Goal: Task Accomplishment & Management: Complete application form

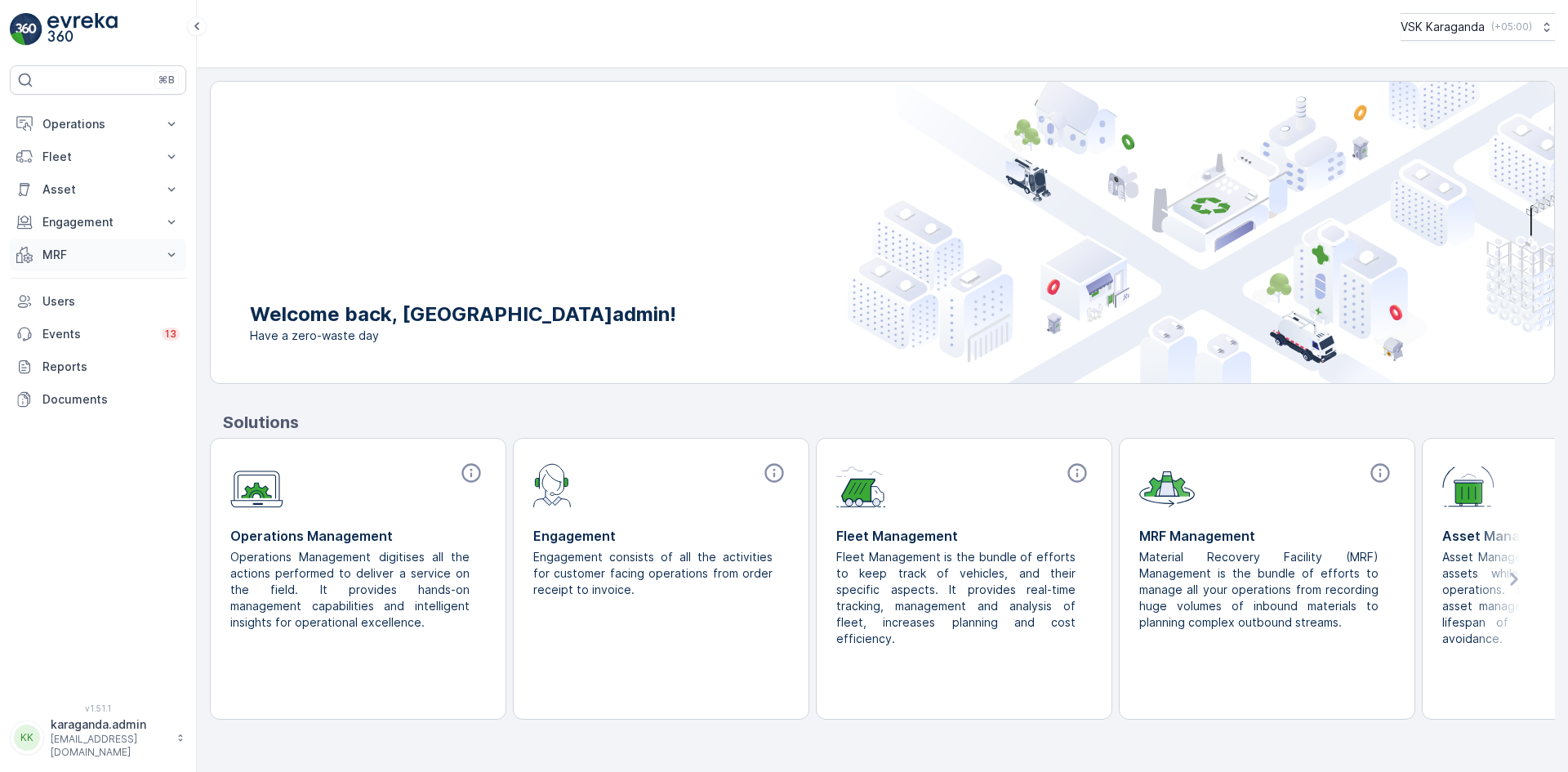
click at [57, 251] on p "MRF" at bounding box center [97, 255] width 111 height 17
click at [66, 125] on p "Operations" at bounding box center [97, 124] width 111 height 17
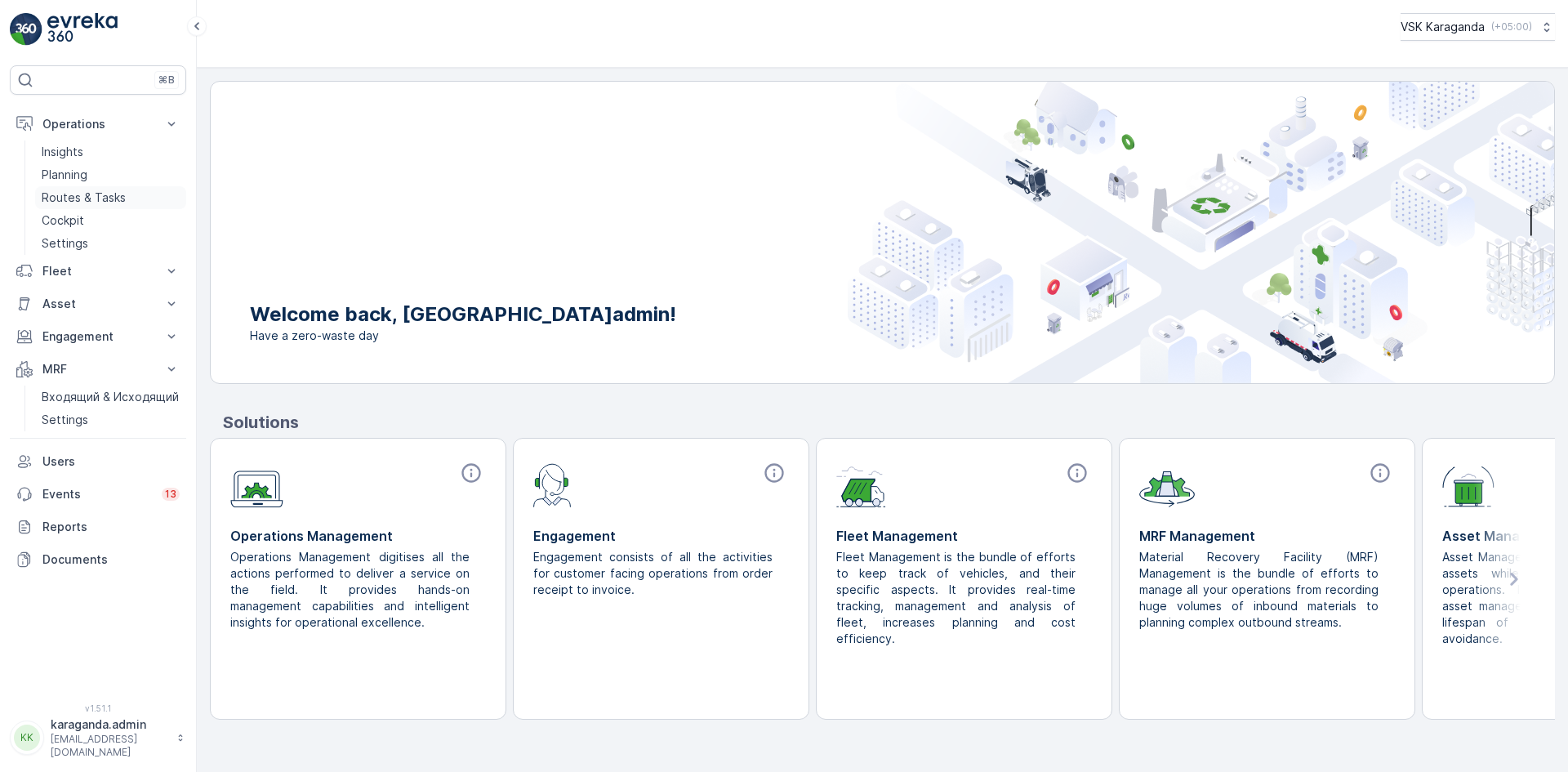
click at [79, 191] on p "Routes & Tasks" at bounding box center [83, 198] width 84 height 17
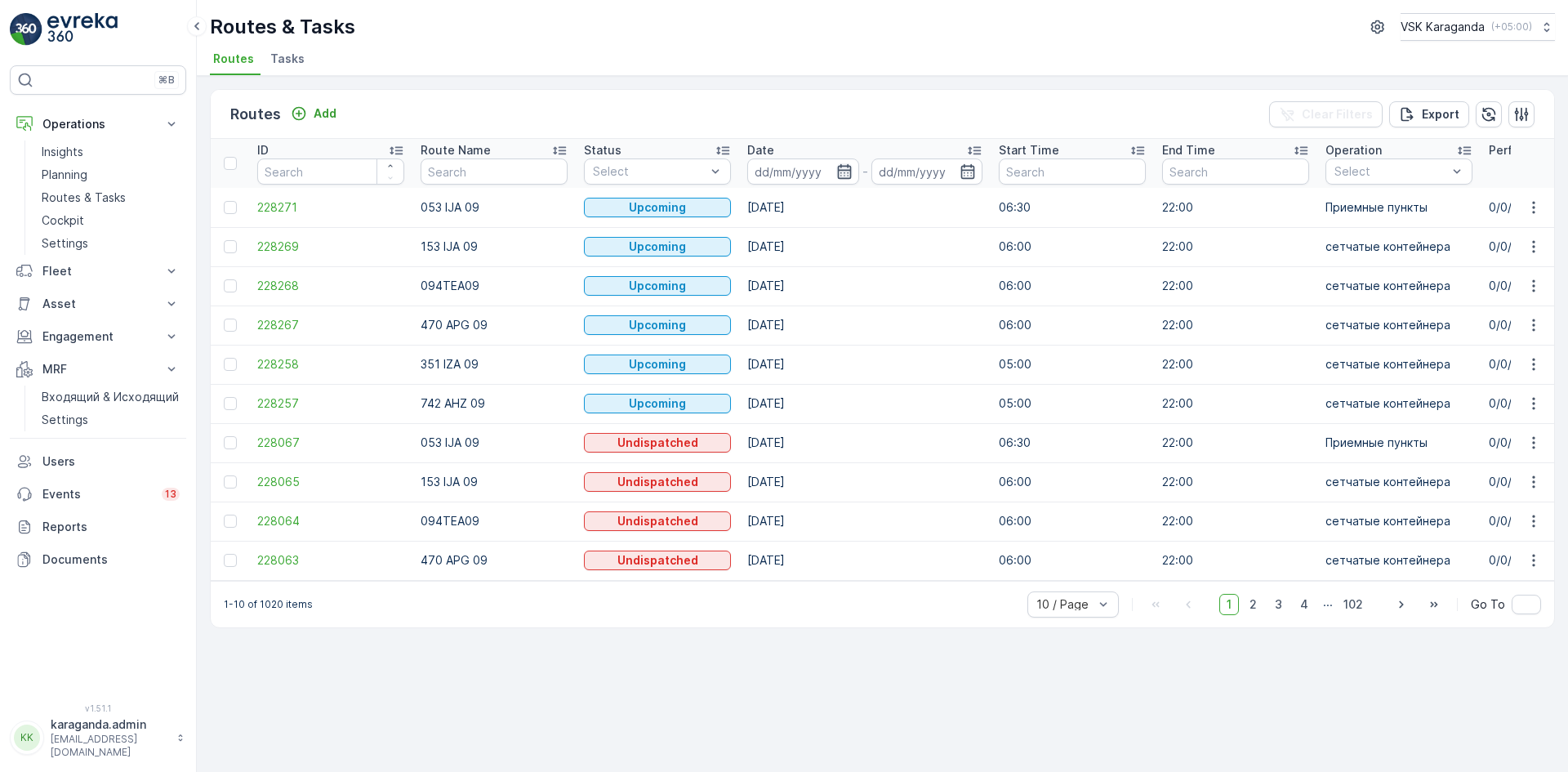
click at [847, 178] on icon "button" at bounding box center [844, 172] width 14 height 15
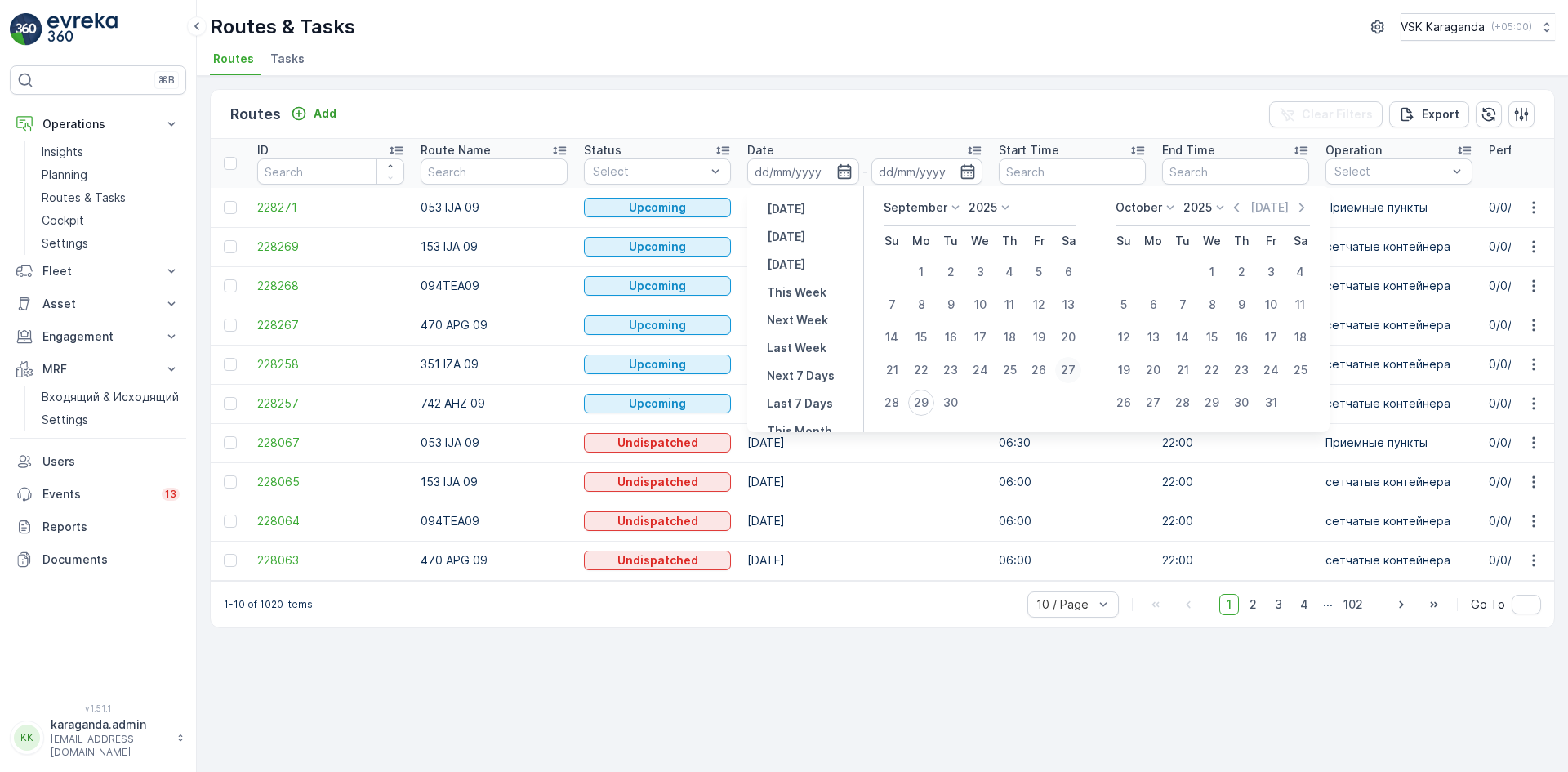
click at [1069, 371] on div "27" at bounding box center [1068, 370] width 26 height 26
type input "[DATE]"
click at [1069, 371] on div "27" at bounding box center [1068, 370] width 26 height 26
type input "[DATE]"
click at [1069, 371] on div "27" at bounding box center [1068, 370] width 26 height 26
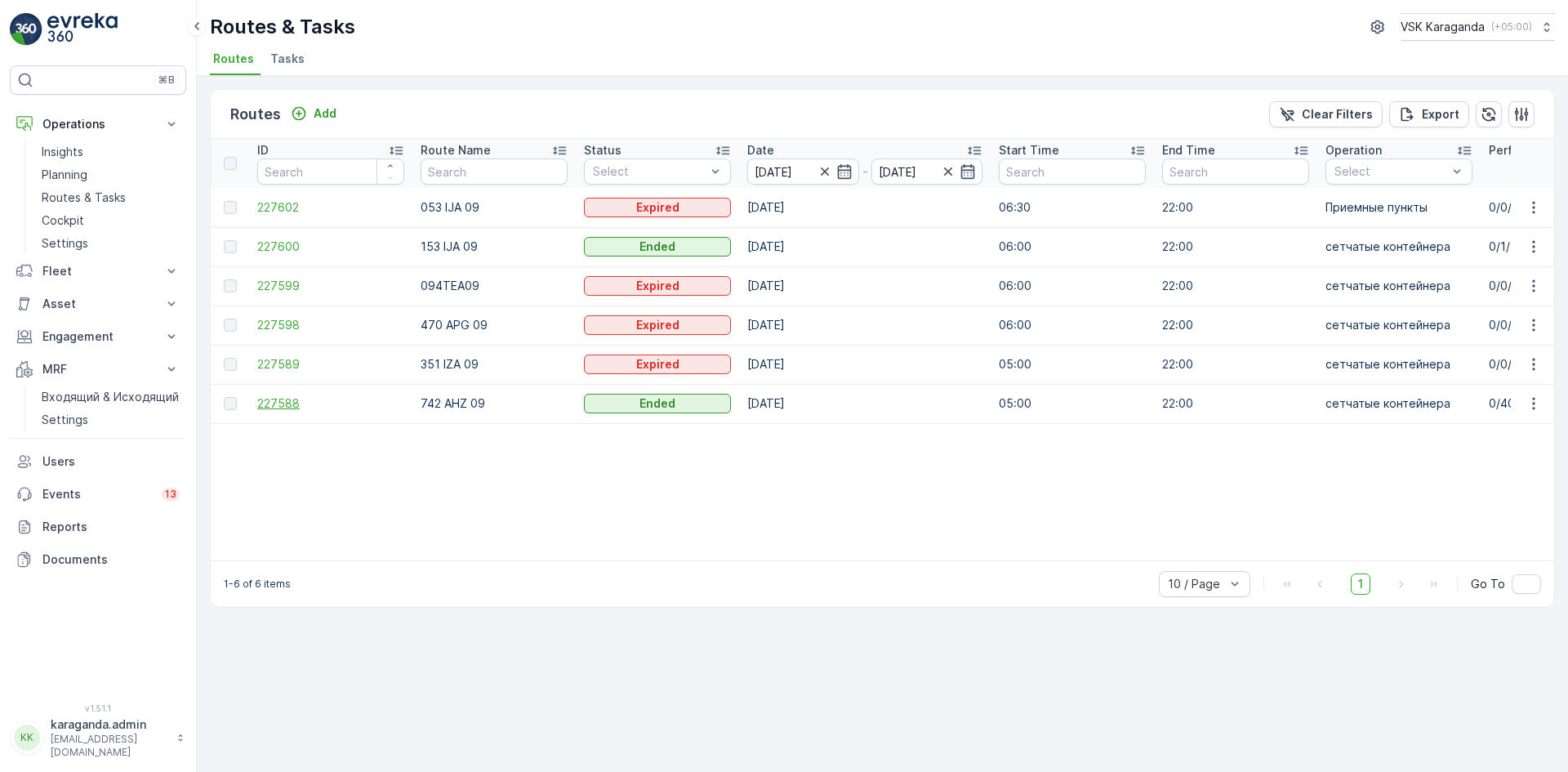
click at [267, 399] on span "227588" at bounding box center [331, 404] width 147 height 17
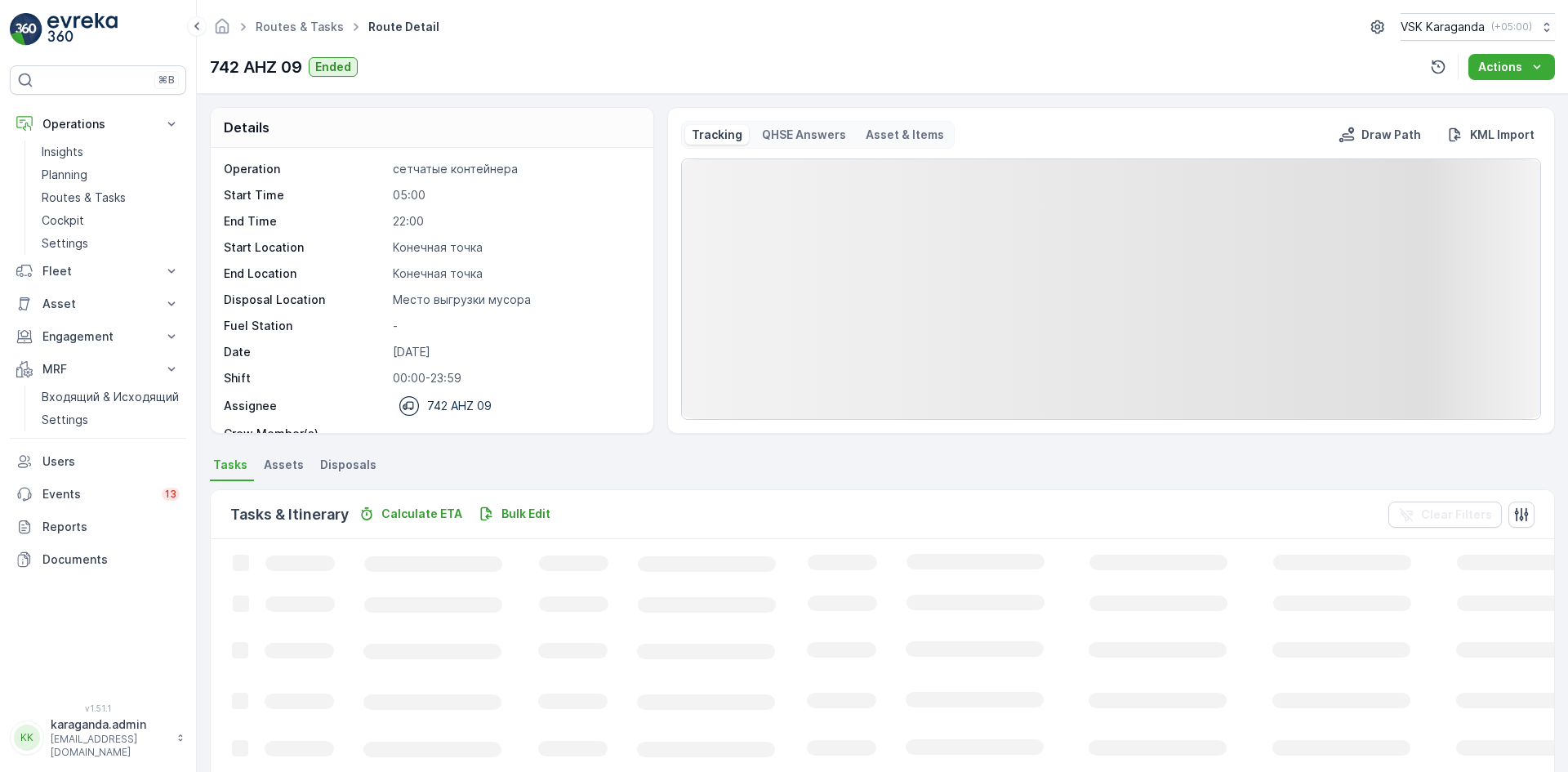
click at [346, 455] on li "Disposals" at bounding box center [350, 466] width 66 height 27
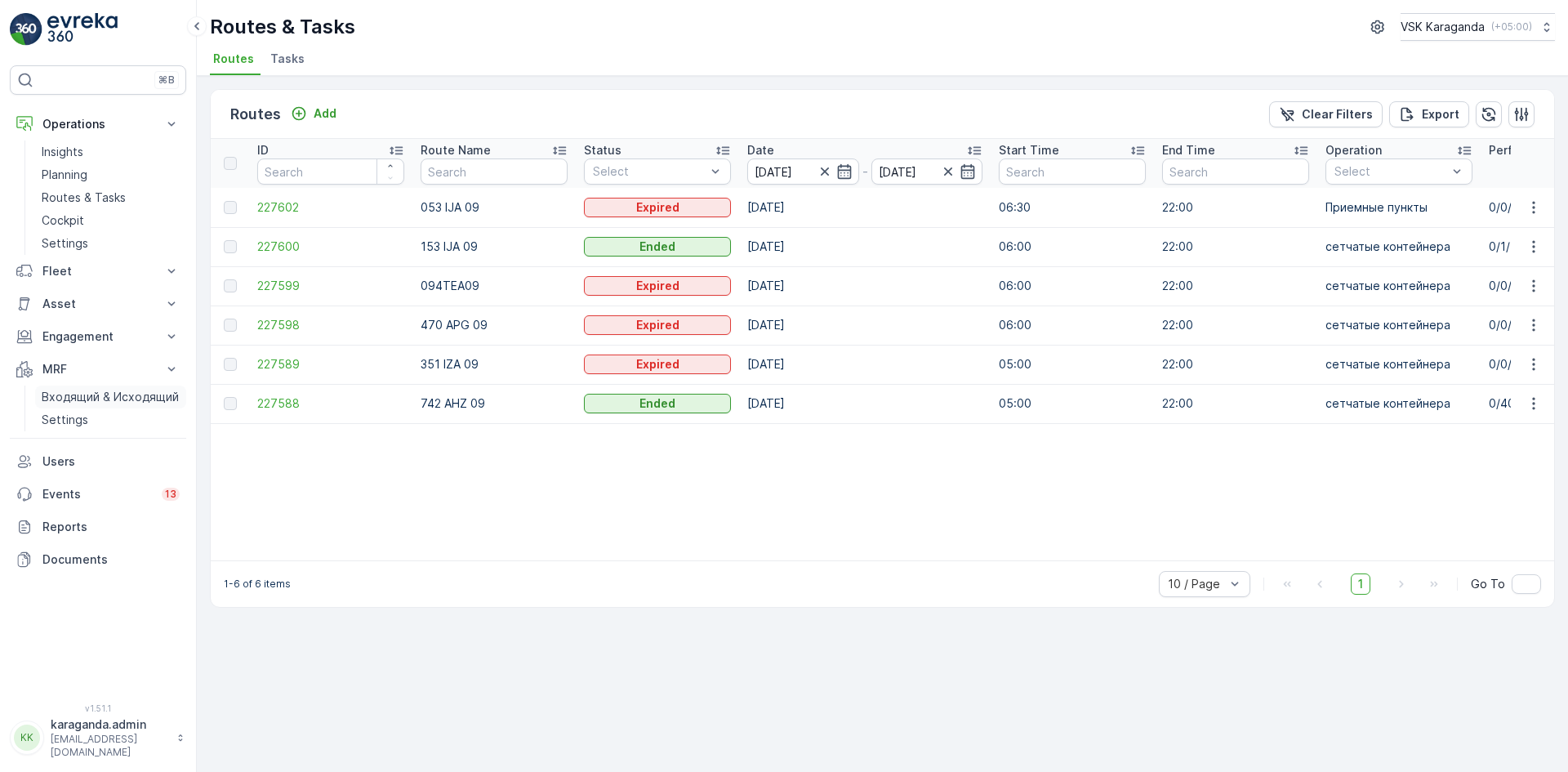
click at [82, 396] on p "Входящий & Исходящий" at bounding box center [110, 397] width 137 height 17
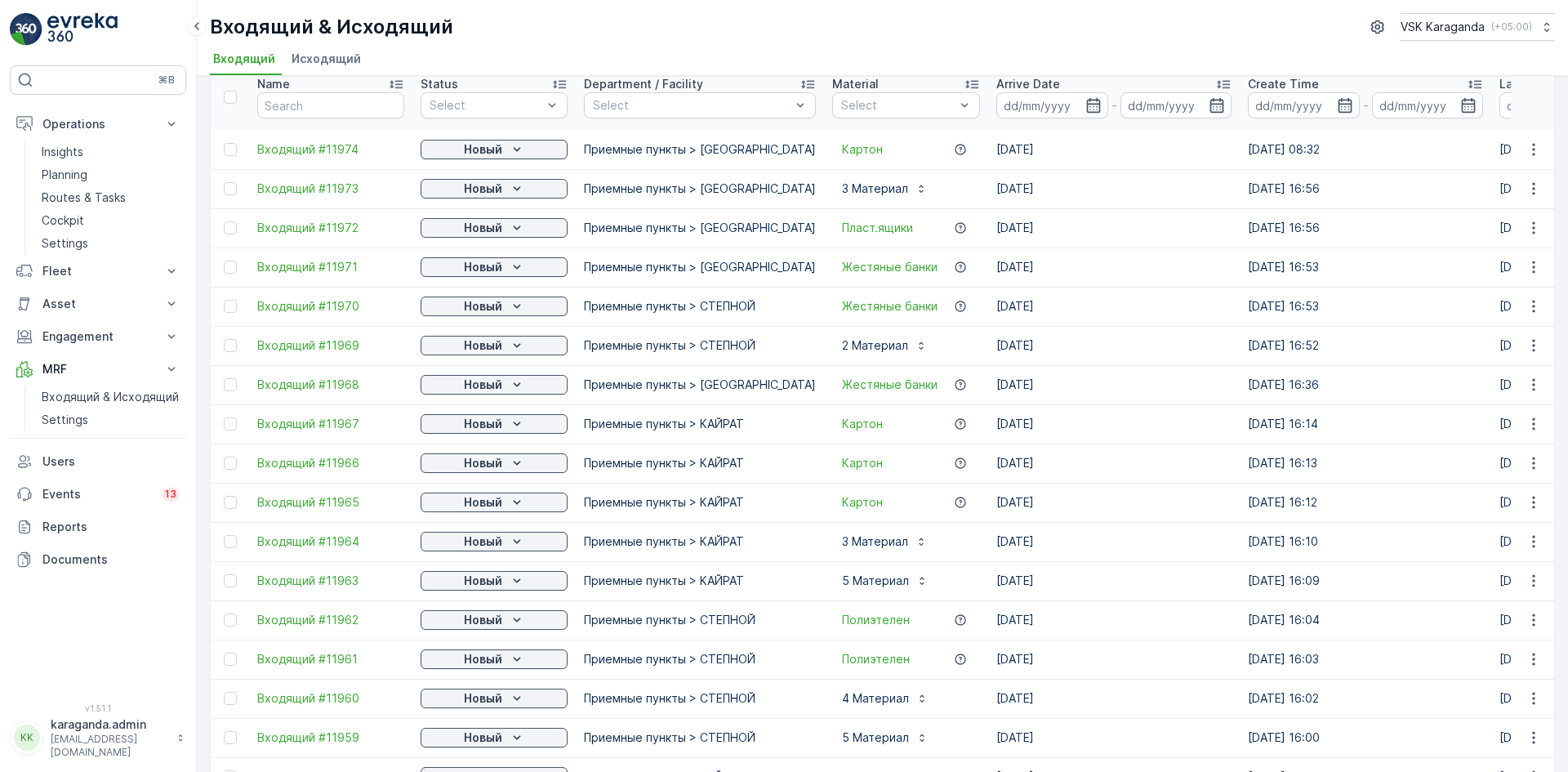
scroll to position [73, 0]
click at [466, 147] on p "Новый" at bounding box center [483, 151] width 38 height 17
click at [470, 188] on div "подтвердить" at bounding box center [468, 197] width 88 height 22
click at [515, 194] on icon "Новый" at bounding box center [517, 190] width 17 height 17
click at [493, 234] on span "подтвердить" at bounding box center [468, 237] width 75 height 17
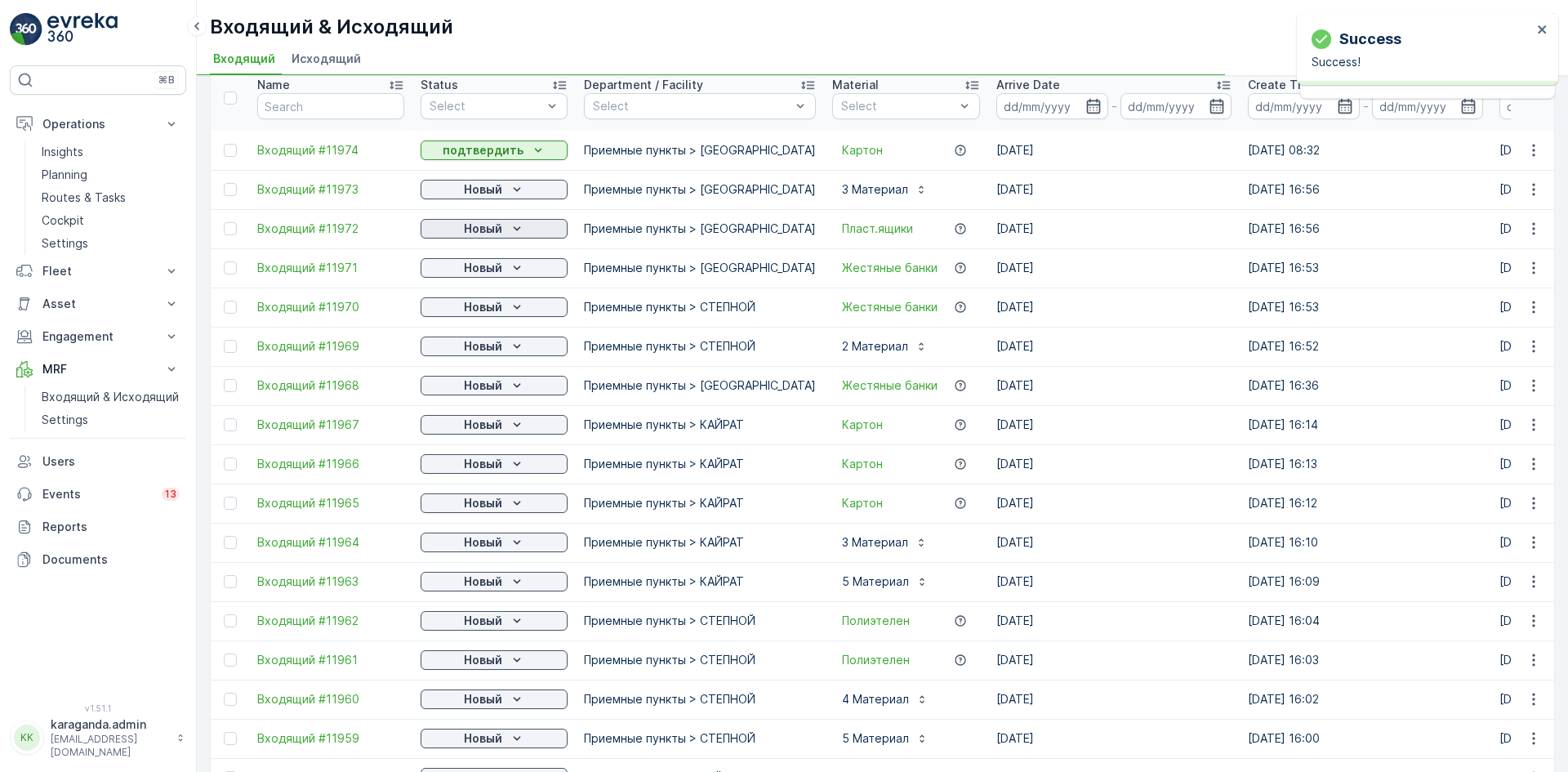
click at [501, 230] on p "Новый" at bounding box center [483, 229] width 38 height 17
click at [493, 272] on span "подтвердить" at bounding box center [468, 276] width 75 height 17
click at [493, 314] on span "подтвердить" at bounding box center [468, 316] width 75 height 17
click at [493, 311] on p "Новый" at bounding box center [483, 307] width 38 height 17
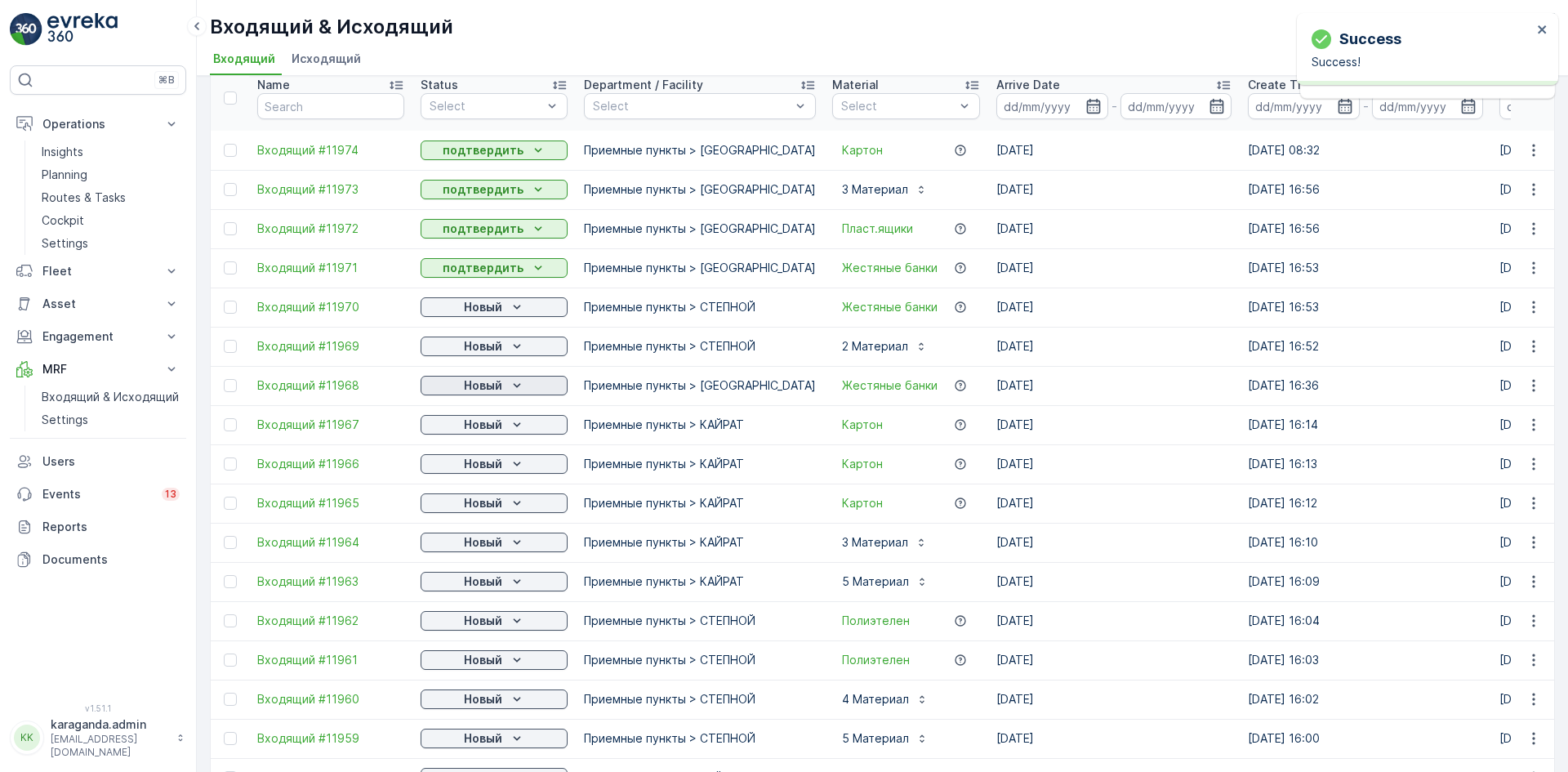
click at [483, 387] on p "Новый" at bounding box center [483, 386] width 38 height 17
click at [481, 436] on span "подтвердить" at bounding box center [468, 433] width 75 height 17
click at [486, 430] on p "Новый" at bounding box center [483, 425] width 38 height 17
click at [475, 474] on span "подтвердить" at bounding box center [468, 472] width 75 height 17
click at [502, 500] on div "Новый" at bounding box center [494, 503] width 134 height 17
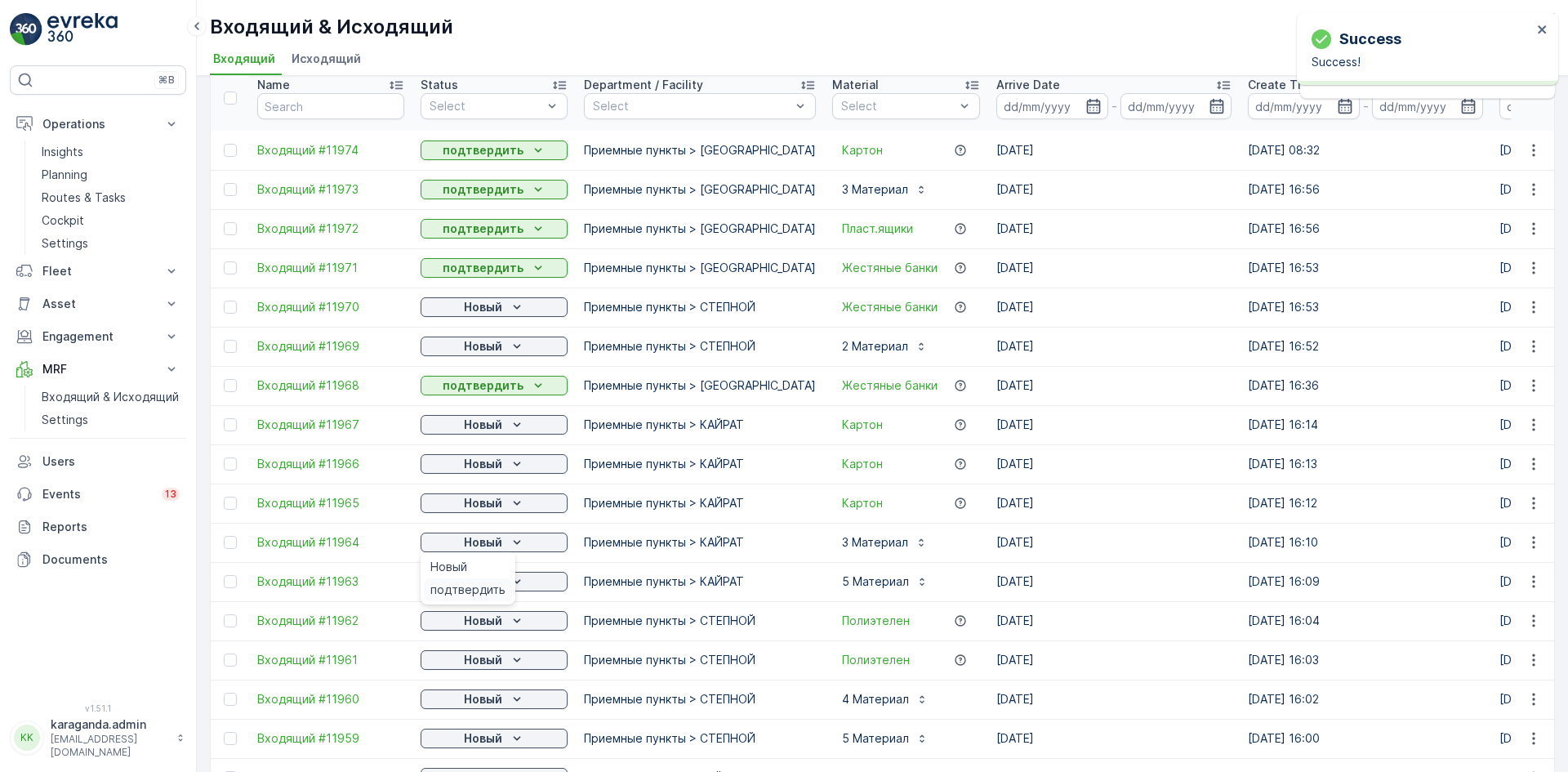
click at [481, 591] on span "подтвердить" at bounding box center [468, 590] width 75 height 17
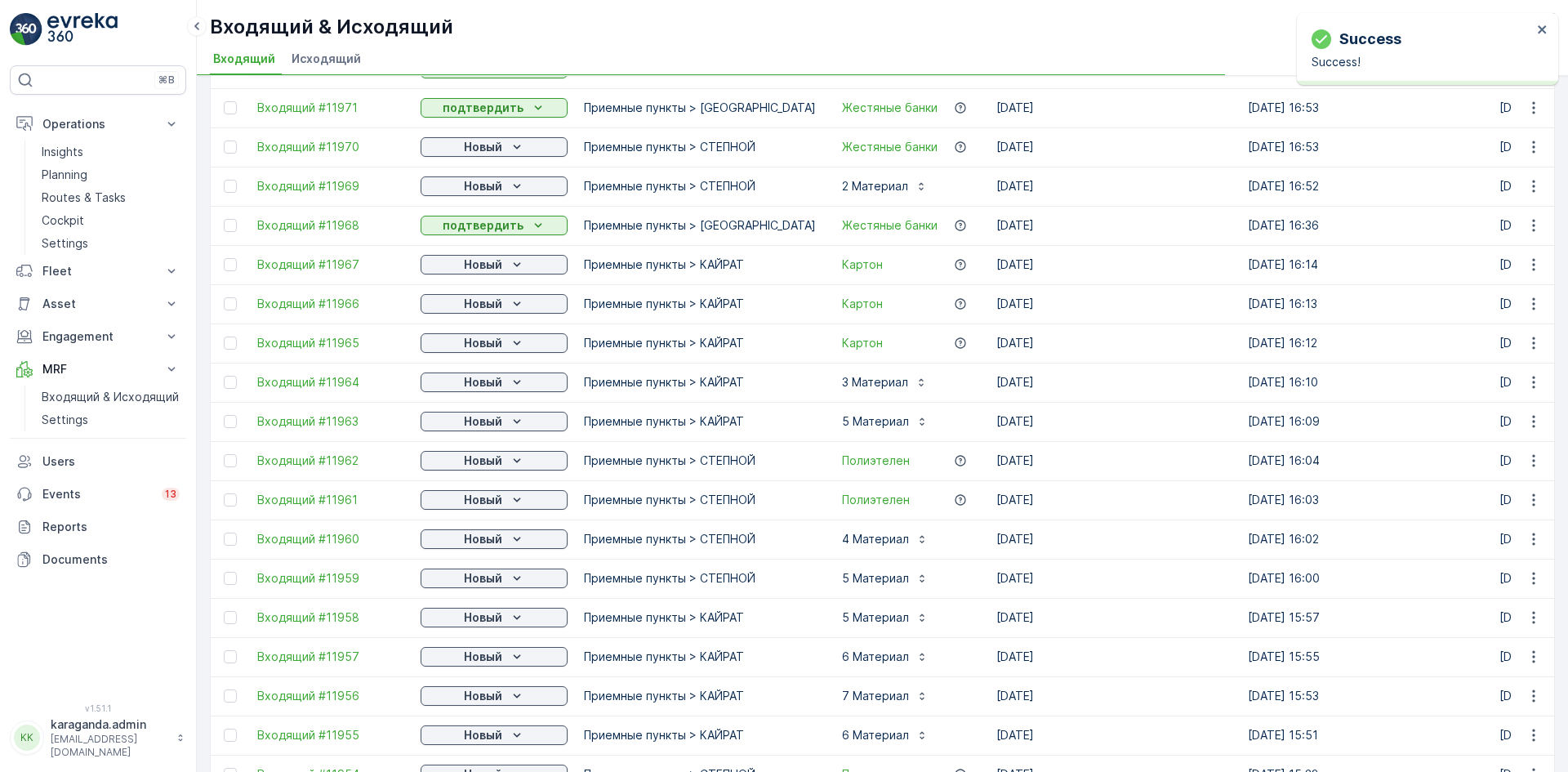
scroll to position [237, 0]
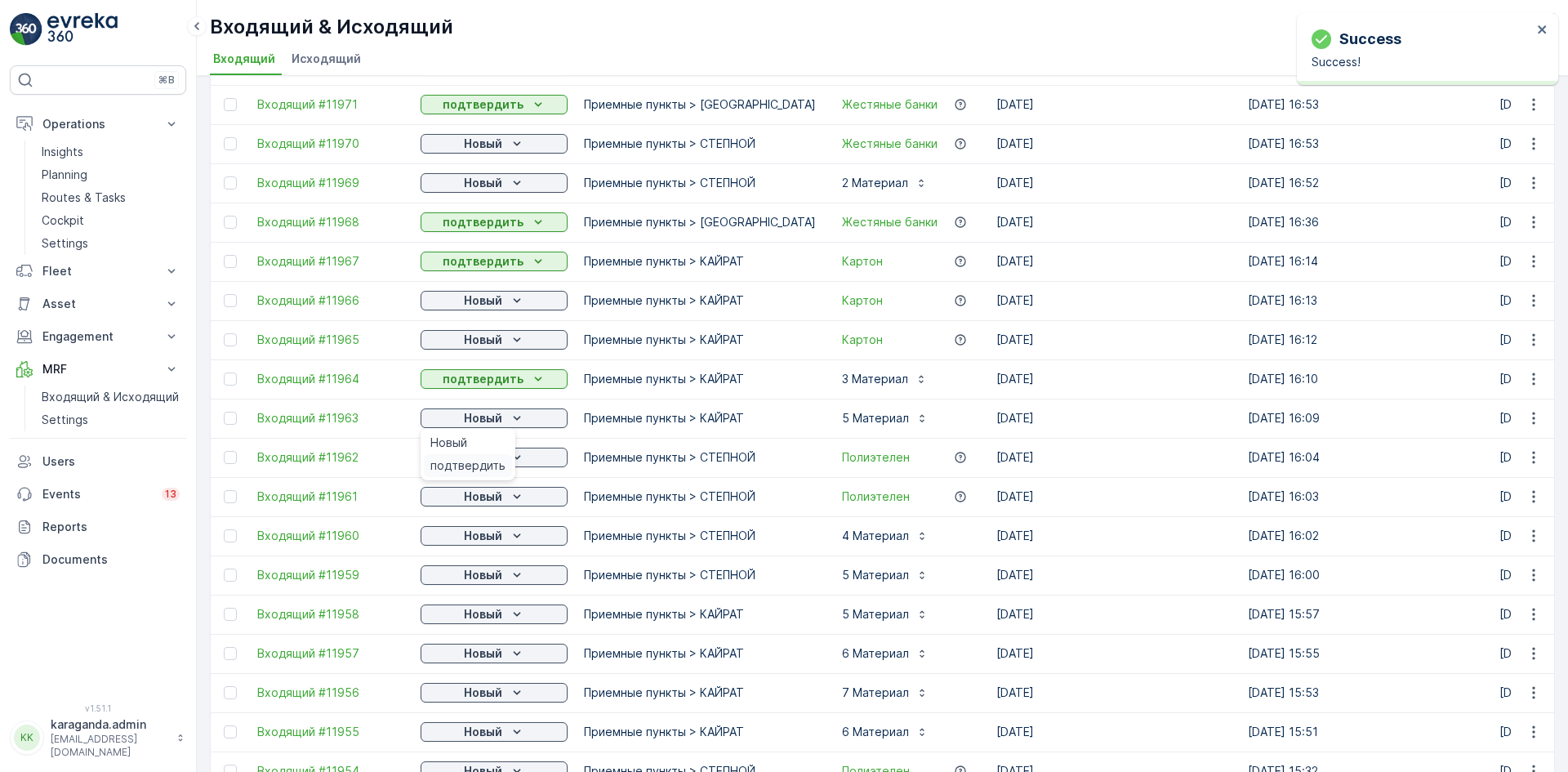
click at [485, 460] on span "подтвердить" at bounding box center [468, 466] width 75 height 17
click at [490, 458] on p "Новый" at bounding box center [483, 458] width 38 height 17
click at [477, 499] on span "подтвердить" at bounding box center [468, 505] width 75 height 17
click at [494, 497] on p "Новый" at bounding box center [483, 497] width 38 height 17
click at [483, 540] on span "подтвердить" at bounding box center [468, 545] width 75 height 17
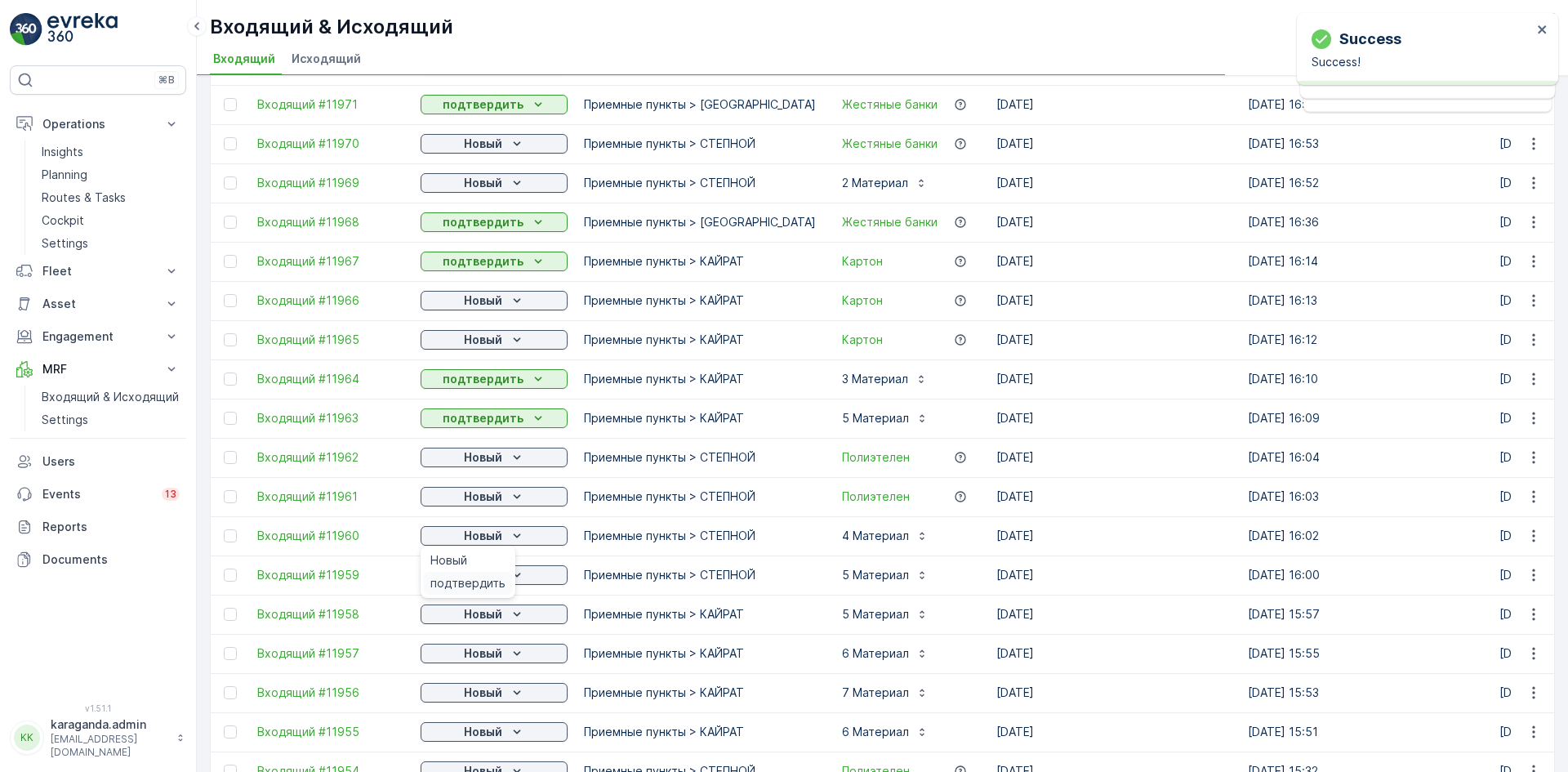
click at [490, 582] on span "подтвердить" at bounding box center [468, 584] width 75 height 17
click at [512, 577] on icon "Новый" at bounding box center [517, 575] width 17 height 17
click at [479, 615] on span "подтвердить" at bounding box center [468, 623] width 75 height 17
click at [510, 614] on icon "Новый" at bounding box center [517, 615] width 17 height 17
click at [472, 666] on span "подтвердить" at bounding box center [468, 662] width 75 height 17
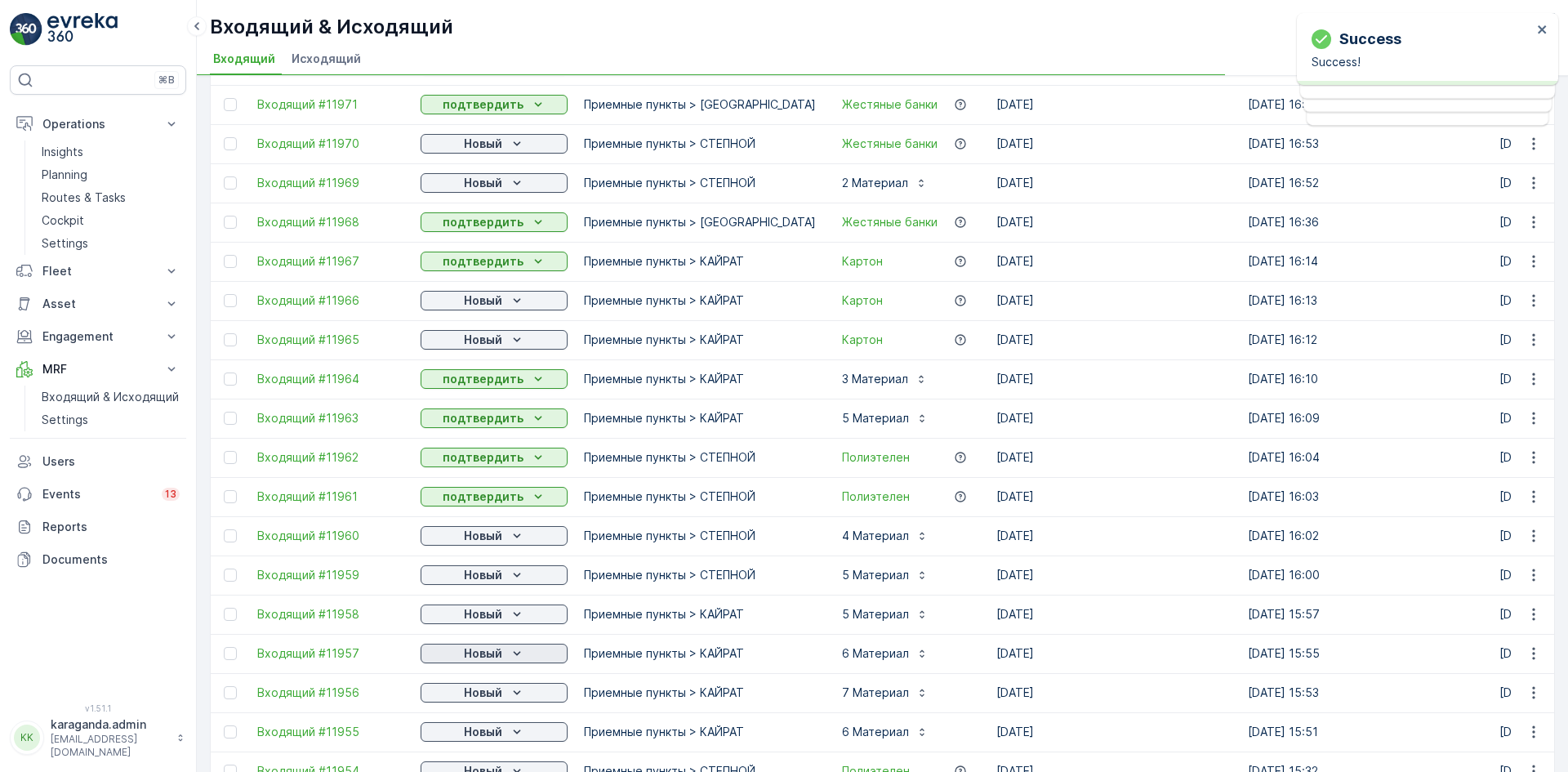
click at [512, 654] on icon "Новый" at bounding box center [517, 654] width 17 height 17
click at [480, 740] on span "подтвердить" at bounding box center [468, 740] width 75 height 17
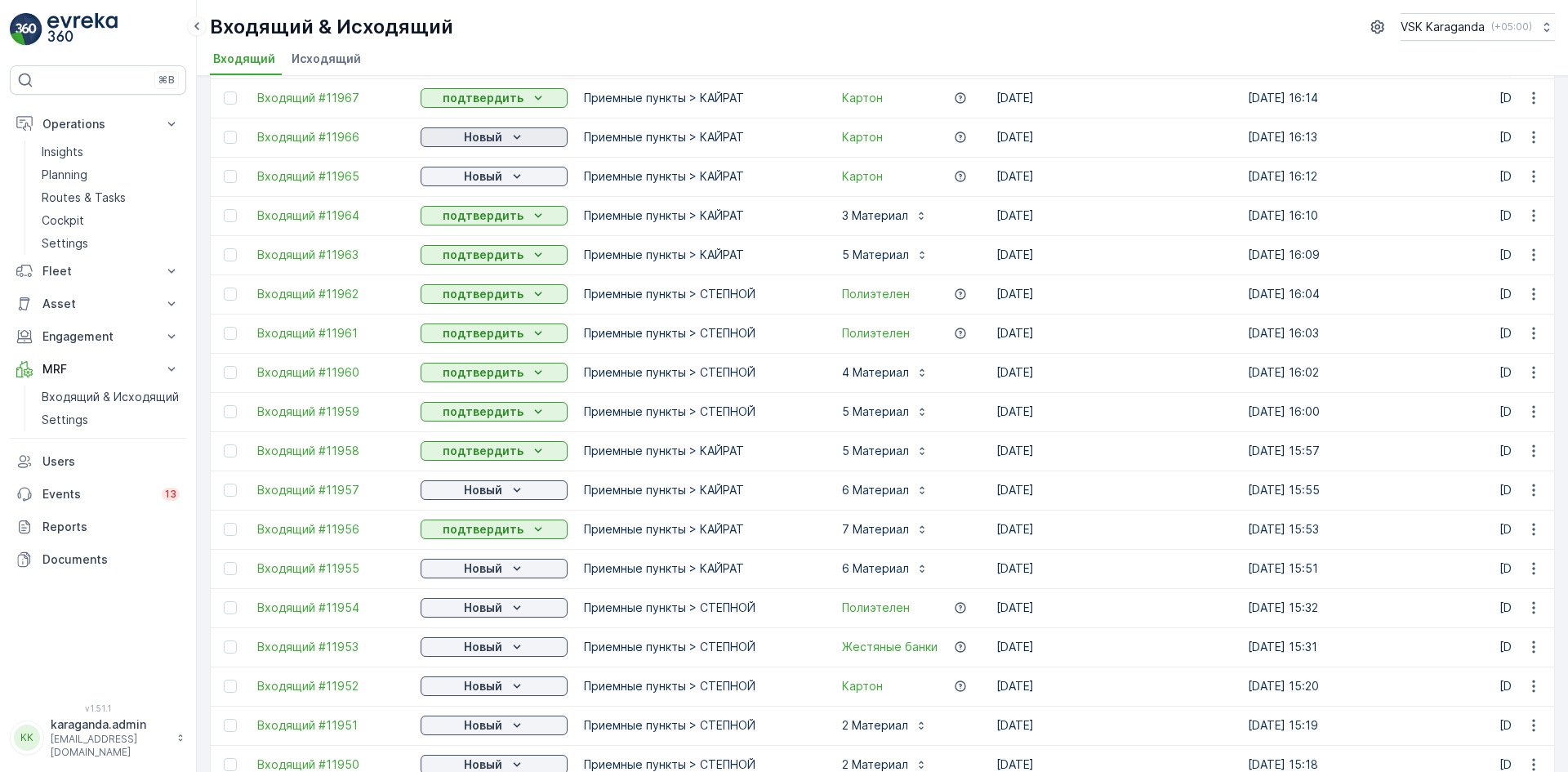
click at [500, 133] on p "Новый" at bounding box center [483, 137] width 38 height 17
click at [486, 180] on span "подтвердить" at bounding box center [468, 185] width 75 height 17
click at [507, 181] on div "Новый" at bounding box center [494, 177] width 134 height 17
click at [476, 221] on span "подтвердить" at bounding box center [468, 224] width 75 height 17
click at [502, 493] on div "Новый" at bounding box center [494, 491] width 134 height 17
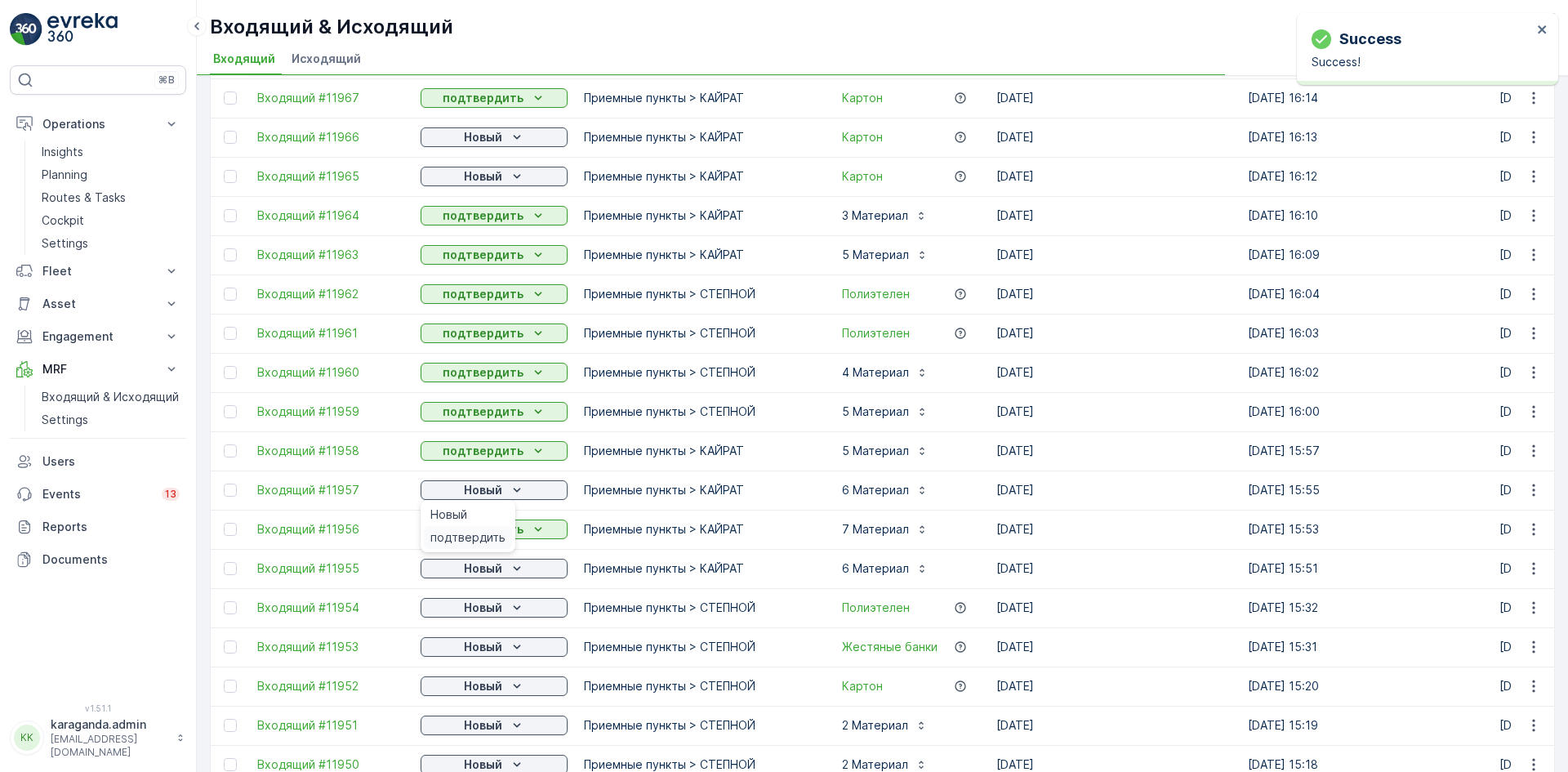
click at [475, 538] on span "подтвердить" at bounding box center [468, 538] width 75 height 17
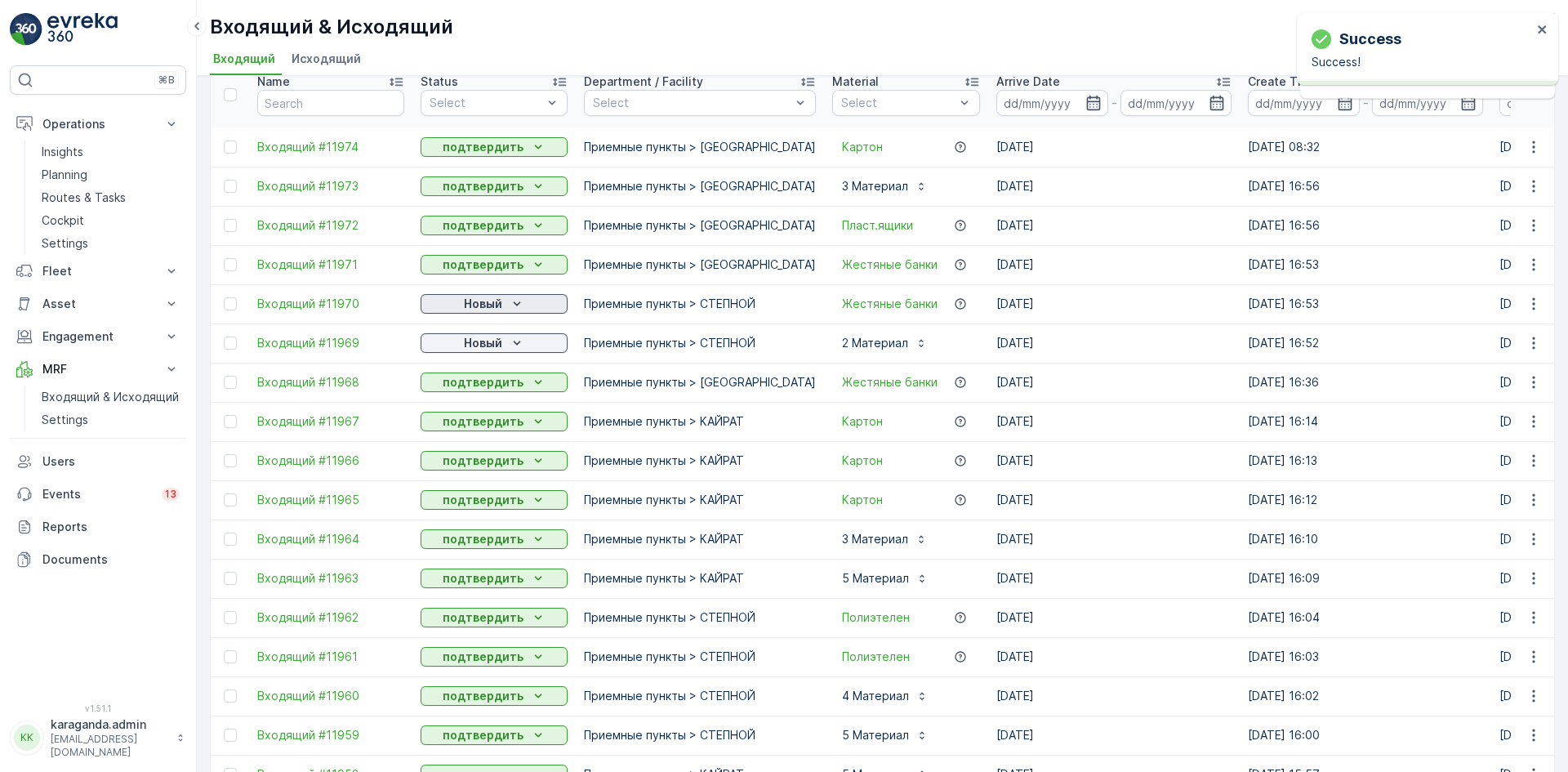
scroll to position [0, 0]
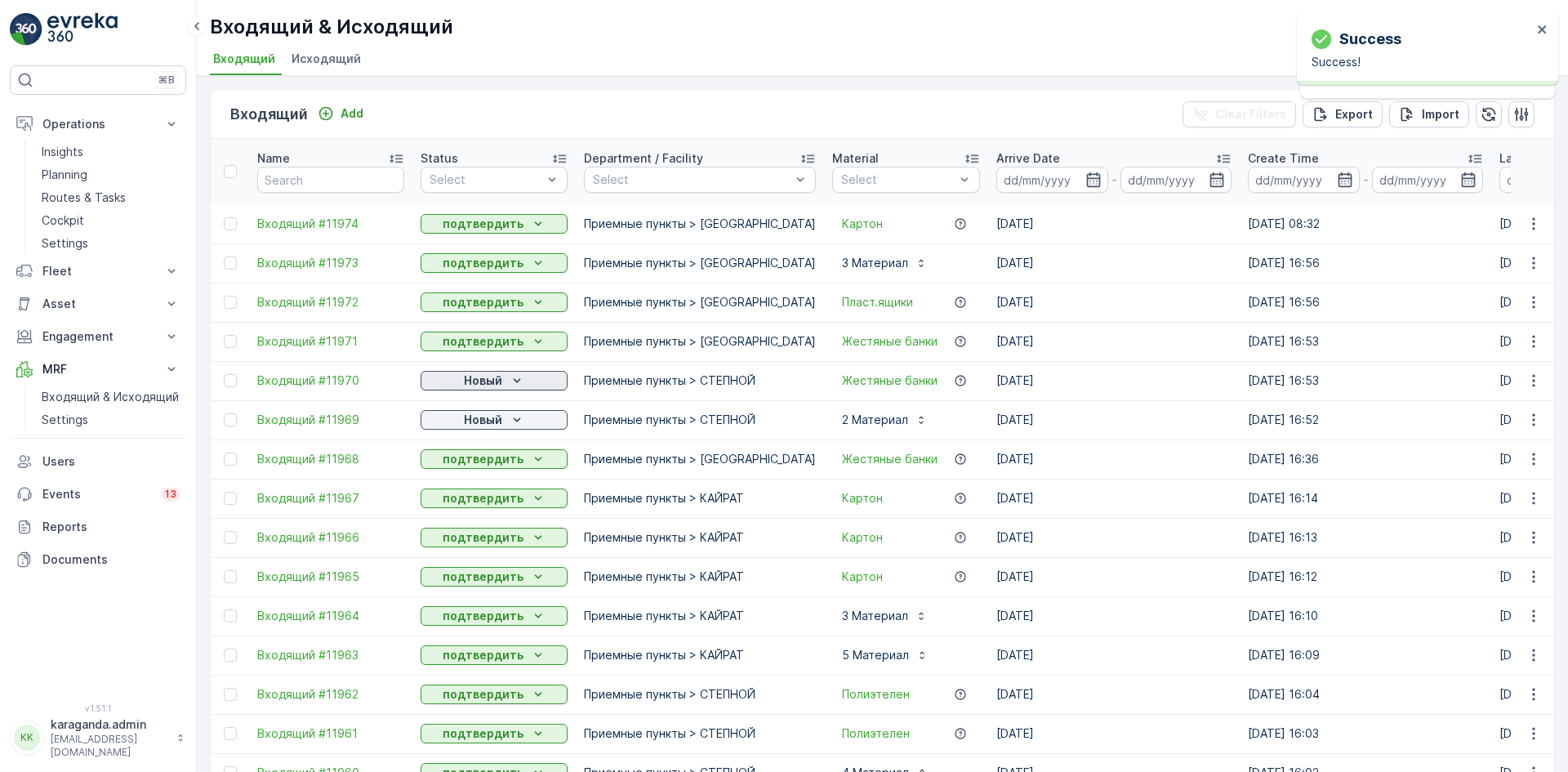
click at [504, 384] on div "Новый" at bounding box center [494, 381] width 134 height 17
click at [480, 426] on span "подтвердить" at bounding box center [468, 428] width 75 height 17
click at [496, 420] on p "Новый" at bounding box center [483, 420] width 38 height 17
click at [472, 471] on span "подтвердить" at bounding box center [468, 467] width 75 height 17
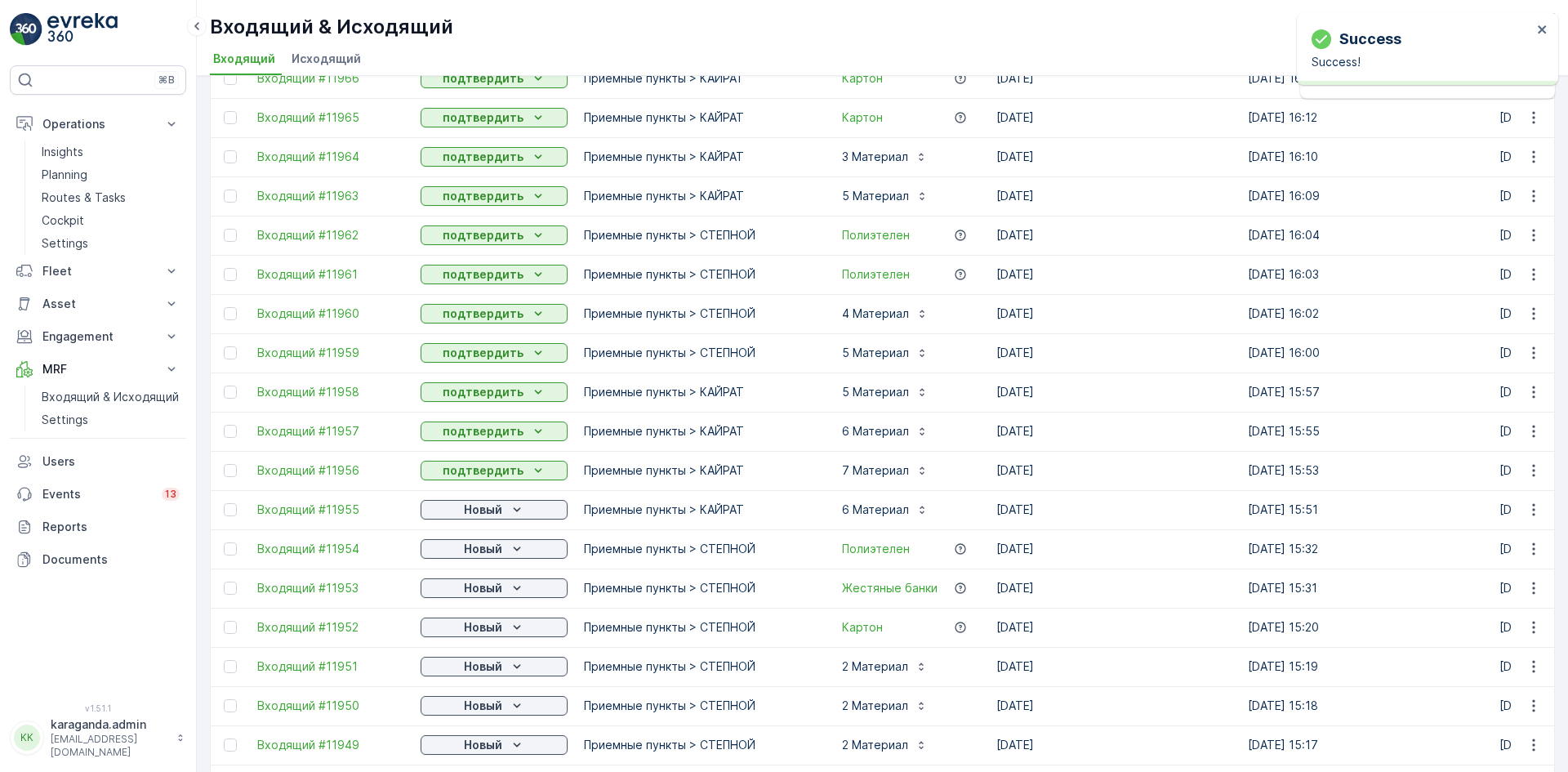
scroll to position [572, 0]
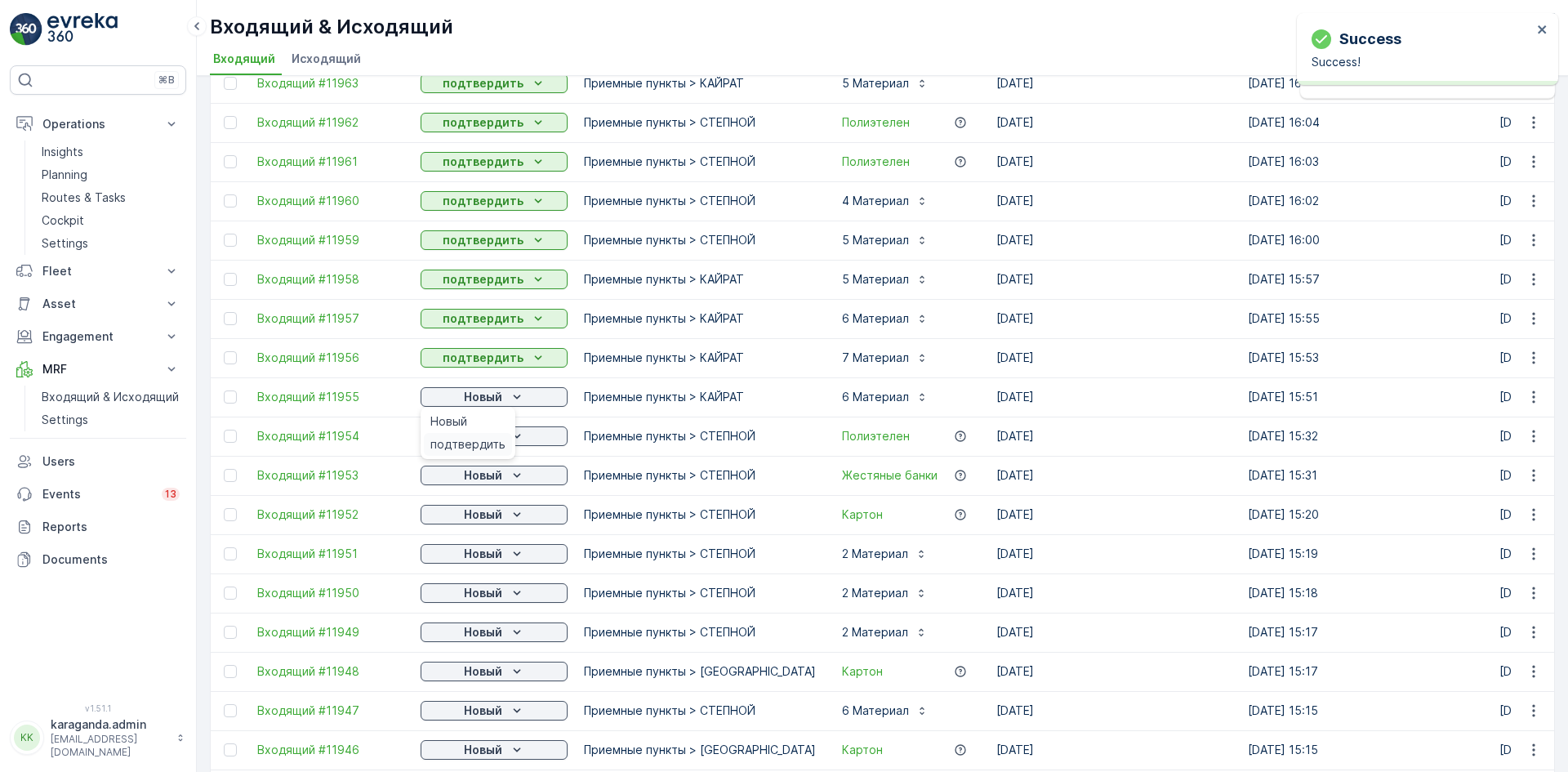
click at [480, 437] on span "подтвердить" at bounding box center [468, 445] width 75 height 17
click at [488, 442] on p "Новый" at bounding box center [483, 436] width 38 height 17
click at [478, 476] on span "подтвердить" at bounding box center [468, 484] width 75 height 17
click at [478, 476] on p "Новый" at bounding box center [483, 476] width 38 height 17
click at [466, 516] on span "подтвердить" at bounding box center [468, 523] width 75 height 17
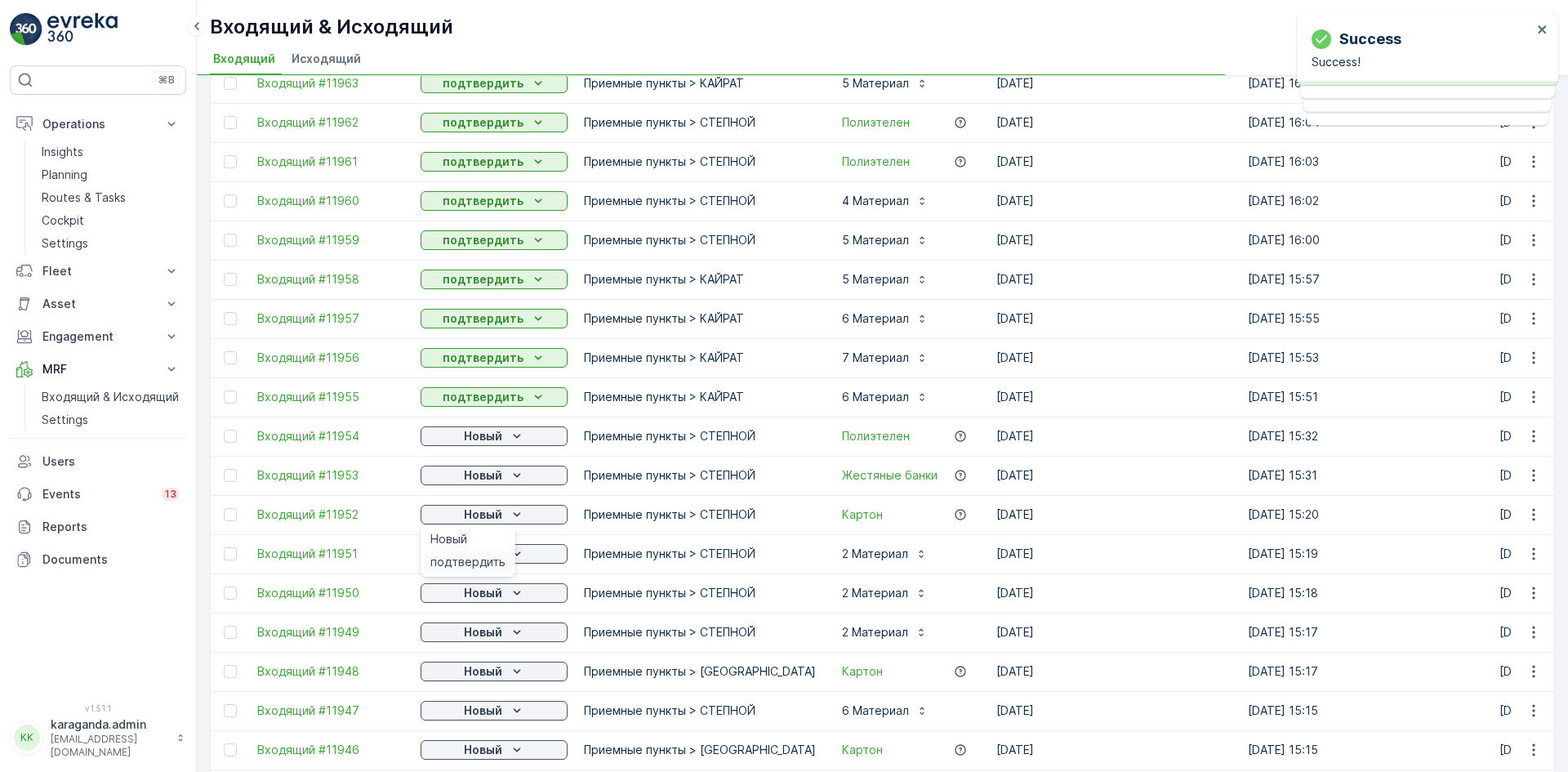
click at [472, 556] on span "подтвердить" at bounding box center [468, 562] width 75 height 17
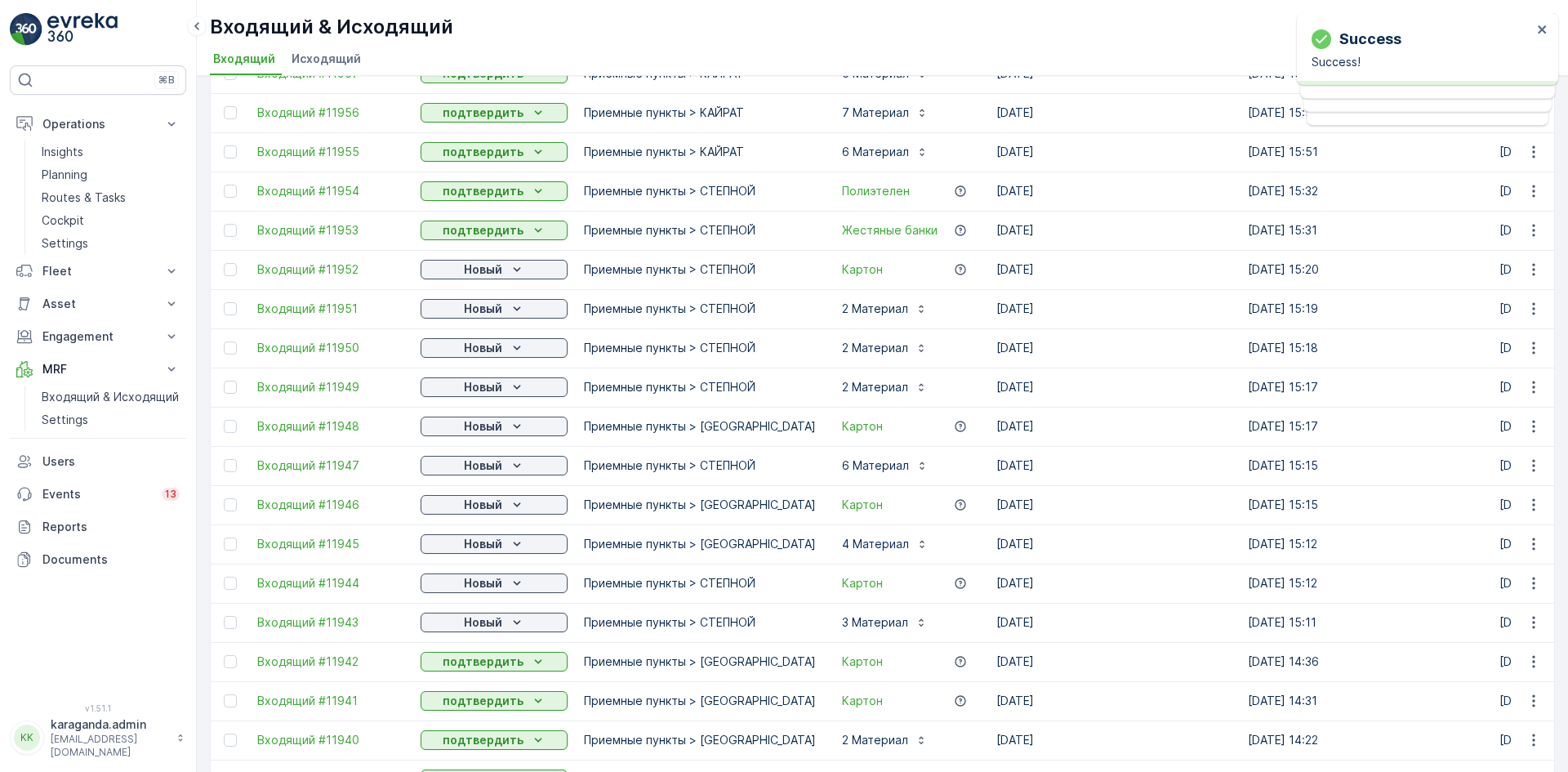
click at [483, 355] on p "Новый" at bounding box center [483, 348] width 38 height 17
click at [480, 391] on span "подтвердить" at bounding box center [468, 396] width 75 height 17
click at [493, 387] on p "Новый" at bounding box center [483, 387] width 38 height 17
click at [475, 431] on span "подтвердить" at bounding box center [468, 435] width 75 height 17
click at [491, 429] on p "Новый" at bounding box center [483, 426] width 38 height 17
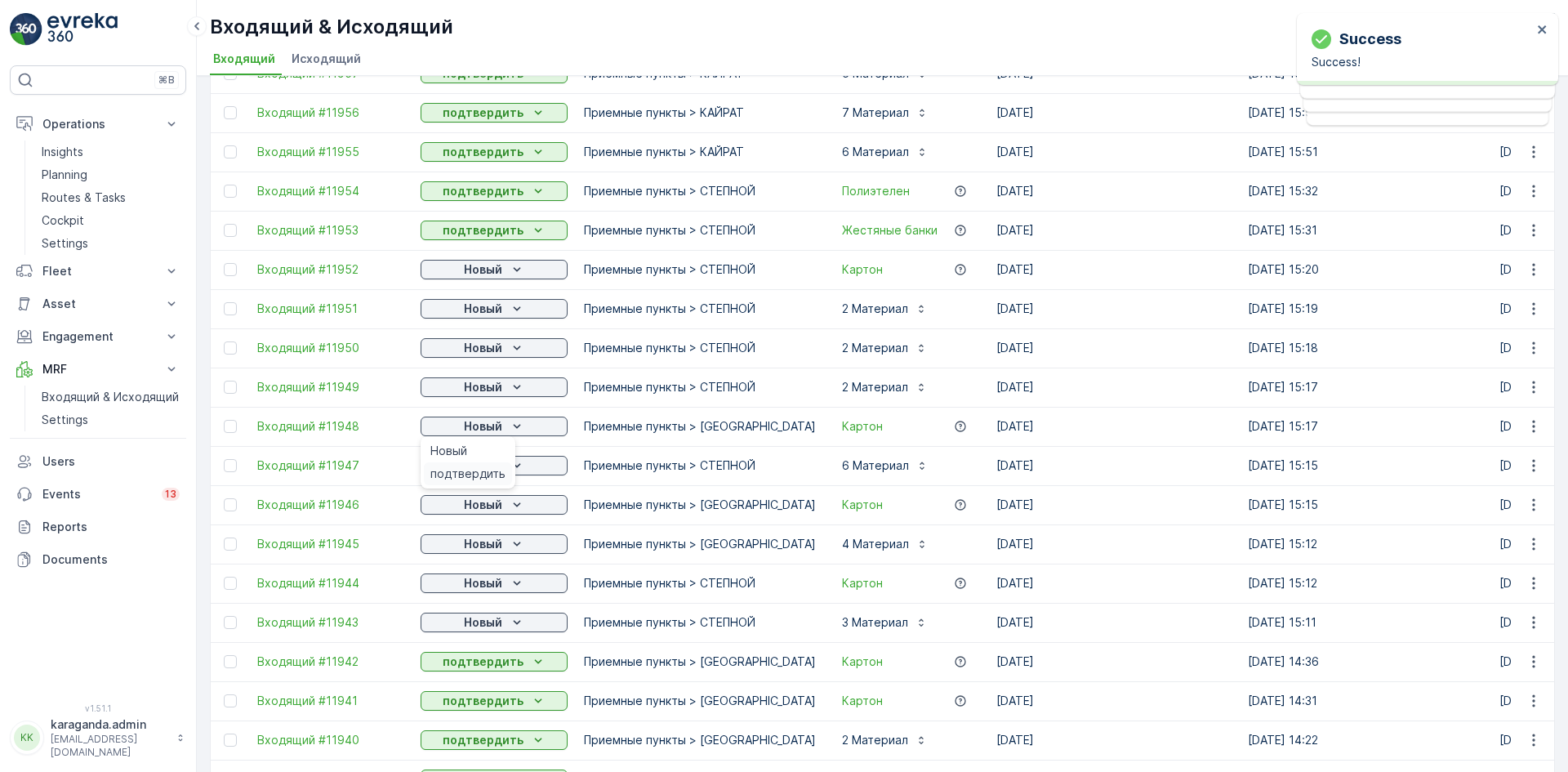
click at [476, 466] on span "подтвердить" at bounding box center [468, 474] width 75 height 17
click at [510, 465] on icon "Новый" at bounding box center [517, 466] width 17 height 17
click at [489, 509] on span "подтвердить" at bounding box center [468, 513] width 75 height 17
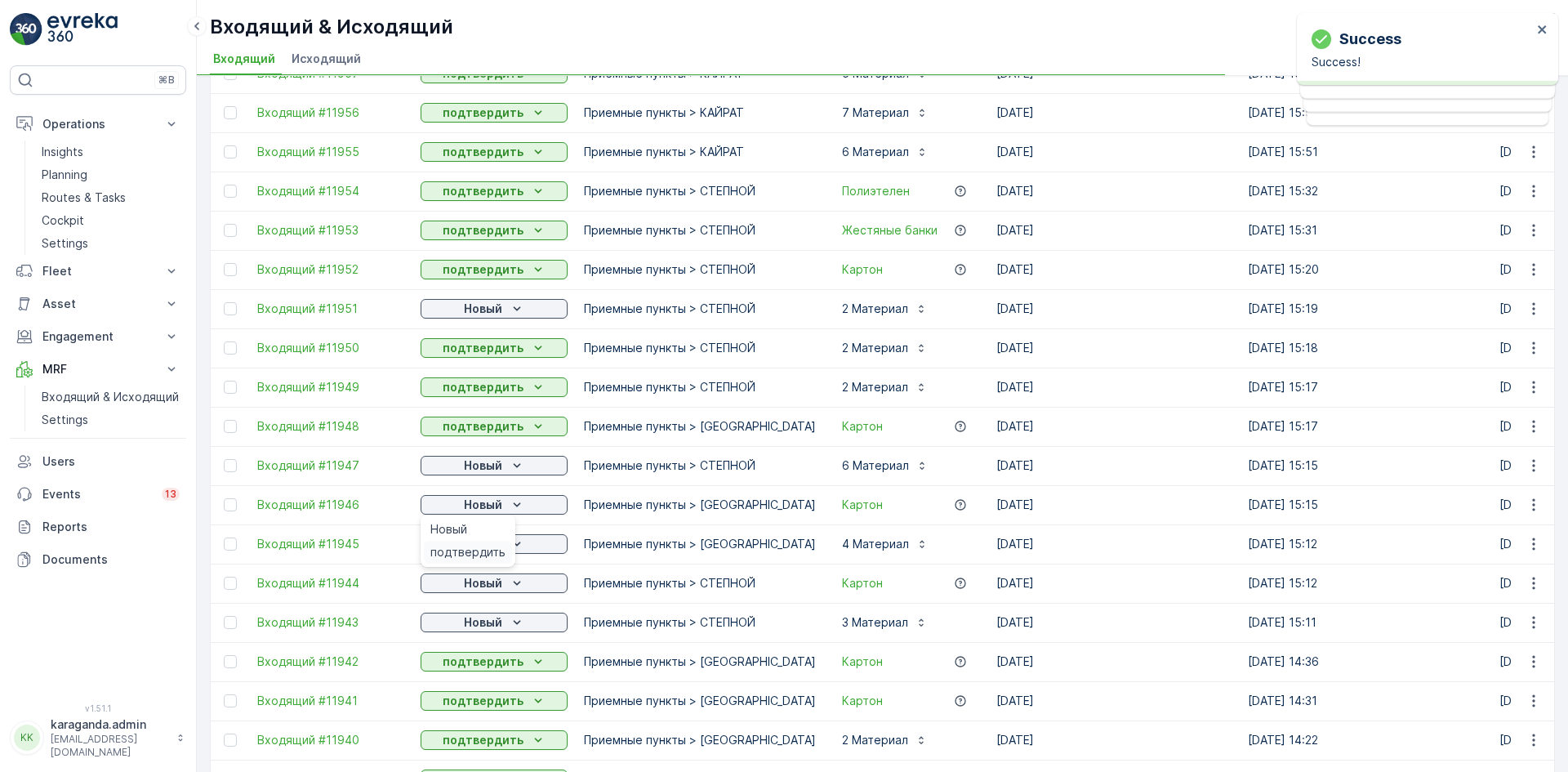
click at [489, 551] on span "подтвердить" at bounding box center [468, 552] width 75 height 17
click at [510, 543] on icon "Новый" at bounding box center [517, 545] width 17 height 17
click at [482, 585] on span "подтвердить" at bounding box center [468, 591] width 75 height 17
click at [497, 585] on p "Новый" at bounding box center [483, 584] width 38 height 17
click at [485, 628] on span "подтвердить" at bounding box center [468, 630] width 75 height 17
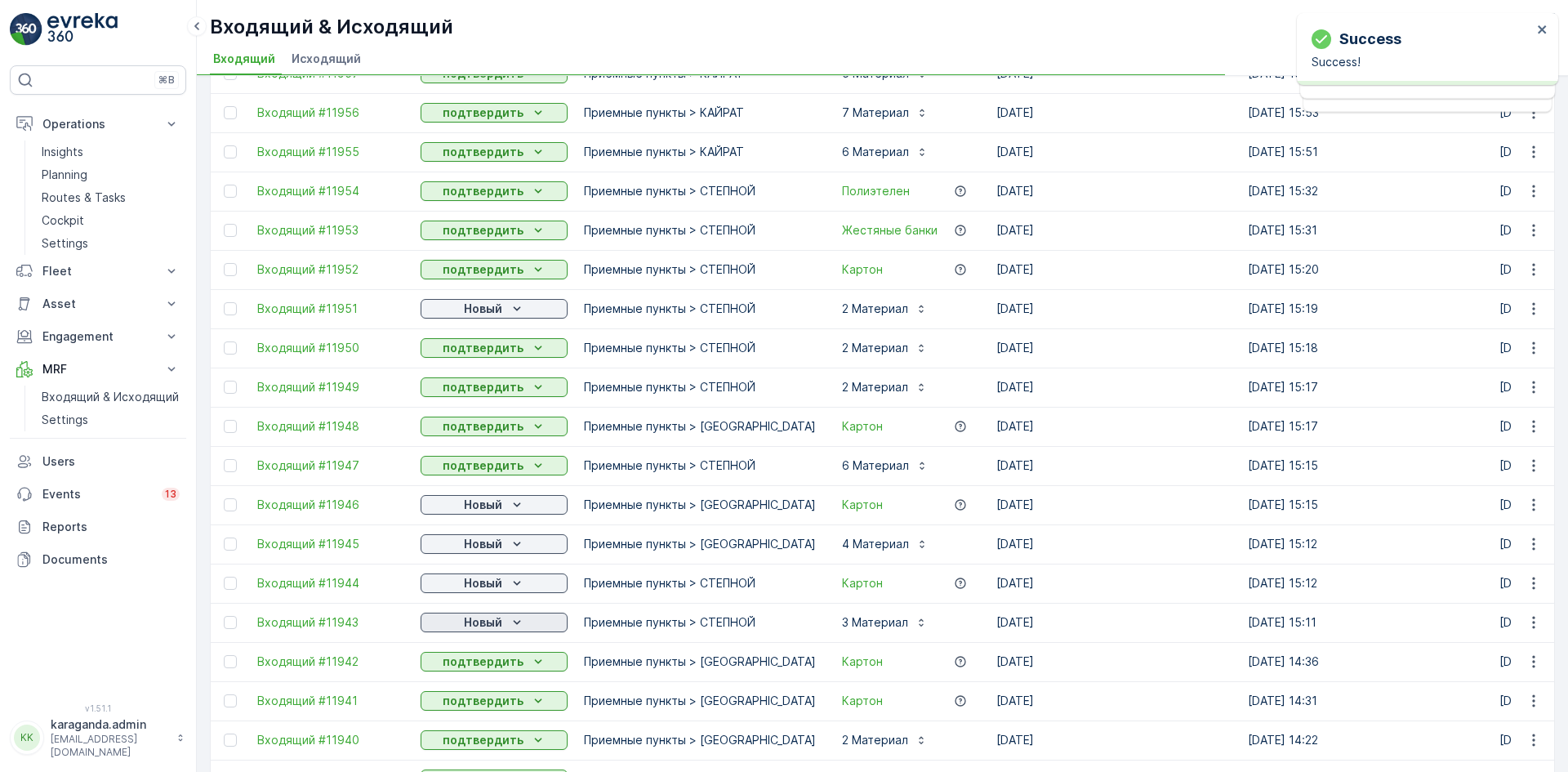
click at [510, 618] on icon "Новый" at bounding box center [517, 623] width 17 height 17
click at [484, 663] on span "подтвердить" at bounding box center [468, 670] width 75 height 17
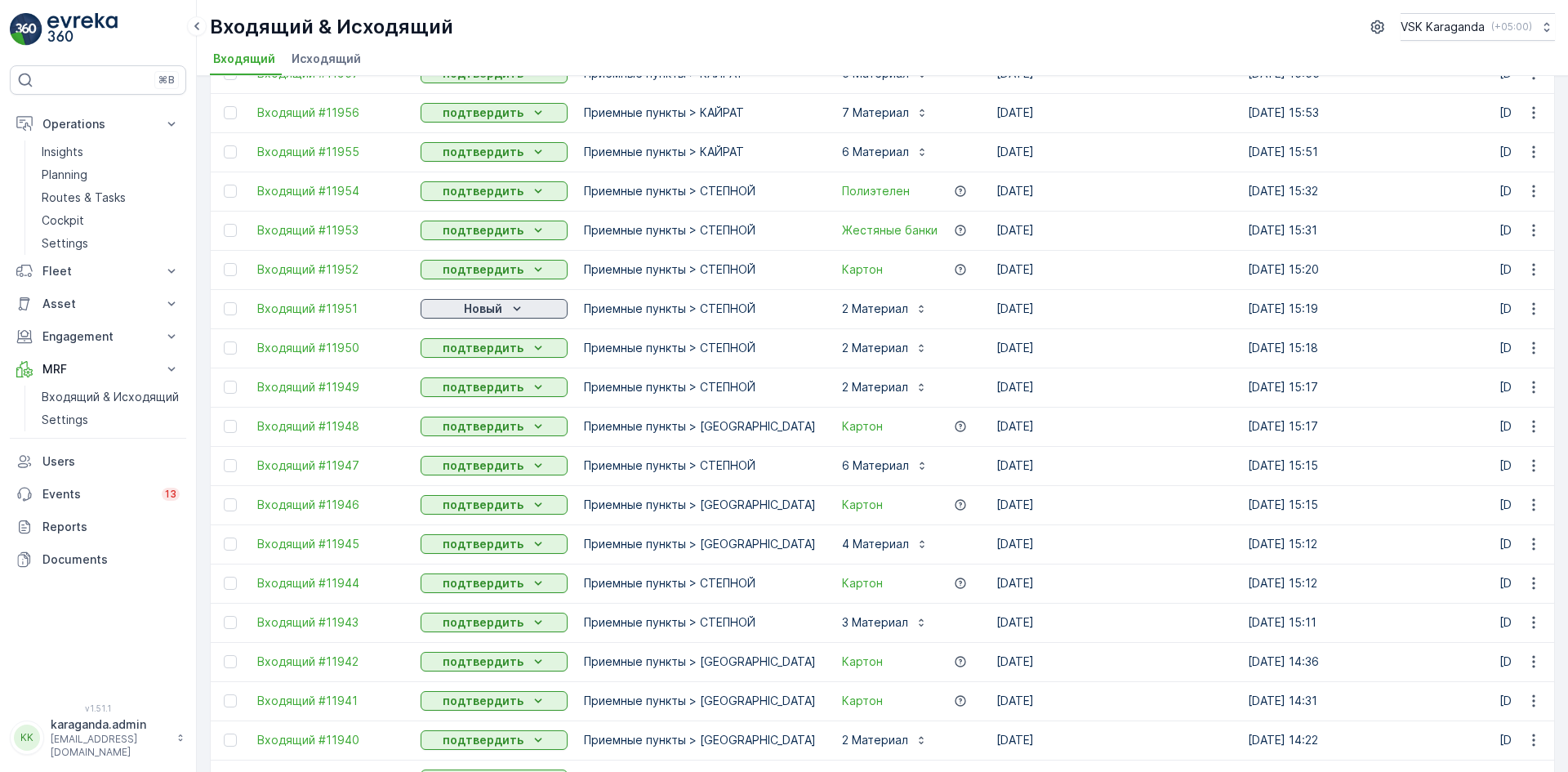
click at [509, 309] on icon "Новый" at bounding box center [517, 309] width 17 height 17
click at [491, 357] on span "подтвердить" at bounding box center [468, 356] width 75 height 17
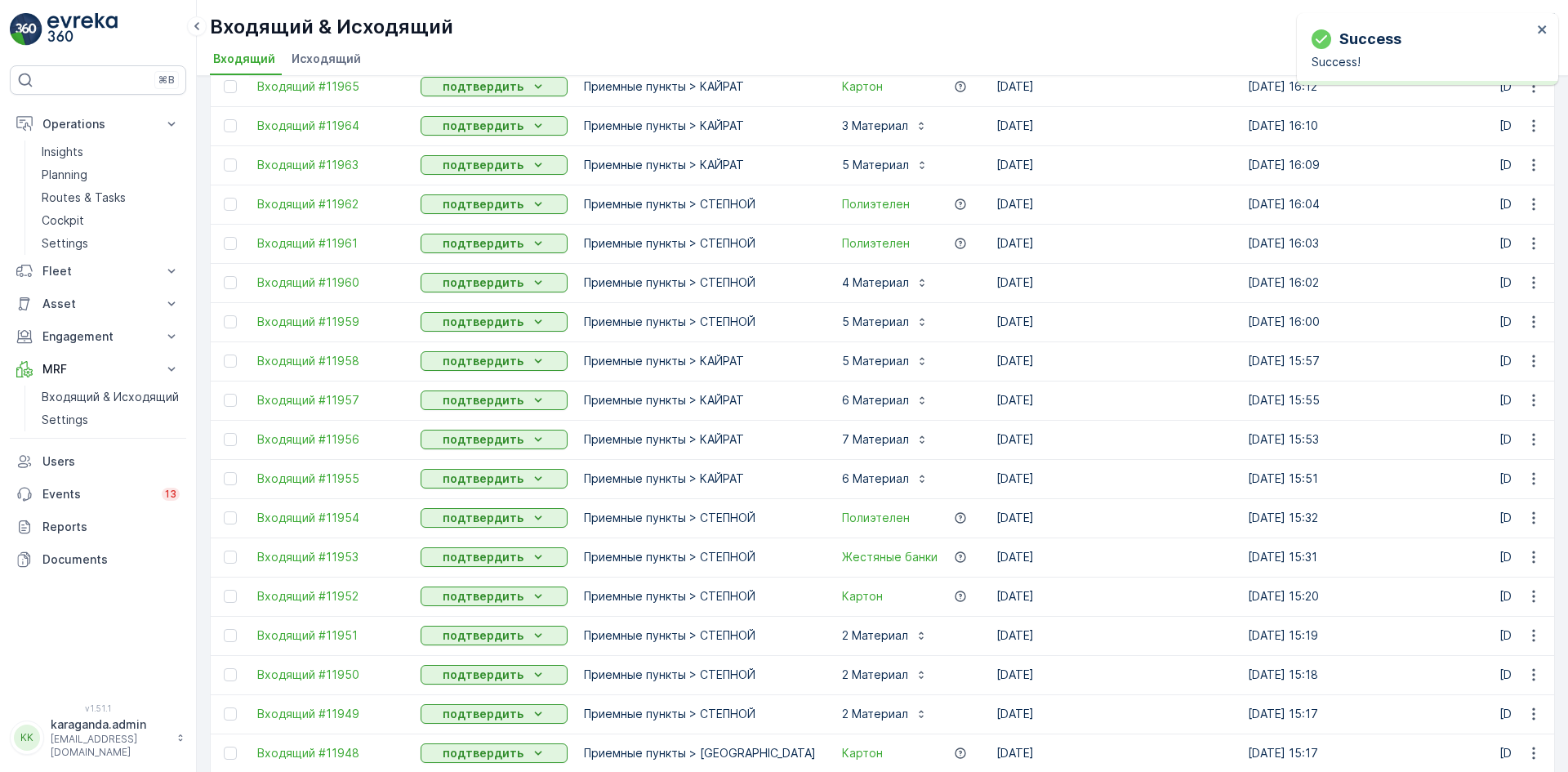
scroll to position [1062, 0]
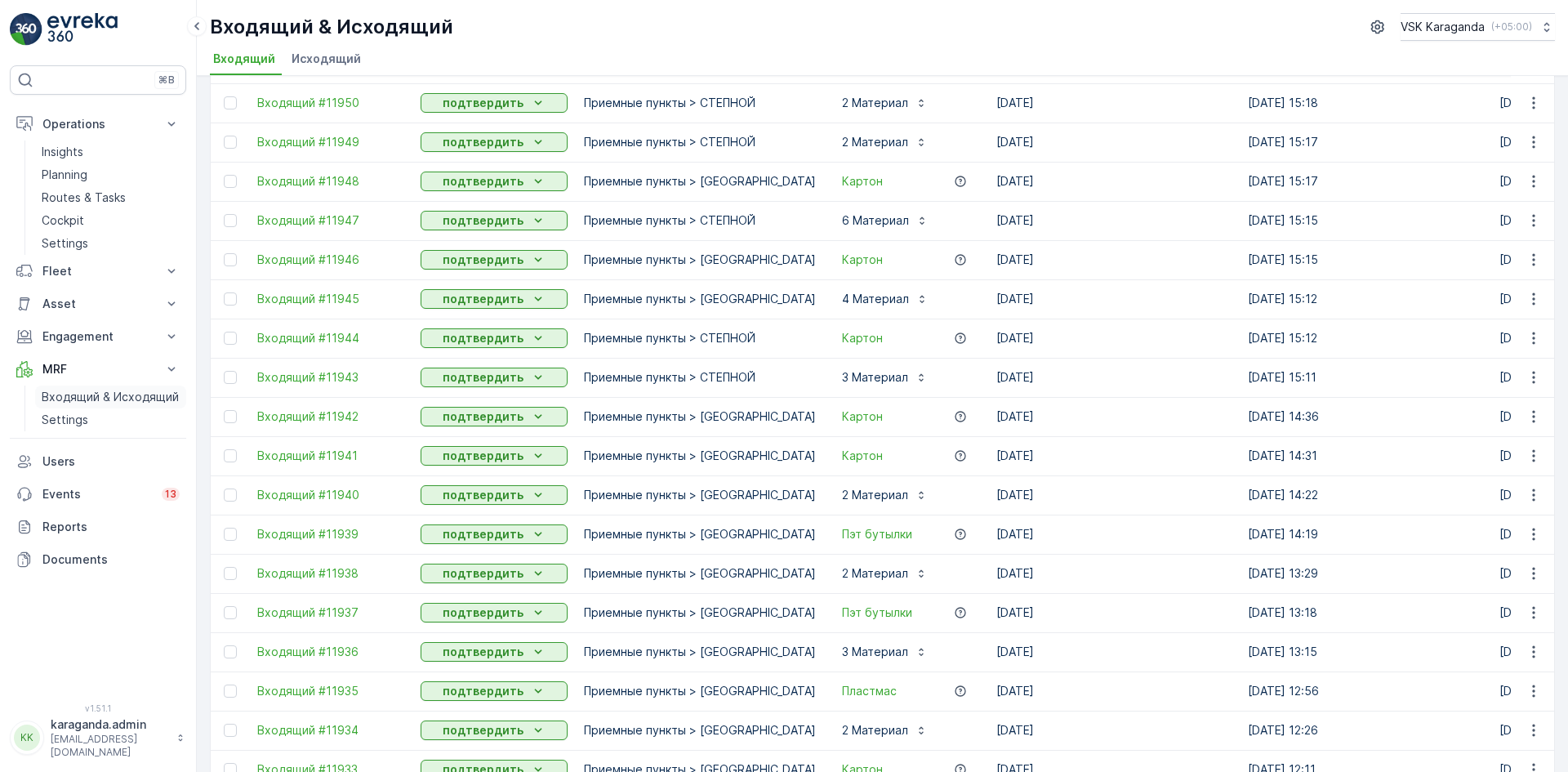
click at [55, 394] on p "Входящий & Исходящий" at bounding box center [110, 397] width 137 height 17
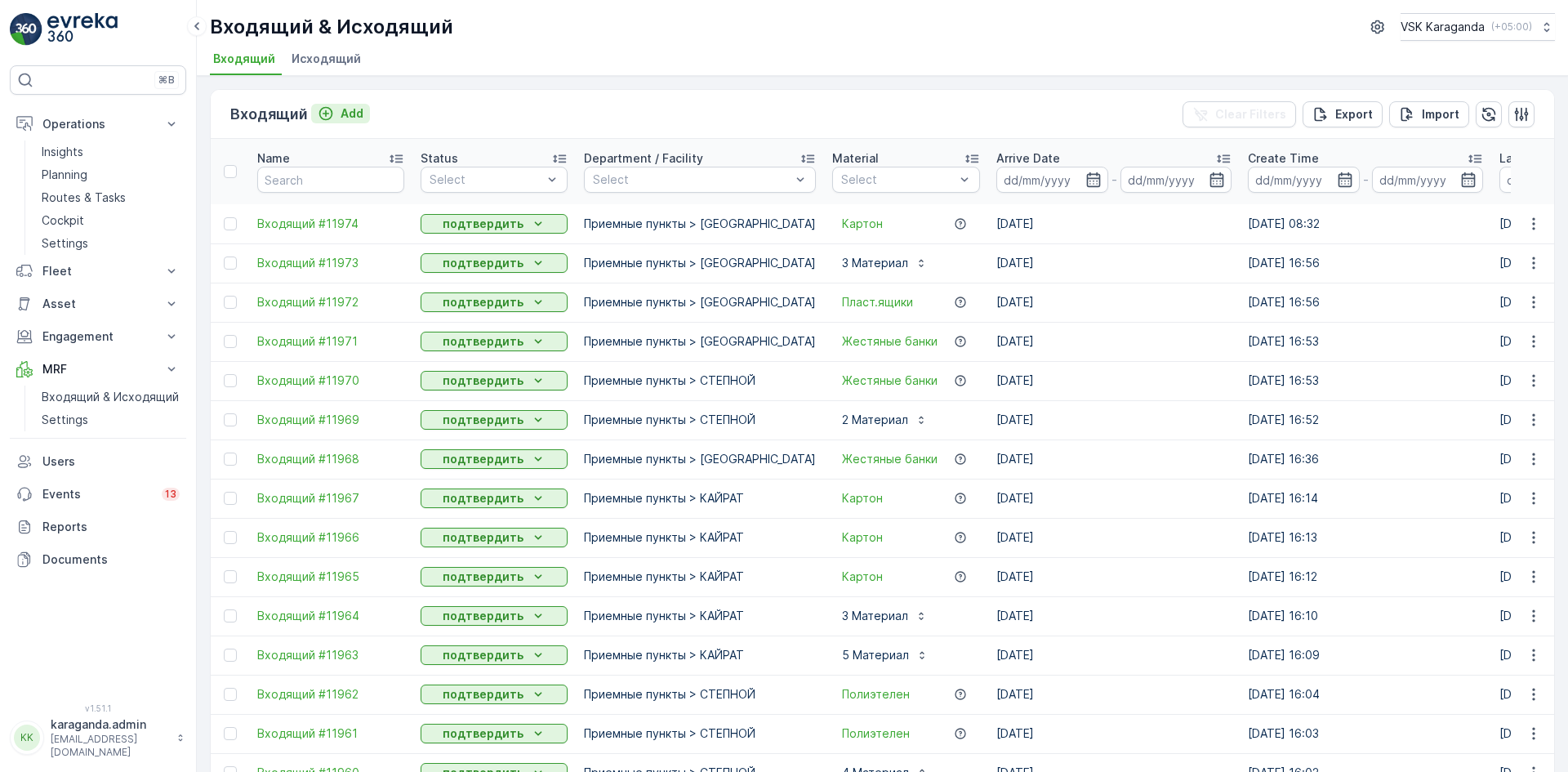
click at [341, 107] on p "Add" at bounding box center [351, 114] width 22 height 17
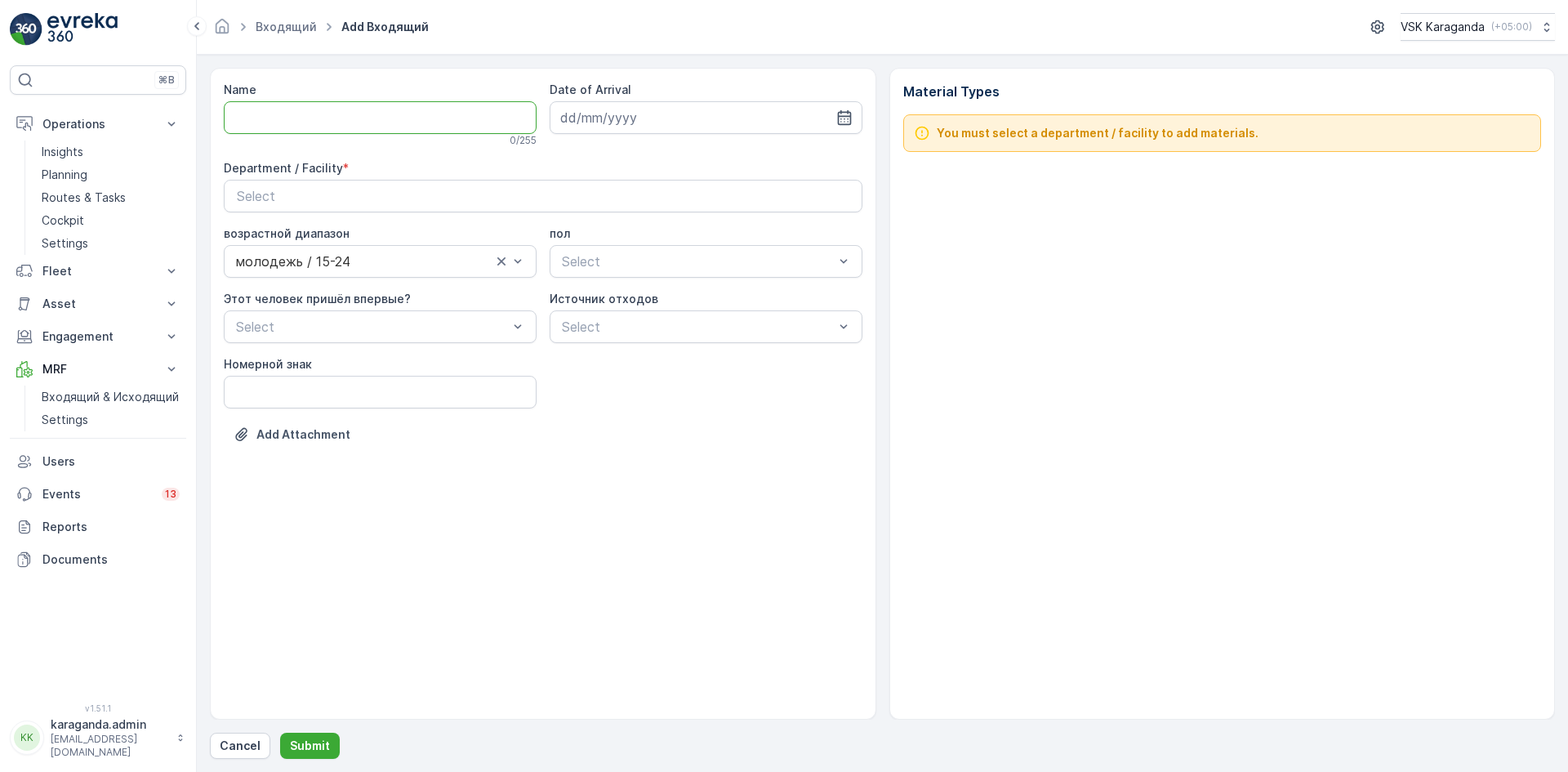
click at [303, 110] on input "Name" at bounding box center [381, 117] width 313 height 32
type input "от [DATE]"
click at [840, 123] on icon "button" at bounding box center [844, 117] width 17 height 17
click at [600, 349] on div "29" at bounding box center [606, 351] width 26 height 26
type input "[DATE]"
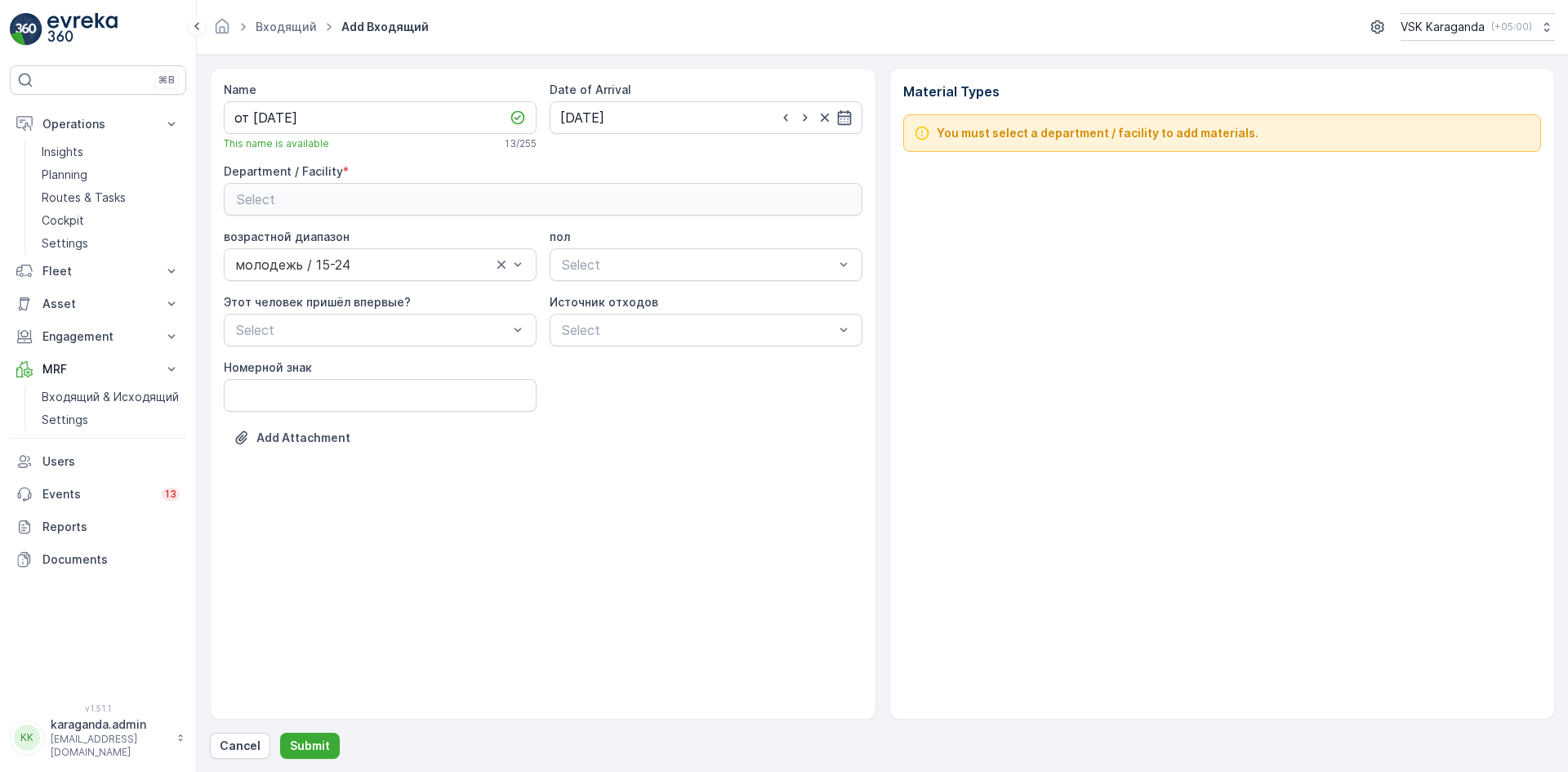
click at [652, 194] on div "Select" at bounding box center [543, 200] width 613 height 20
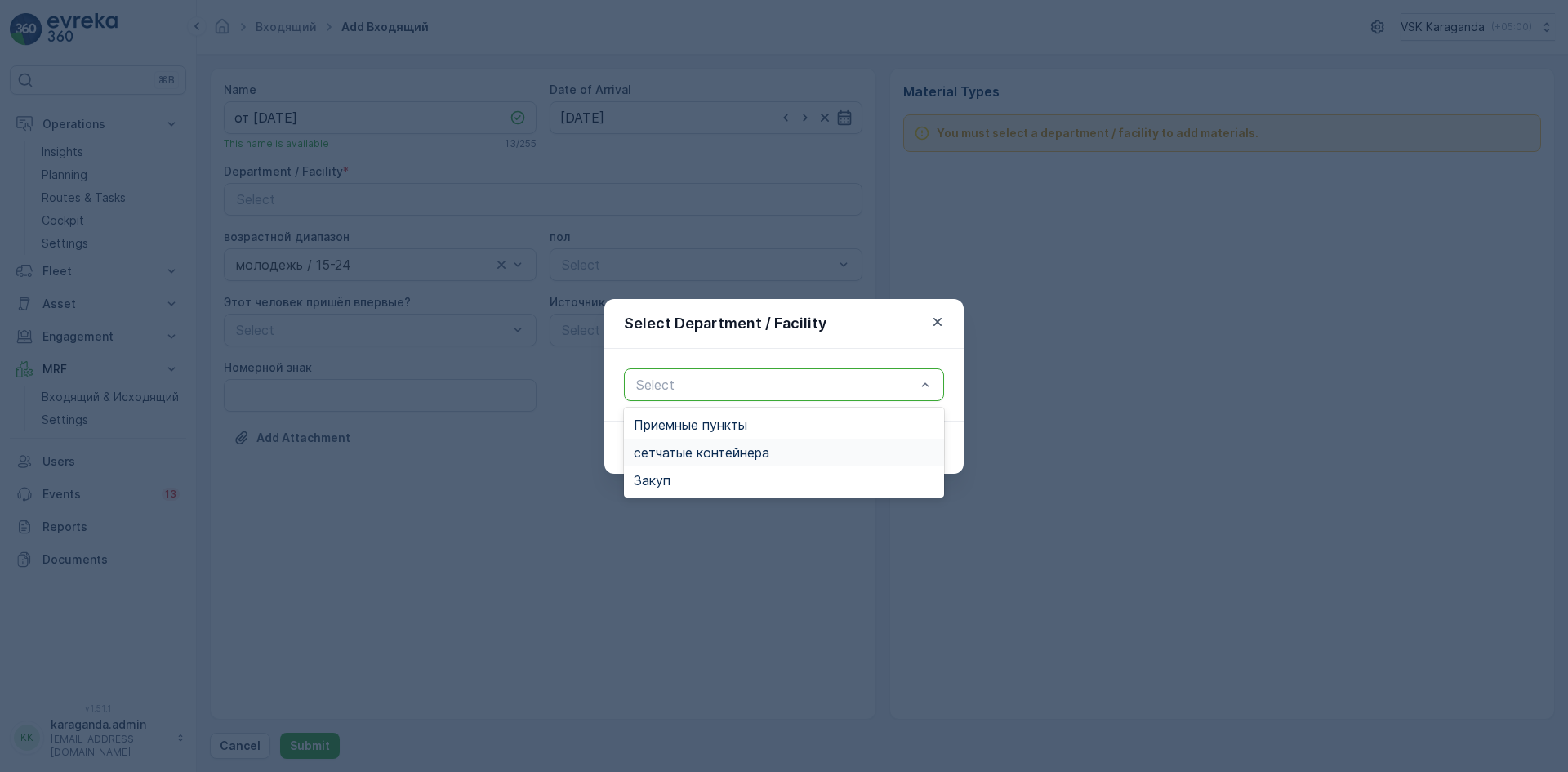
click at [678, 460] on span "сетчатыe контейнера" at bounding box center [701, 453] width 136 height 15
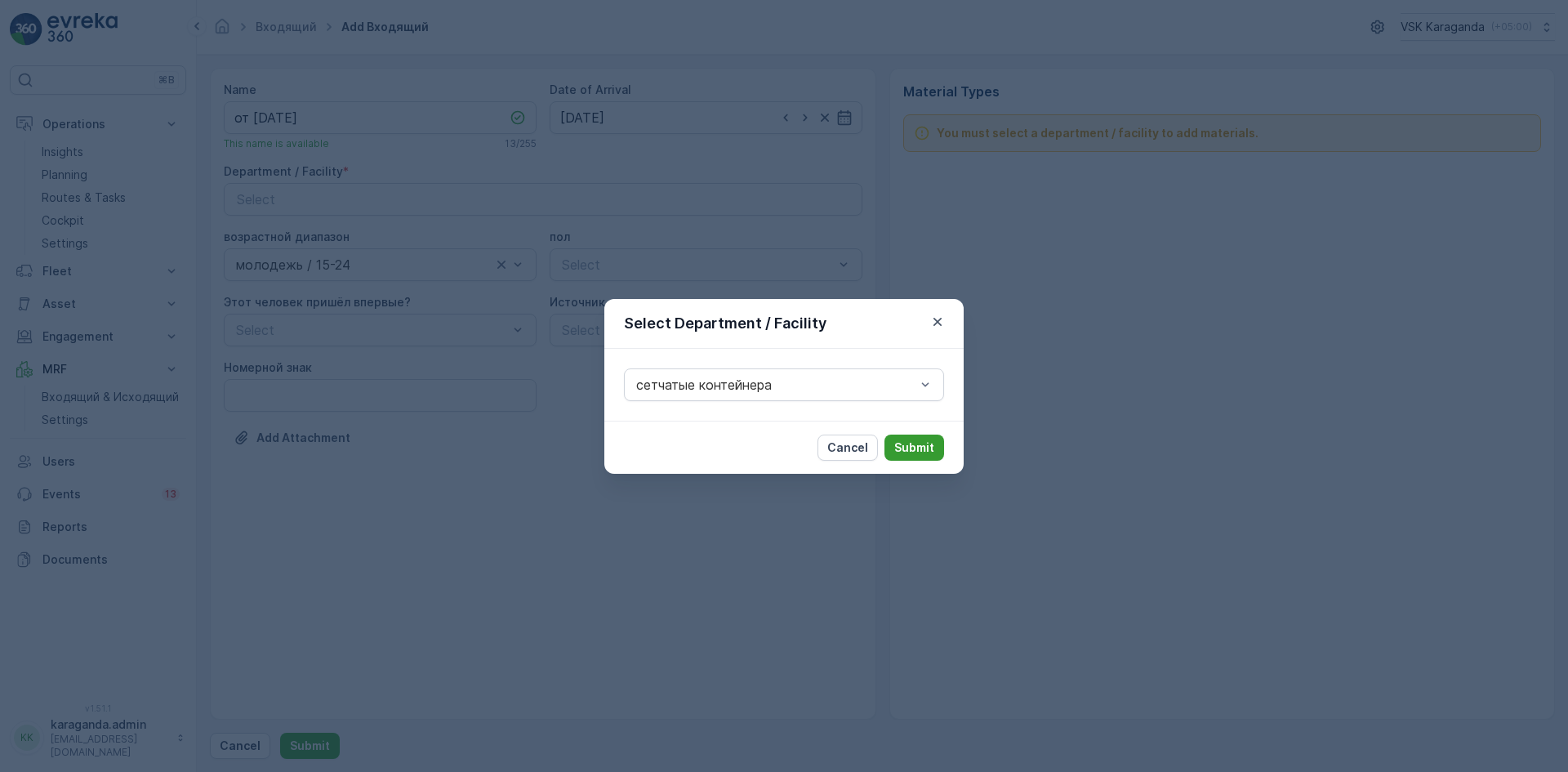
click at [908, 451] on p "Submit" at bounding box center [914, 448] width 40 height 17
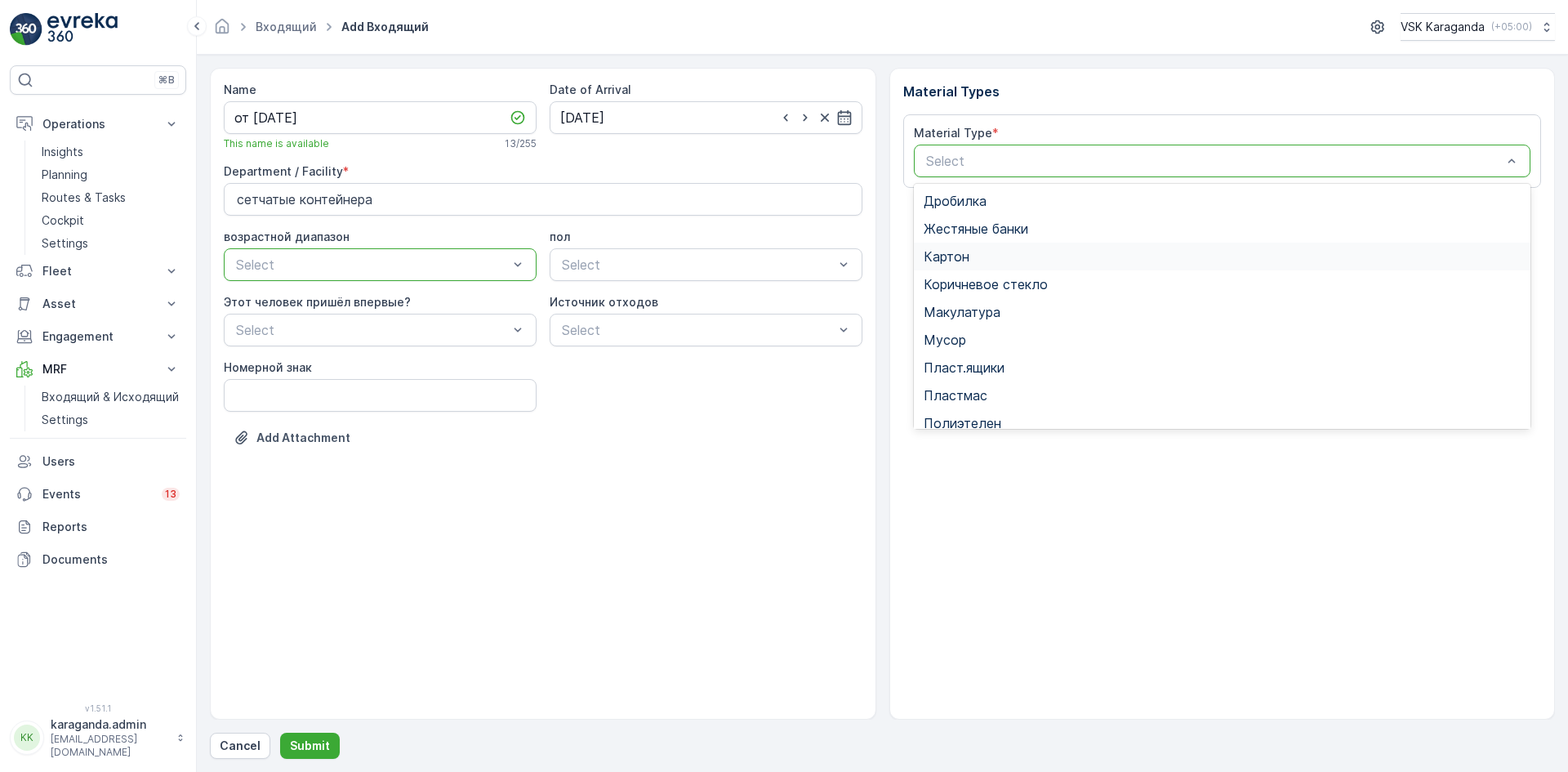
click at [978, 254] on div "Картон" at bounding box center [1222, 257] width 598 height 15
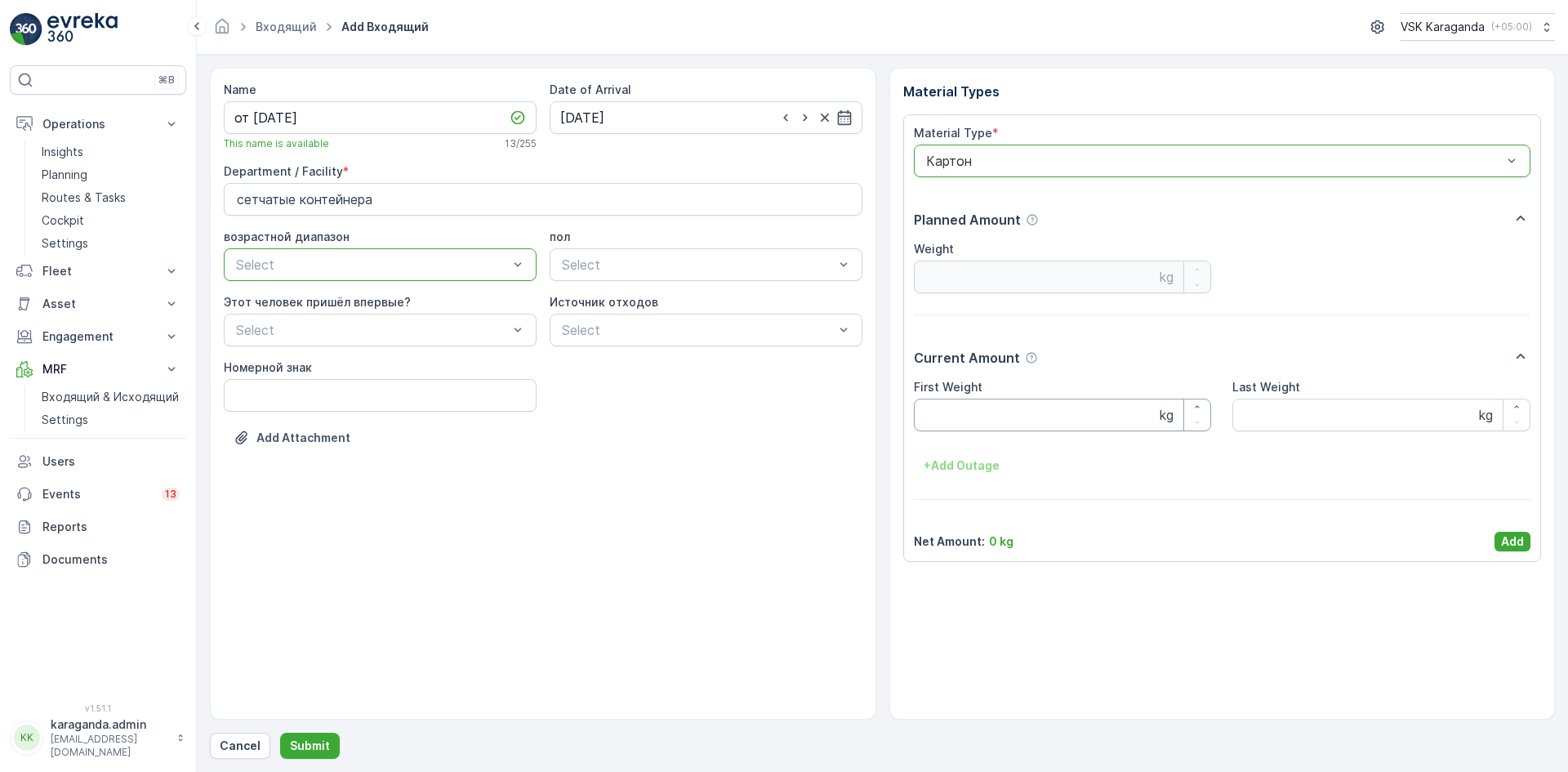
click at [955, 417] on Weight "First Weight" at bounding box center [1063, 415] width 298 height 32
type Weight "2039"
click at [1505, 535] on p "Add" at bounding box center [1512, 542] width 22 height 17
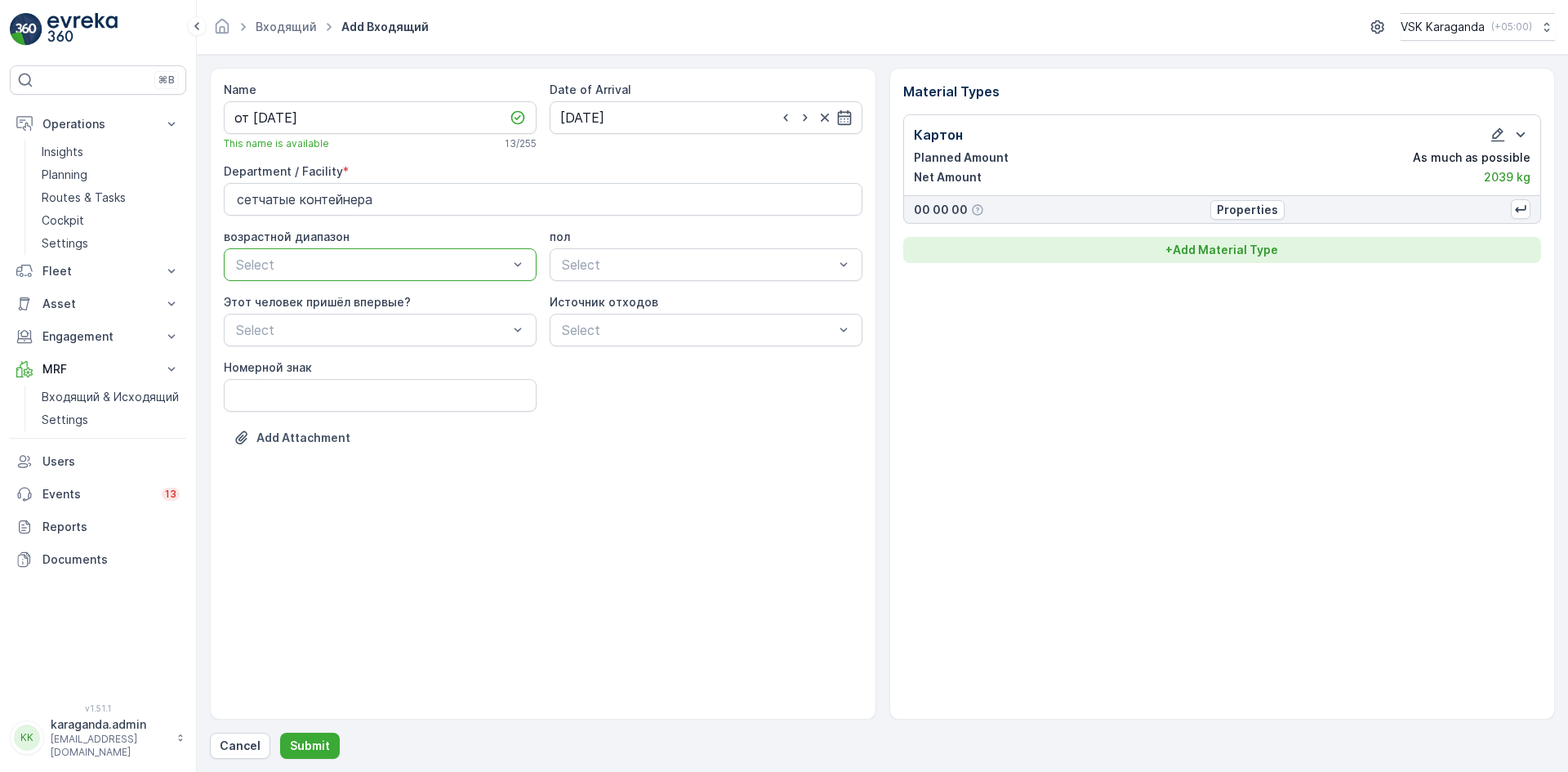
click at [1157, 249] on div "+ Add Material Type" at bounding box center [1223, 250] width 620 height 17
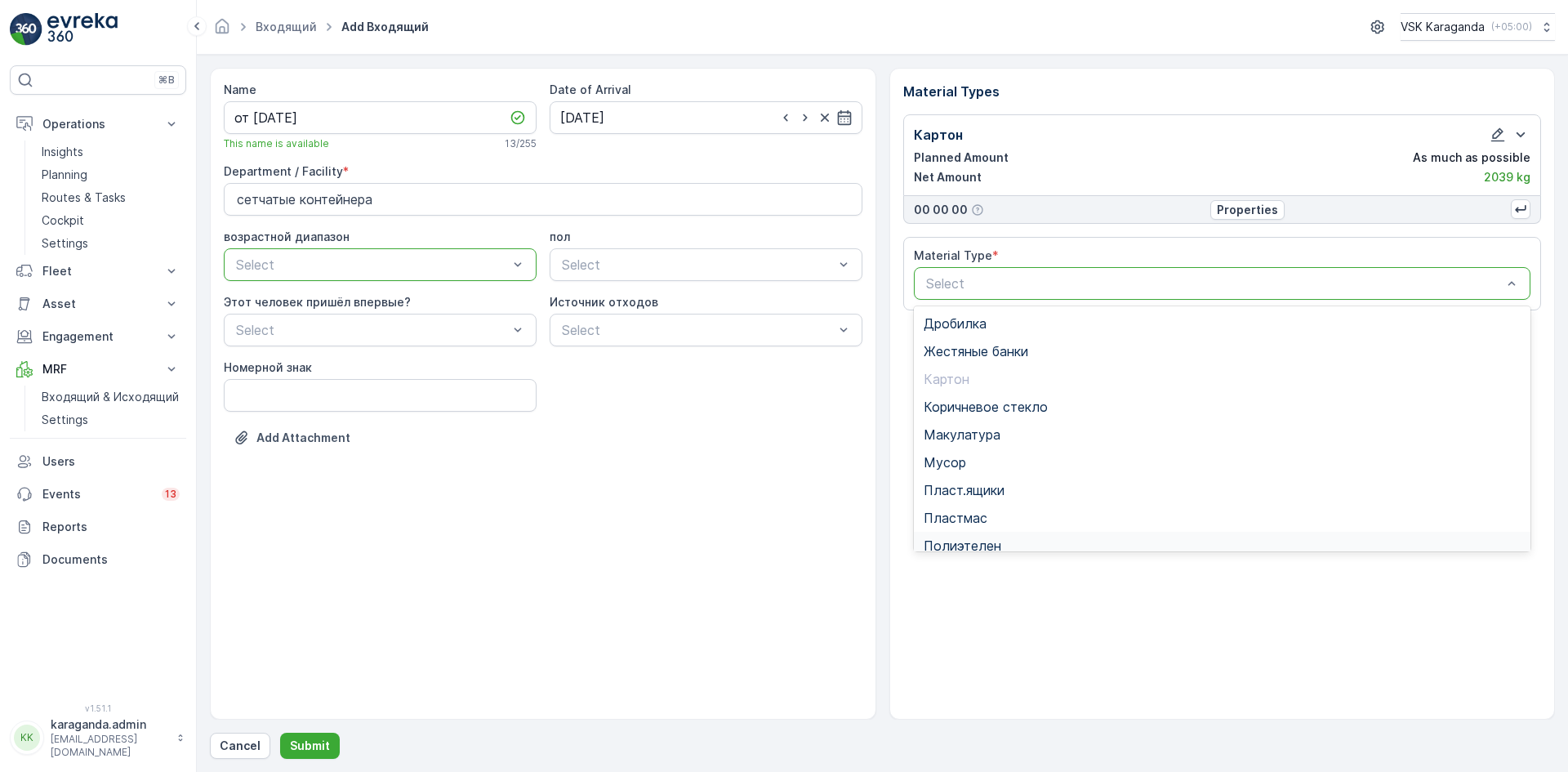
click at [1013, 538] on div "Полиэтелен" at bounding box center [1222, 545] width 598 height 15
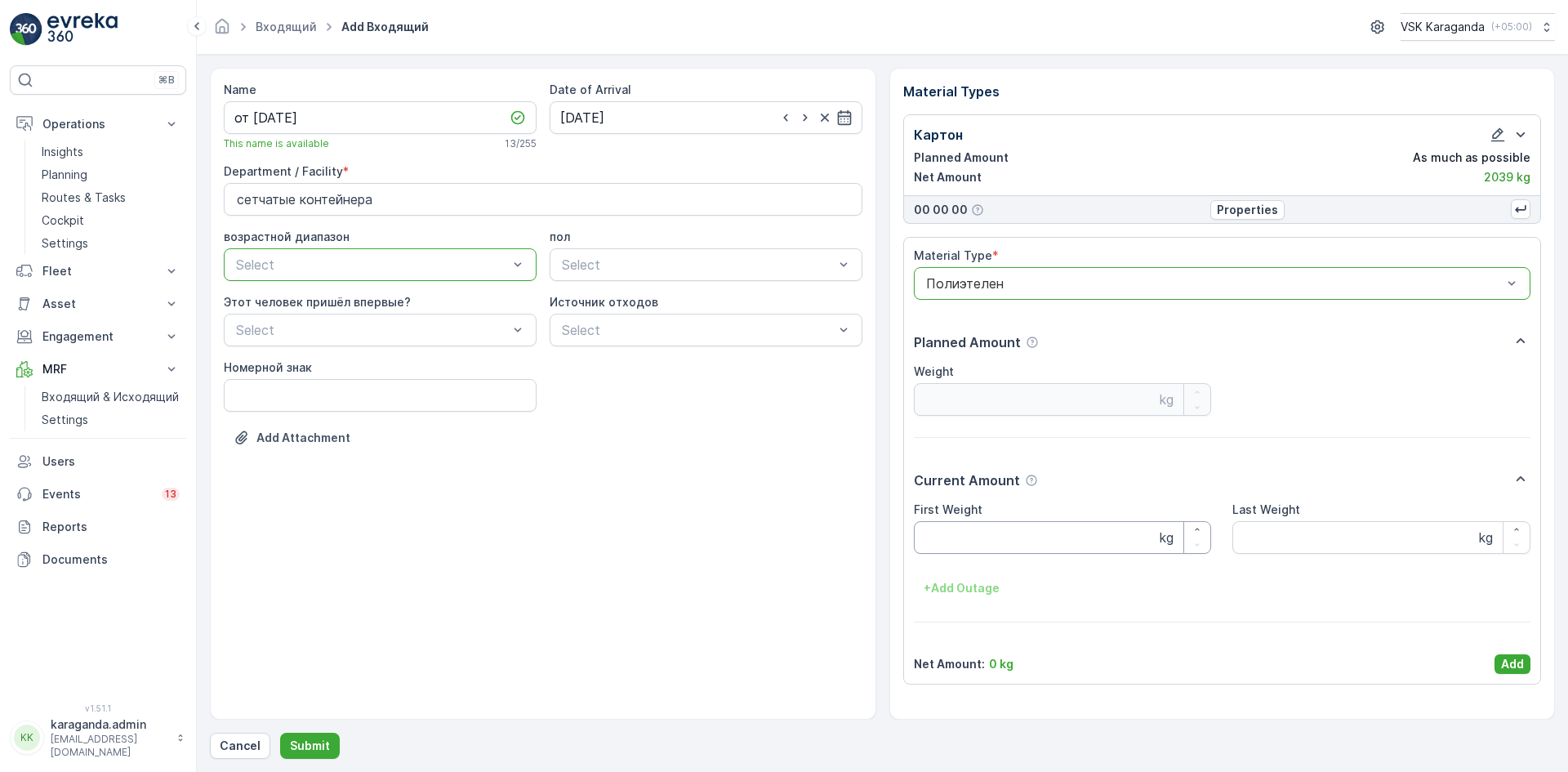
click at [945, 535] on Weight "First Weight" at bounding box center [1063, 537] width 298 height 32
type Weight "331"
click at [1499, 666] on button "Add" at bounding box center [1512, 665] width 36 height 20
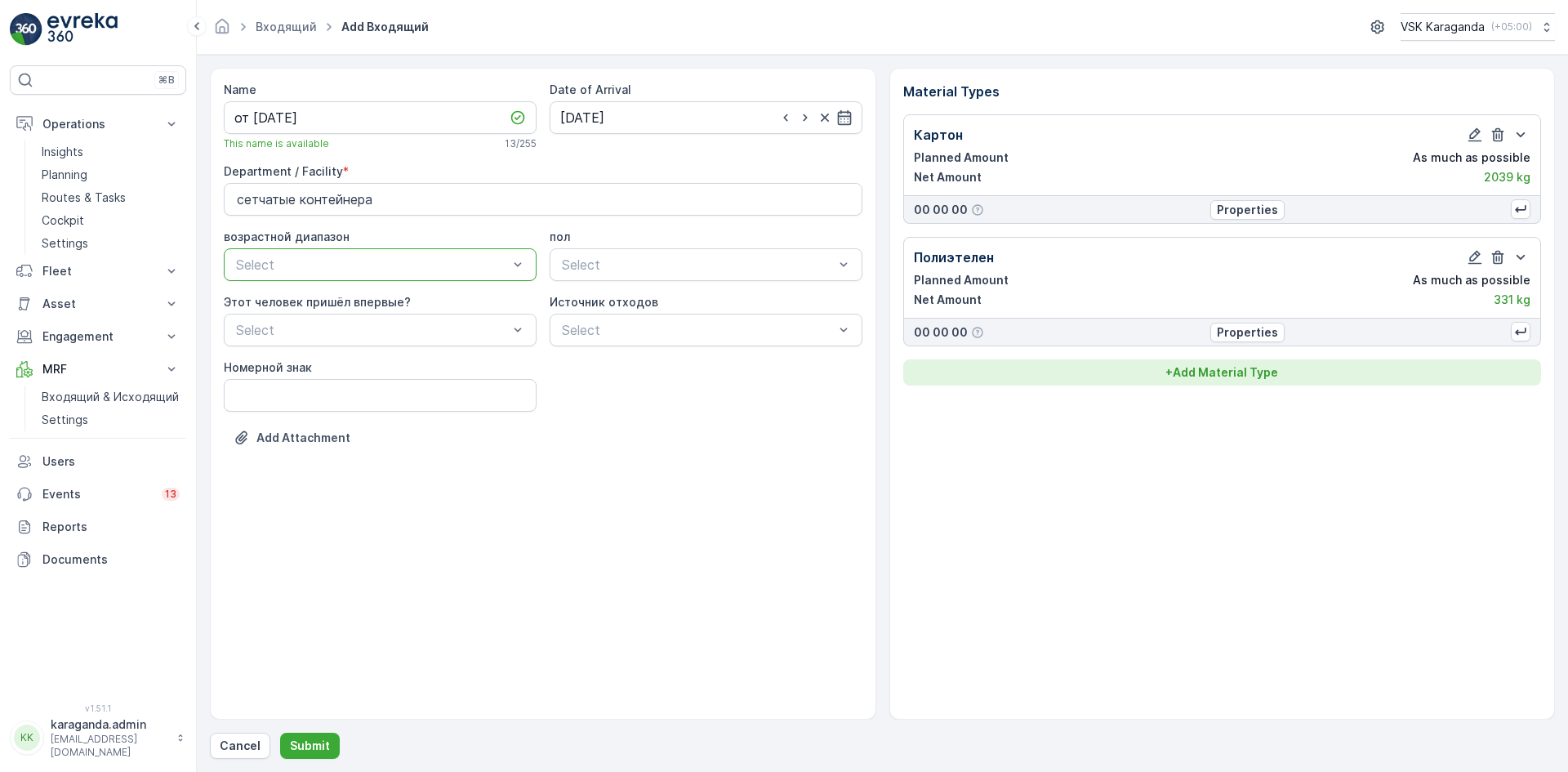
click at [1151, 369] on div "+ Add Material Type" at bounding box center [1223, 373] width 620 height 17
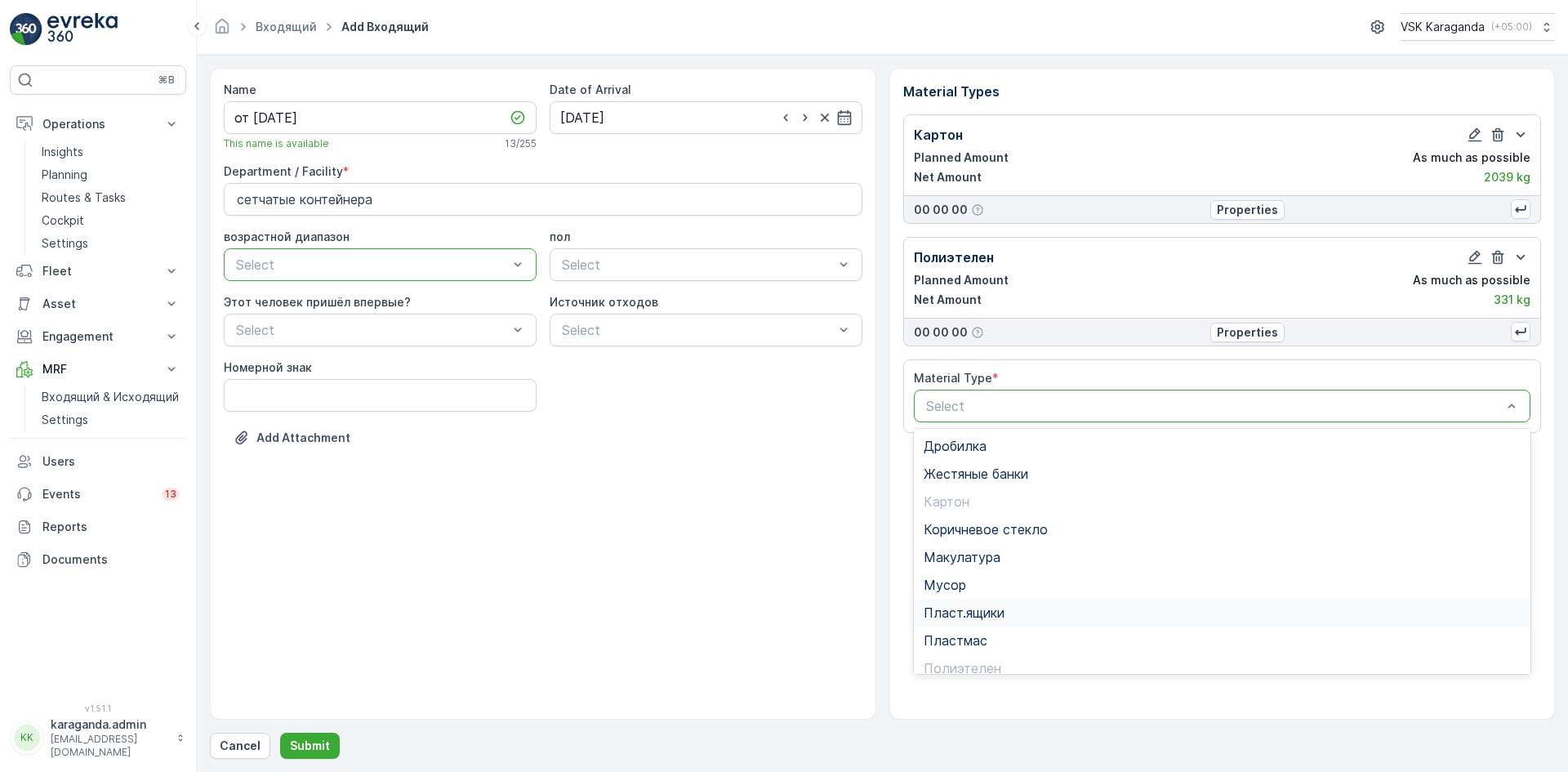
scroll to position [95, 0]
click at [961, 594] on span "Пэт бутылки" at bounding box center [963, 601] width 81 height 15
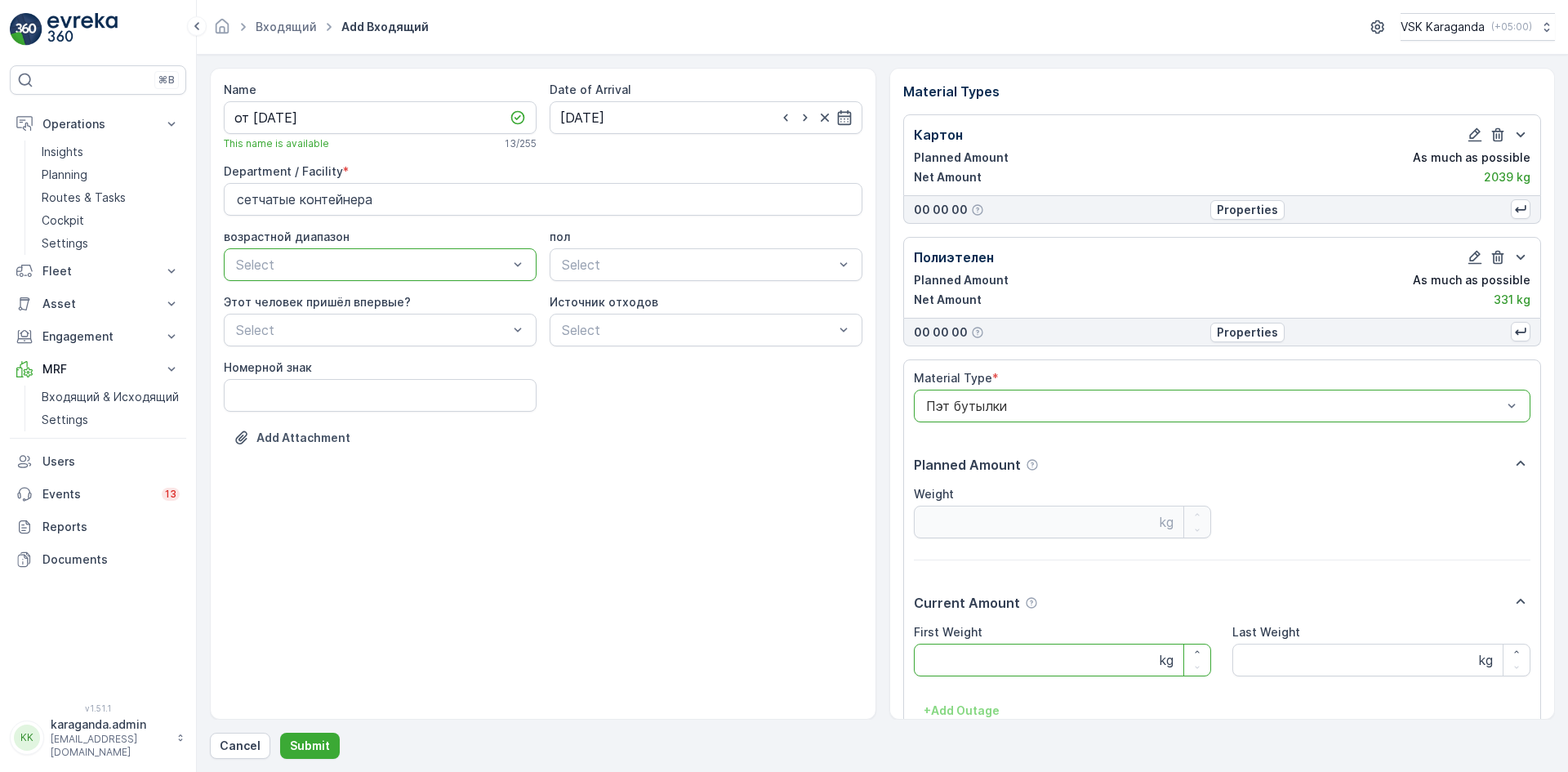
click at [964, 657] on Weight "First Weight" at bounding box center [1063, 660] width 298 height 32
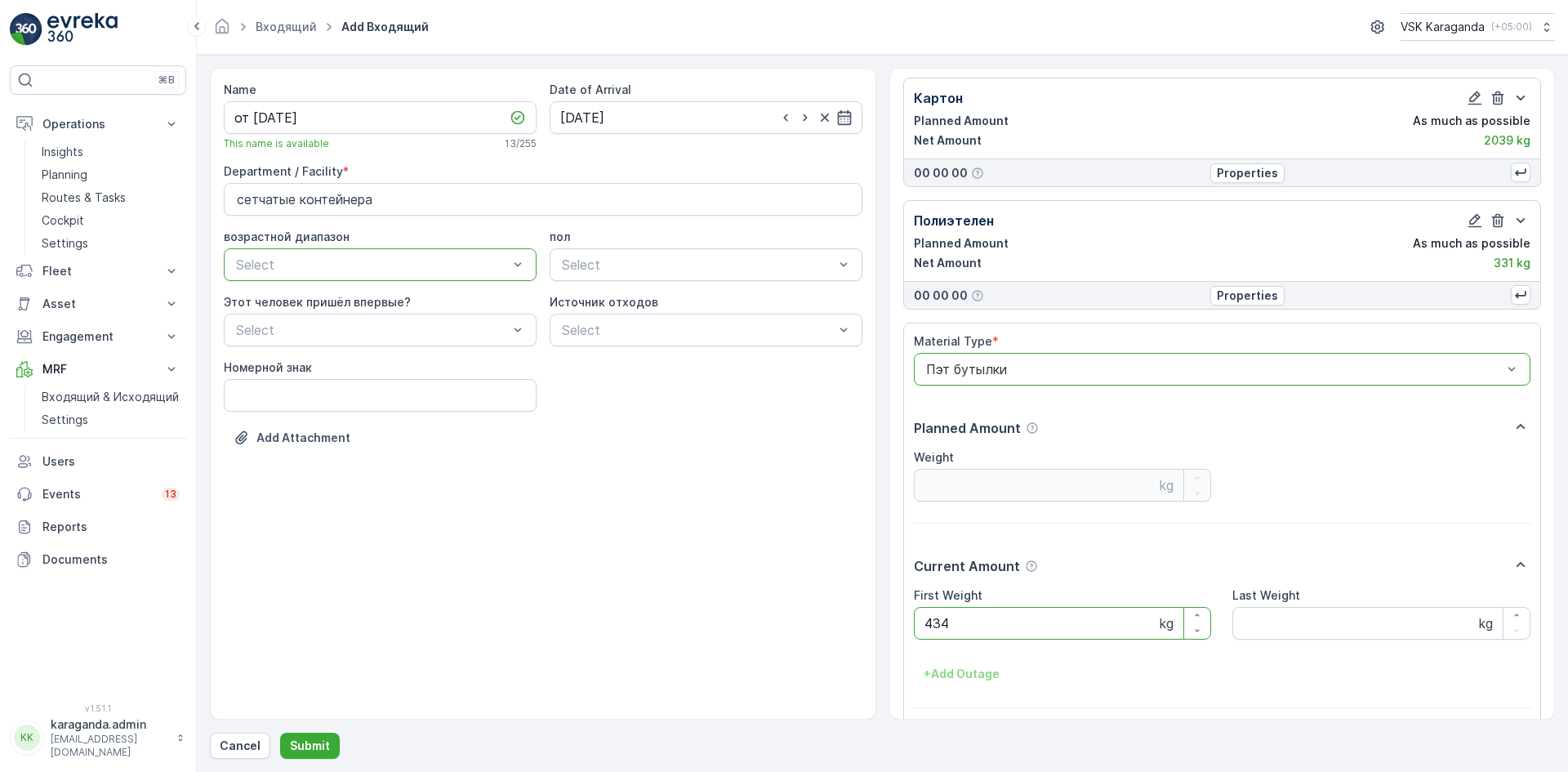
scroll to position [102, 0]
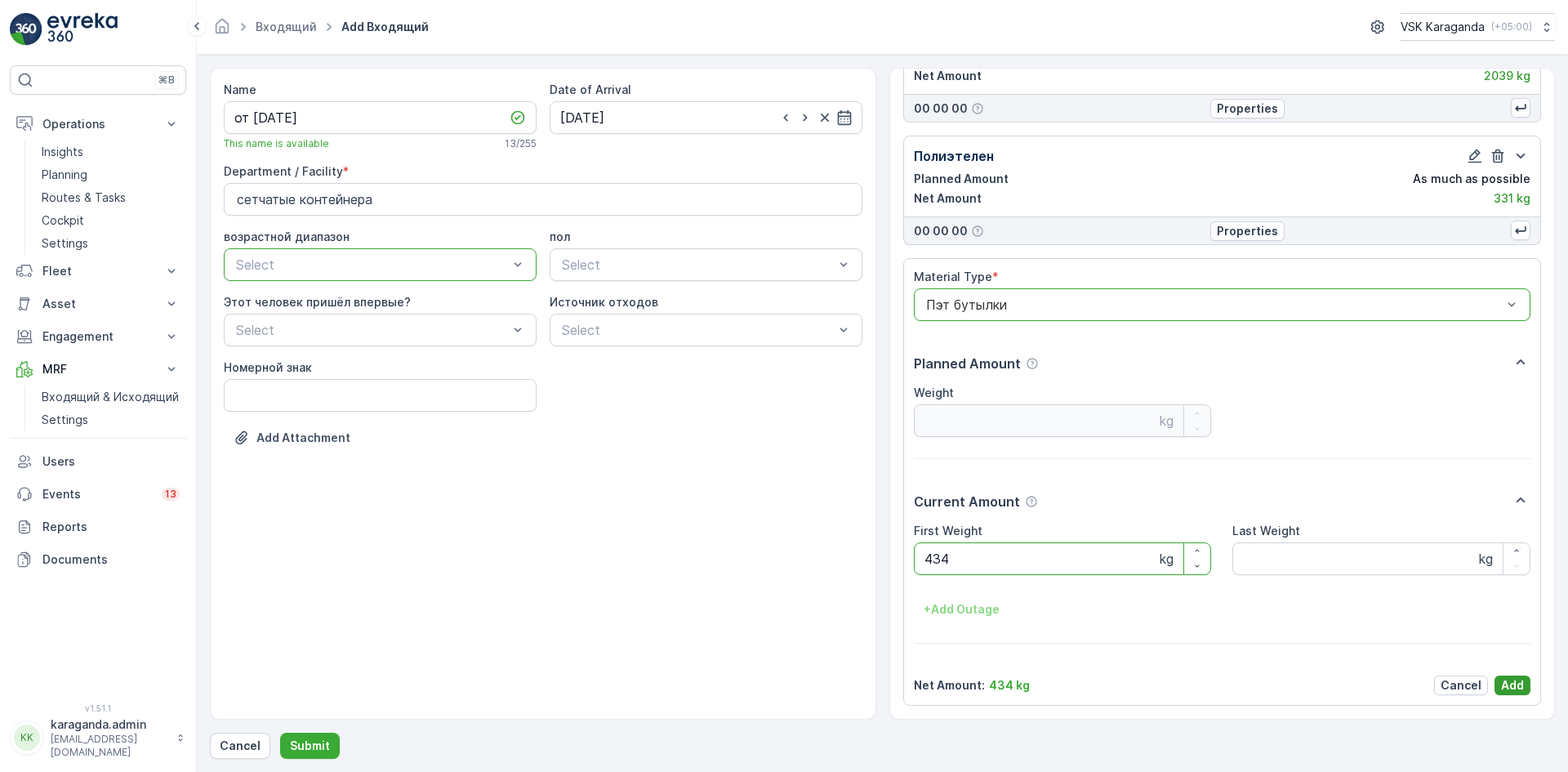
type Weight "434"
drag, startPoint x: 1496, startPoint y: 685, endPoint x: 1463, endPoint y: 669, distance: 36.7
click at [1498, 686] on button "Add" at bounding box center [1512, 685] width 36 height 20
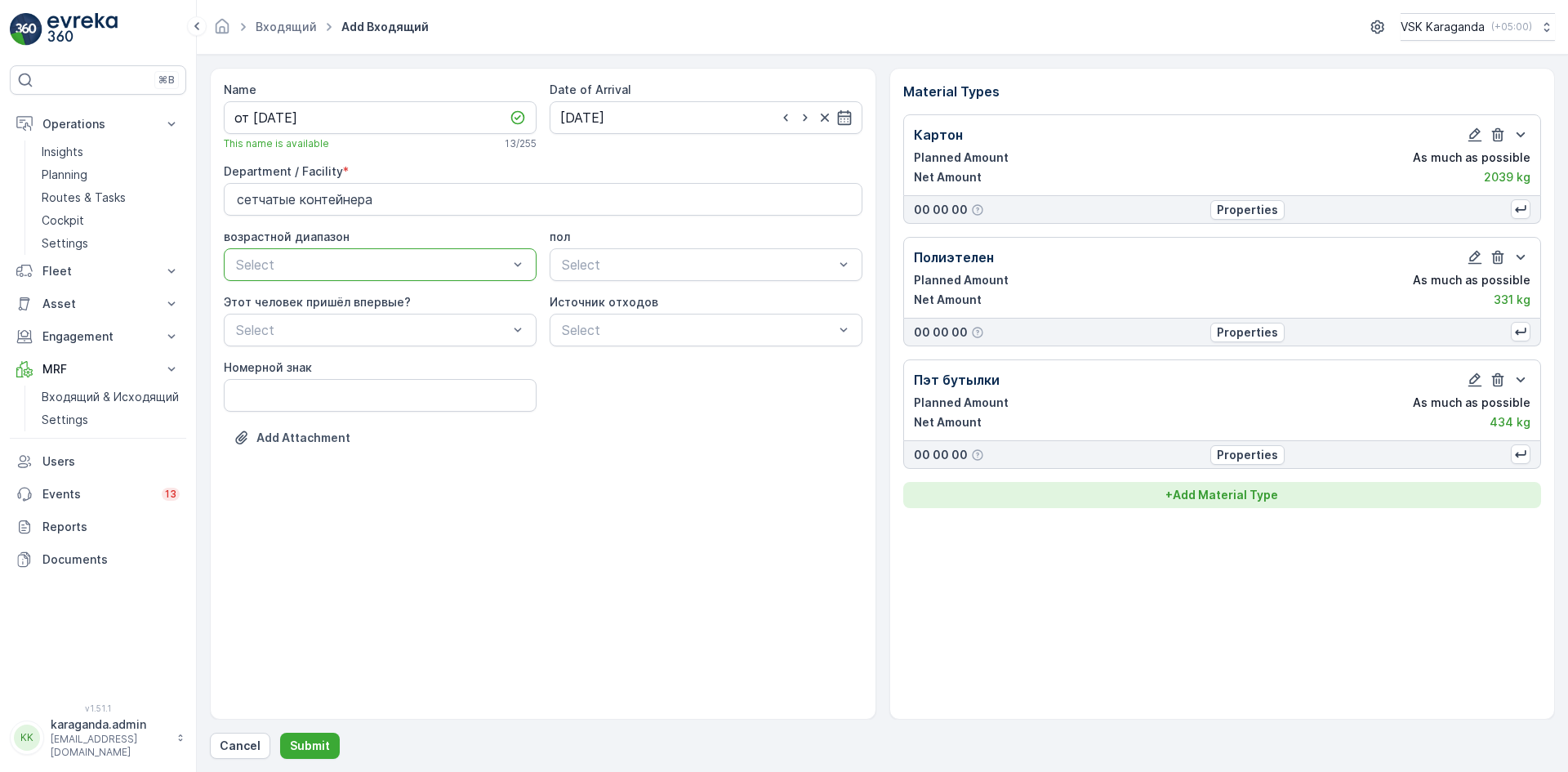
click at [1209, 497] on p "+ Add Material Type" at bounding box center [1222, 496] width 112 height 17
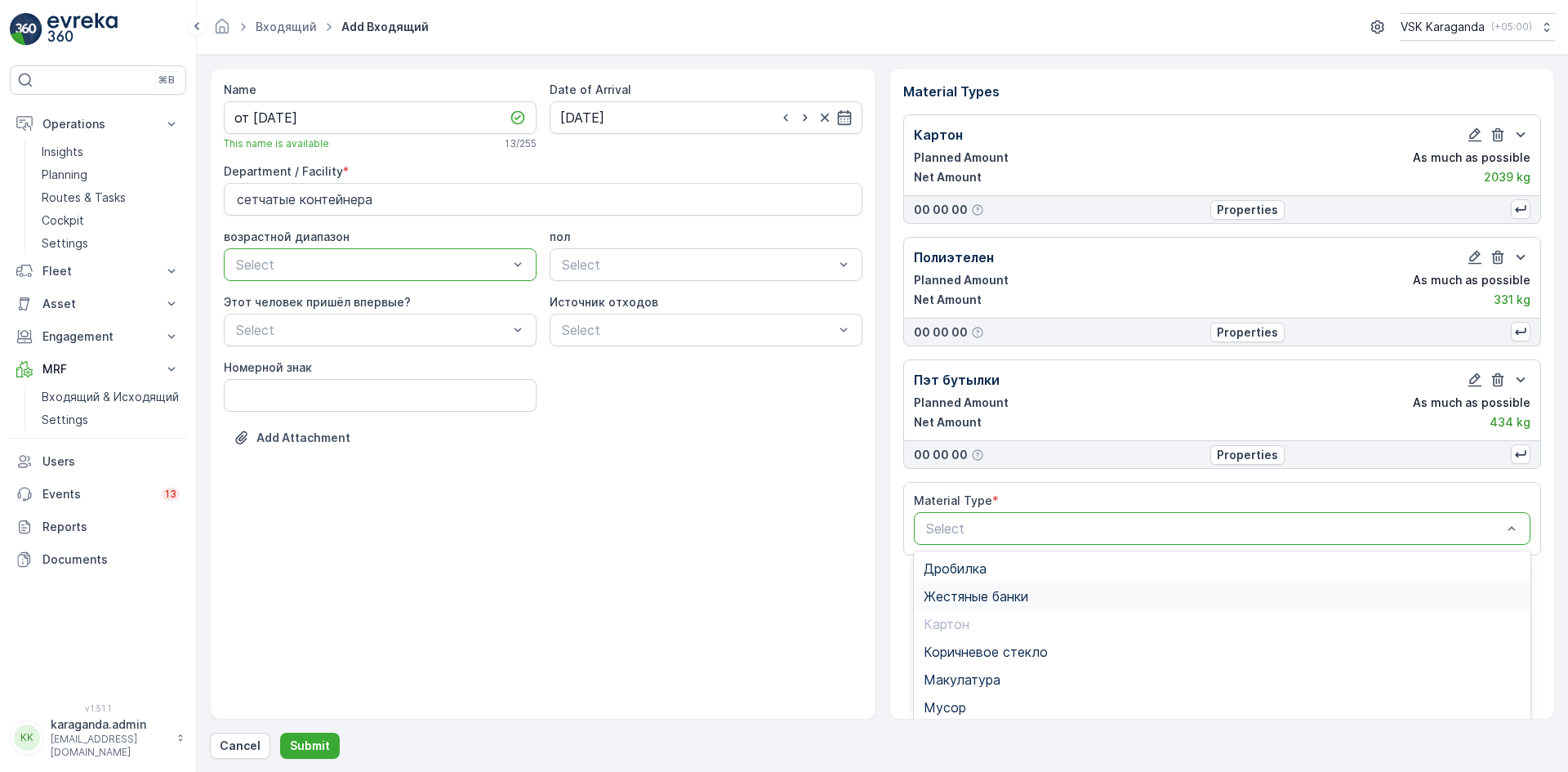
click at [1043, 587] on div "Жестяные банки" at bounding box center [1223, 595] width 618 height 27
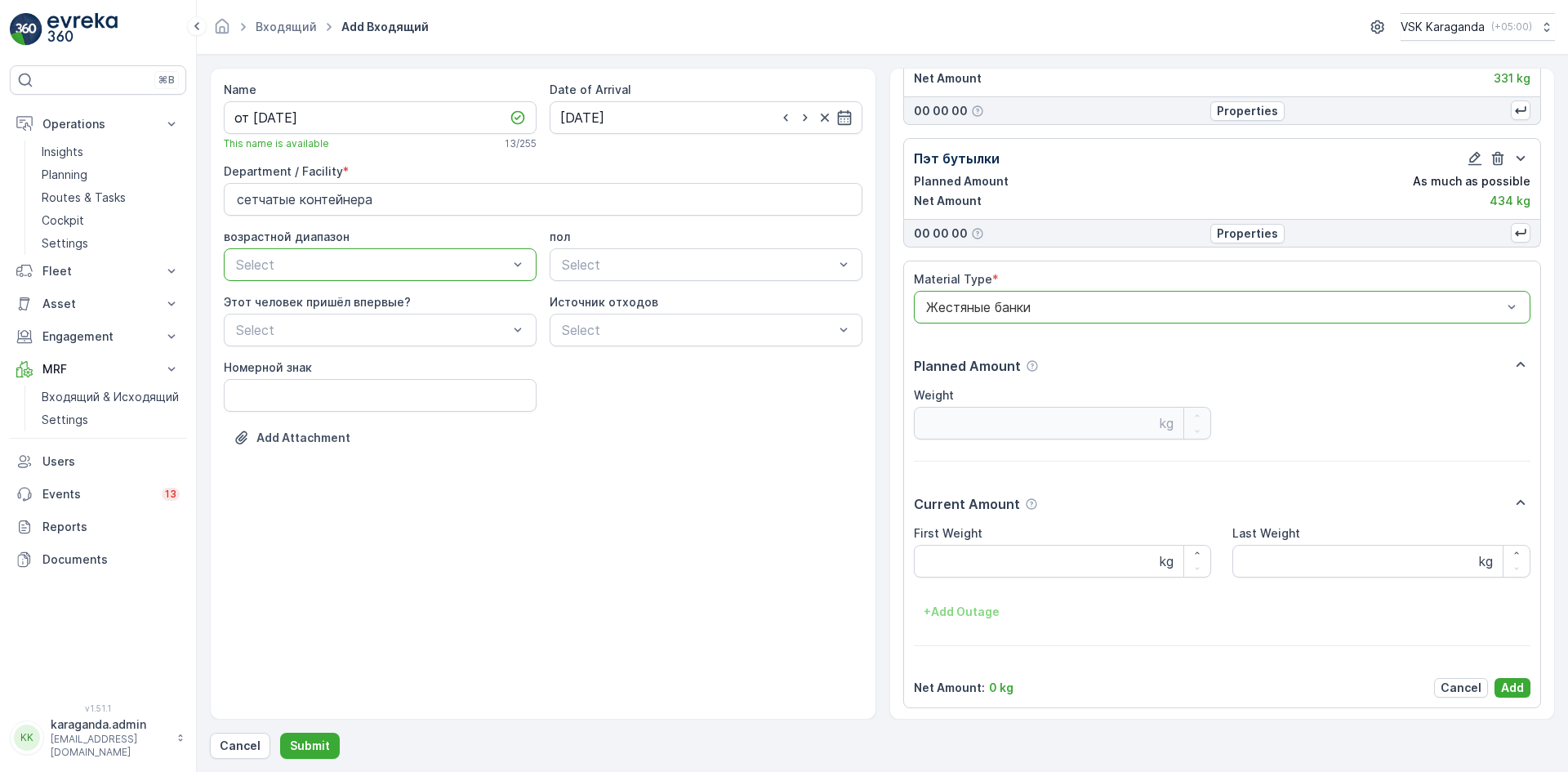
scroll to position [224, 0]
click at [990, 563] on Weight "First Weight" at bounding box center [1063, 558] width 298 height 32
type Weight "20"
click at [1512, 677] on p "Add" at bounding box center [1512, 685] width 22 height 17
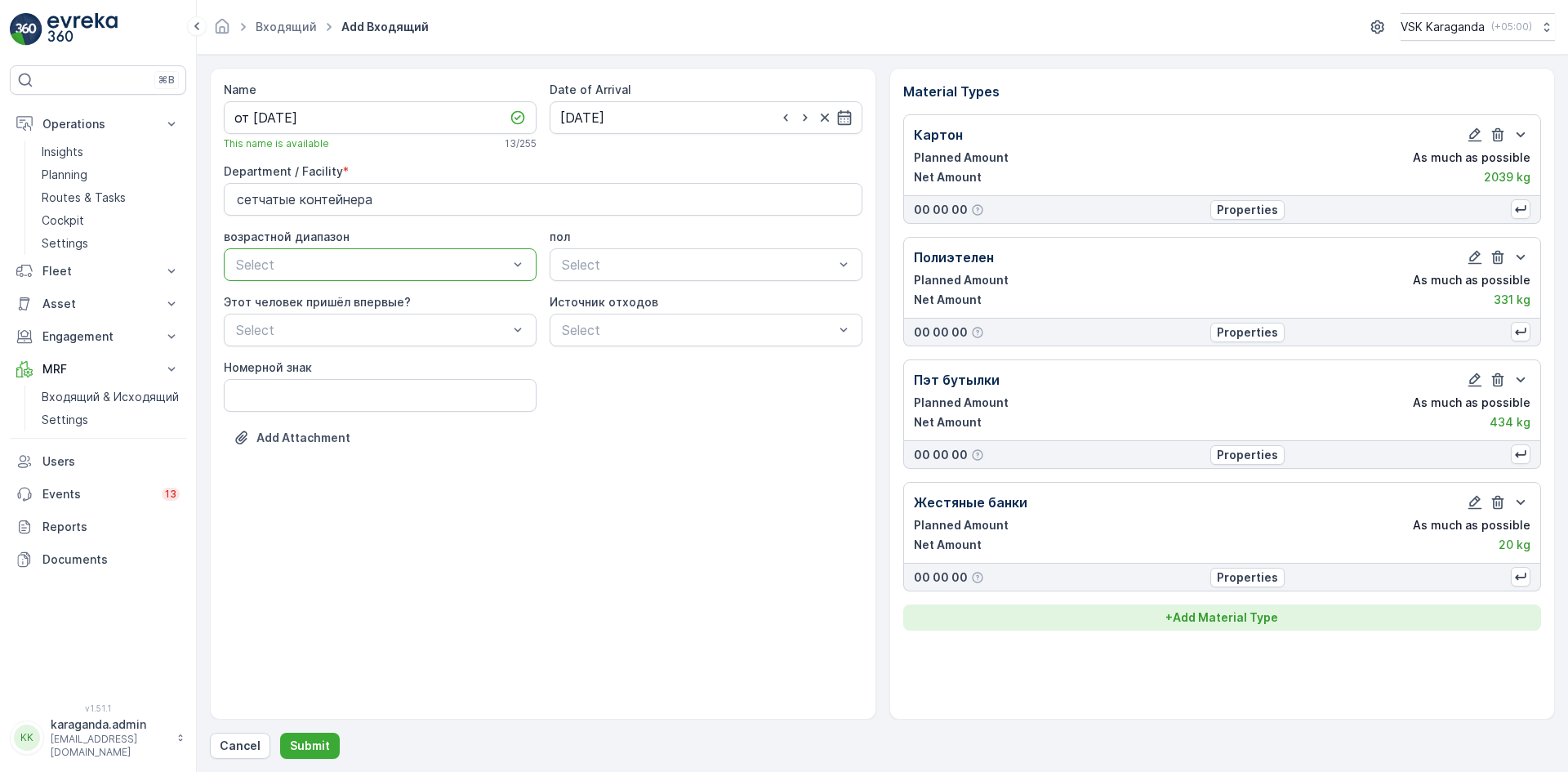
click at [1250, 622] on p "+ Add Material Type" at bounding box center [1222, 618] width 112 height 17
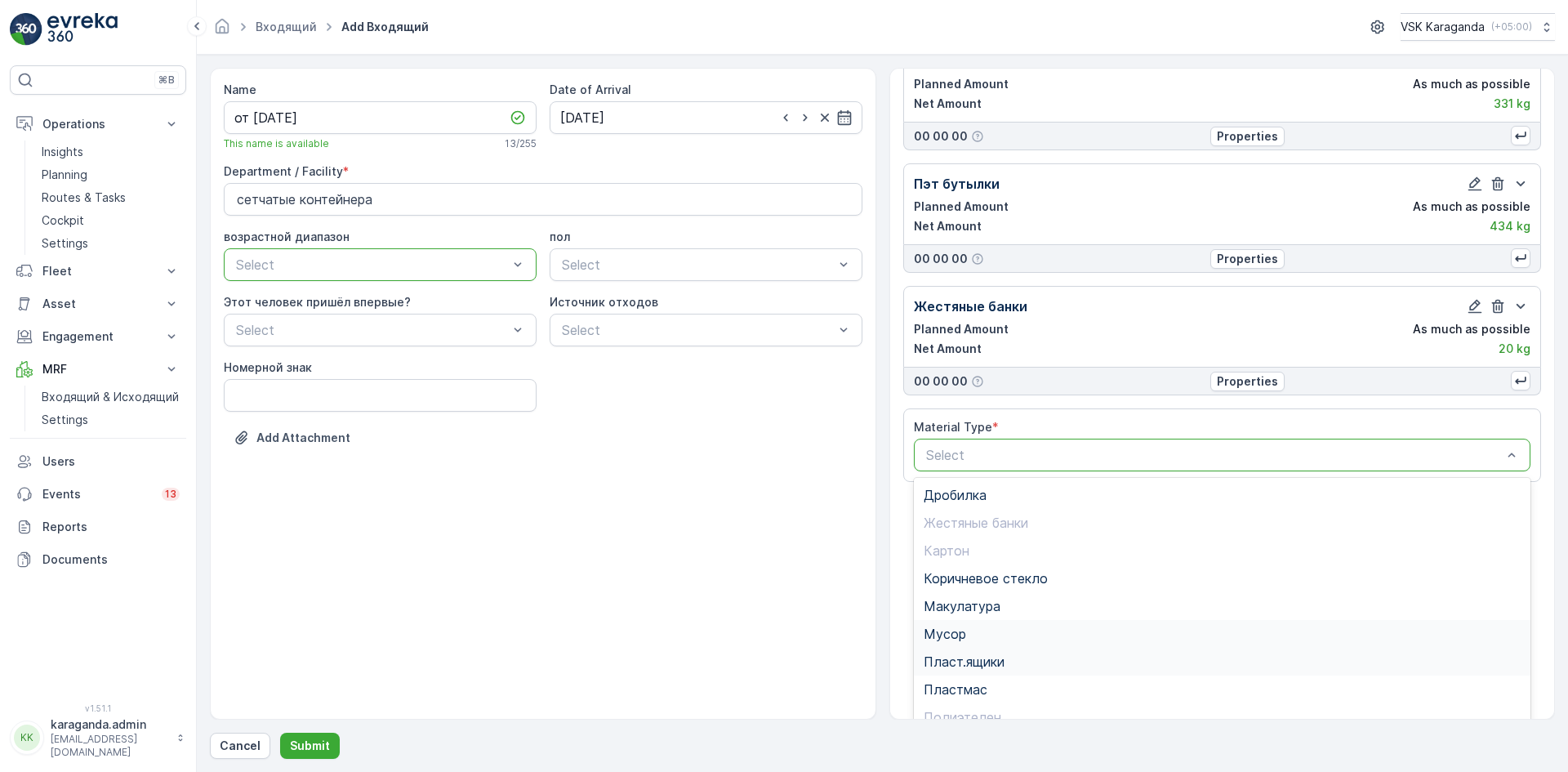
scroll to position [200, 0]
click at [958, 678] on span "Пластмас" at bounding box center [955, 685] width 64 height 15
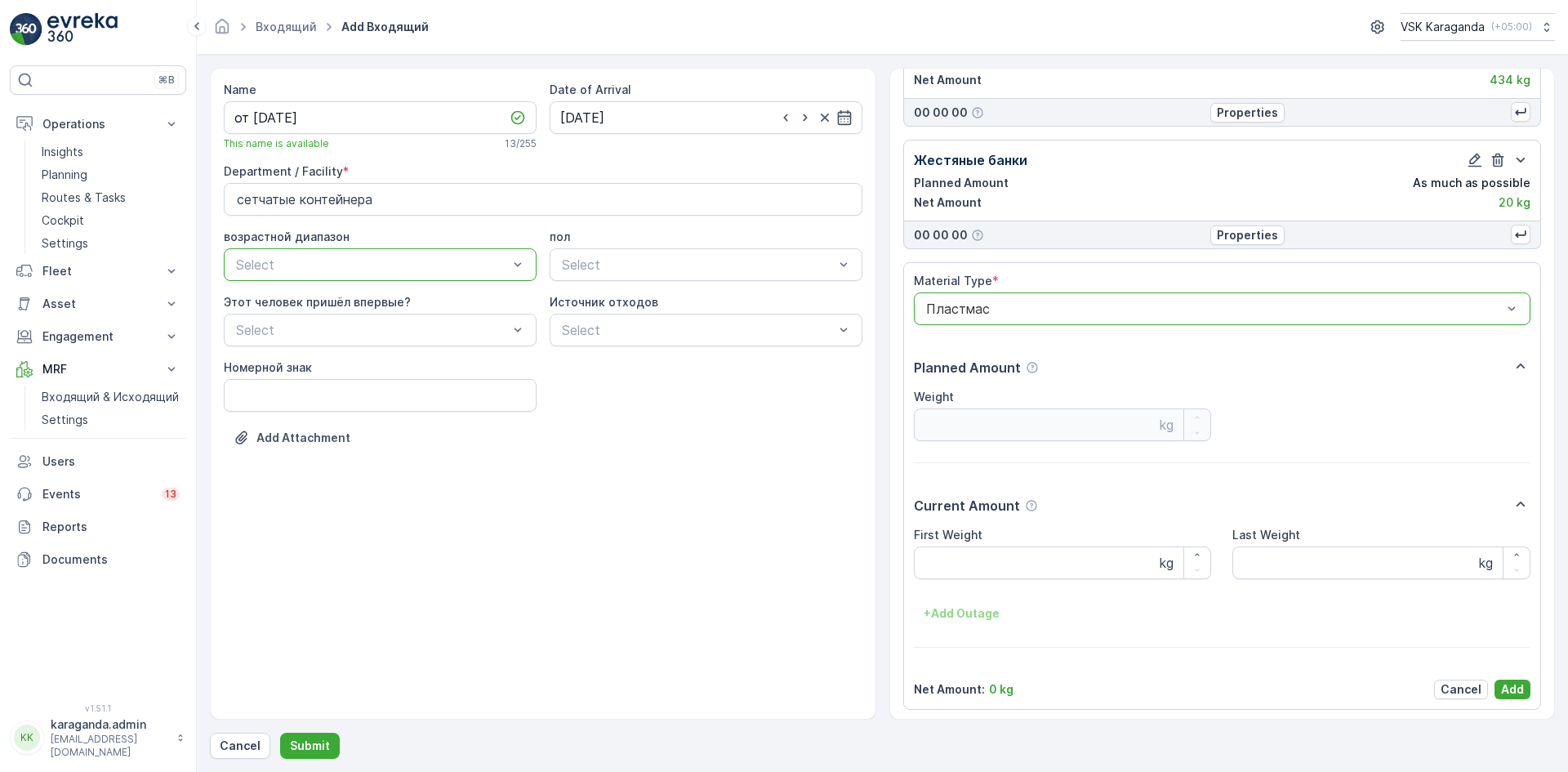
scroll to position [346, 0]
click at [951, 559] on Weight "First Weight" at bounding box center [1063, 558] width 298 height 32
type Weight "114"
click at [1508, 687] on p "Add" at bounding box center [1512, 685] width 22 height 17
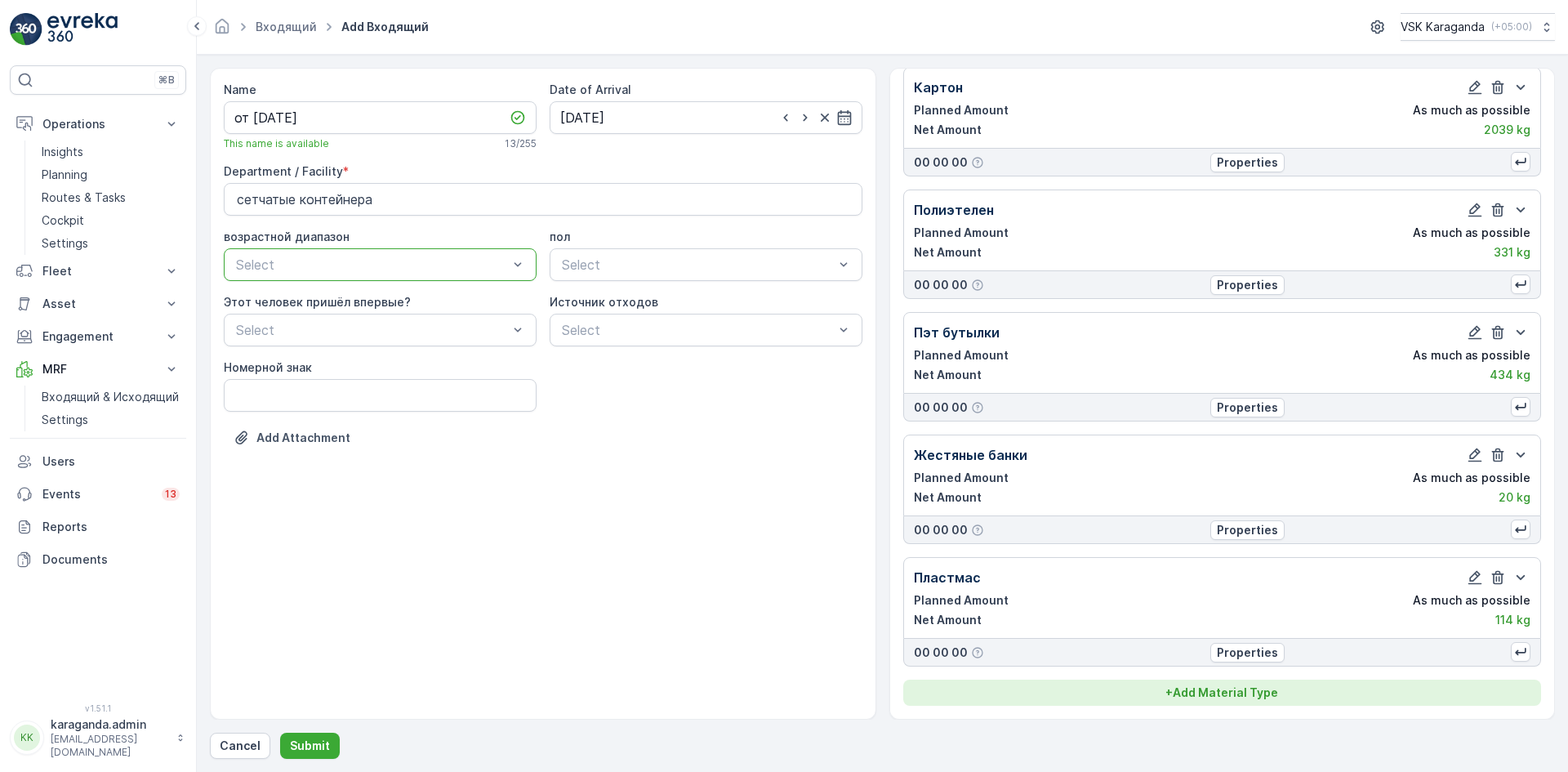
click at [1223, 696] on p "+ Add Material Type" at bounding box center [1222, 693] width 112 height 17
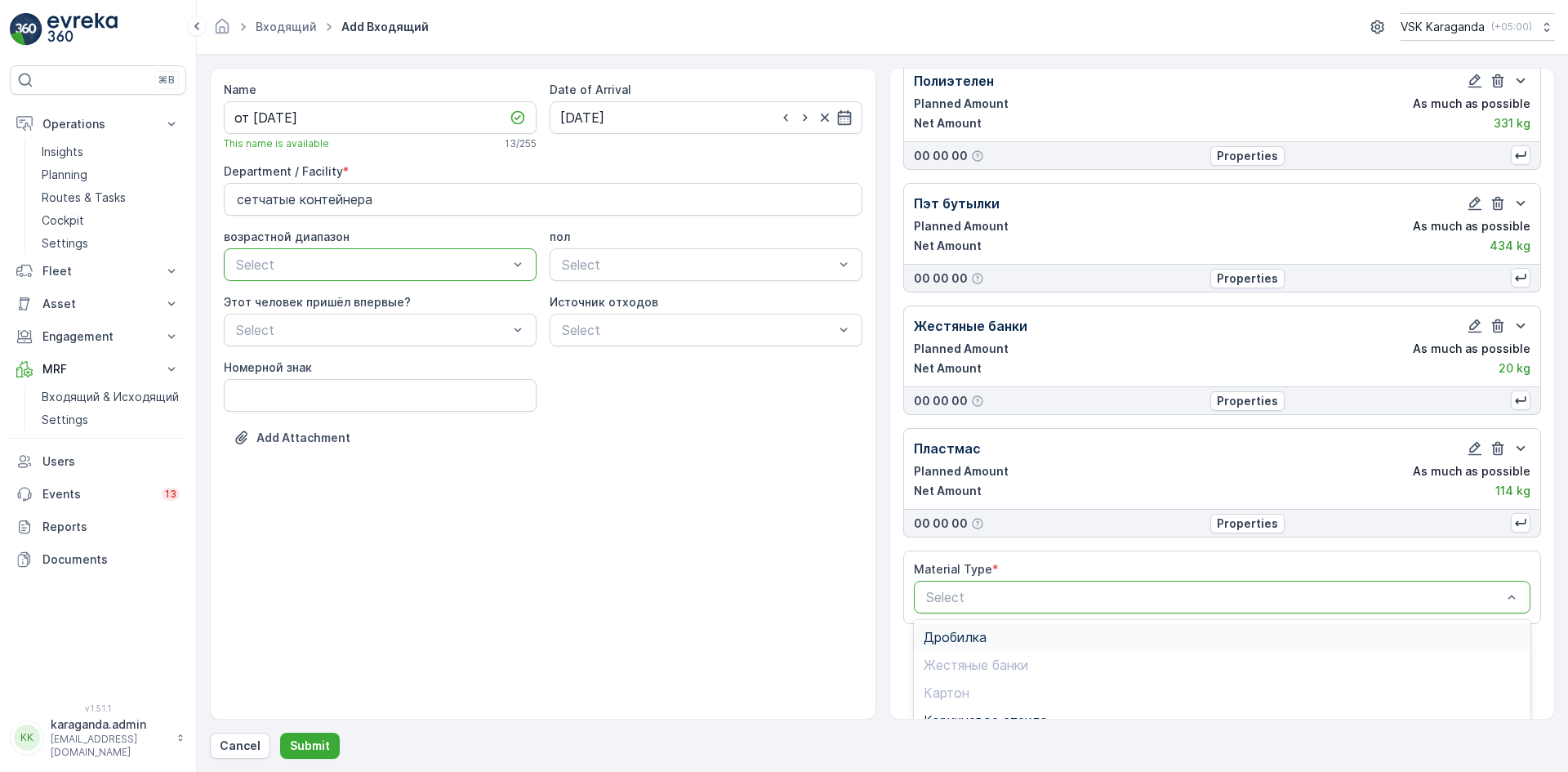
scroll to position [95, 0]
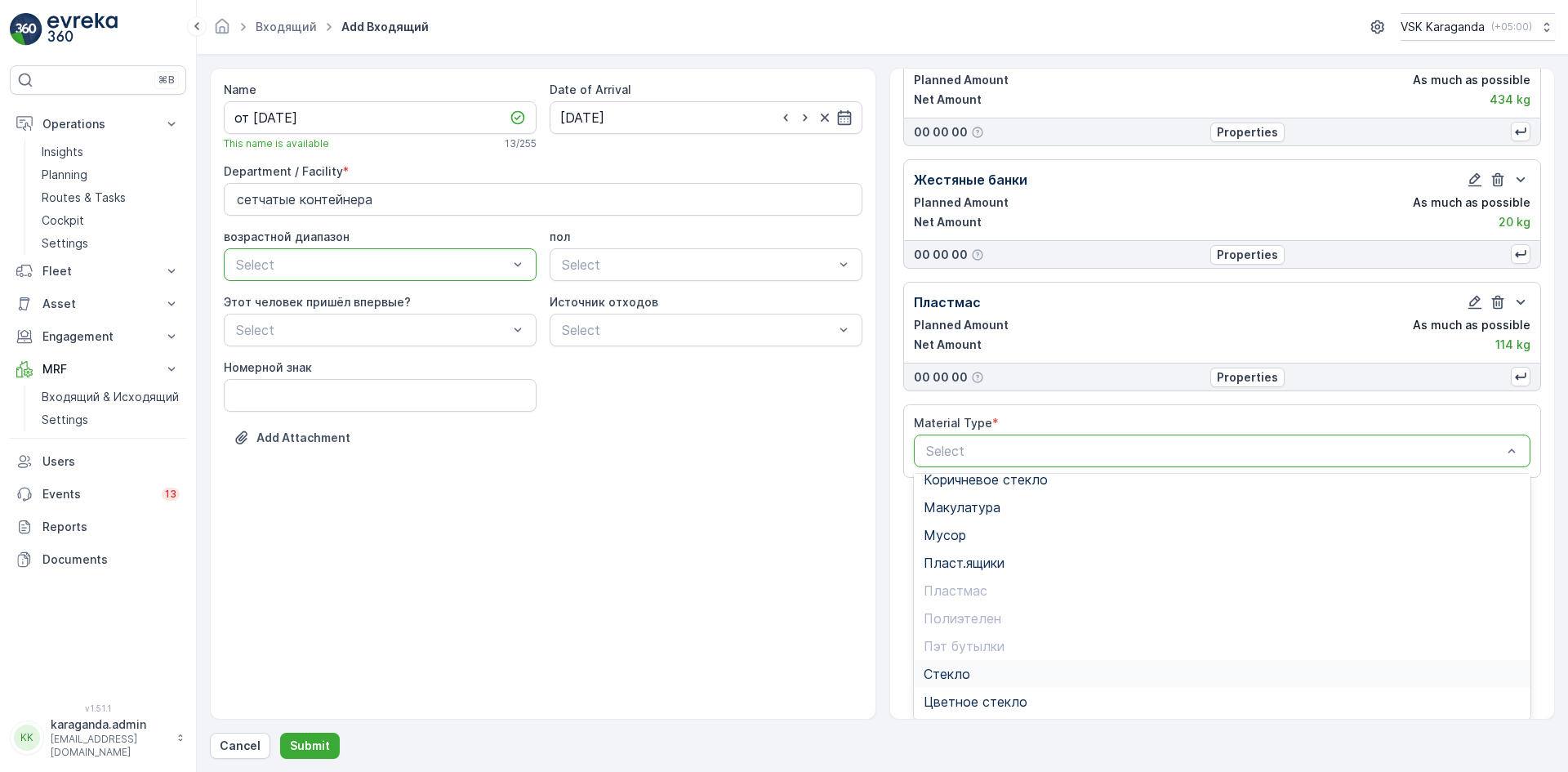
click at [976, 670] on div "Стекло" at bounding box center [1222, 674] width 598 height 15
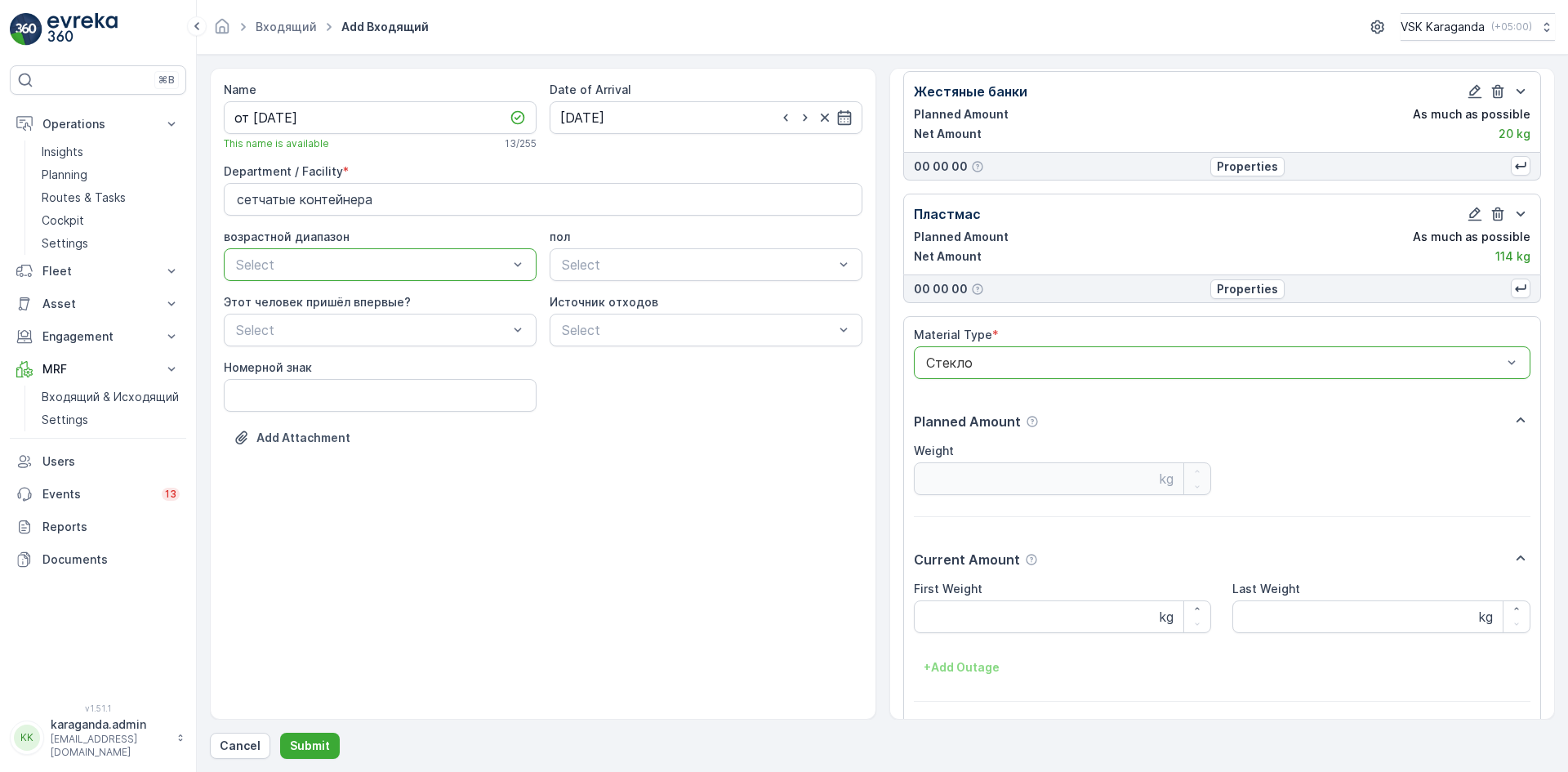
scroll to position [469, 0]
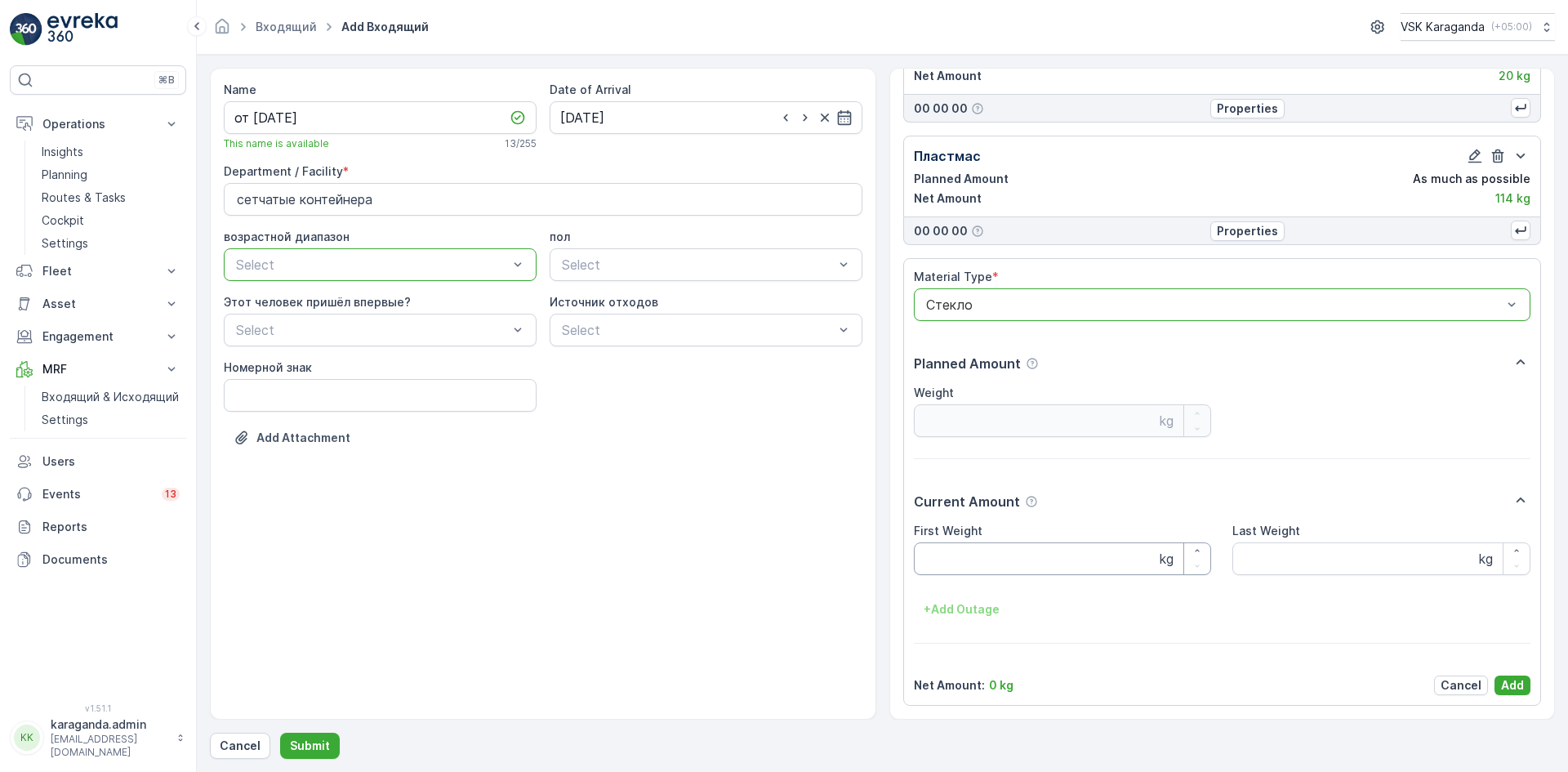
click at [929, 570] on Weight "First Weight" at bounding box center [1063, 558] width 298 height 32
type Weight "207"
drag, startPoint x: 1502, startPoint y: 682, endPoint x: 1500, endPoint y: 671, distance: 11.2
click at [1502, 684] on p "Add" at bounding box center [1512, 685] width 22 height 17
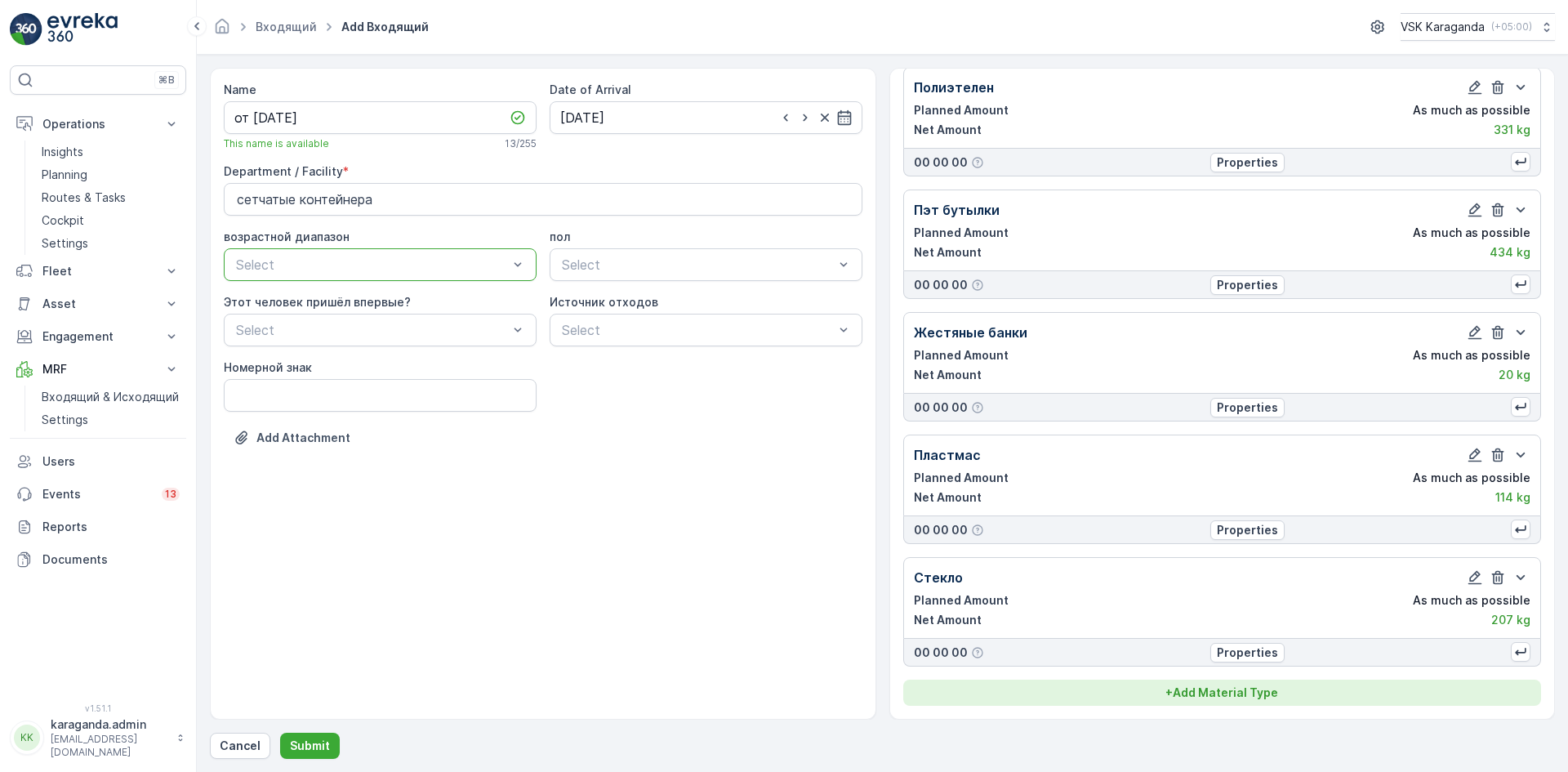
click at [1198, 691] on p "+ Add Material Type" at bounding box center [1222, 693] width 112 height 17
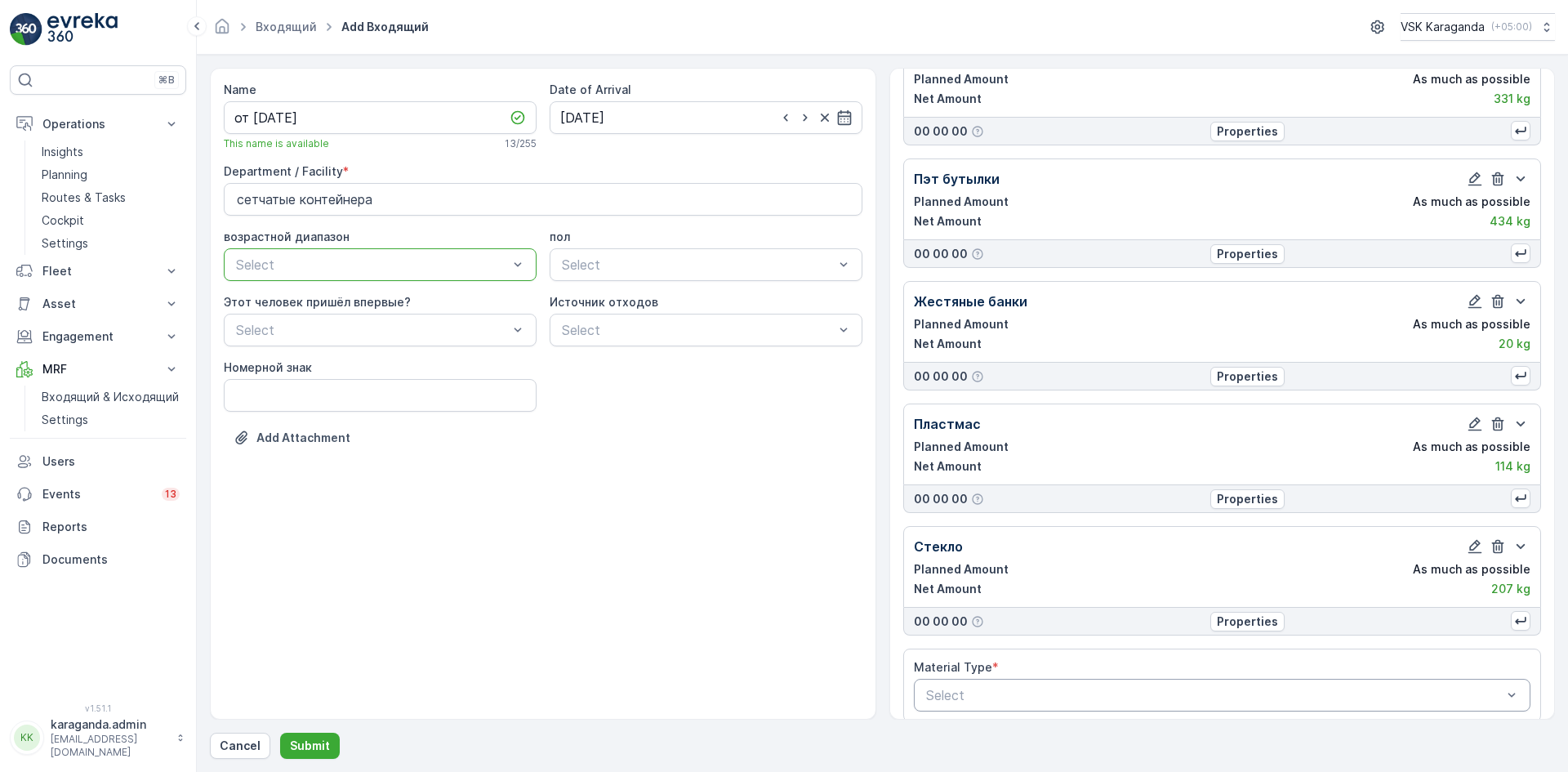
scroll to position [217, 0]
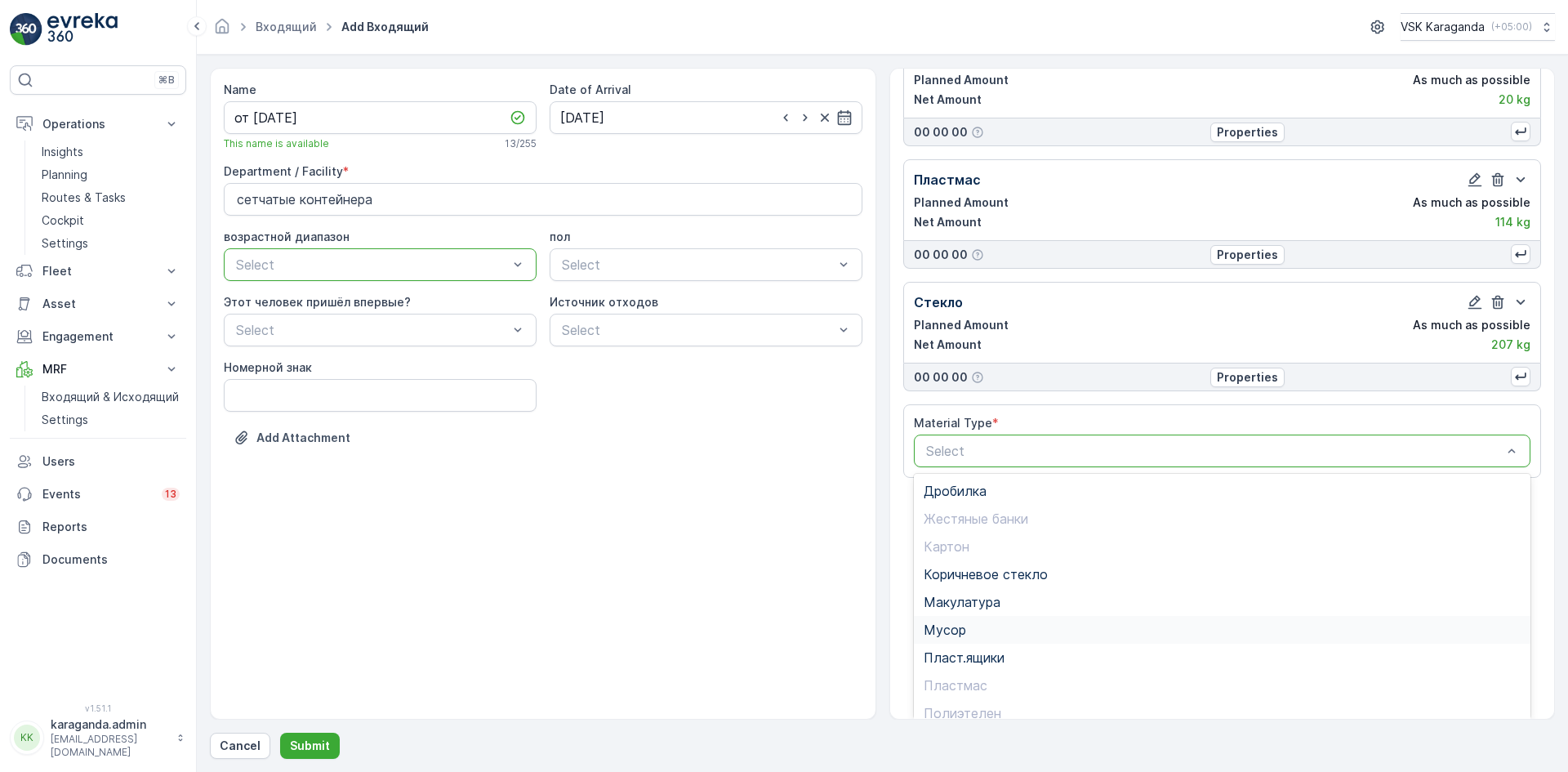
click at [959, 624] on span "Мусор" at bounding box center [944, 630] width 42 height 15
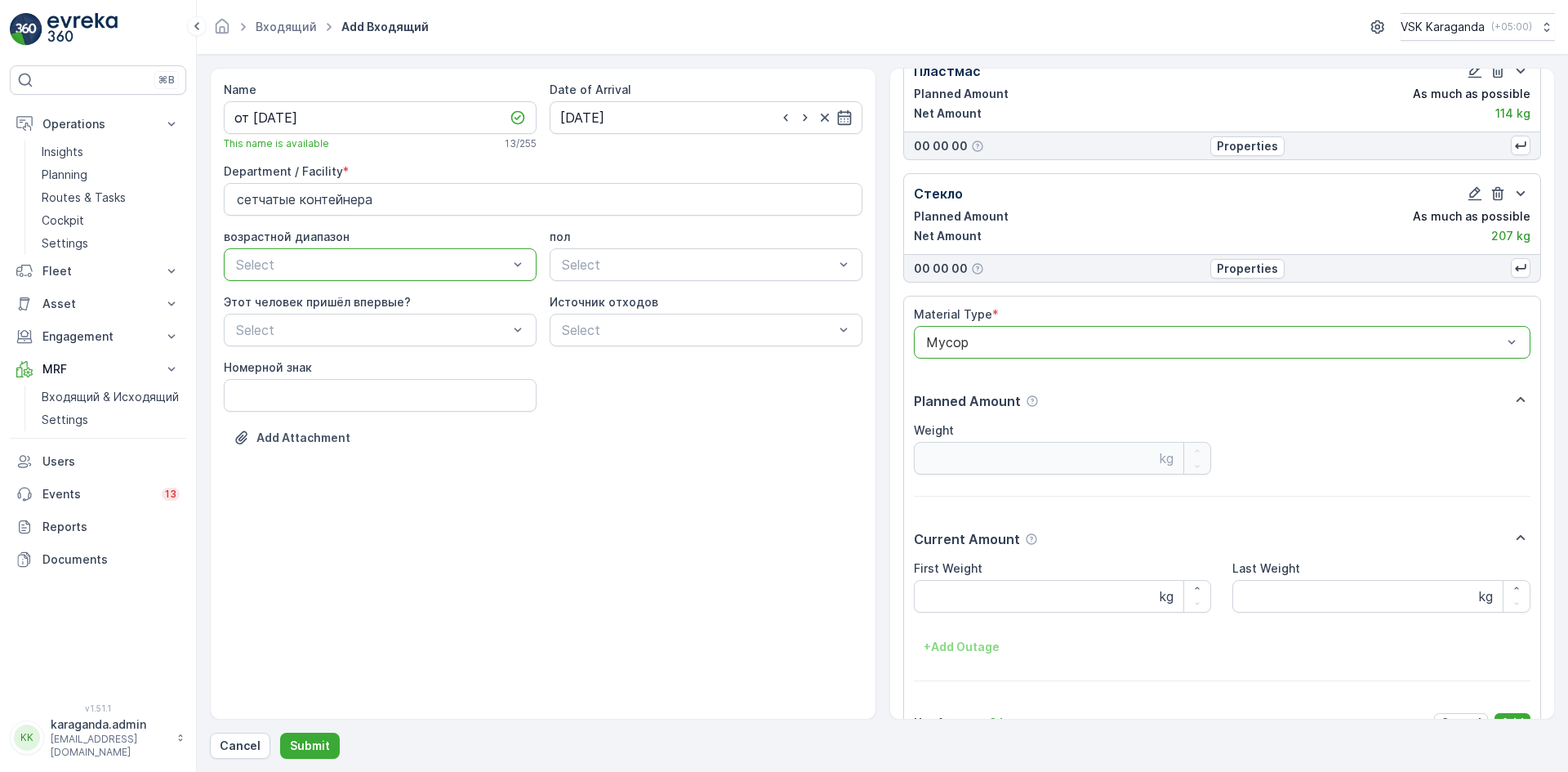
scroll to position [591, 0]
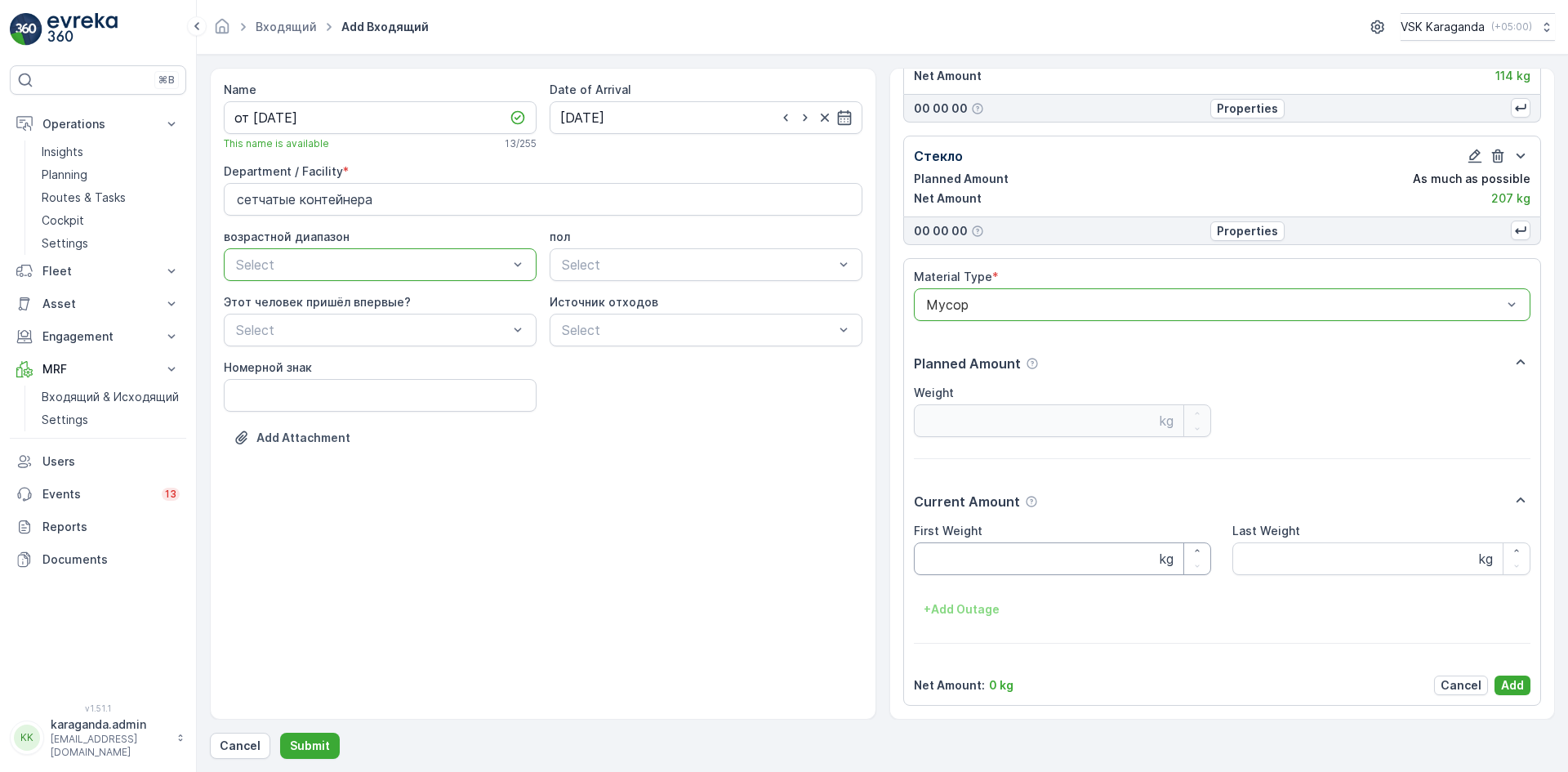
click at [964, 566] on Weight "First Weight" at bounding box center [1063, 558] width 298 height 32
type Weight "1119"
click at [1513, 686] on p "Add" at bounding box center [1512, 685] width 22 height 17
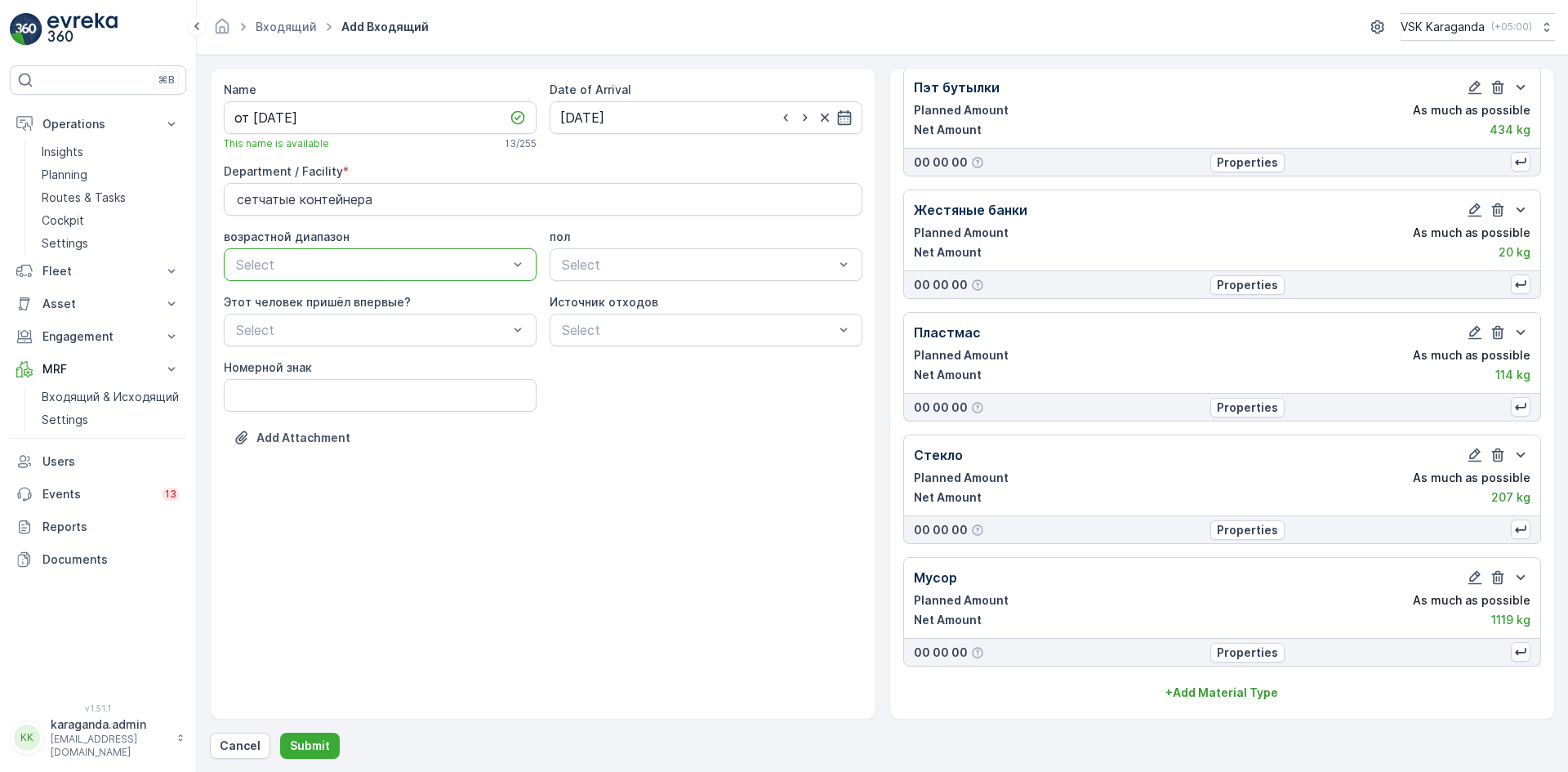
scroll to position [292, 0]
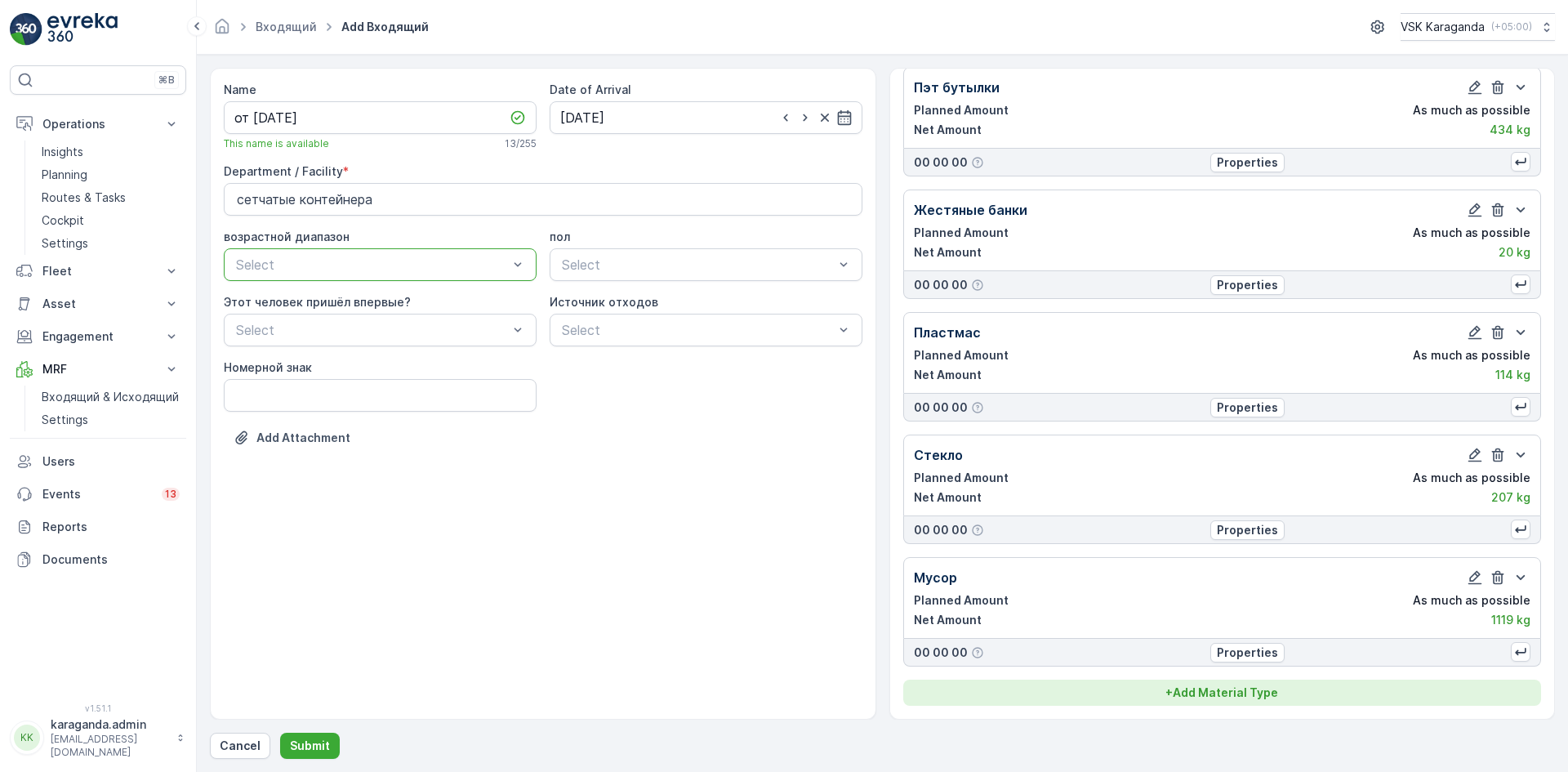
click at [1191, 689] on p "+ Add Material Type" at bounding box center [1222, 693] width 112 height 17
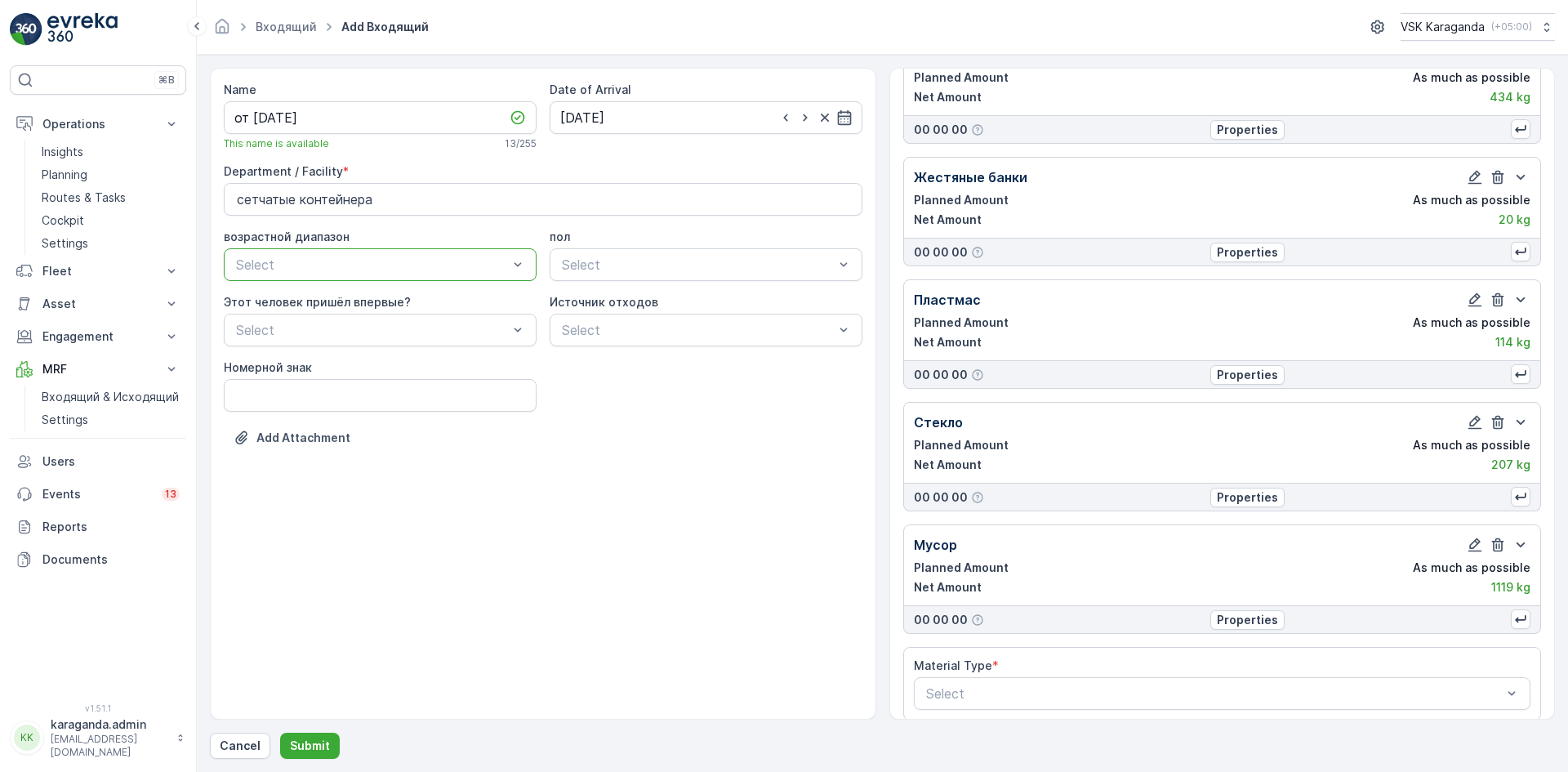
scroll to position [340, 0]
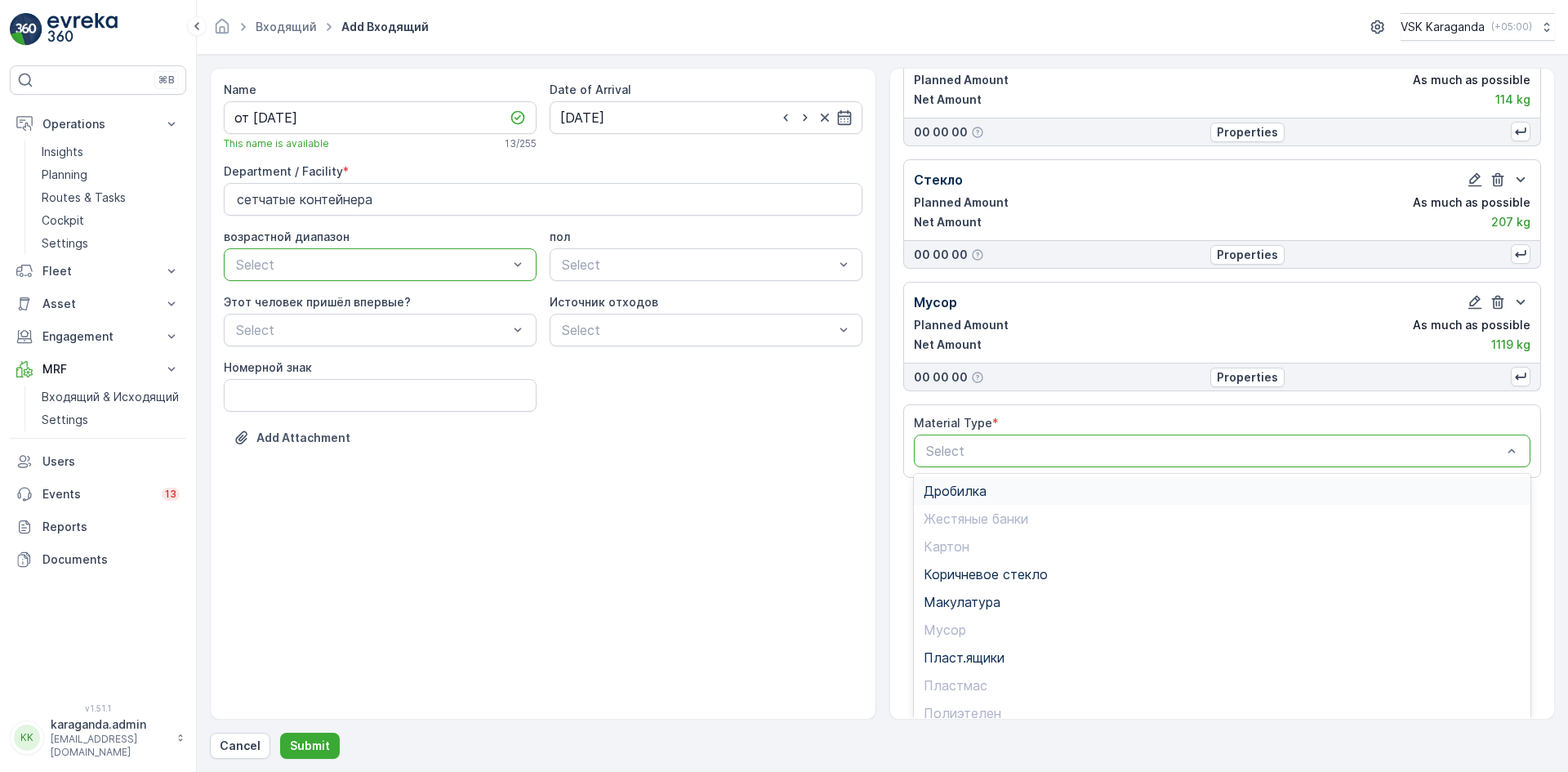
click at [960, 494] on span "Дробилка" at bounding box center [955, 491] width 63 height 15
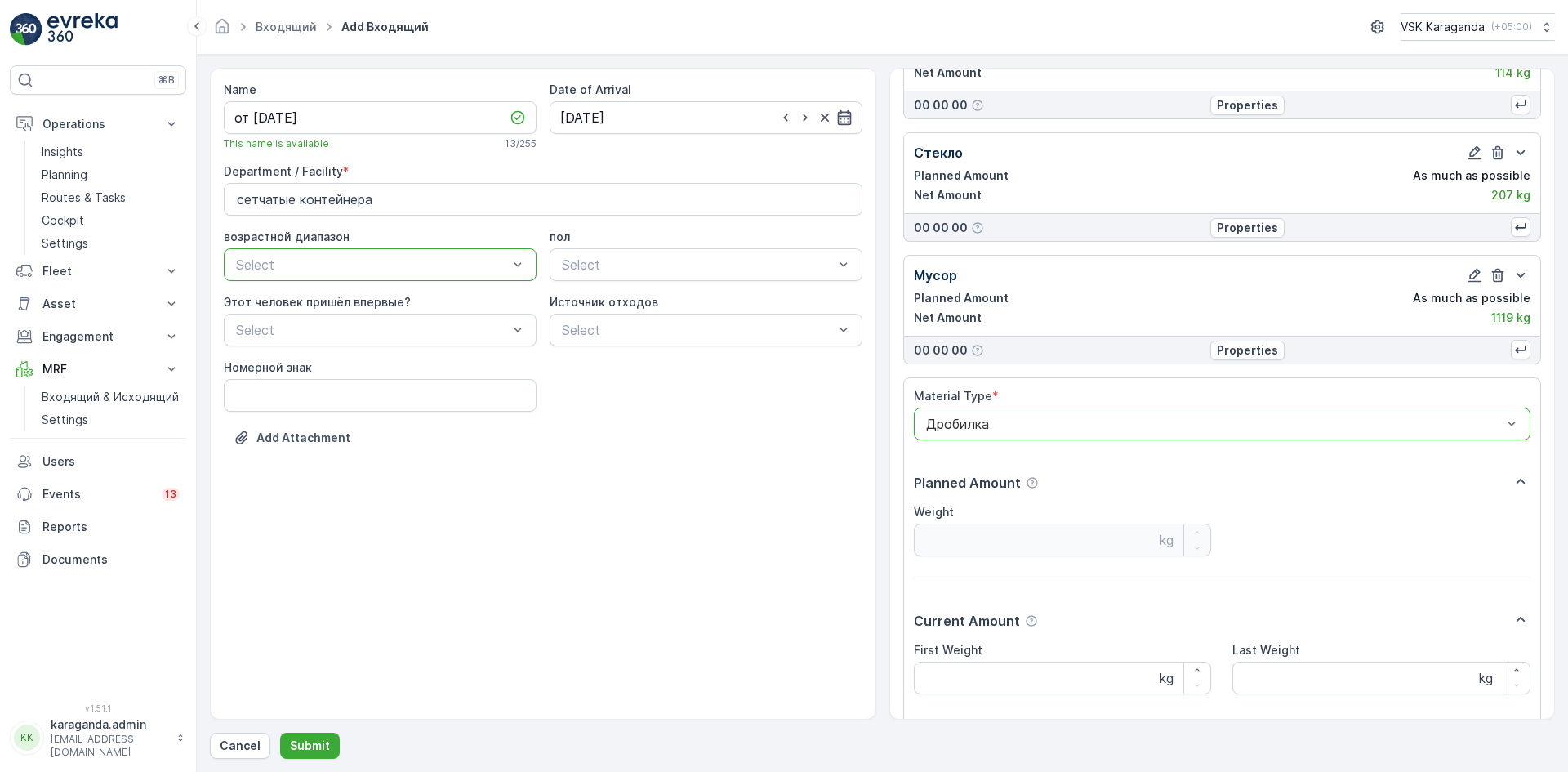
scroll to position [714, 0]
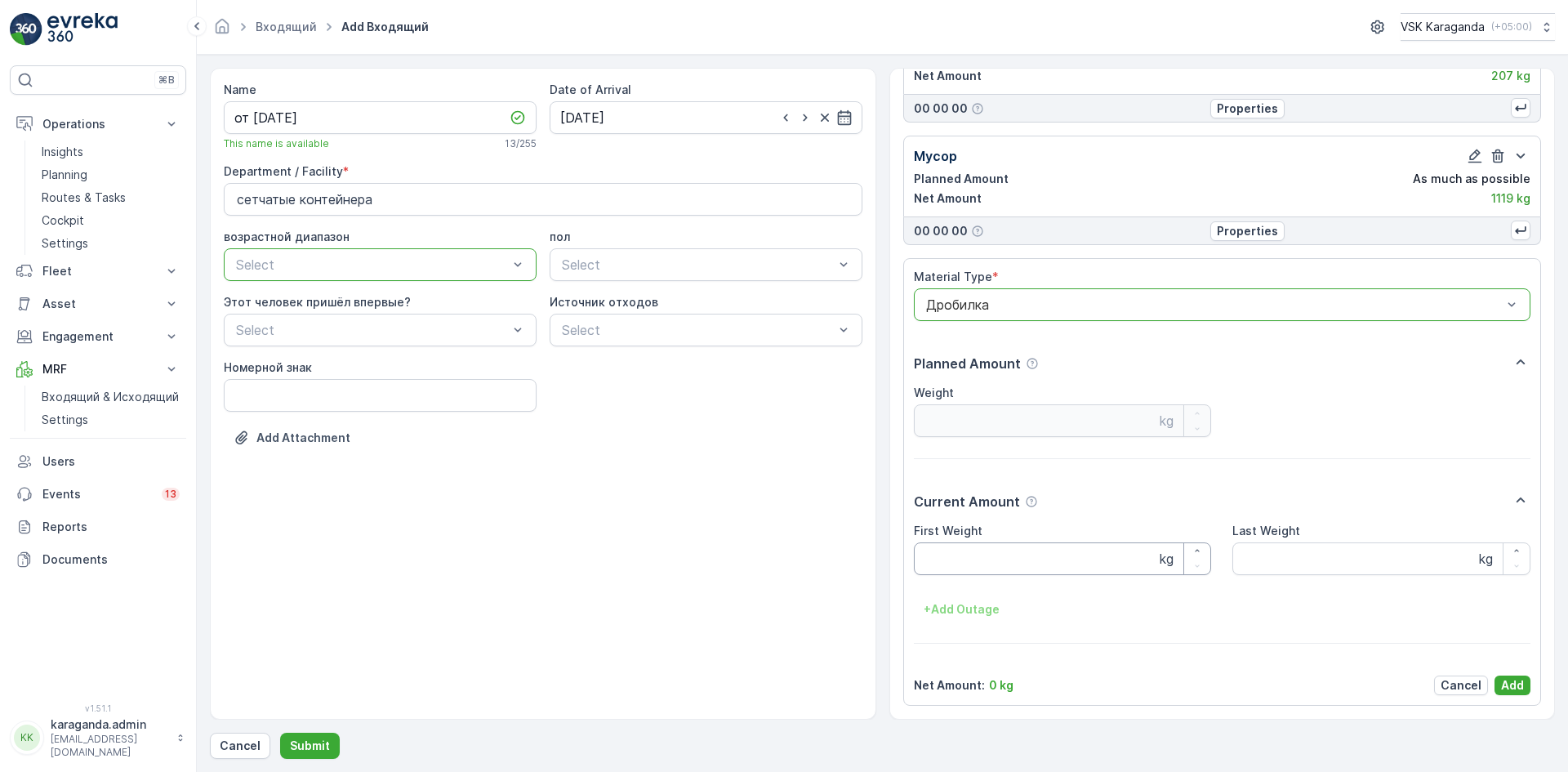
click at [963, 566] on Weight "First Weight" at bounding box center [1063, 558] width 298 height 32
type Weight "326"
click at [1507, 686] on p "Add" at bounding box center [1512, 685] width 22 height 17
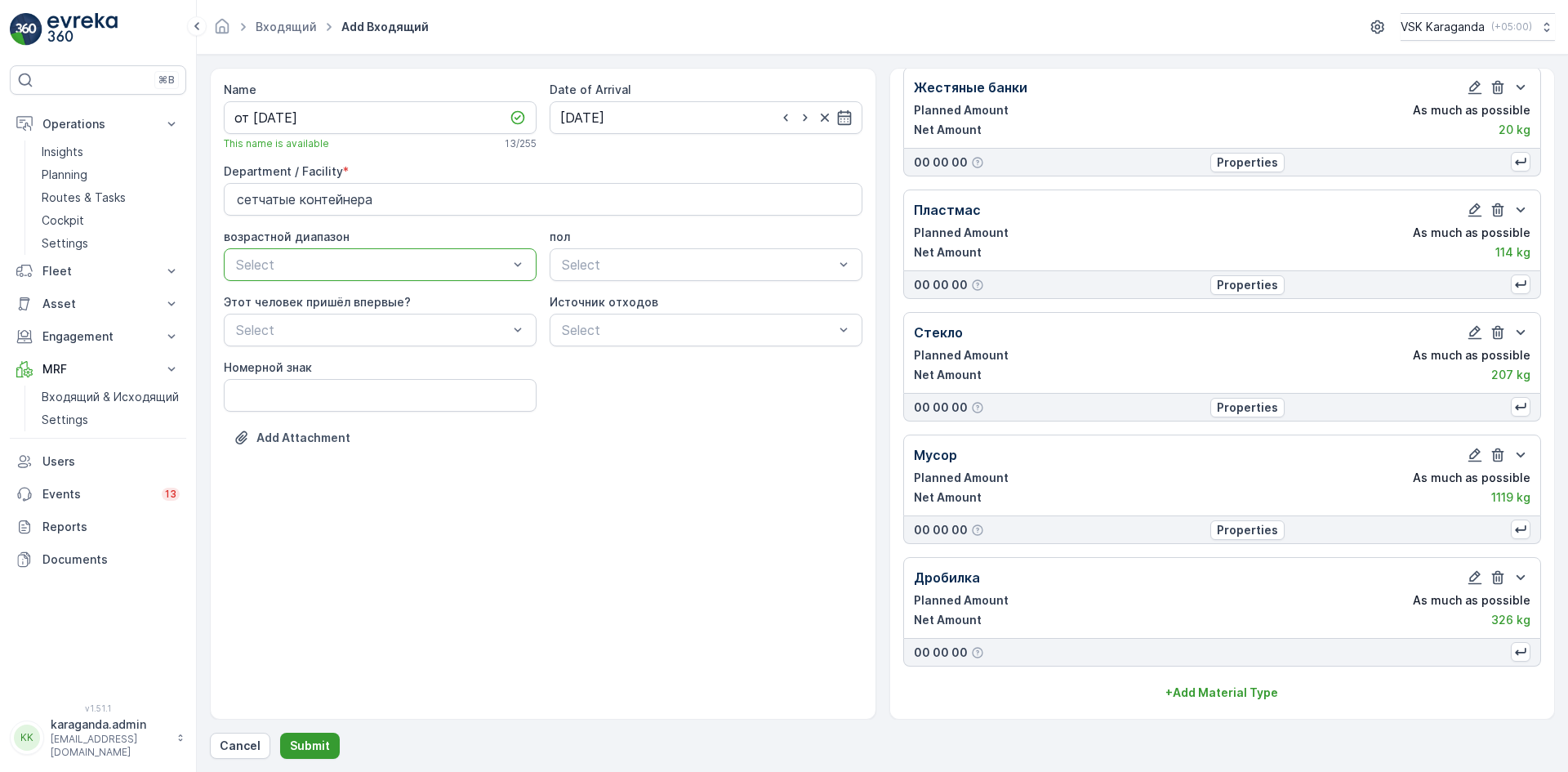
click at [319, 744] on p "Submit" at bounding box center [310, 746] width 40 height 17
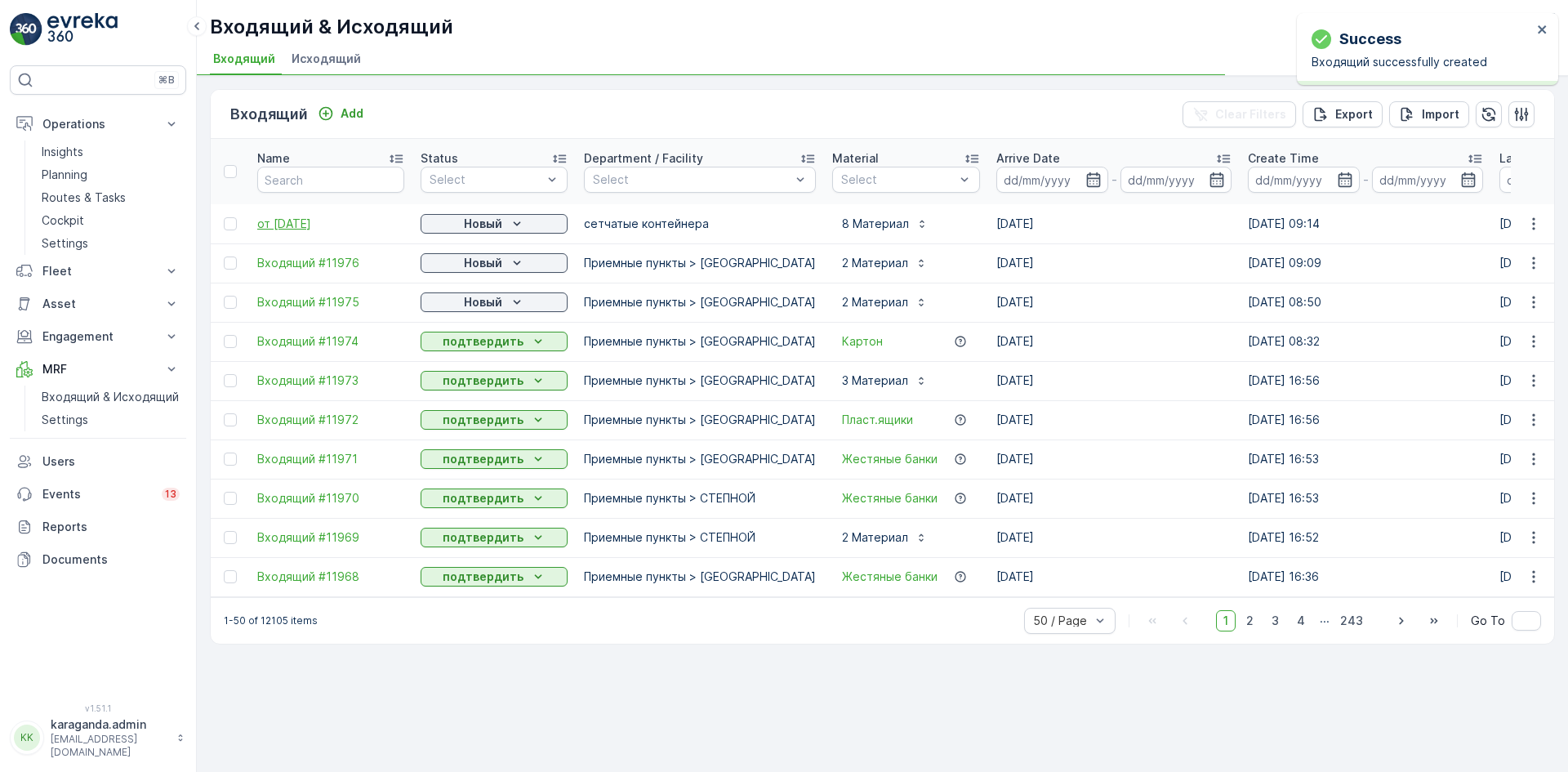
click at [295, 225] on span "от [DATE]" at bounding box center [331, 224] width 147 height 17
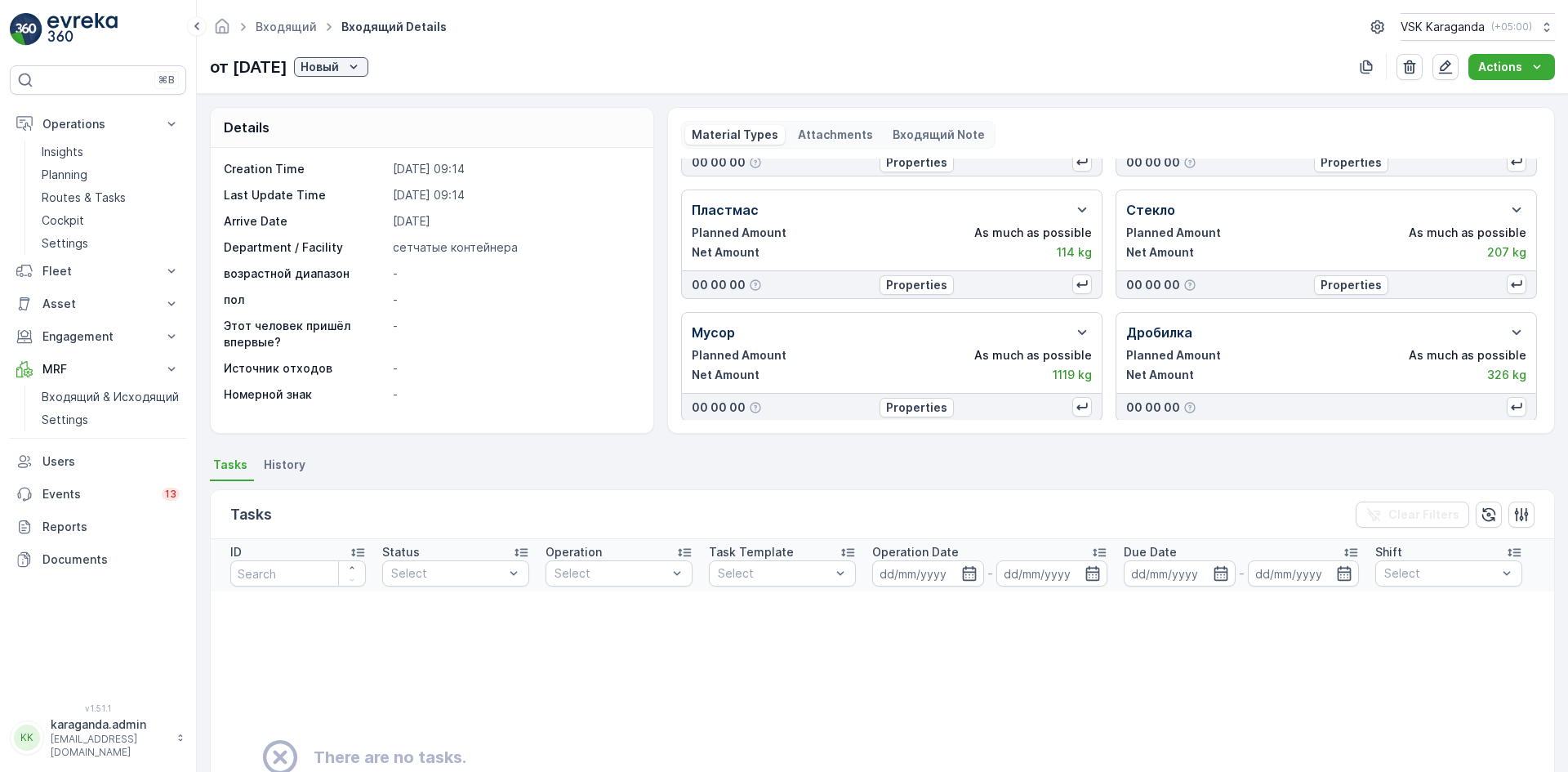
scroll to position [216, 0]
click at [362, 64] on icon "Новый" at bounding box center [354, 67] width 17 height 17
click at [381, 117] on span "подтвердить" at bounding box center [376, 115] width 75 height 17
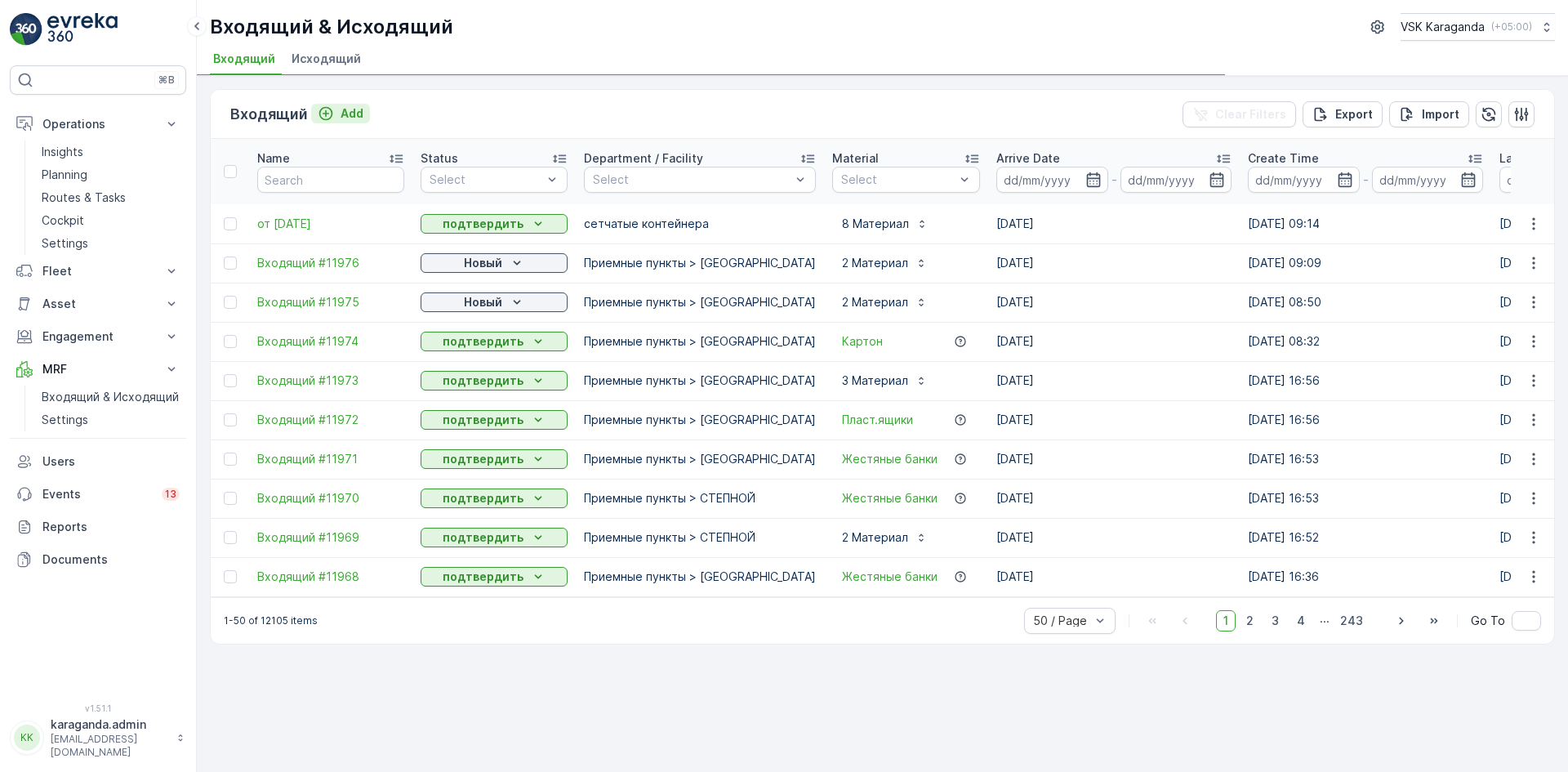
click at [346, 107] on p "Add" at bounding box center [351, 114] width 22 height 17
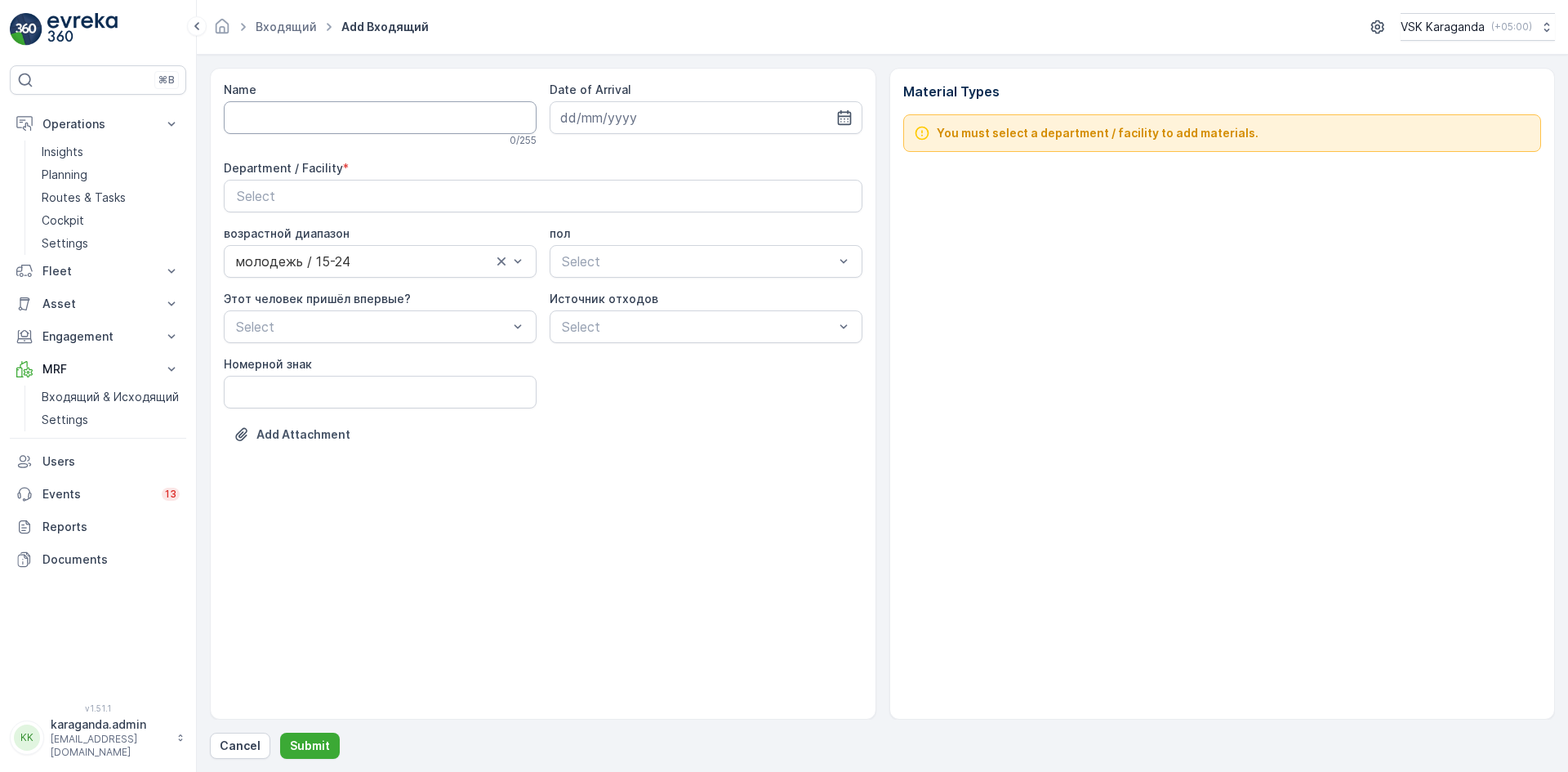
click at [311, 123] on input "Name" at bounding box center [381, 117] width 313 height 32
type input "от [DATE]"
click at [844, 108] on input at bounding box center [706, 117] width 313 height 32
click at [613, 348] on div "29" at bounding box center [606, 351] width 26 height 26
type input "[DATE]"
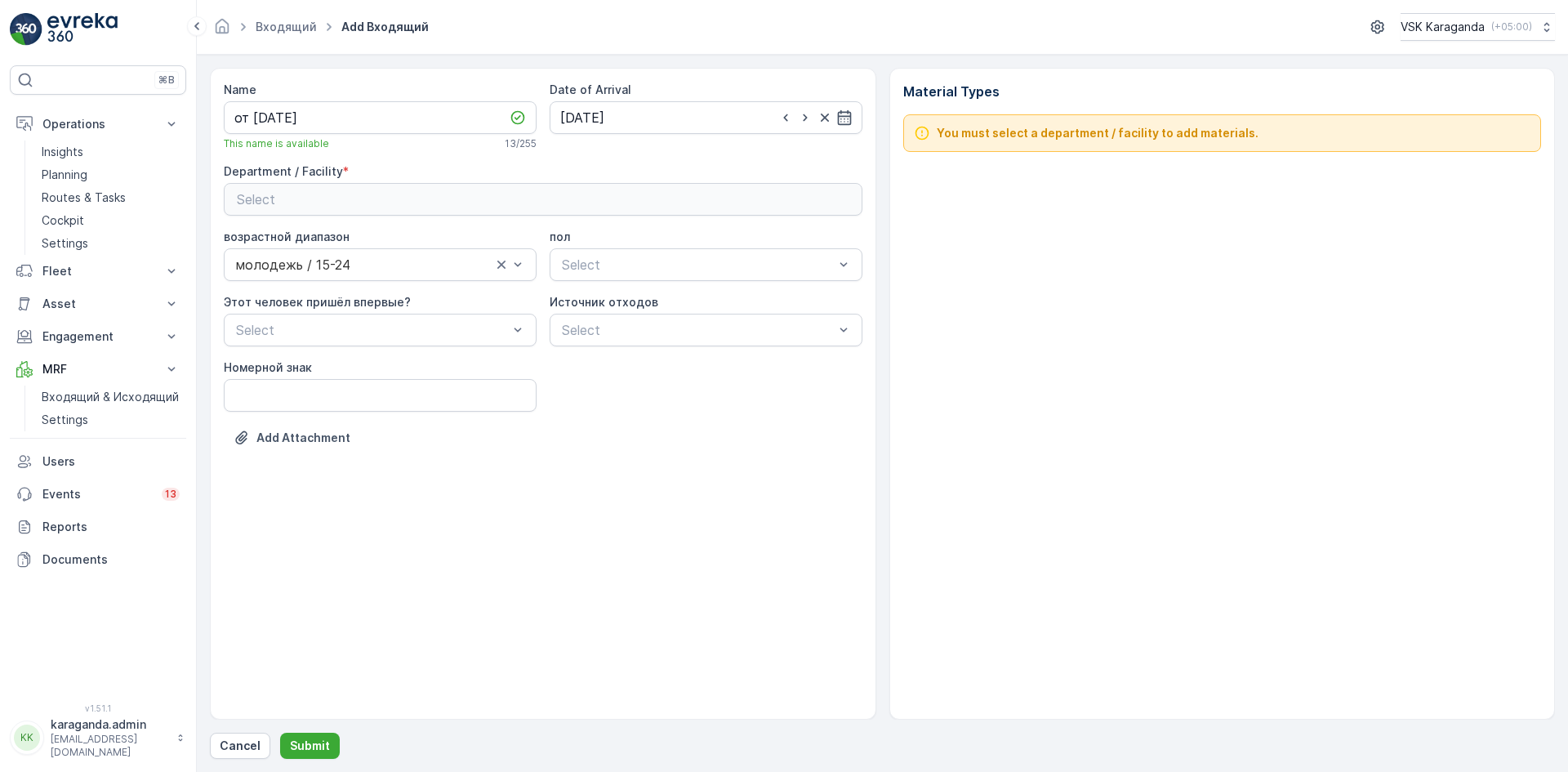
click at [508, 187] on button "Select" at bounding box center [543, 199] width 639 height 32
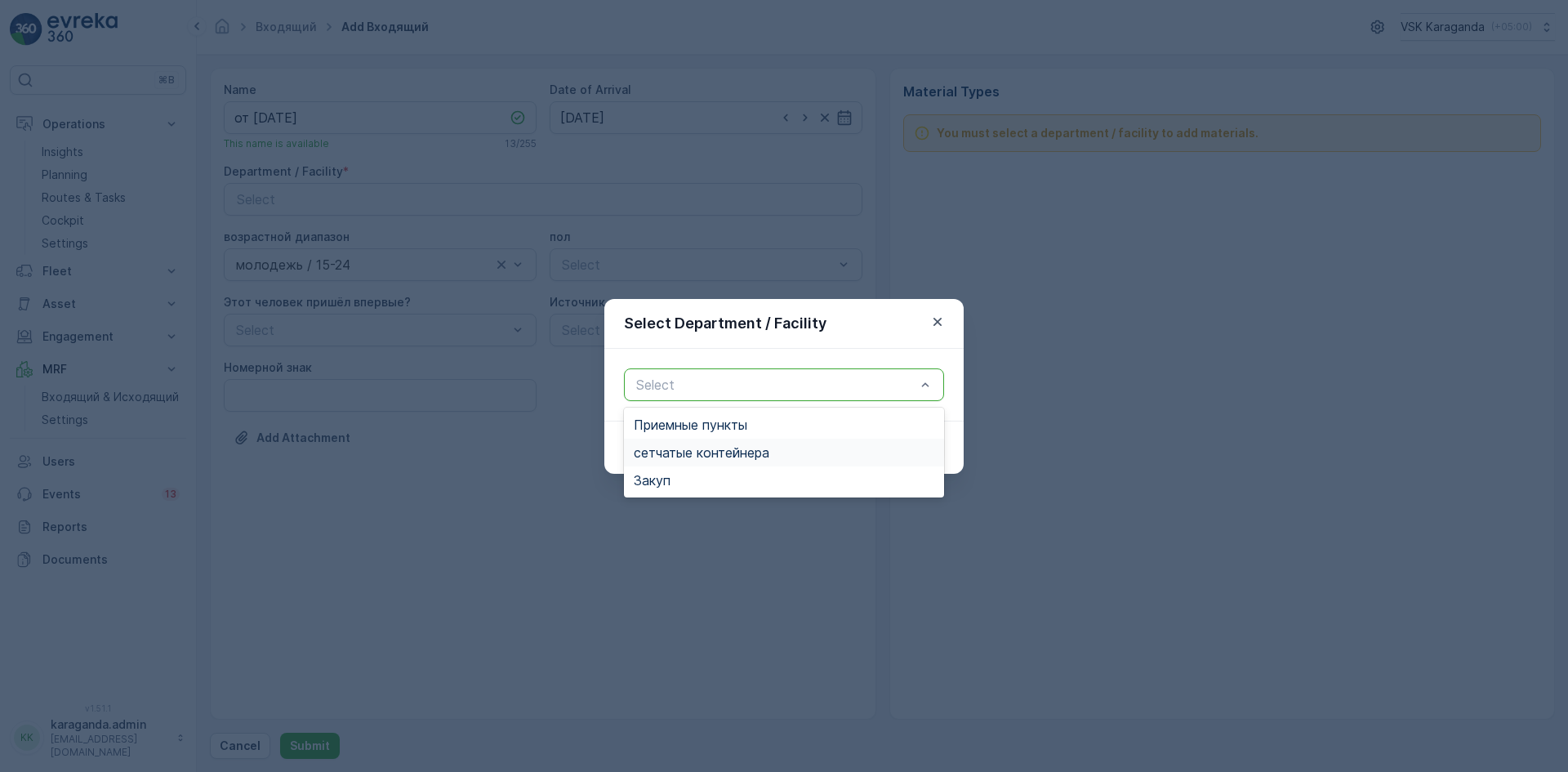
click at [674, 443] on div "сетчатыe контейнера" at bounding box center [784, 452] width 321 height 27
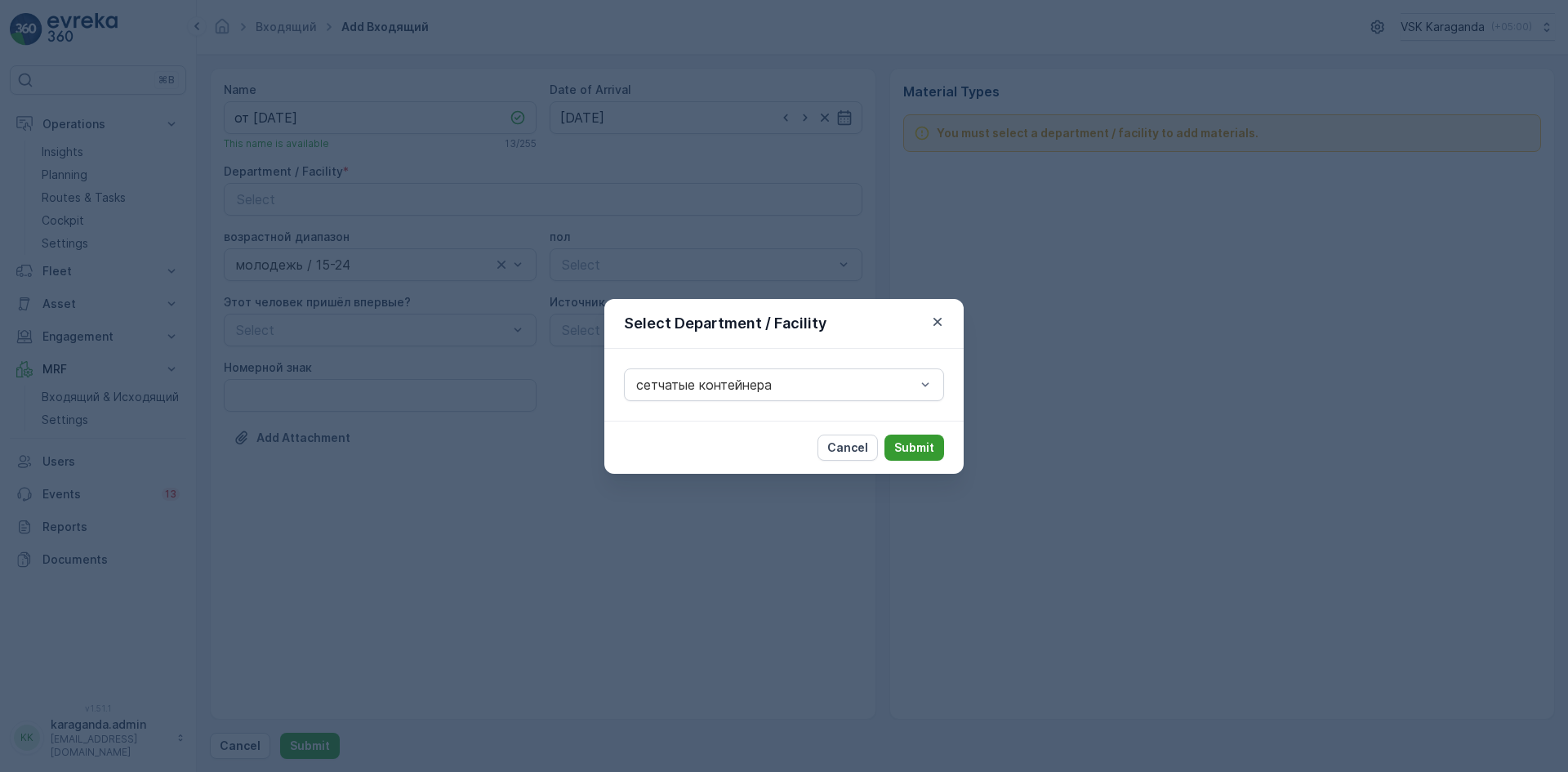
click at [908, 444] on p "Submit" at bounding box center [914, 448] width 40 height 17
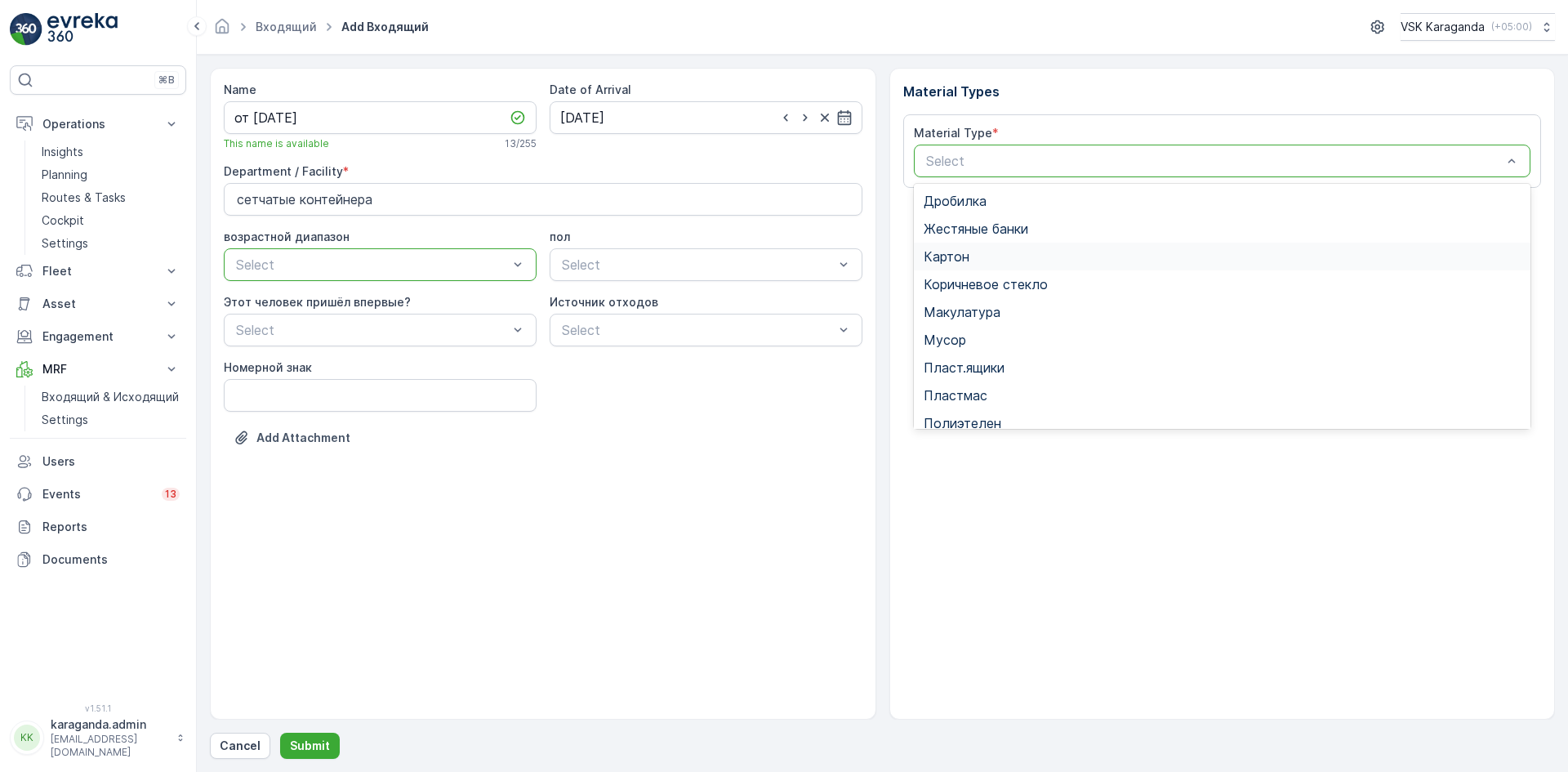
click at [950, 261] on span "Картон" at bounding box center [946, 257] width 46 height 15
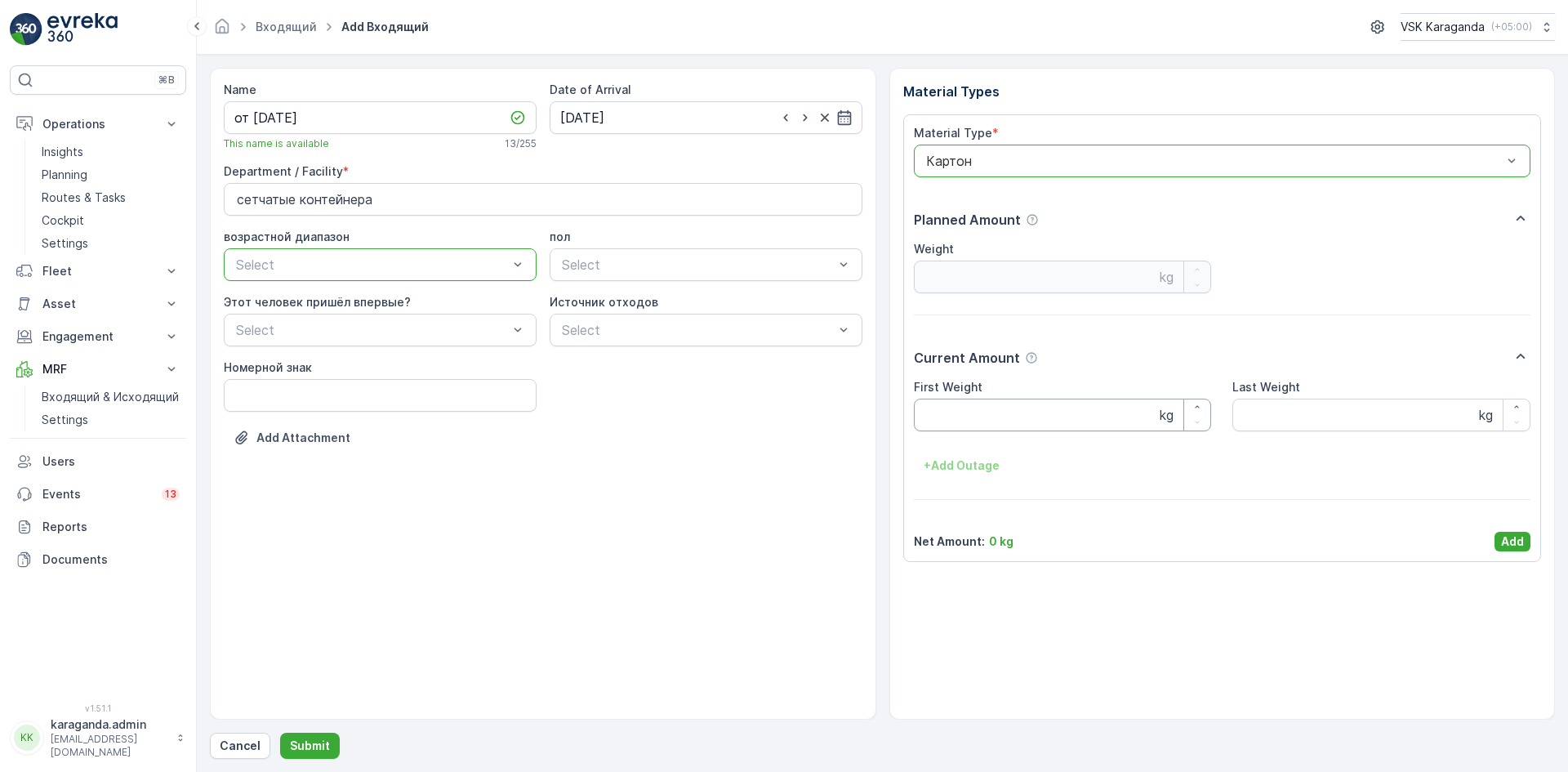
click at [989, 406] on Weight "First Weight" at bounding box center [1063, 415] width 298 height 32
type Weight "1747"
click at [1503, 540] on p "Add" at bounding box center [1512, 542] width 22 height 17
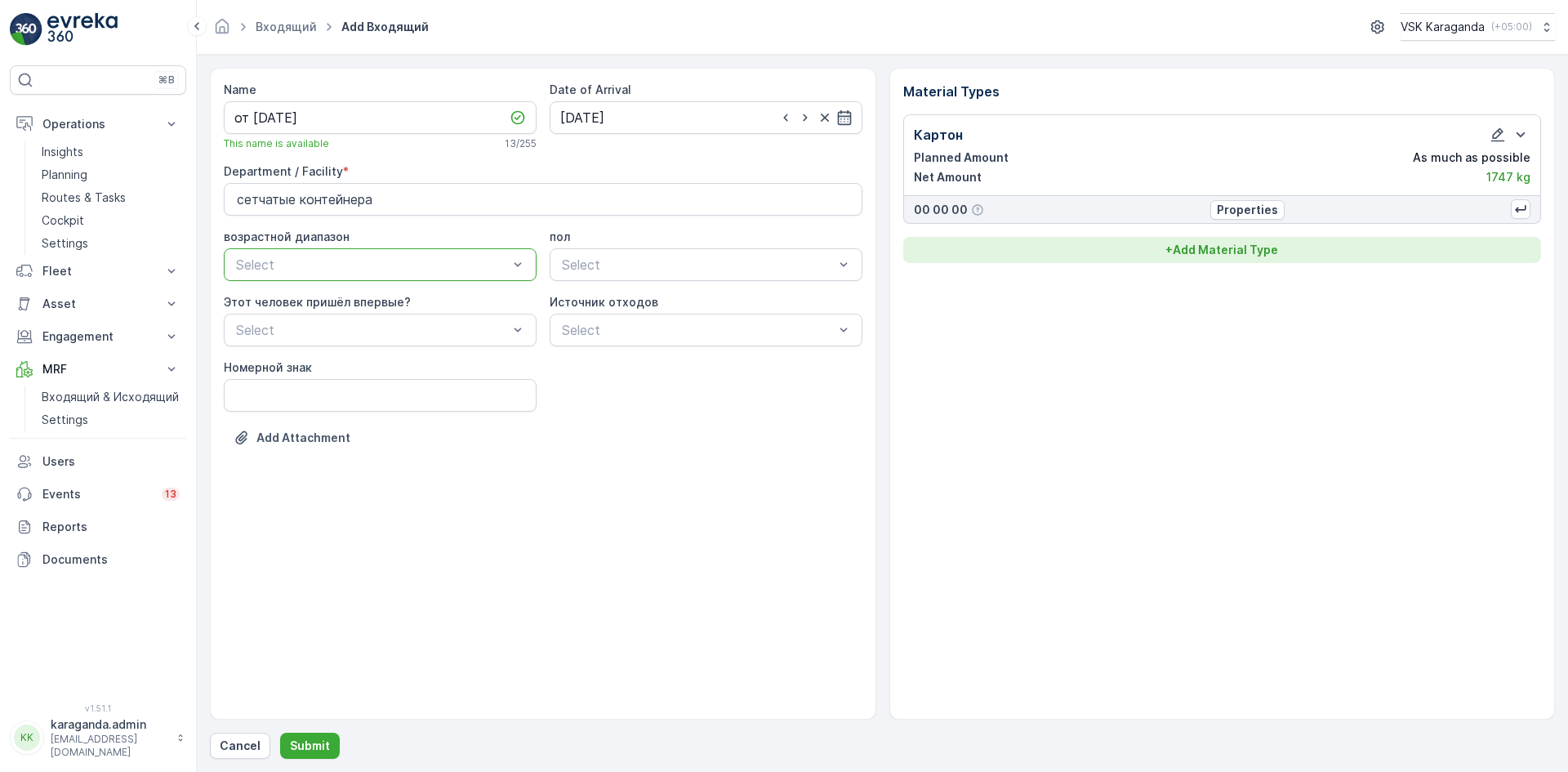
click at [1224, 258] on button "+ Add Material Type" at bounding box center [1222, 249] width 639 height 26
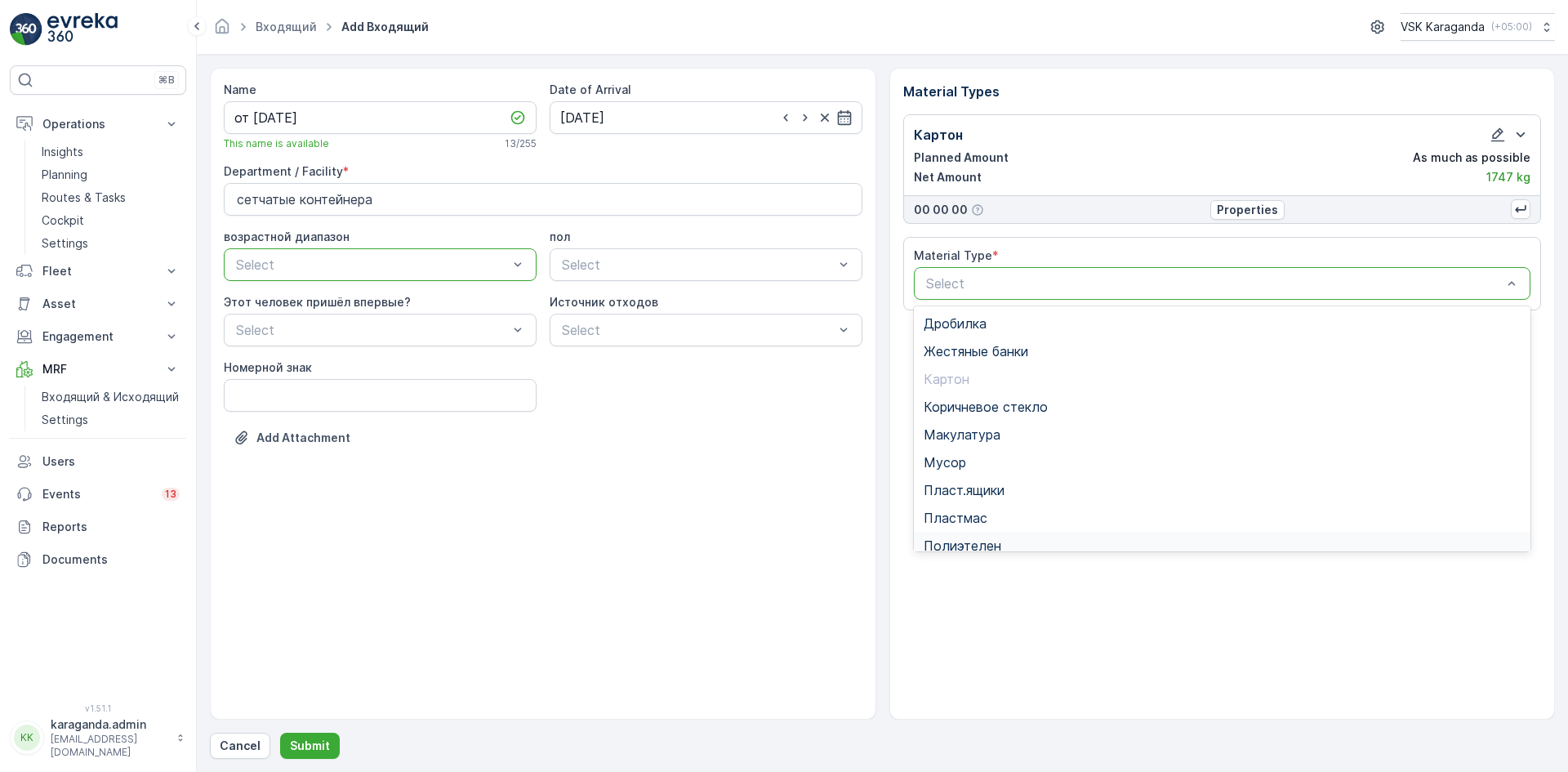
click at [994, 547] on span "Полиэтелен" at bounding box center [962, 545] width 77 height 15
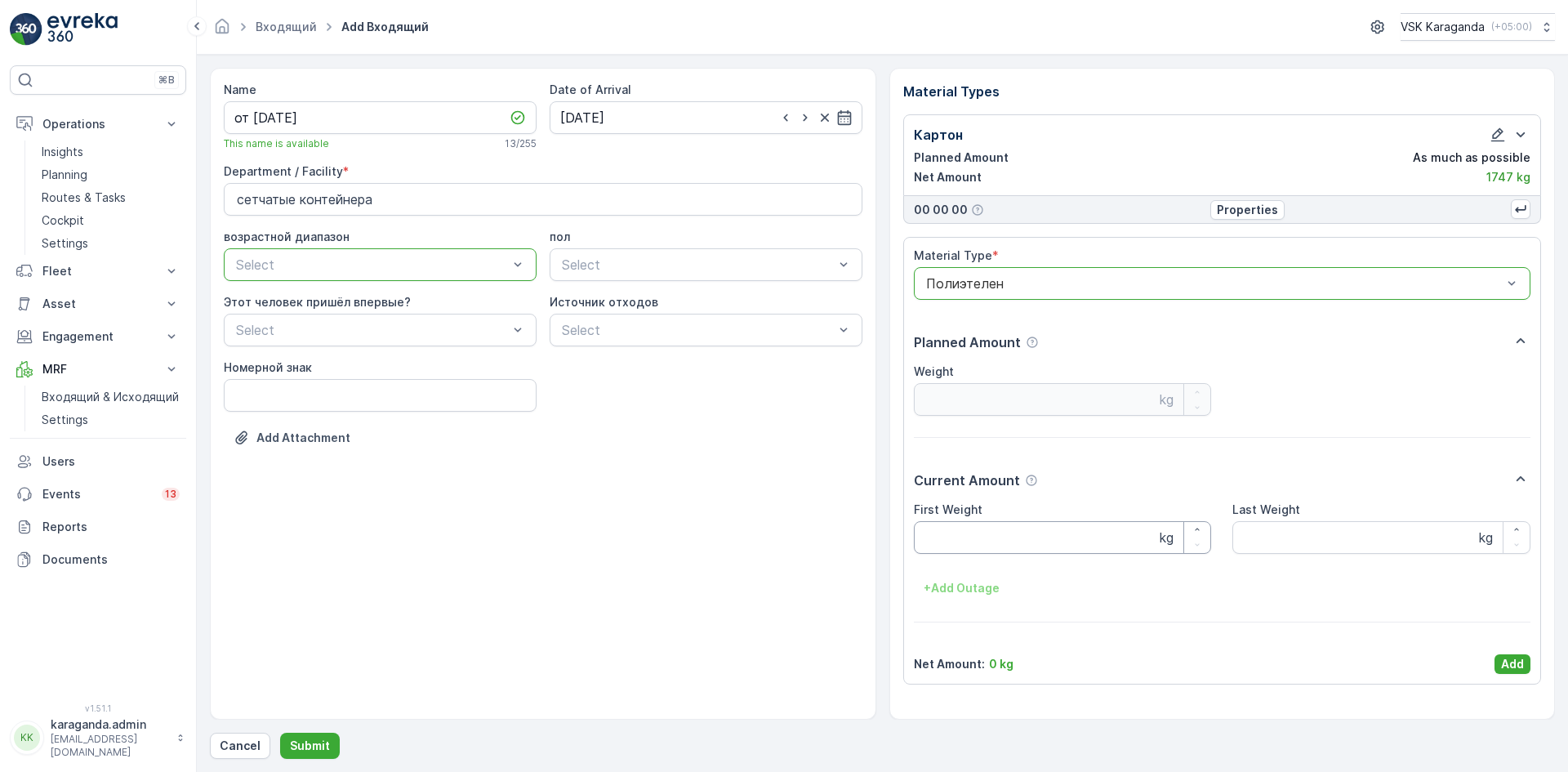
click at [976, 525] on Weight "First Weight" at bounding box center [1063, 537] width 298 height 32
type Weight "248"
click at [1498, 660] on button "Add" at bounding box center [1512, 665] width 36 height 20
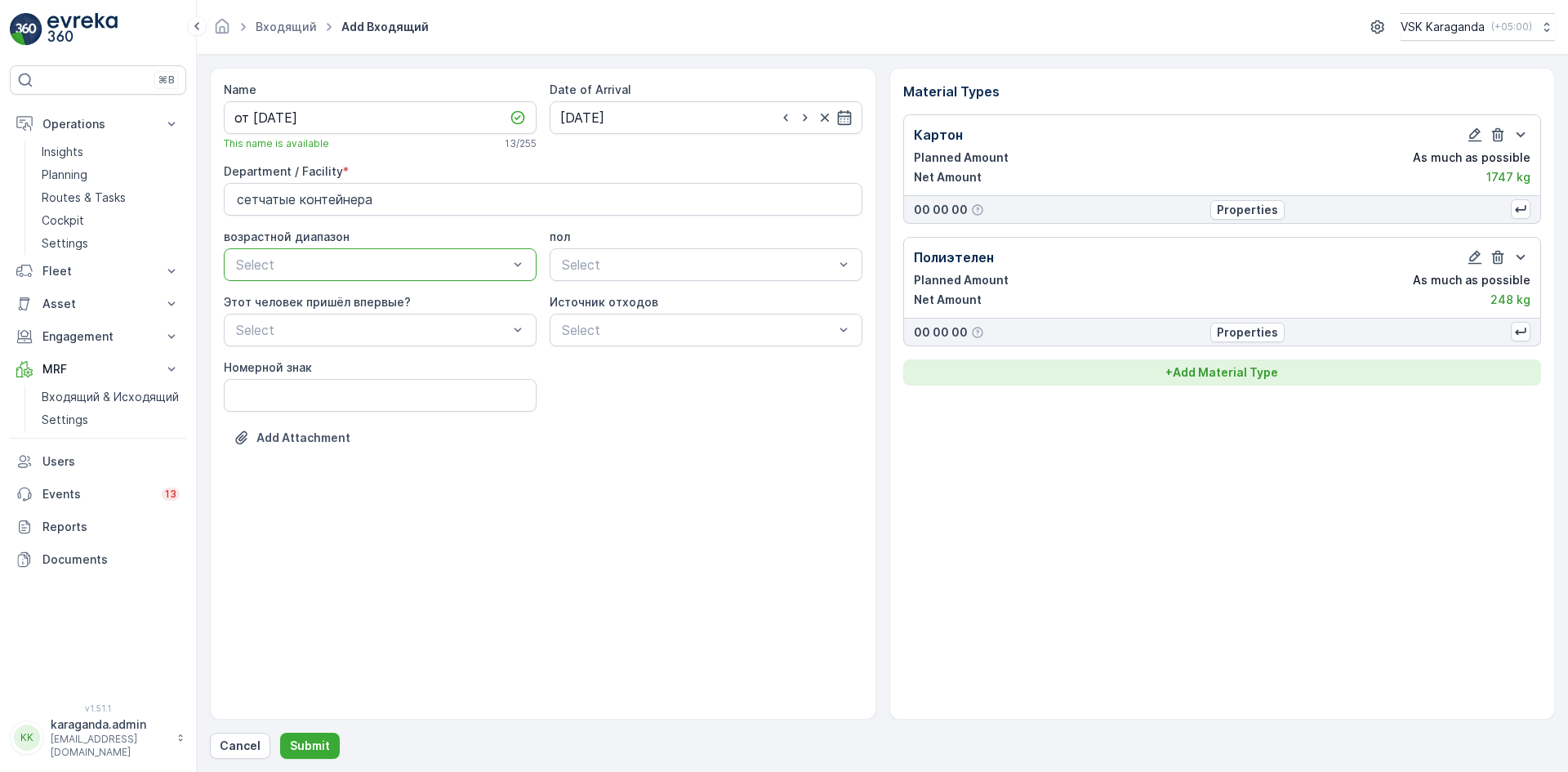
click at [1220, 376] on p "+ Add Material Type" at bounding box center [1222, 373] width 112 height 17
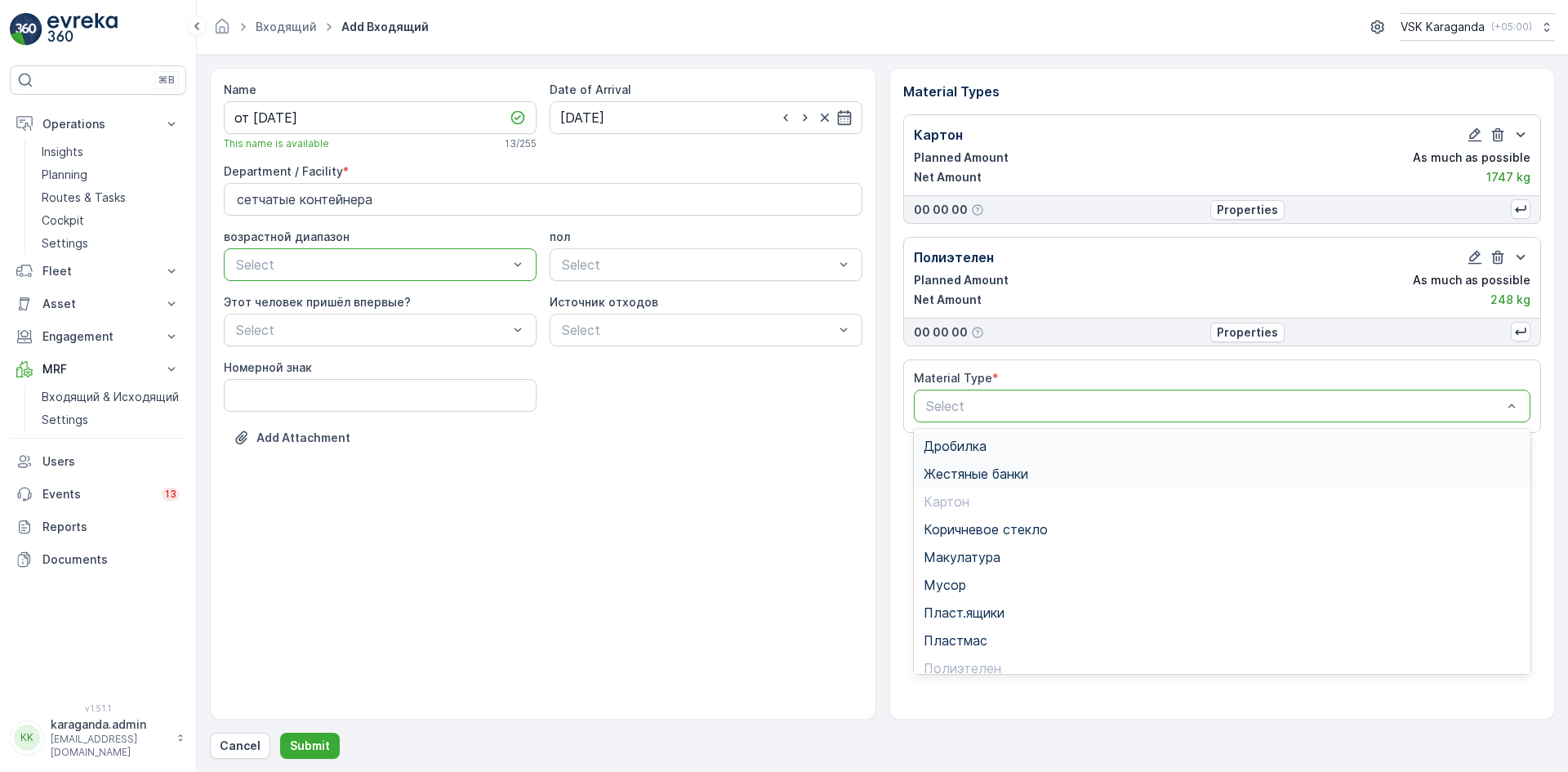
drag, startPoint x: 1142, startPoint y: 405, endPoint x: 1043, endPoint y: 486, distance: 127.9
click at [988, 605] on span "Пэт бутылки" at bounding box center [963, 601] width 81 height 15
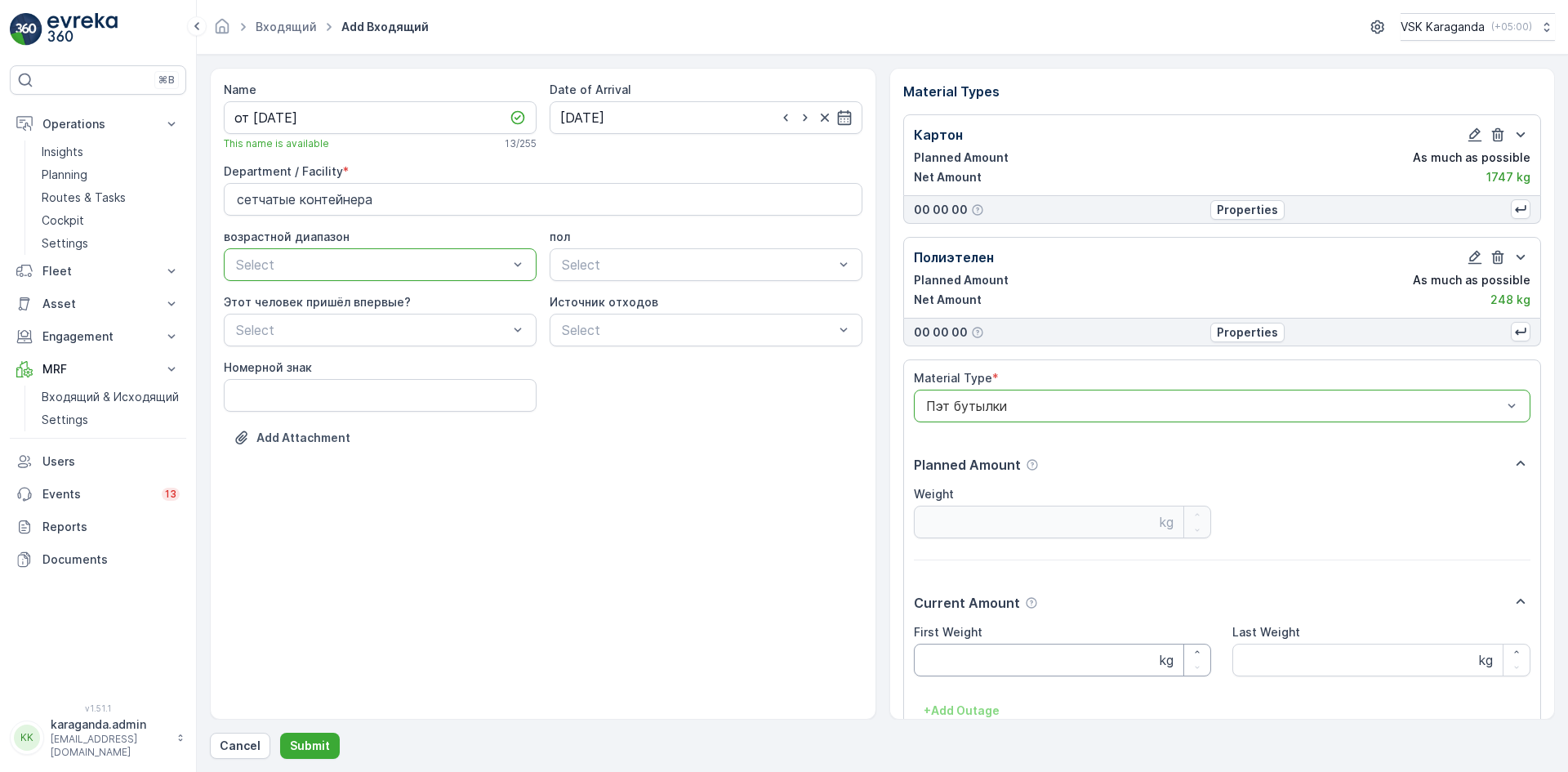
click at [977, 650] on Weight "First Weight" at bounding box center [1063, 660] width 298 height 32
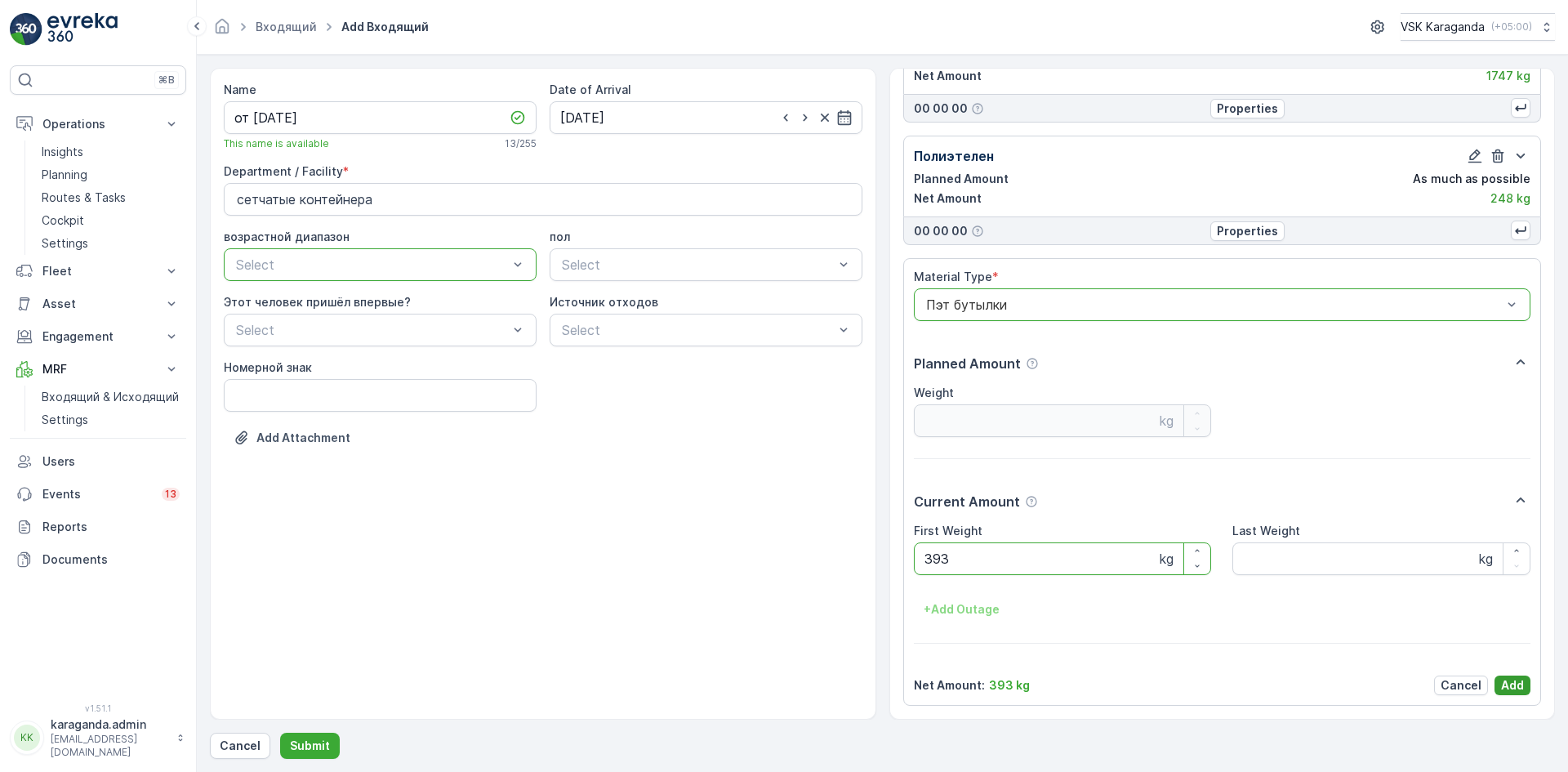
type Weight "393"
drag, startPoint x: 1512, startPoint y: 677, endPoint x: 1497, endPoint y: 672, distance: 15.8
click at [1511, 678] on p "Add" at bounding box center [1512, 685] width 22 height 17
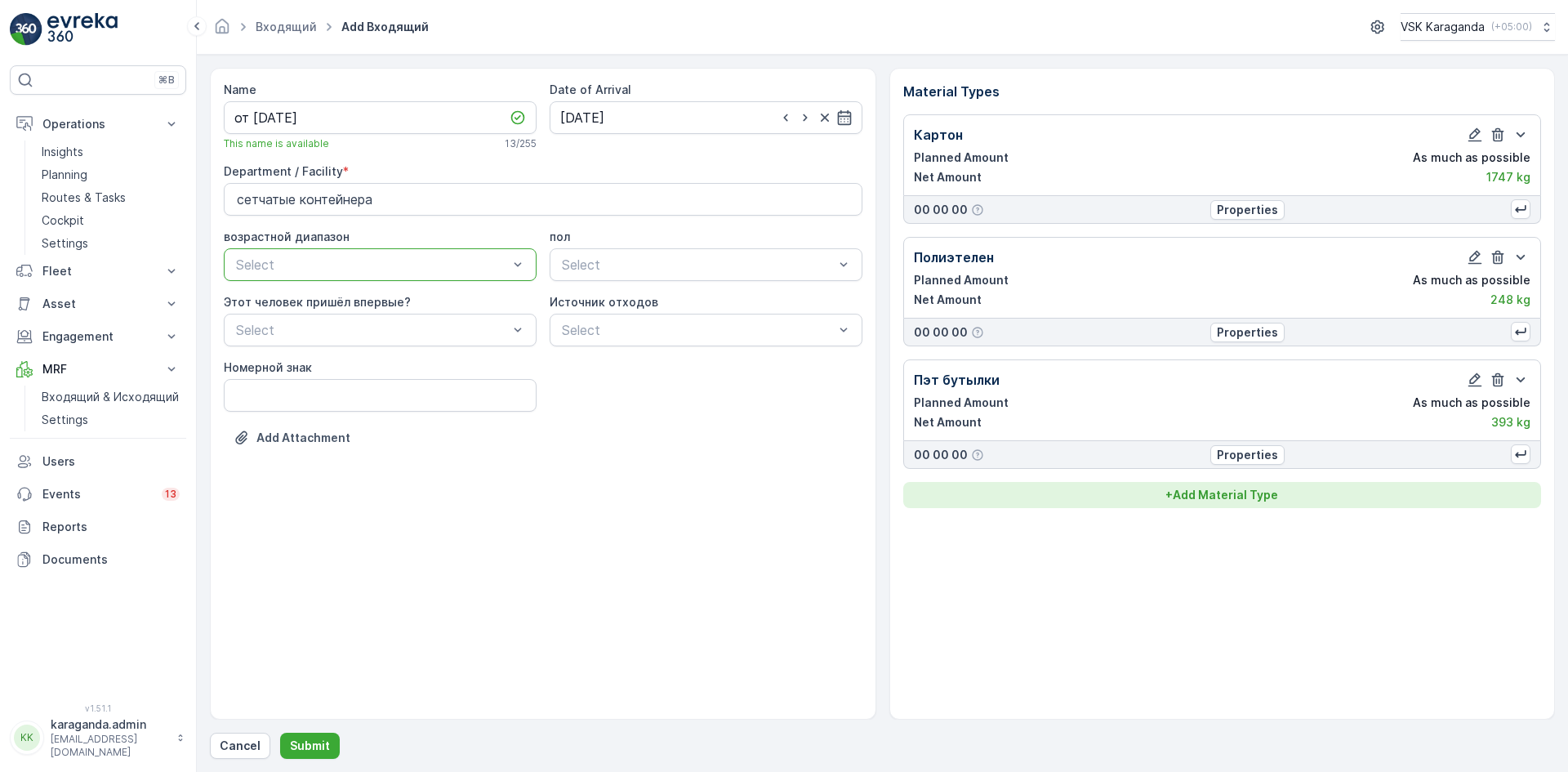
click at [1252, 489] on p "+ Add Material Type" at bounding box center [1222, 496] width 112 height 17
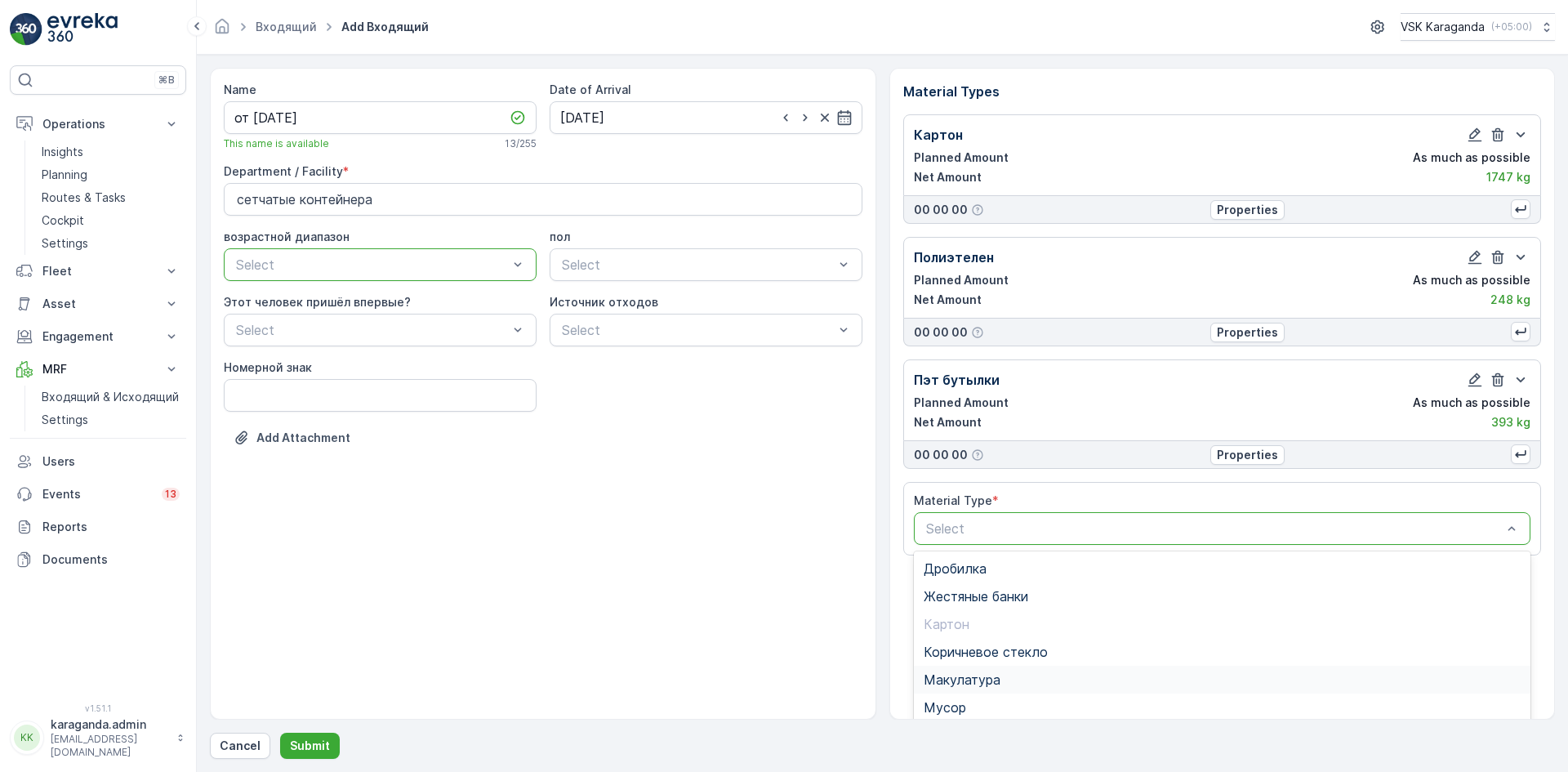
scroll to position [126, 0]
click at [984, 610] on span "Пласт.ящики" at bounding box center [963, 610] width 81 height 15
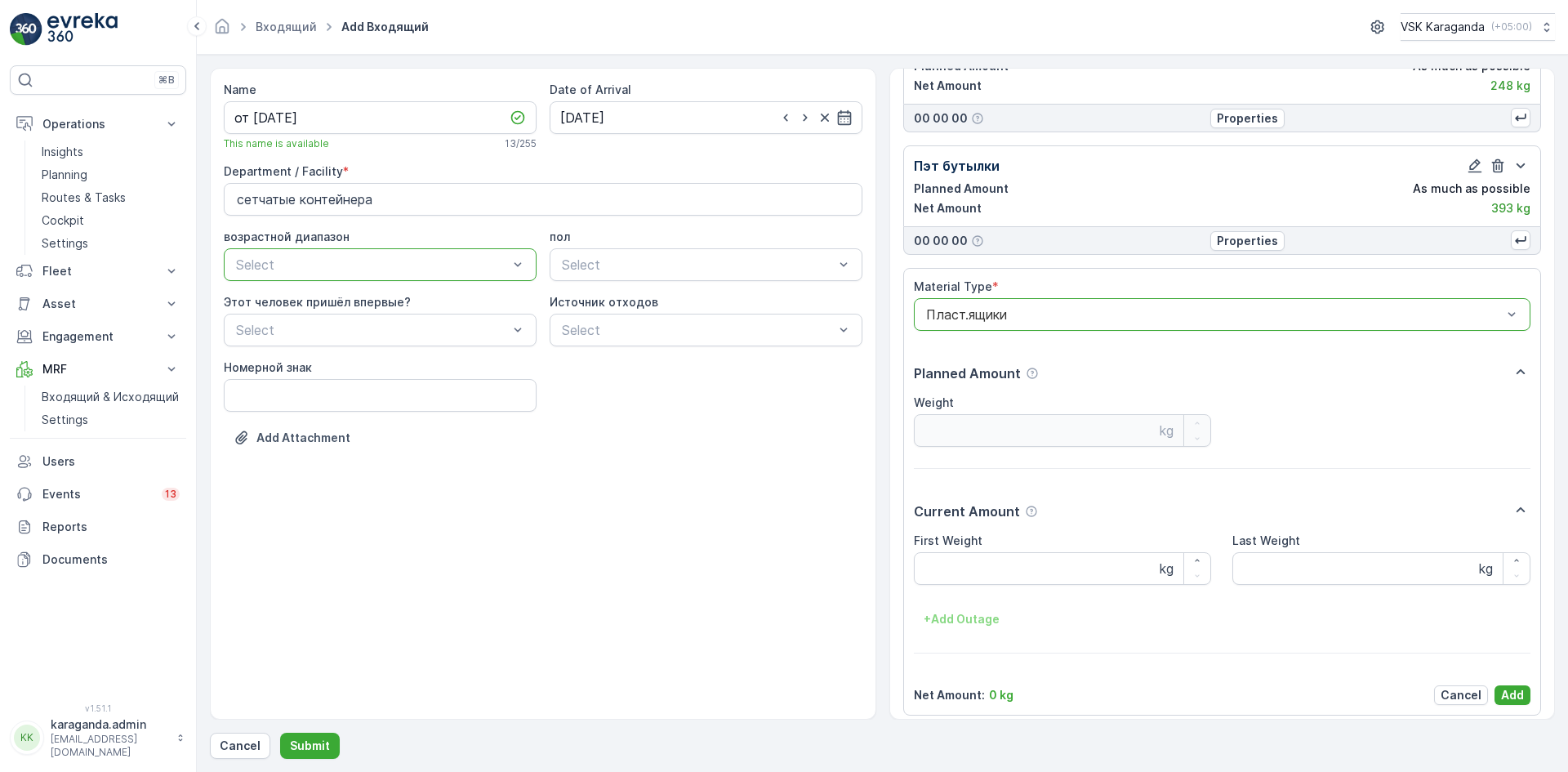
scroll to position [224, 0]
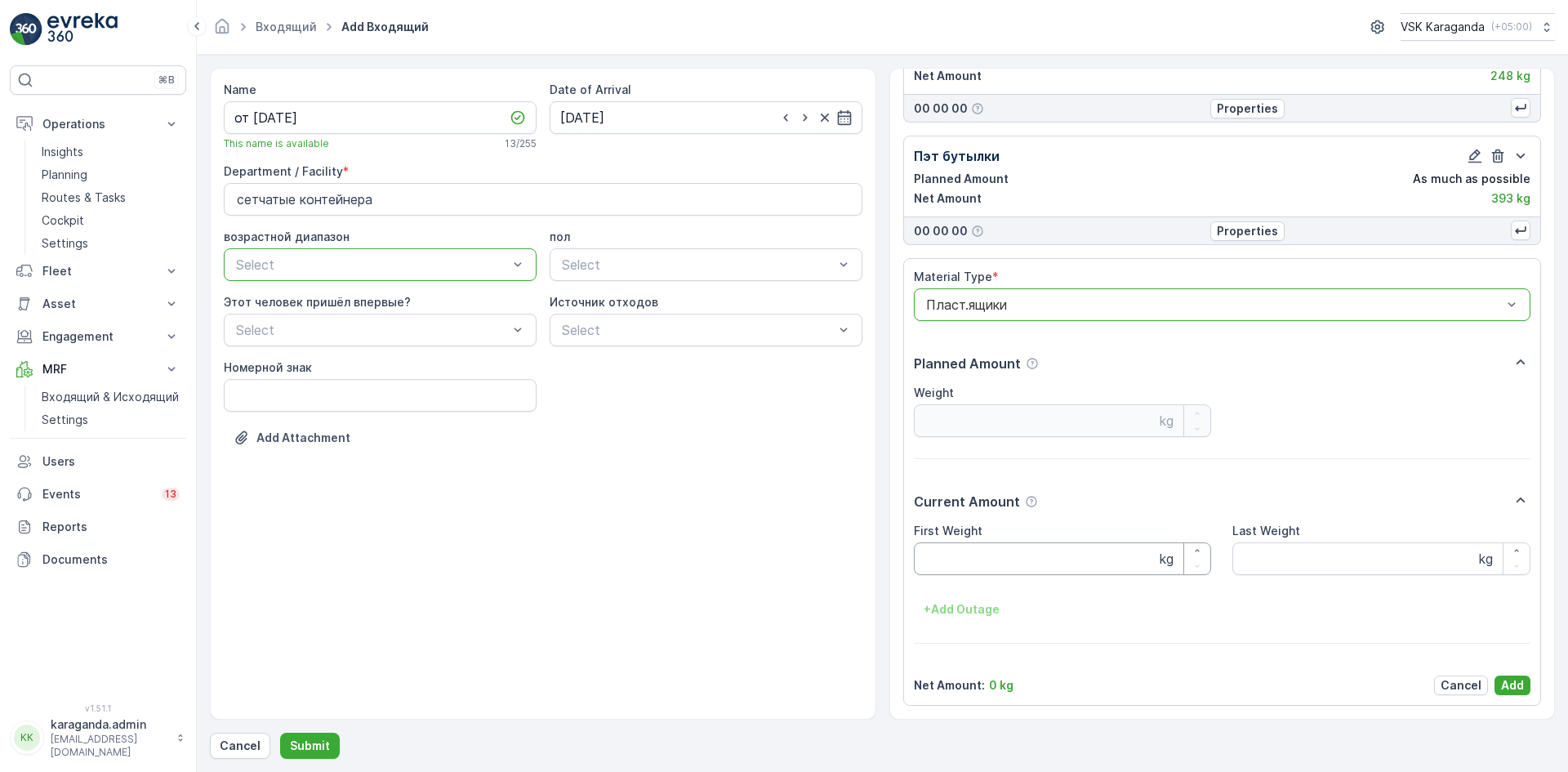
click at [987, 565] on Weight "First Weight" at bounding box center [1063, 558] width 298 height 32
type Weight "70"
drag, startPoint x: 1508, startPoint y: 681, endPoint x: 1489, endPoint y: 671, distance: 21.5
click at [1511, 681] on p "Add" at bounding box center [1512, 685] width 22 height 17
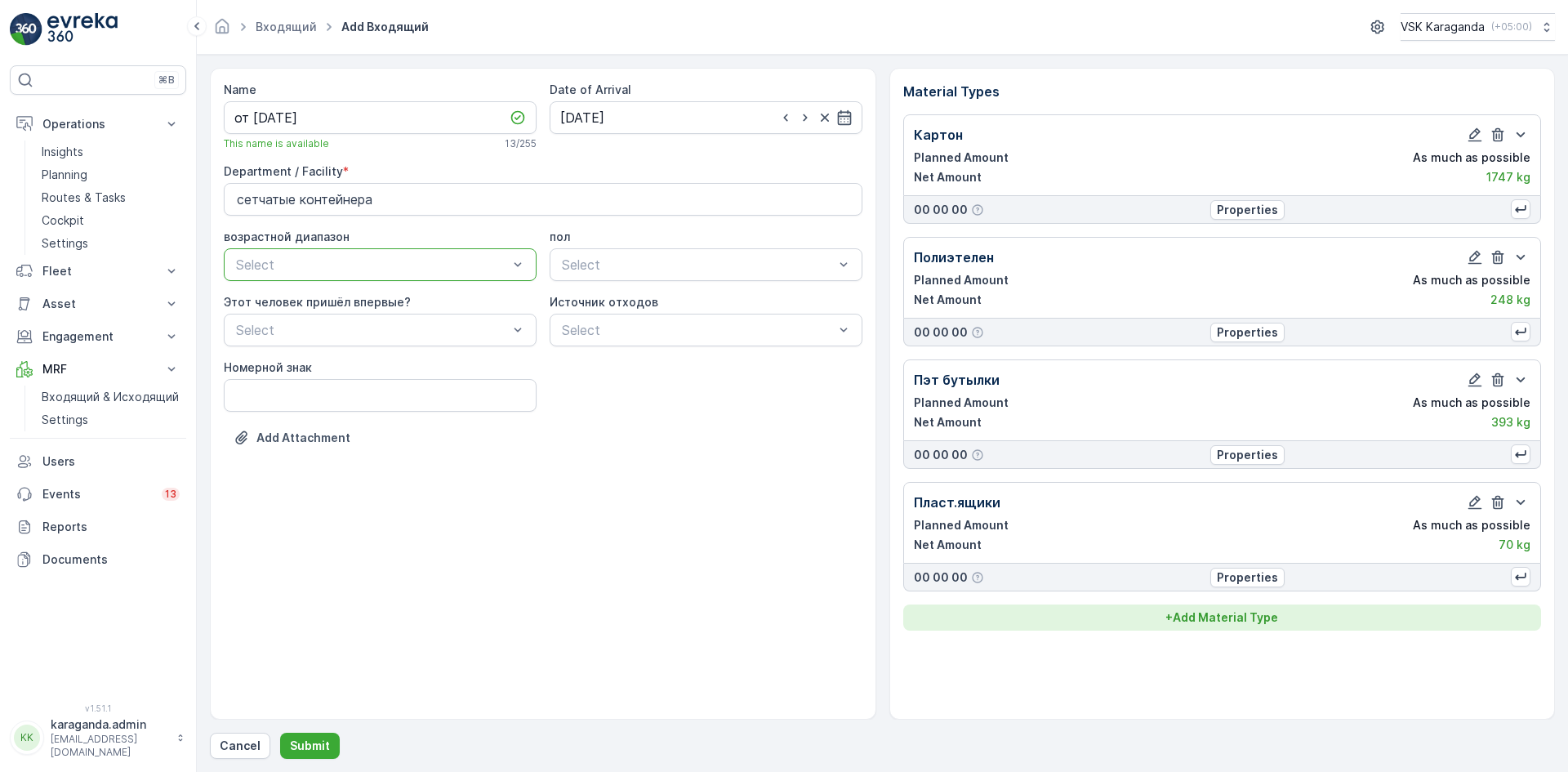
click at [1287, 625] on button "+ Add Material Type" at bounding box center [1222, 617] width 639 height 26
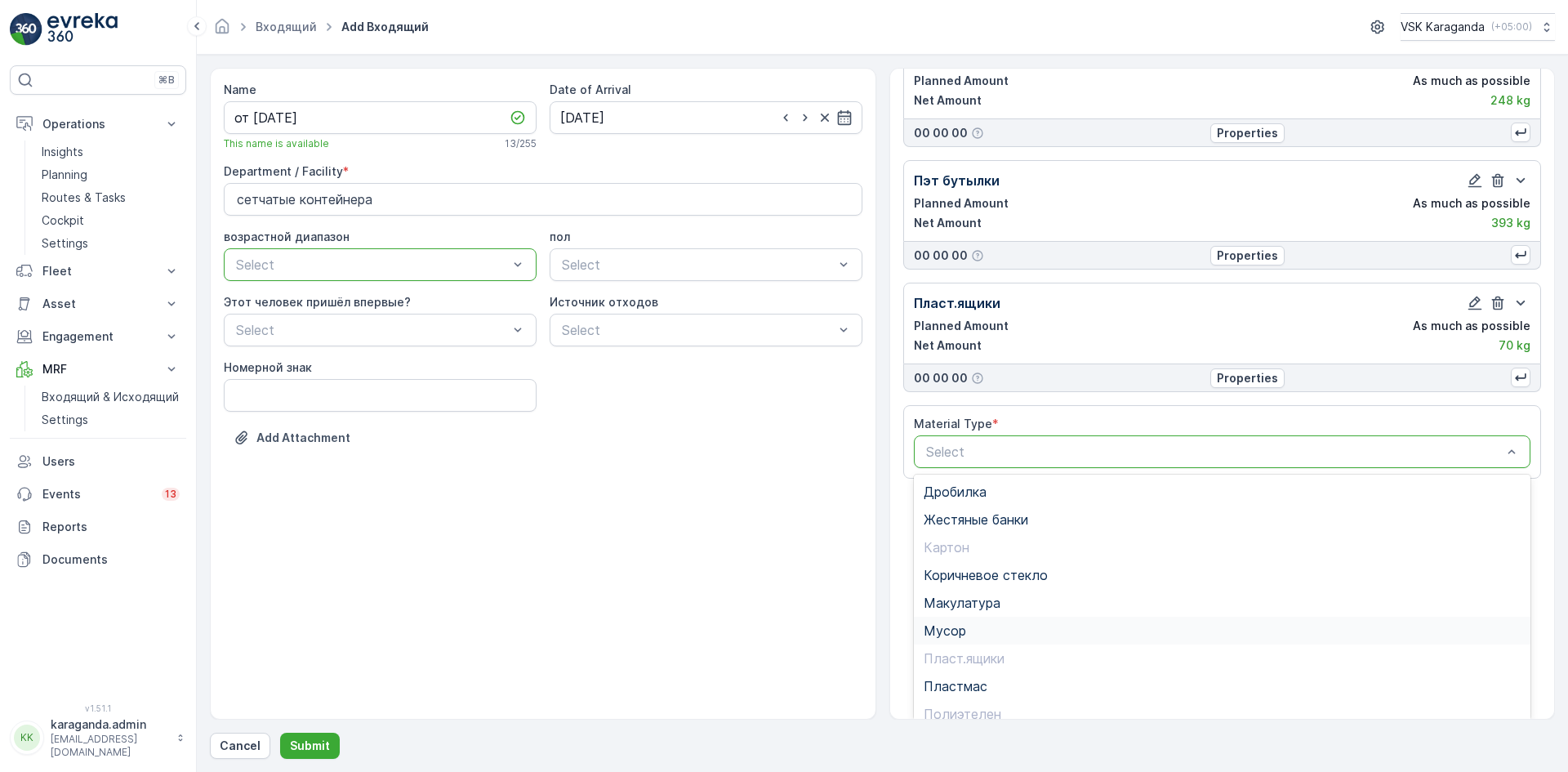
scroll to position [200, 0]
click at [1008, 527] on div "Жестяные банки" at bounding box center [1223, 518] width 618 height 27
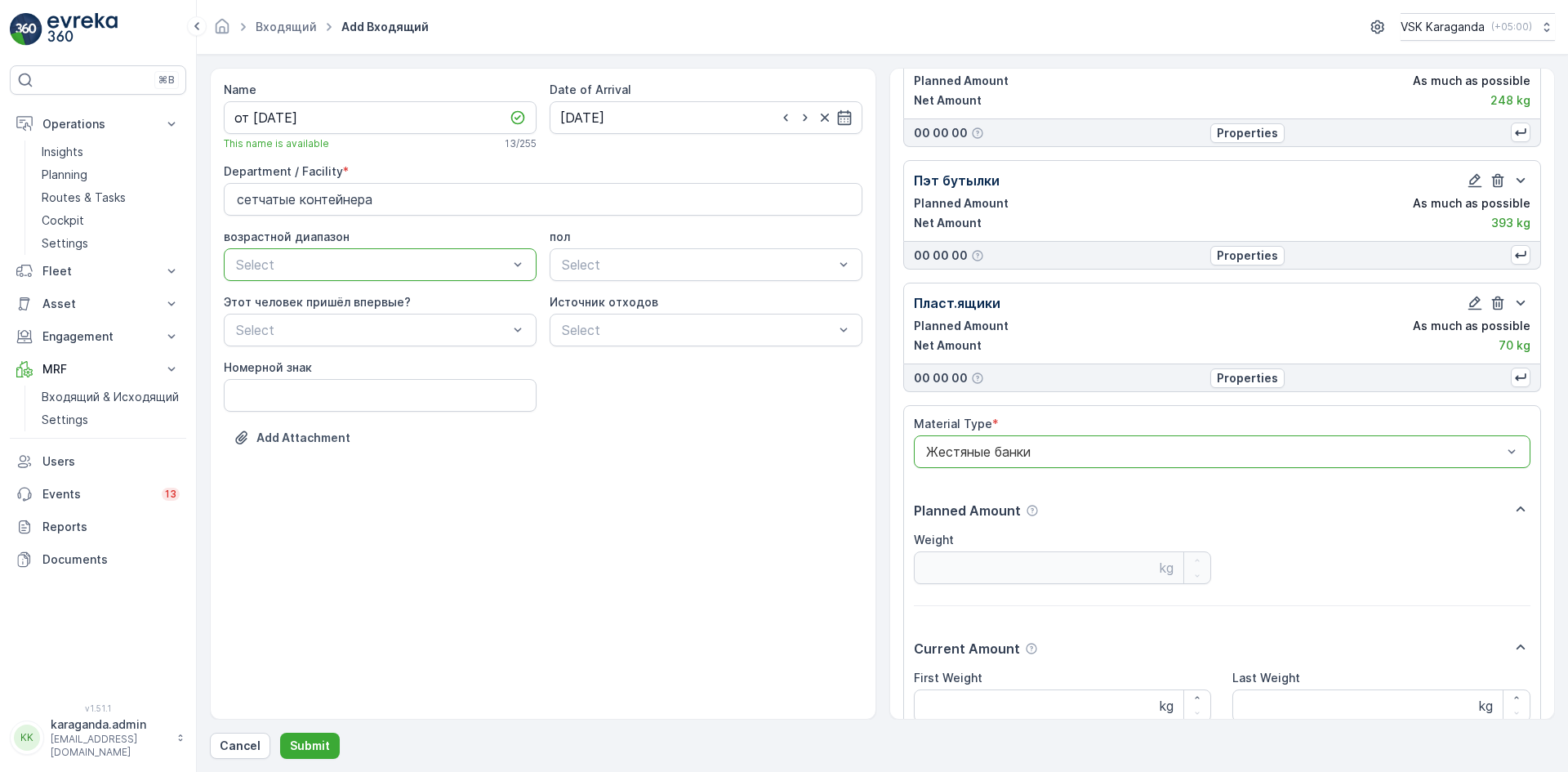
scroll to position [346, 0]
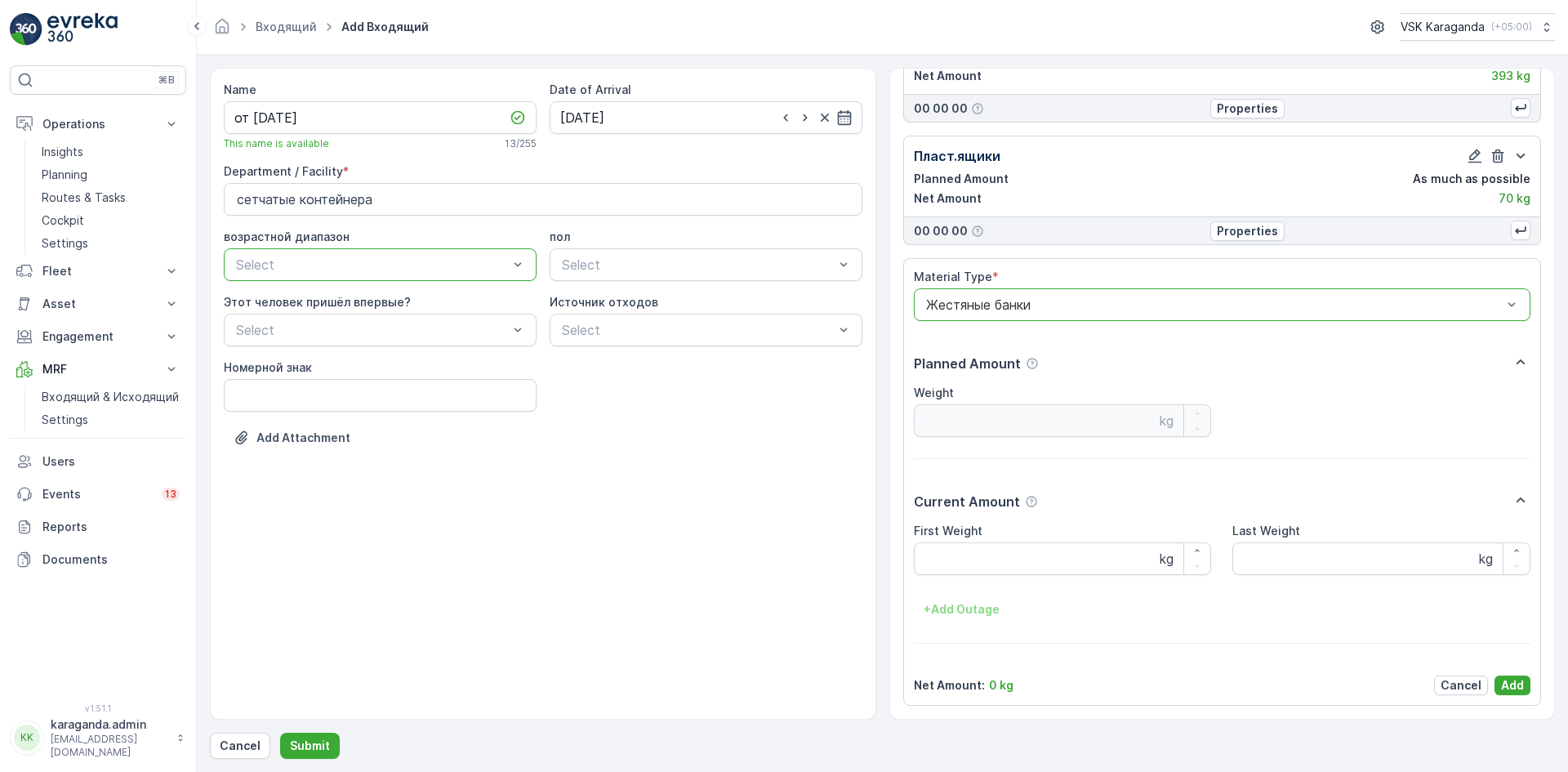
click at [968, 572] on Weight "First Weight" at bounding box center [1063, 558] width 298 height 32
type Weight "20"
click at [1506, 680] on p "Add" at bounding box center [1512, 685] width 22 height 17
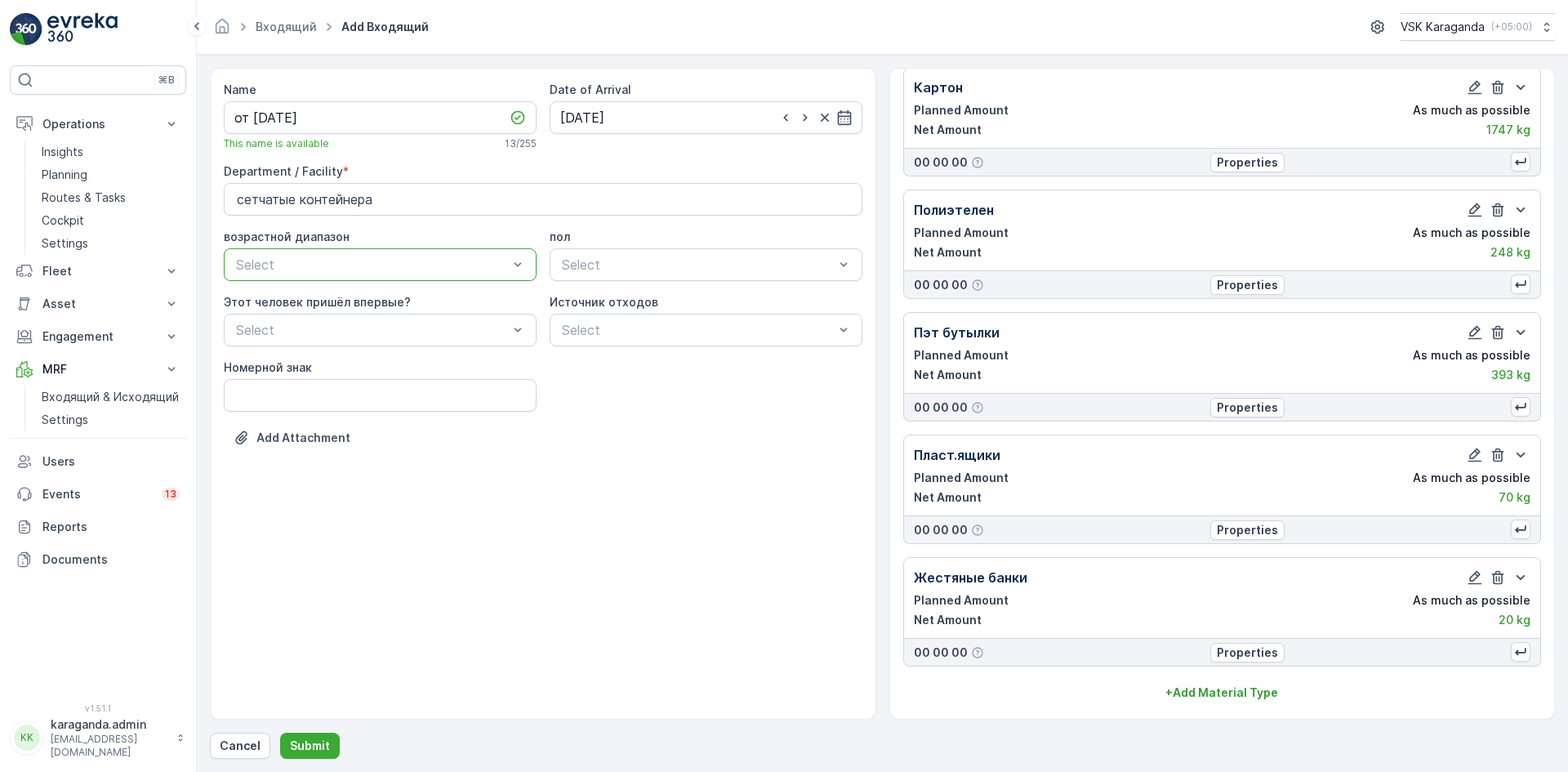
scroll to position [47, 0]
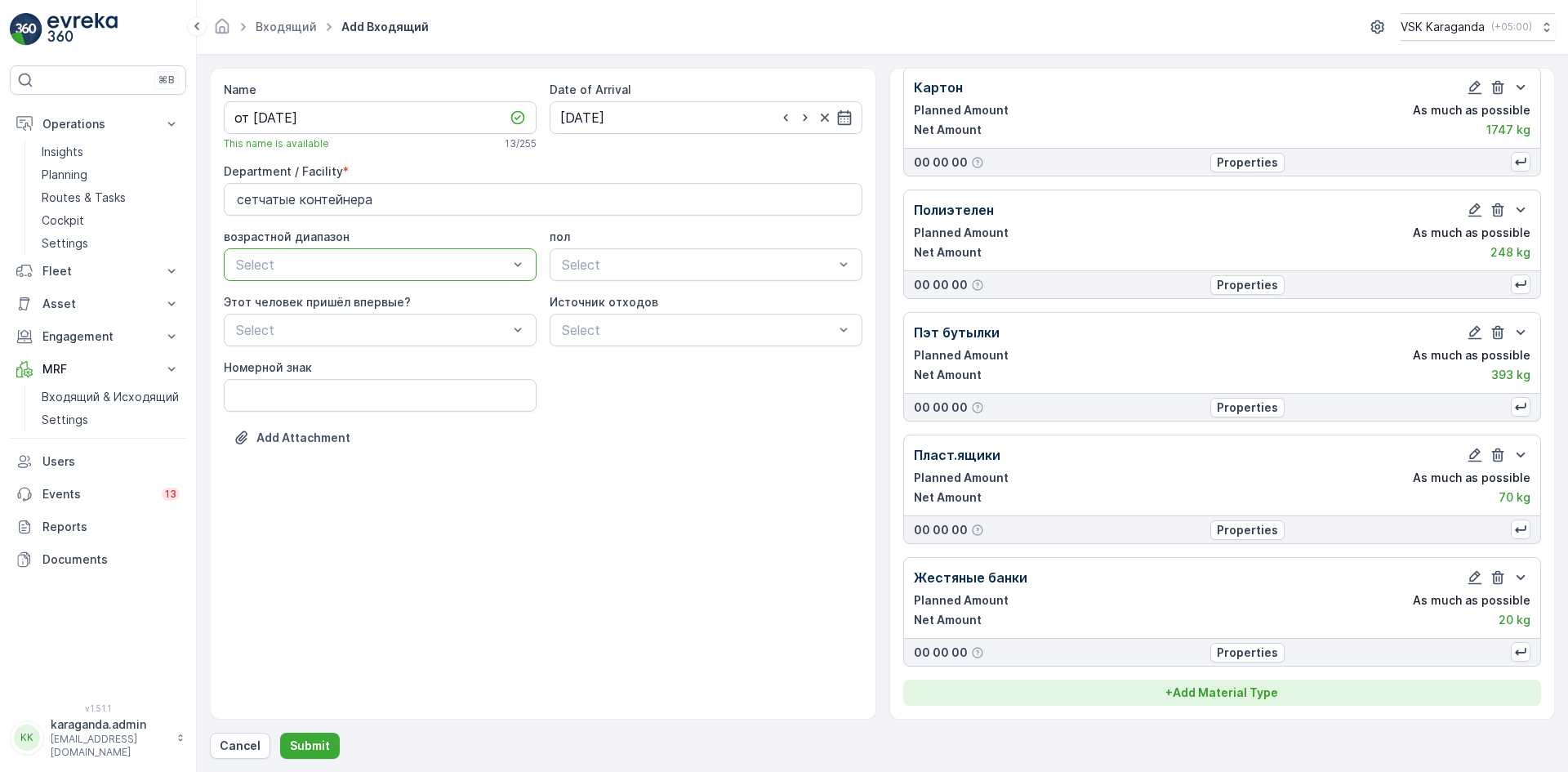
click at [1217, 685] on p "+ Add Material Type" at bounding box center [1222, 693] width 112 height 17
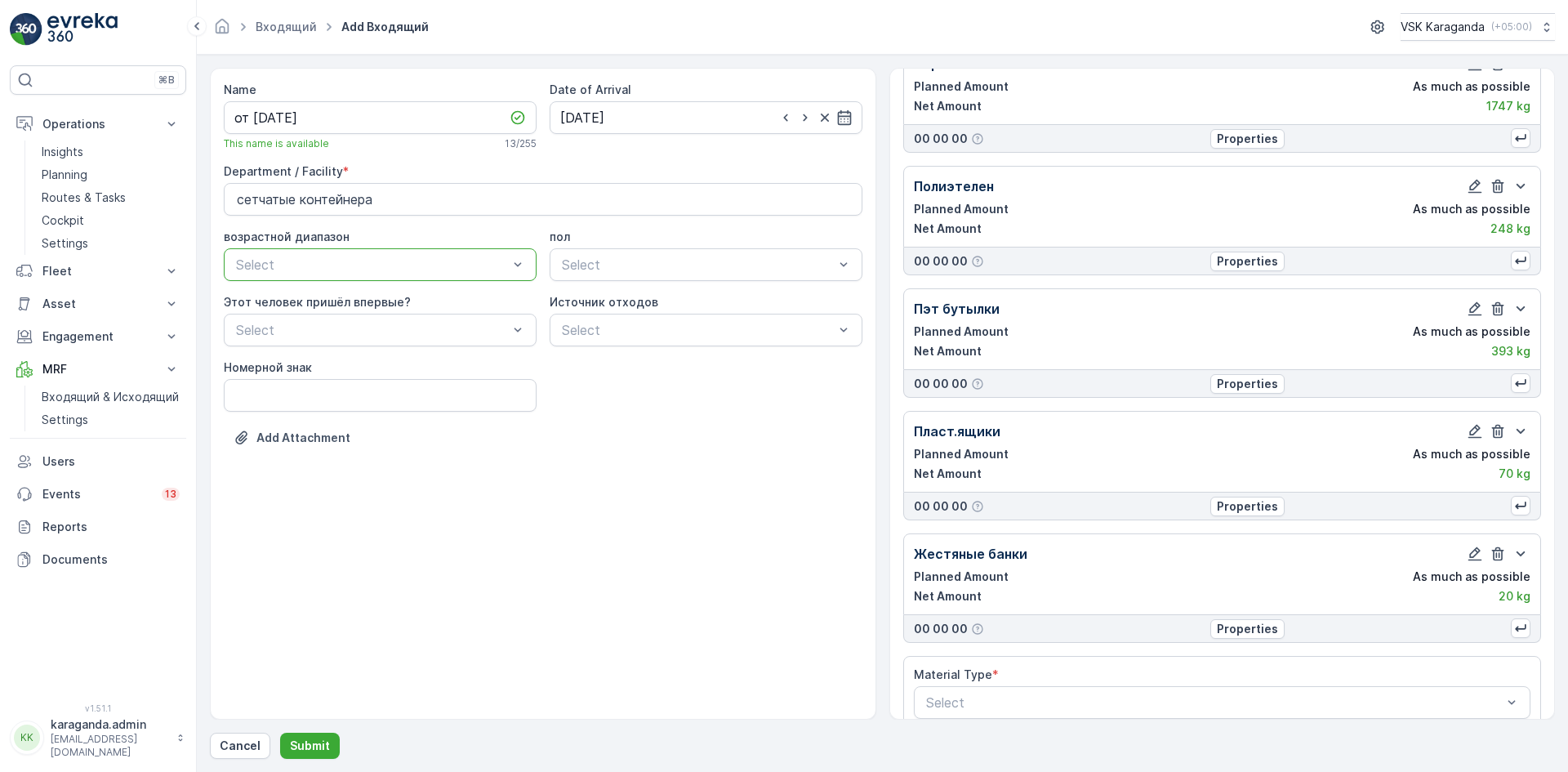
scroll to position [95, 0]
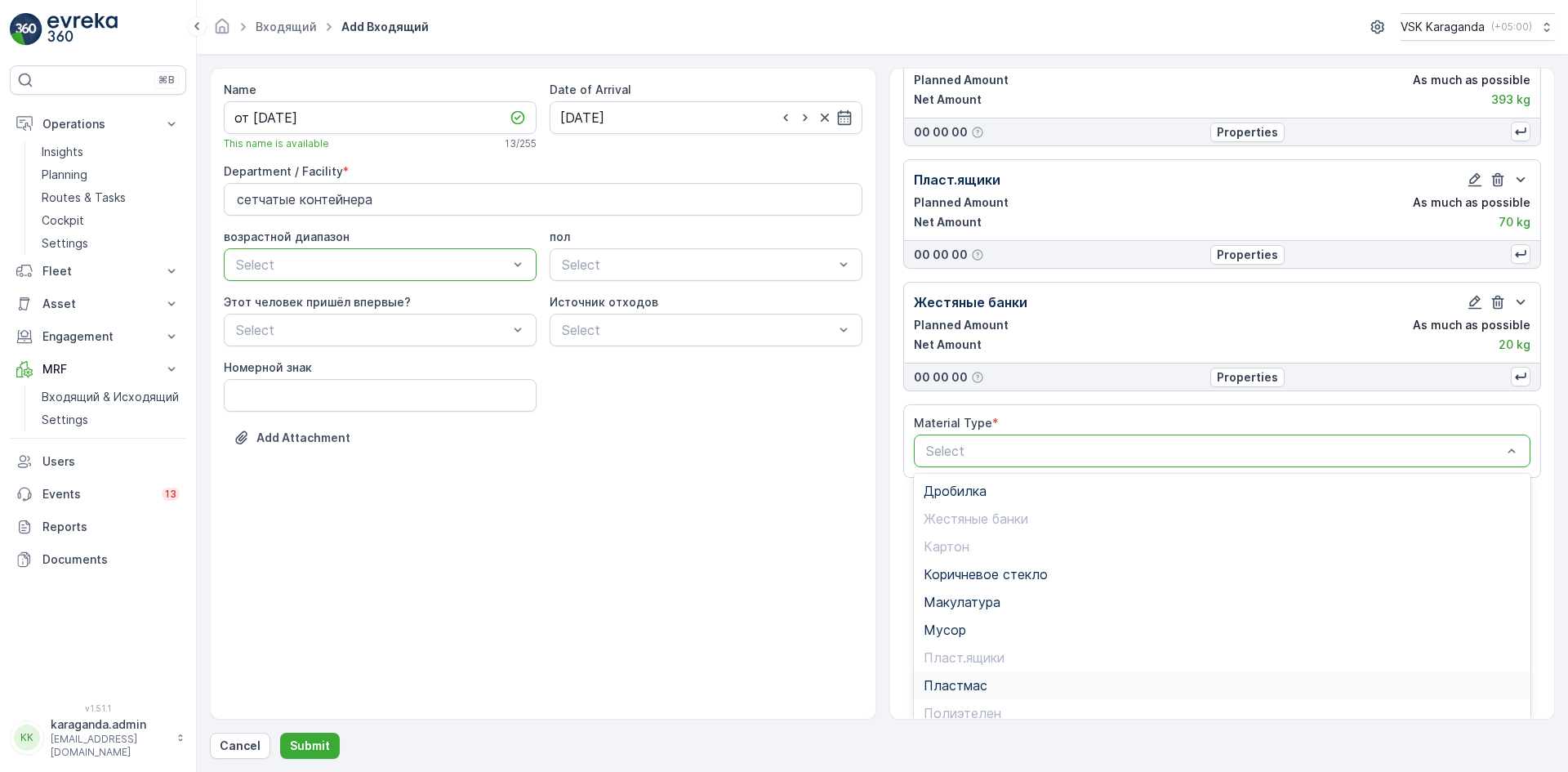
click at [1003, 690] on div "Пластмас" at bounding box center [1222, 685] width 598 height 15
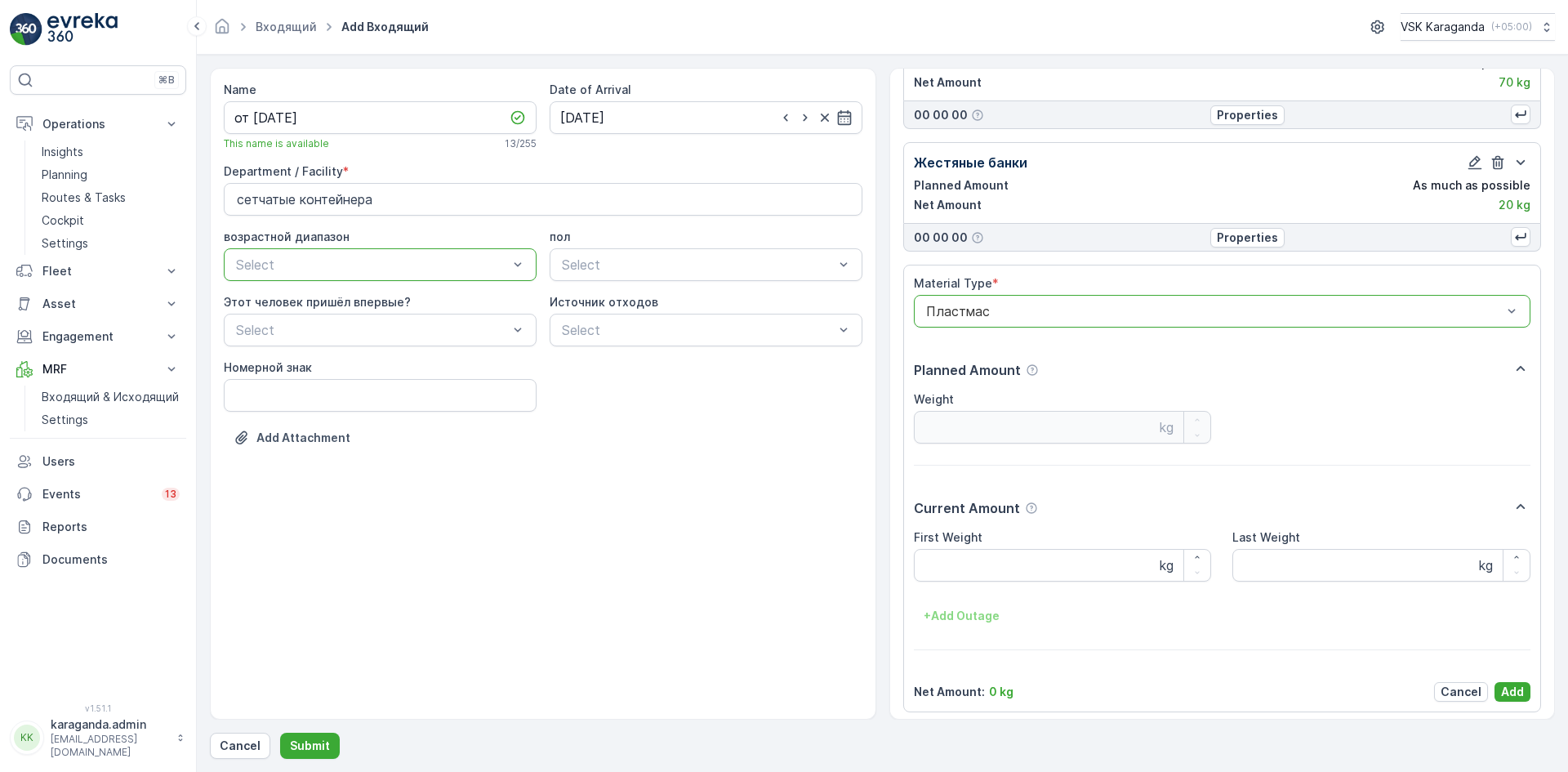
scroll to position [469, 0]
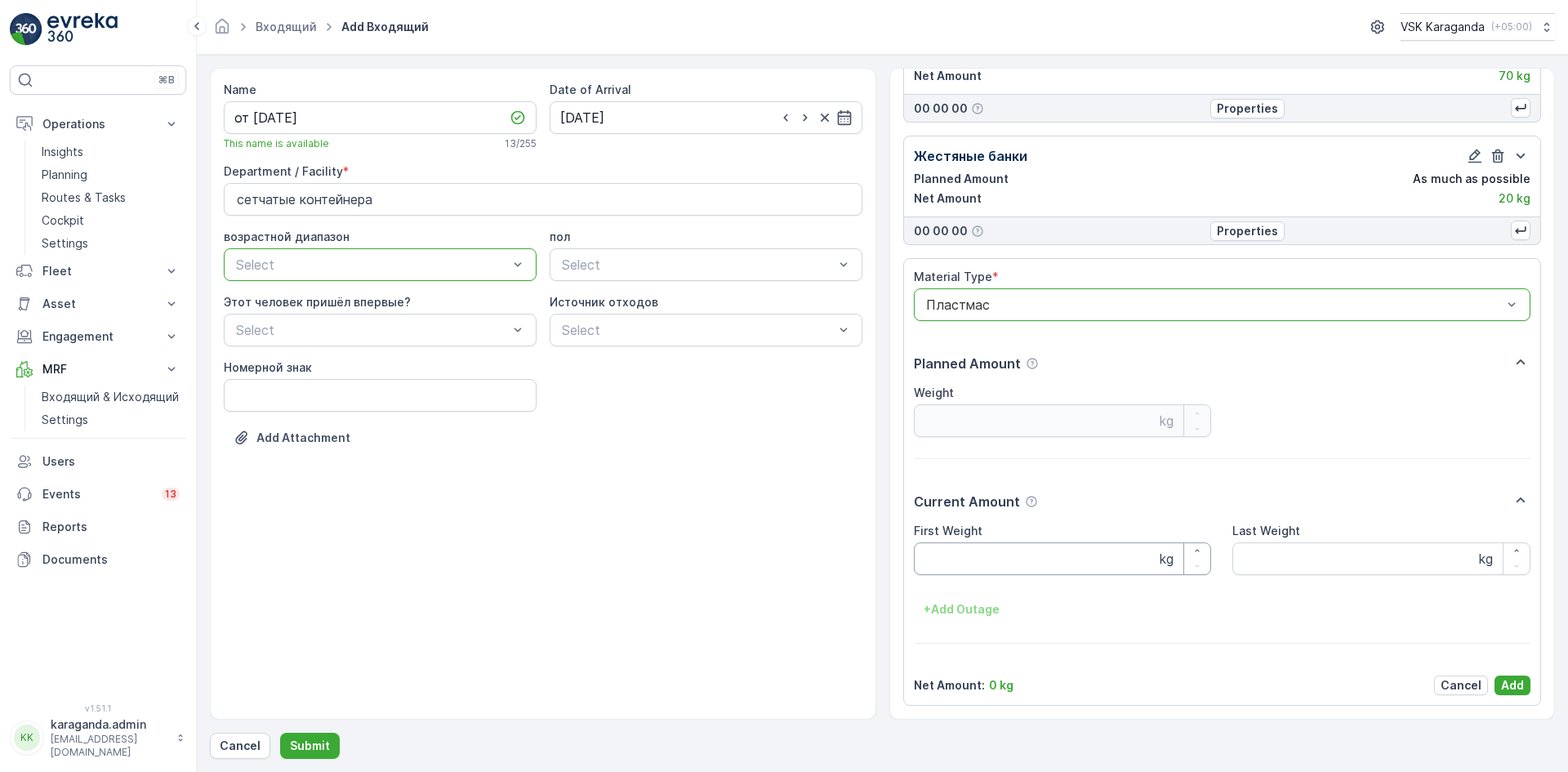
click at [953, 554] on Weight "First Weight" at bounding box center [1063, 558] width 298 height 32
type Weight "112"
click at [1515, 677] on p "Add" at bounding box center [1512, 685] width 22 height 17
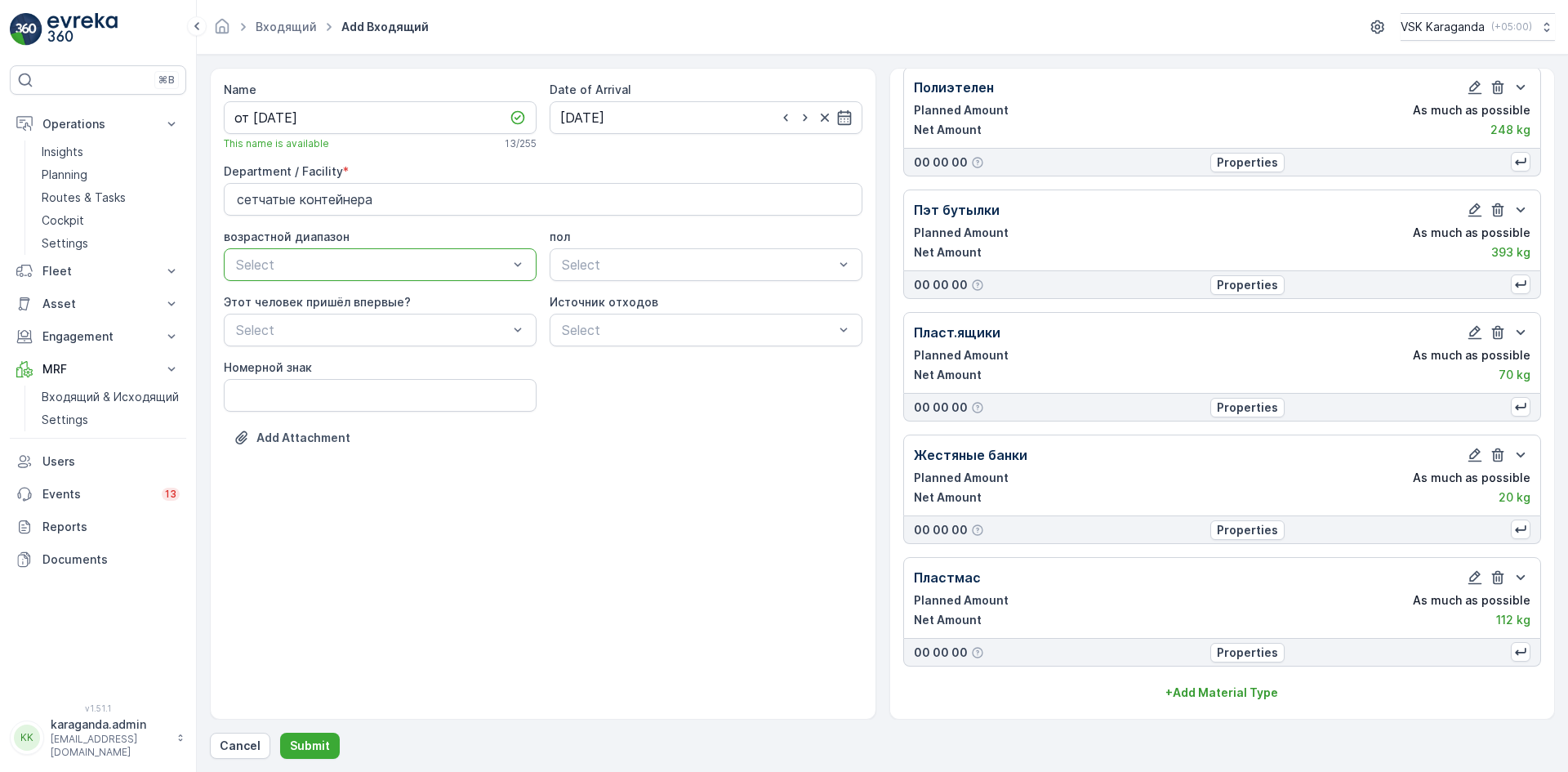
scroll to position [170, 0]
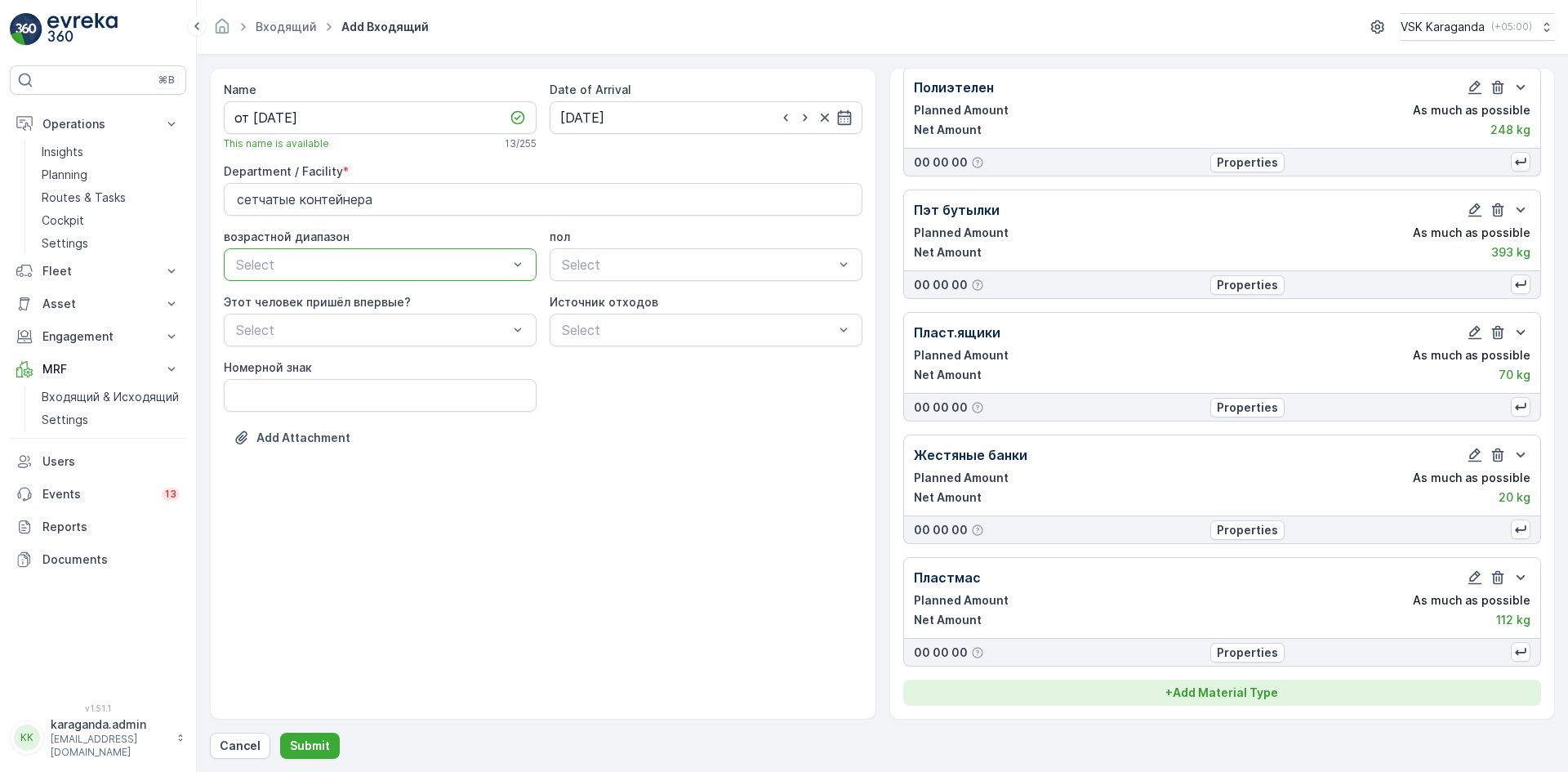
click at [1232, 689] on p "+ Add Material Type" at bounding box center [1222, 693] width 112 height 17
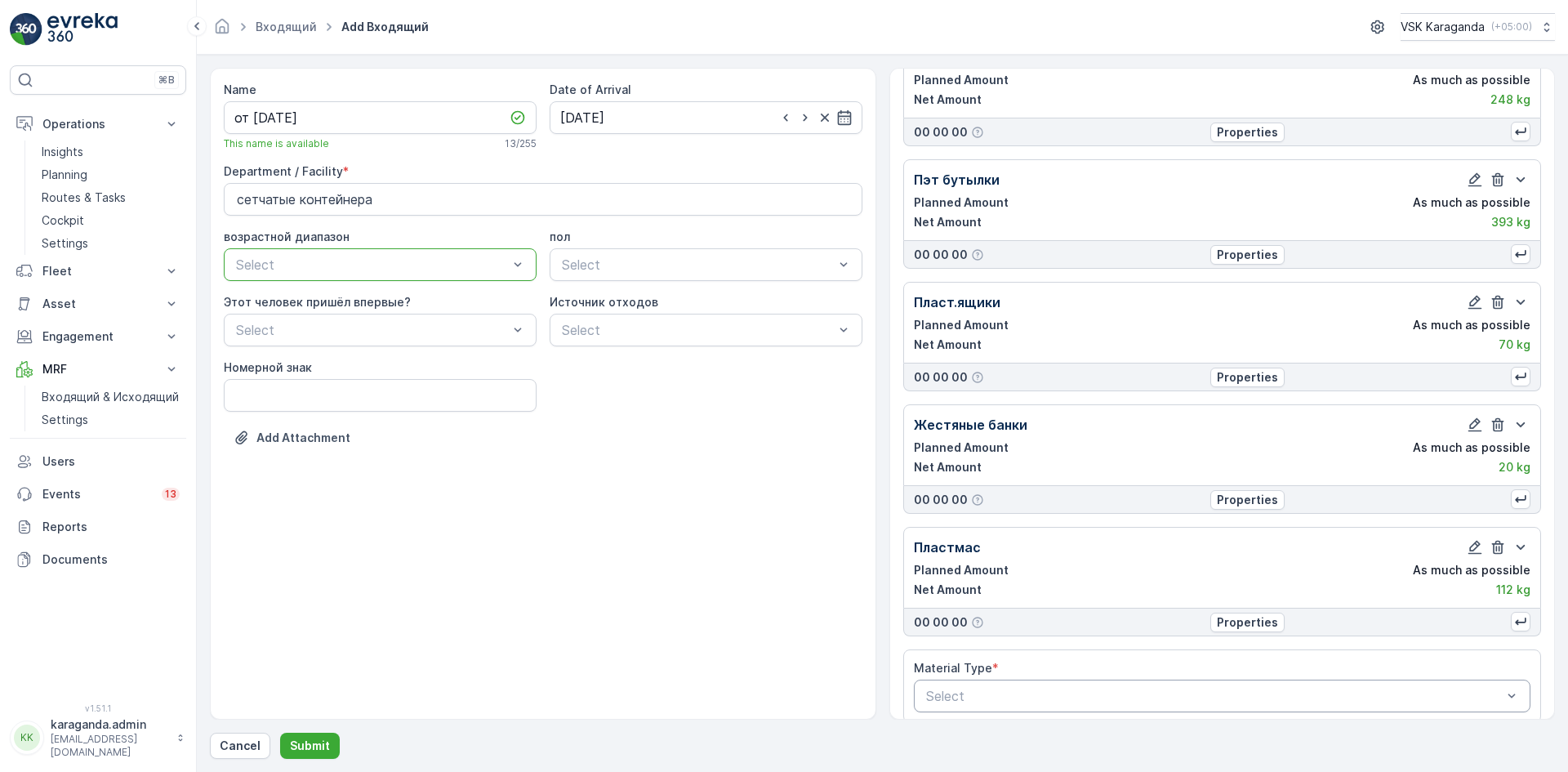
scroll to position [217, 0]
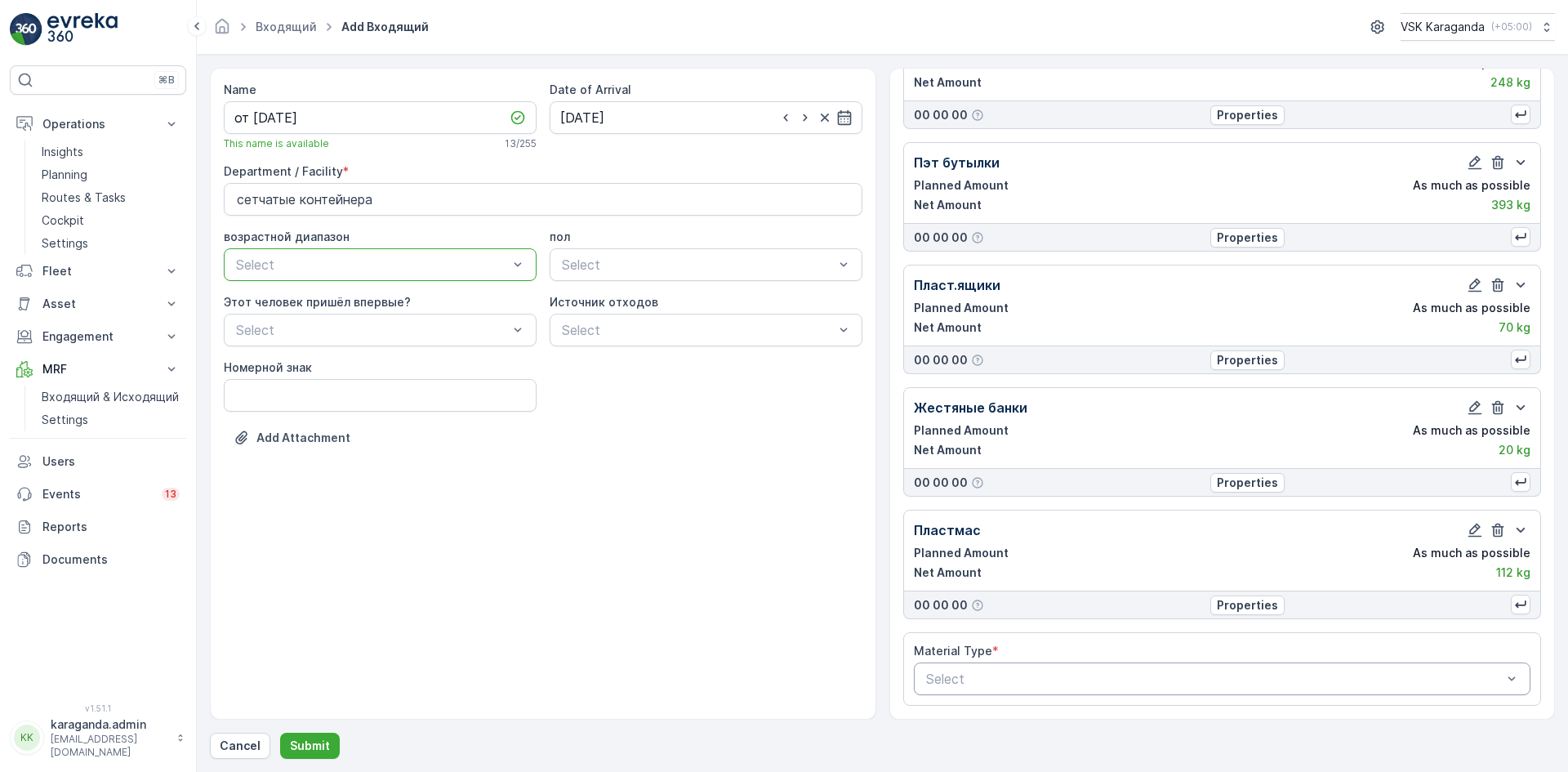
click at [1212, 664] on div "Select" at bounding box center [1223, 679] width 618 height 32
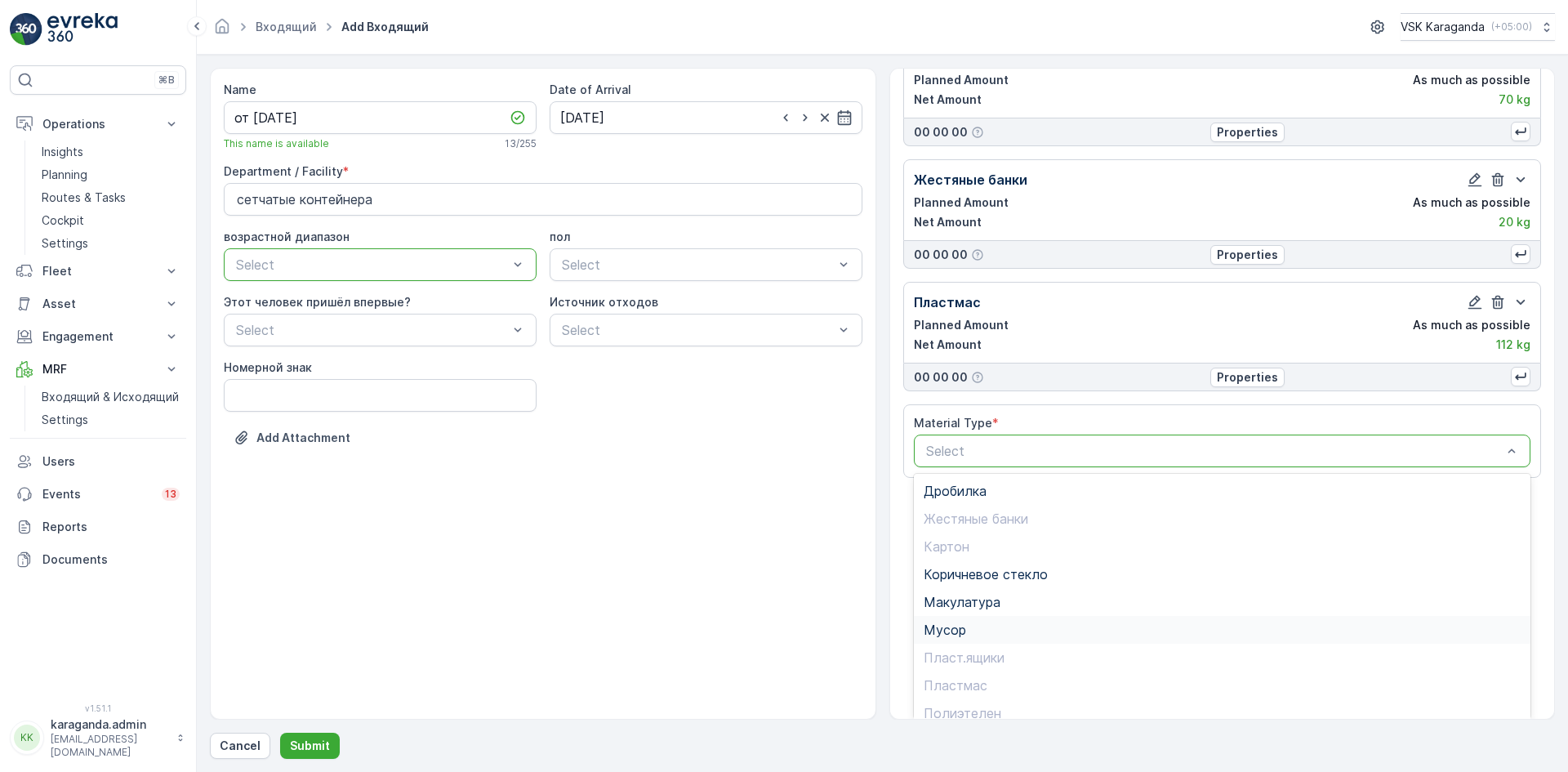
click at [969, 621] on div "Мусор" at bounding box center [1223, 630] width 618 height 27
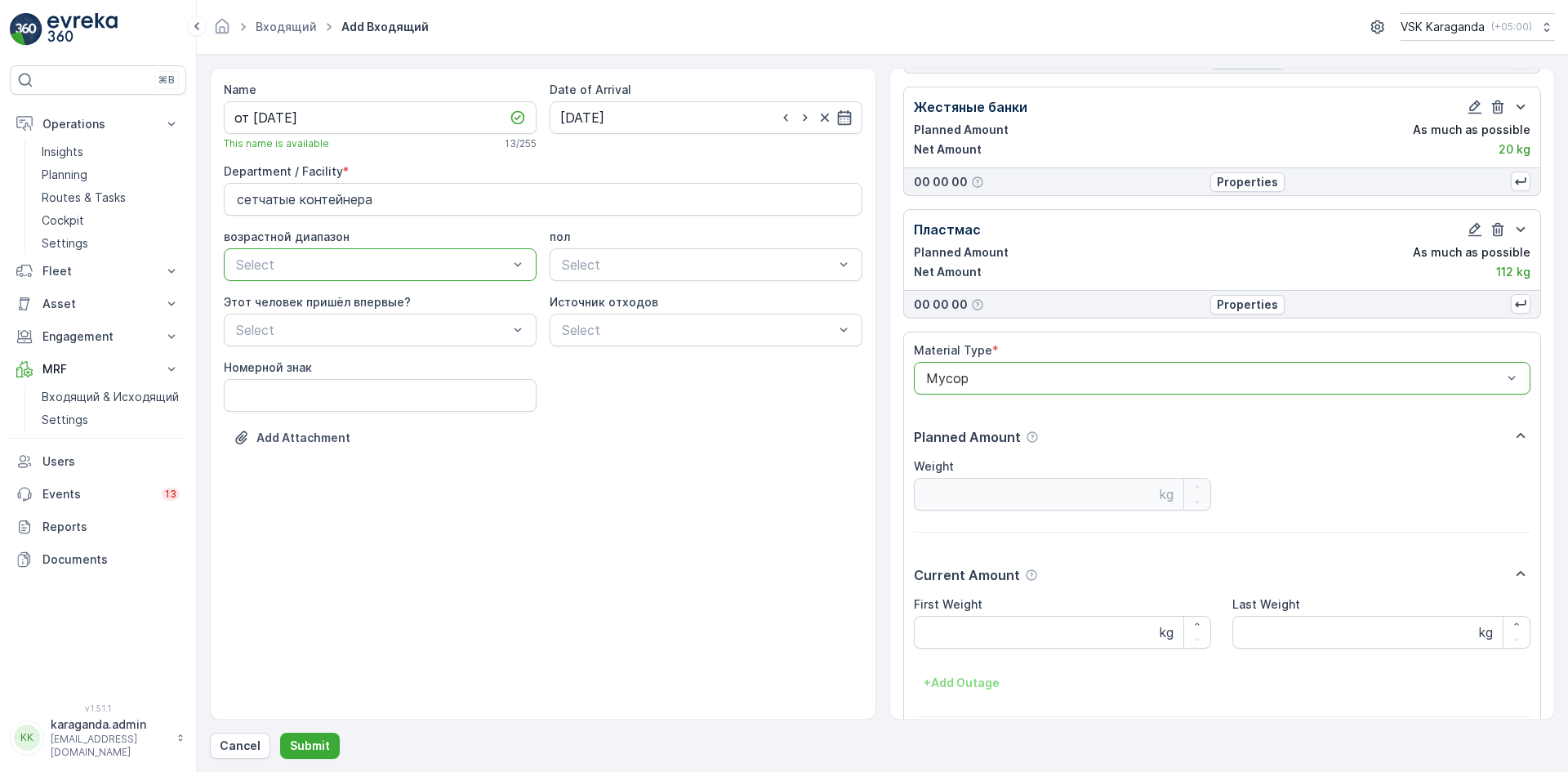
scroll to position [591, 0]
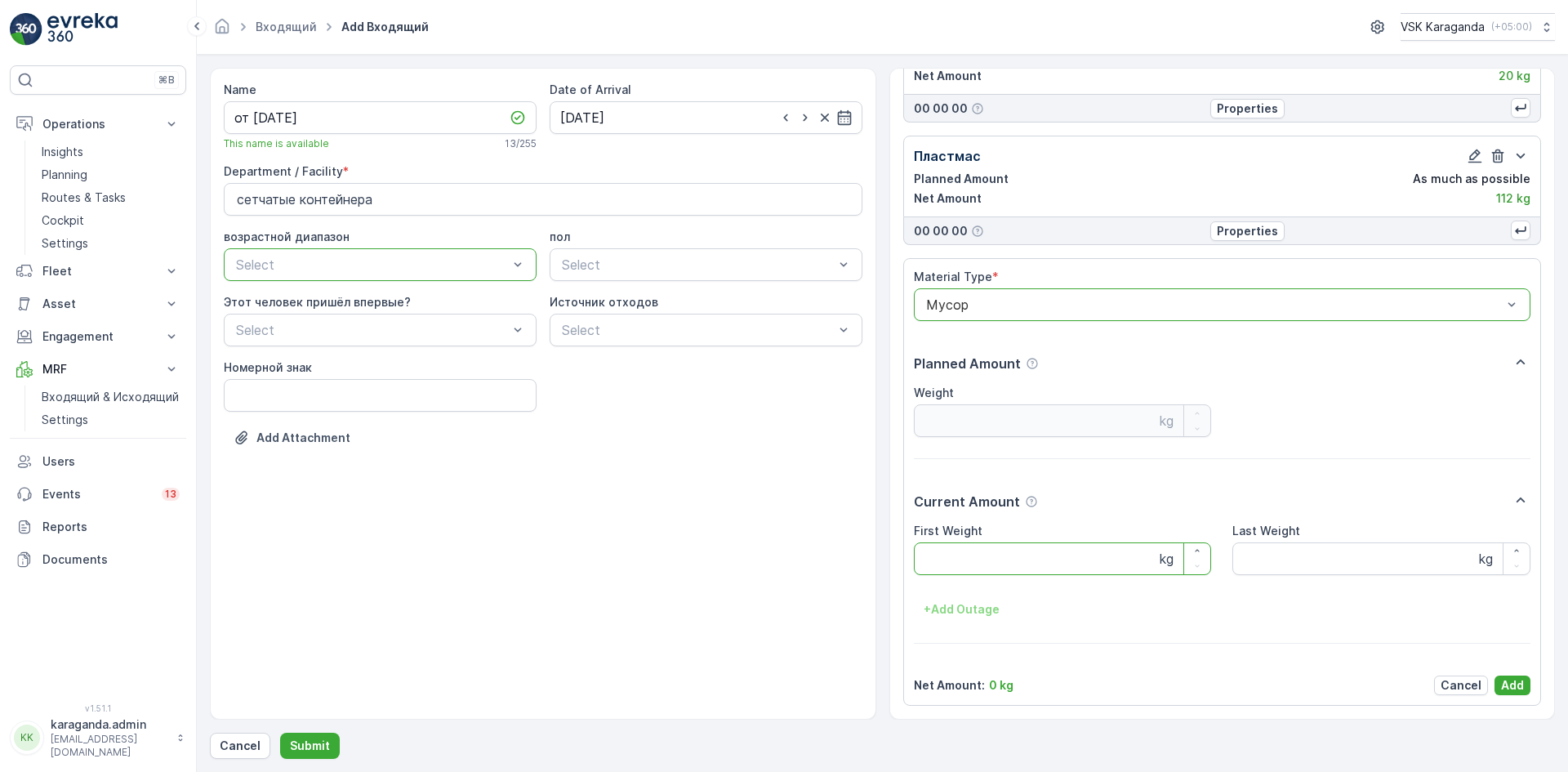
click at [950, 551] on Weight "First Weight" at bounding box center [1063, 558] width 298 height 32
type Weight "2230"
click at [1503, 686] on p "Add" at bounding box center [1512, 685] width 22 height 17
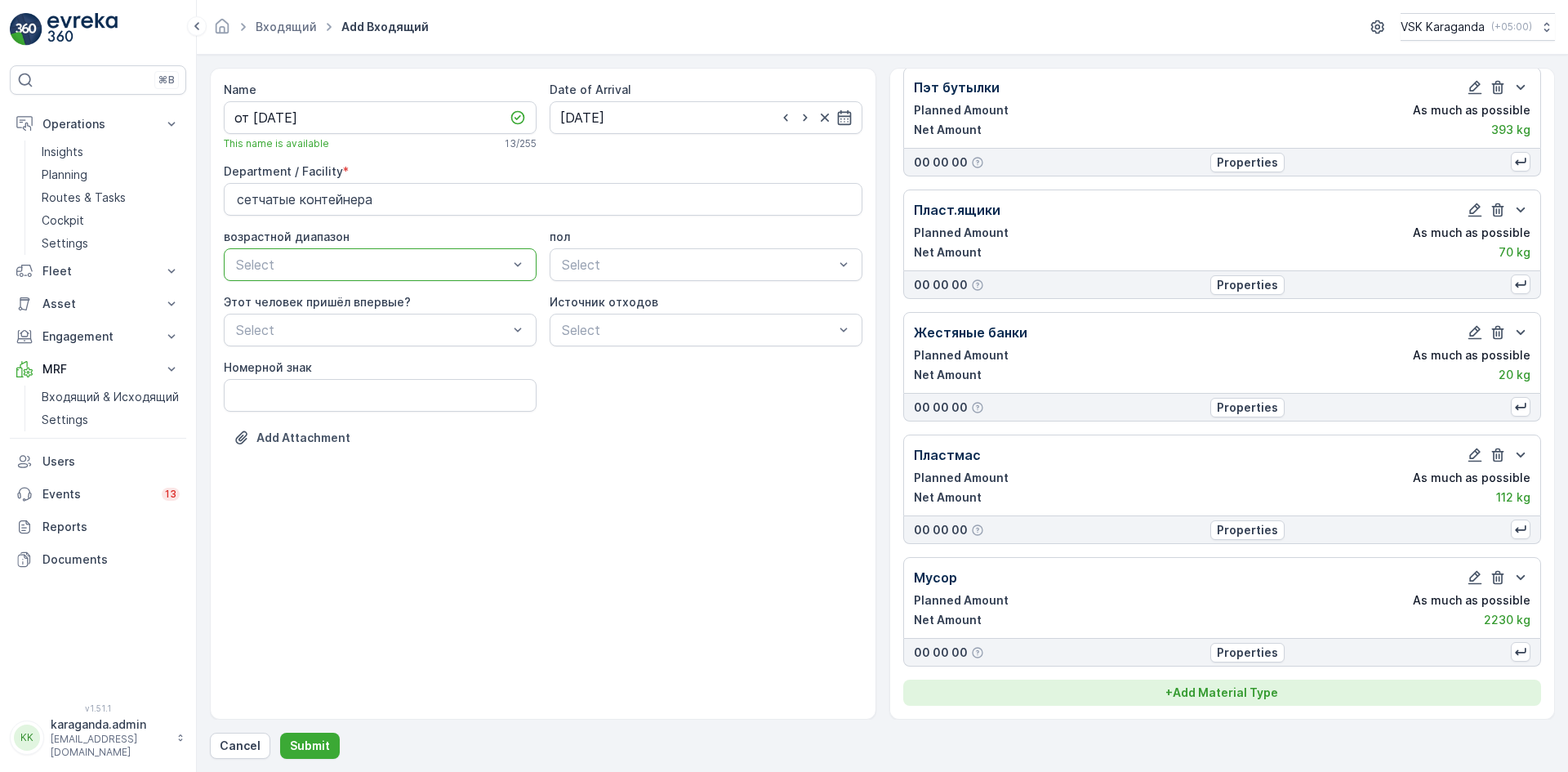
click at [1269, 685] on p "+ Add Material Type" at bounding box center [1222, 693] width 112 height 17
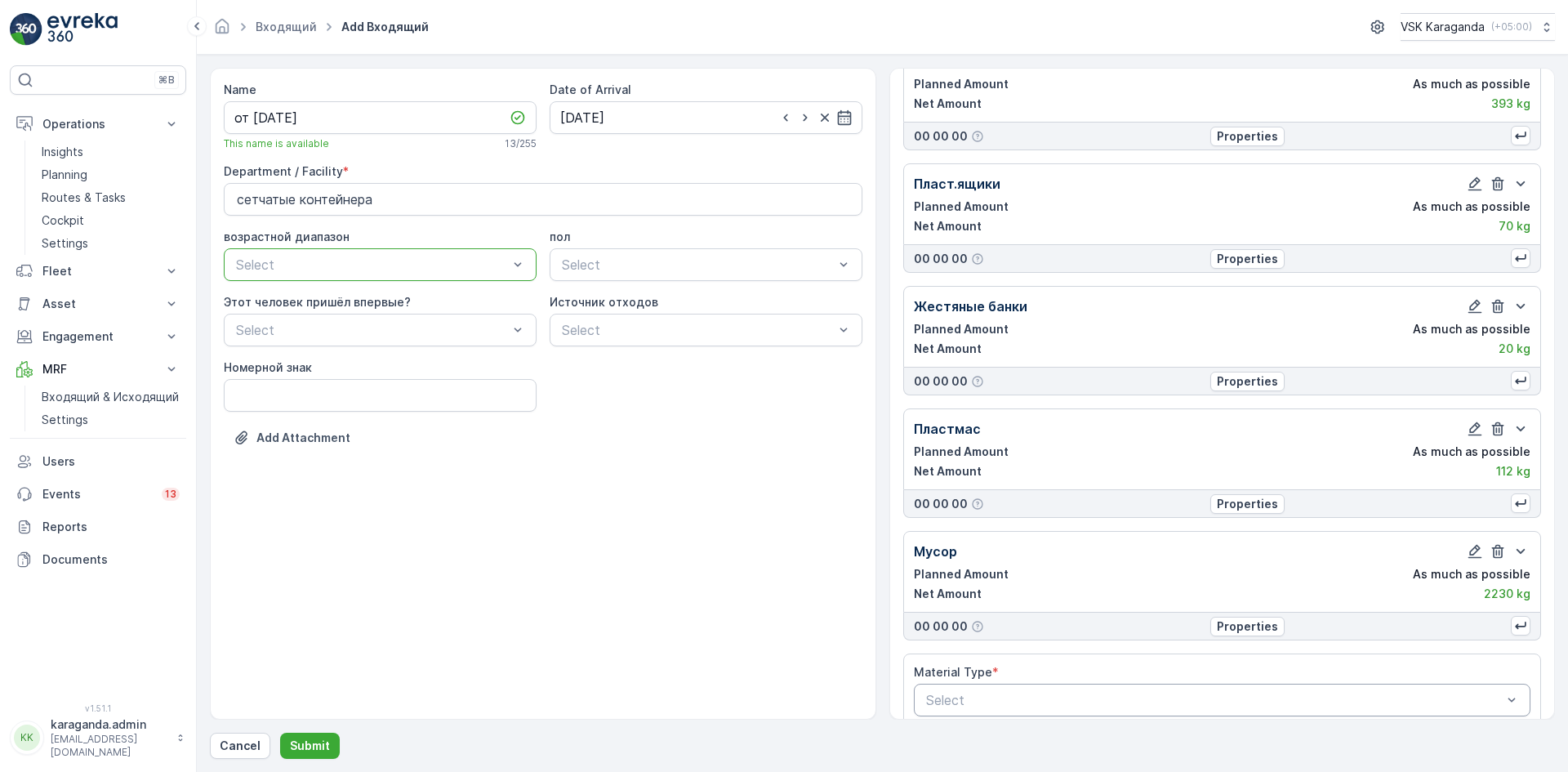
scroll to position [340, 0]
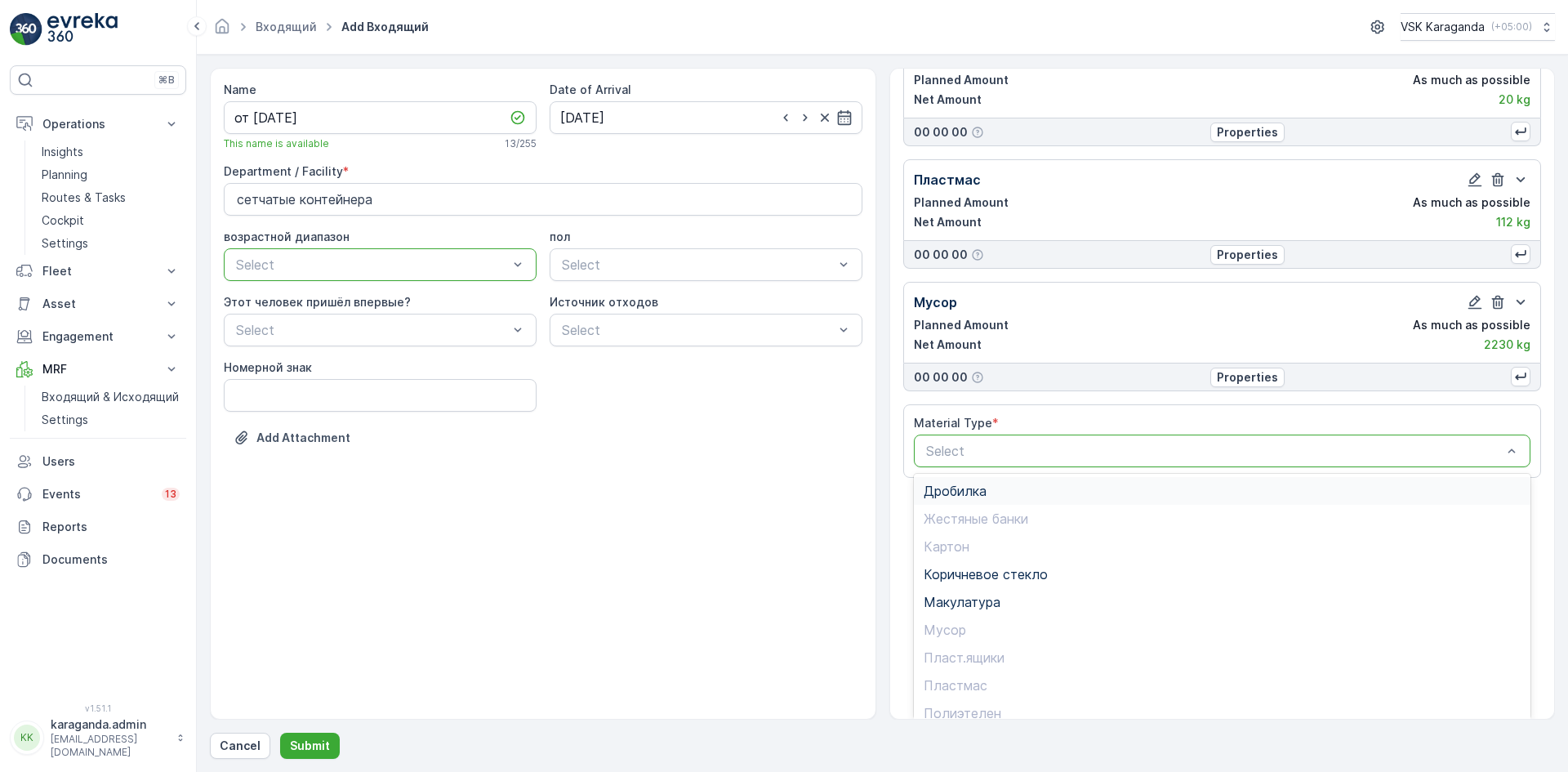
click at [987, 493] on div "Дробилка" at bounding box center [1222, 491] width 598 height 15
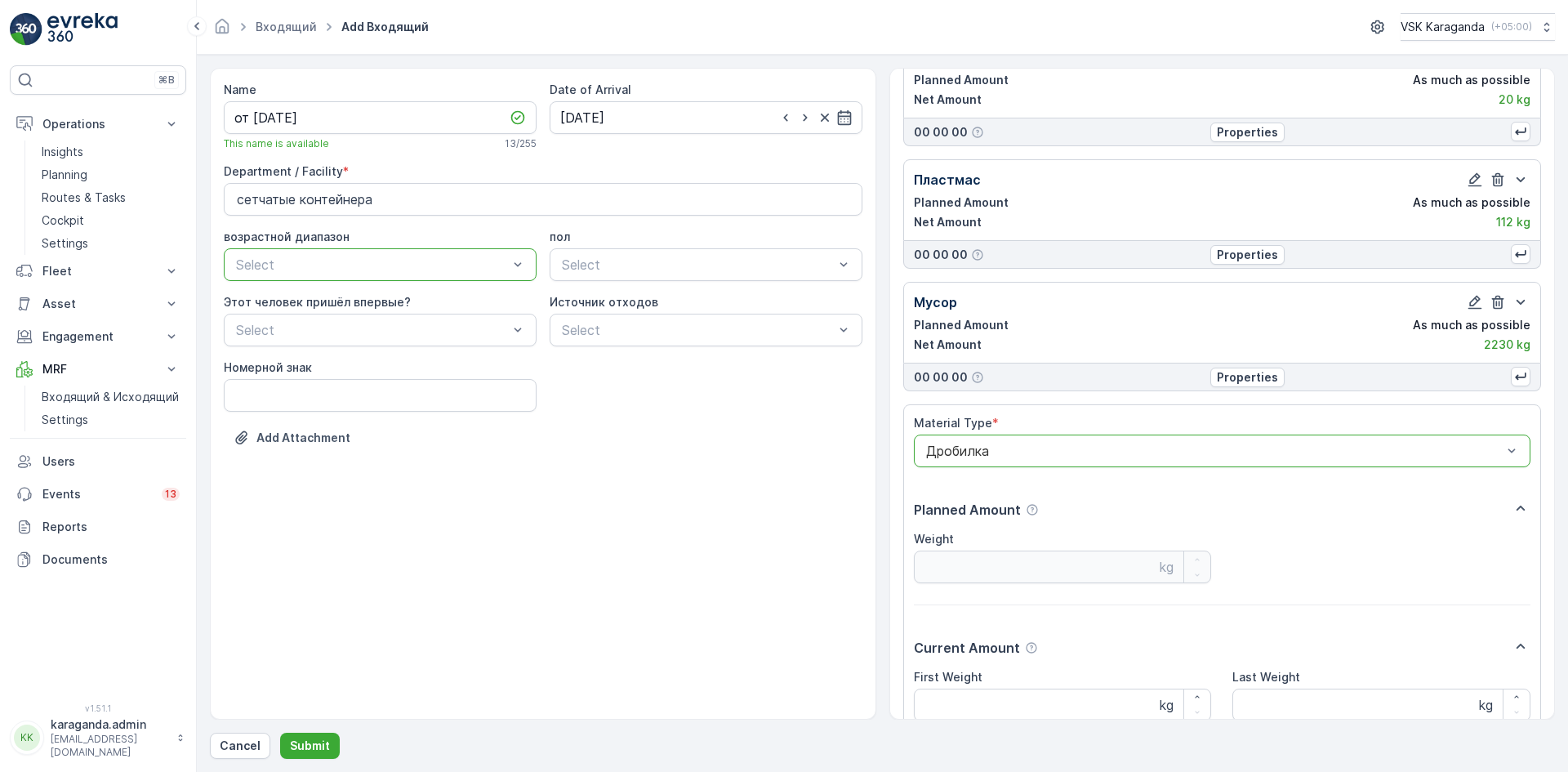
scroll to position [714, 0]
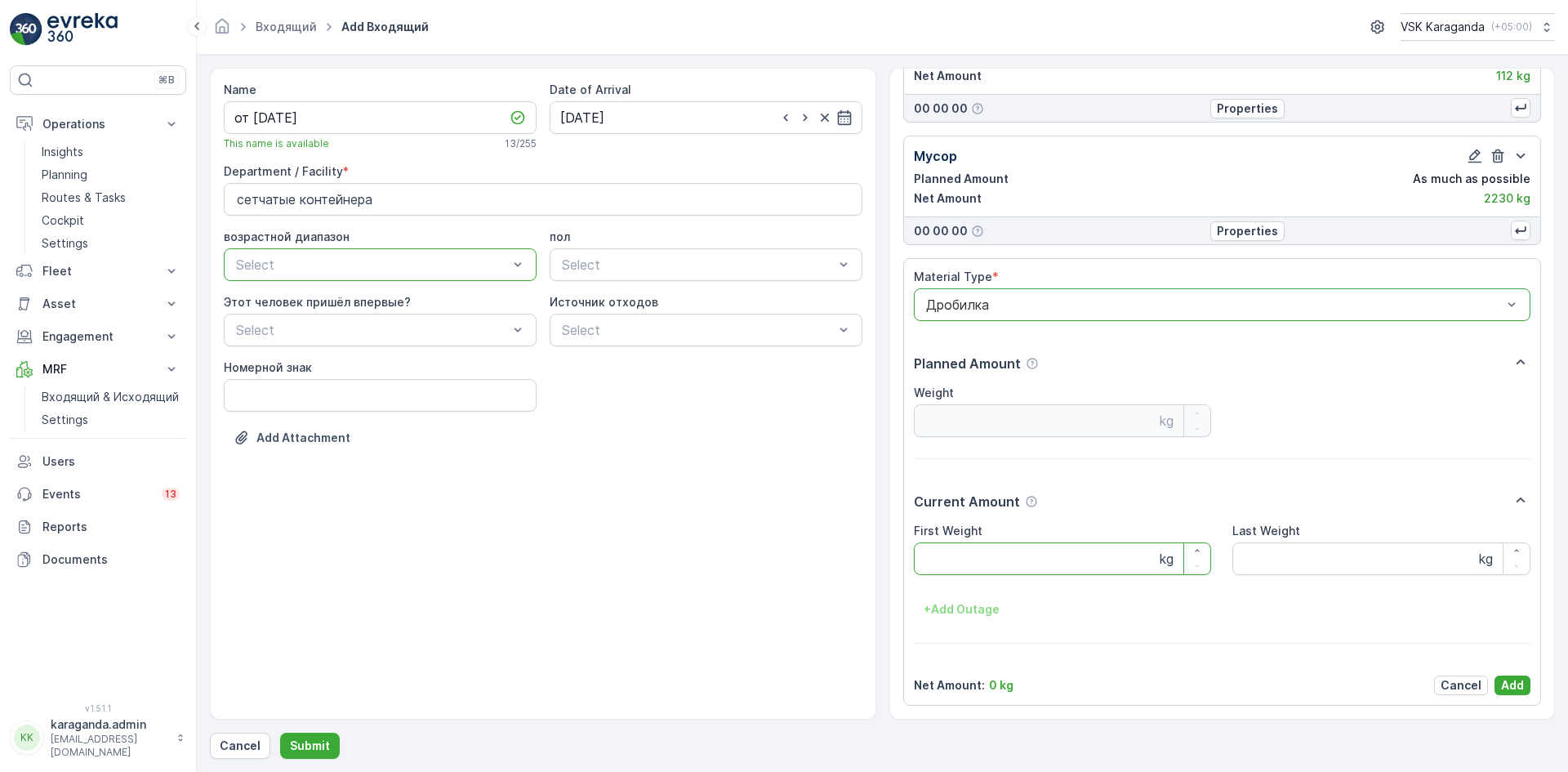
click at [969, 565] on Weight "First Weight" at bounding box center [1063, 558] width 298 height 32
type Weight "307"
click at [1517, 683] on p "Add" at bounding box center [1512, 685] width 22 height 17
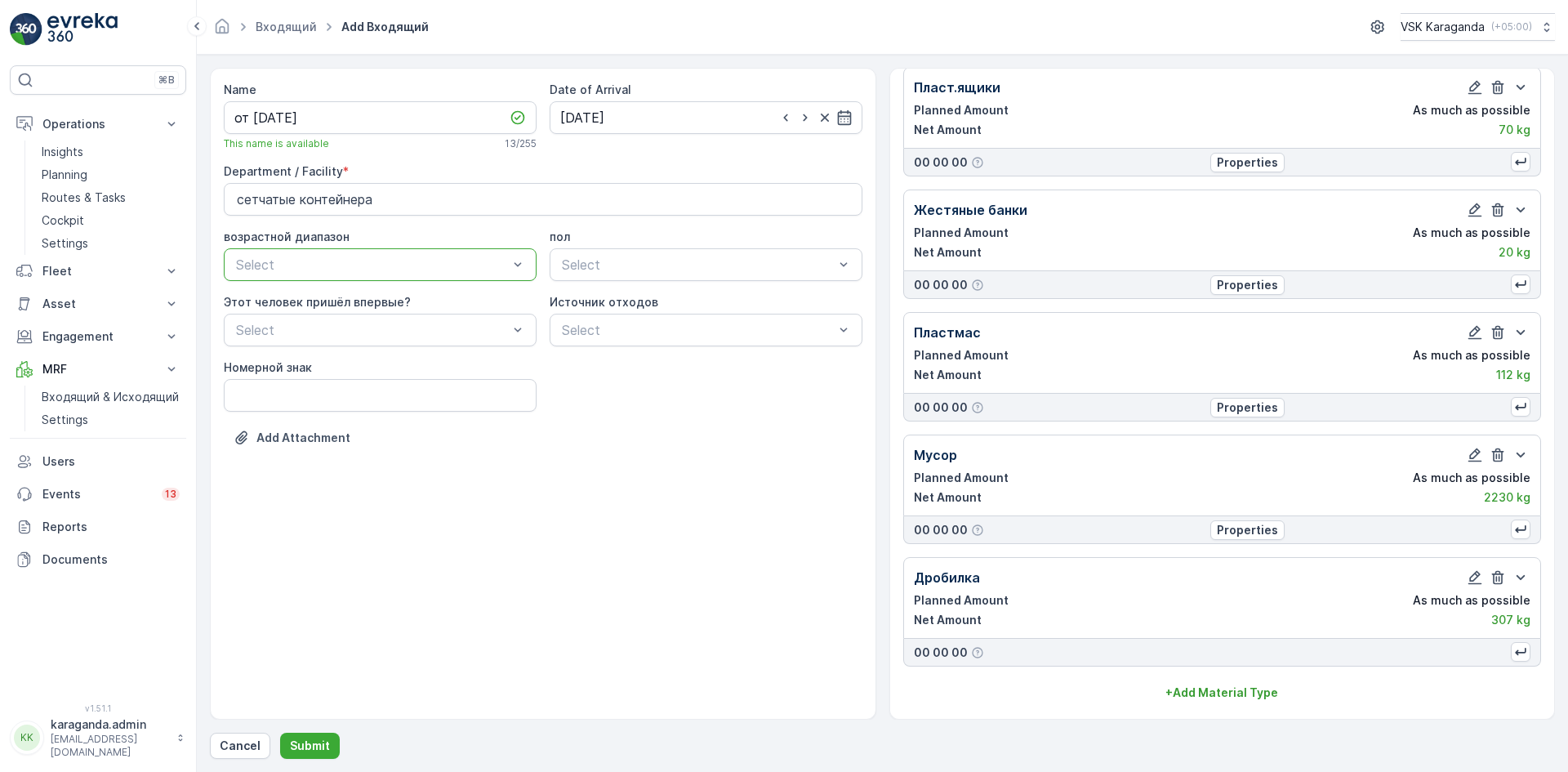
scroll to position [415, 0]
click at [299, 740] on p "Submit" at bounding box center [310, 746] width 40 height 17
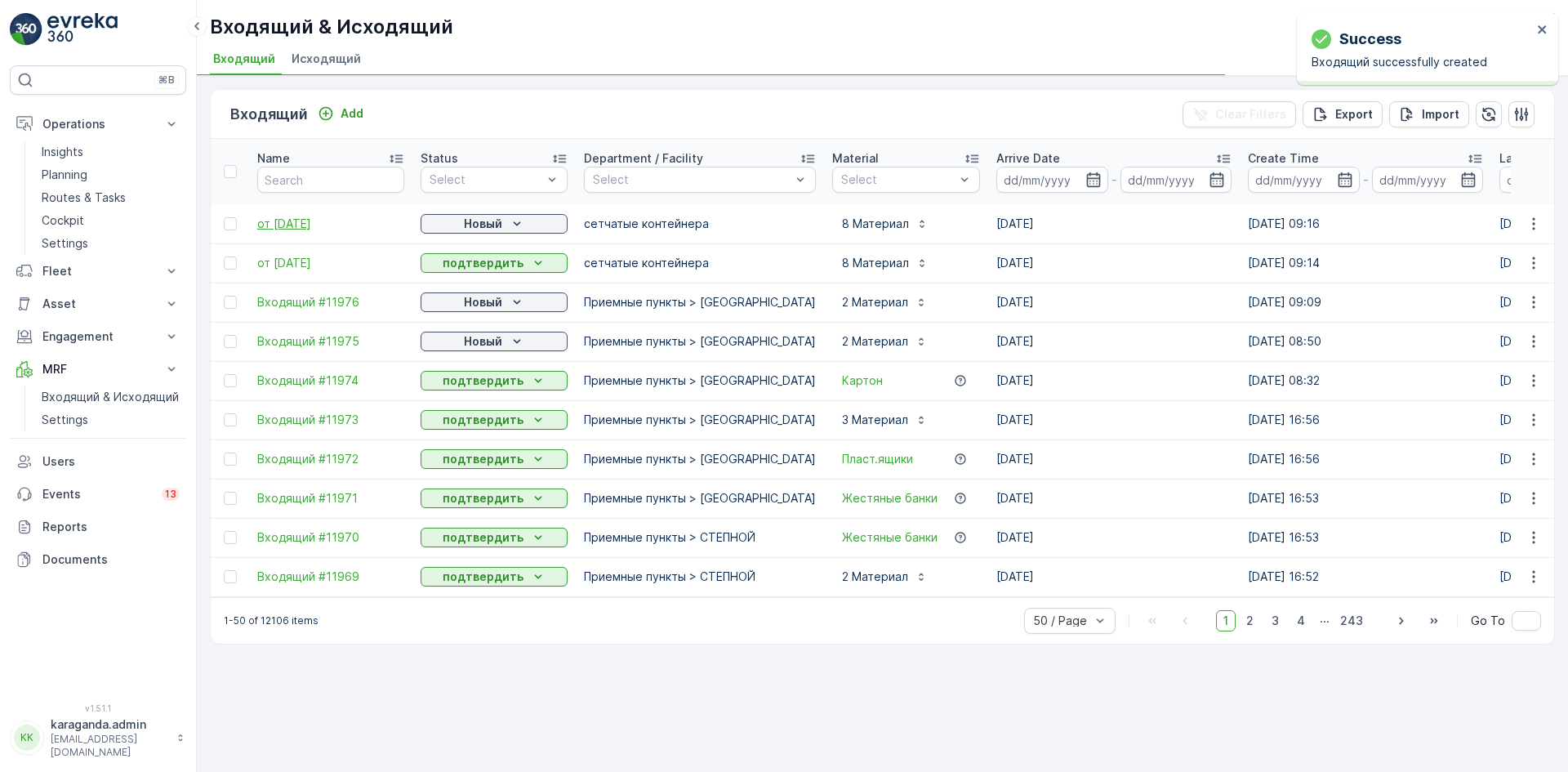
click at [301, 225] on span "от [DATE]" at bounding box center [331, 224] width 147 height 17
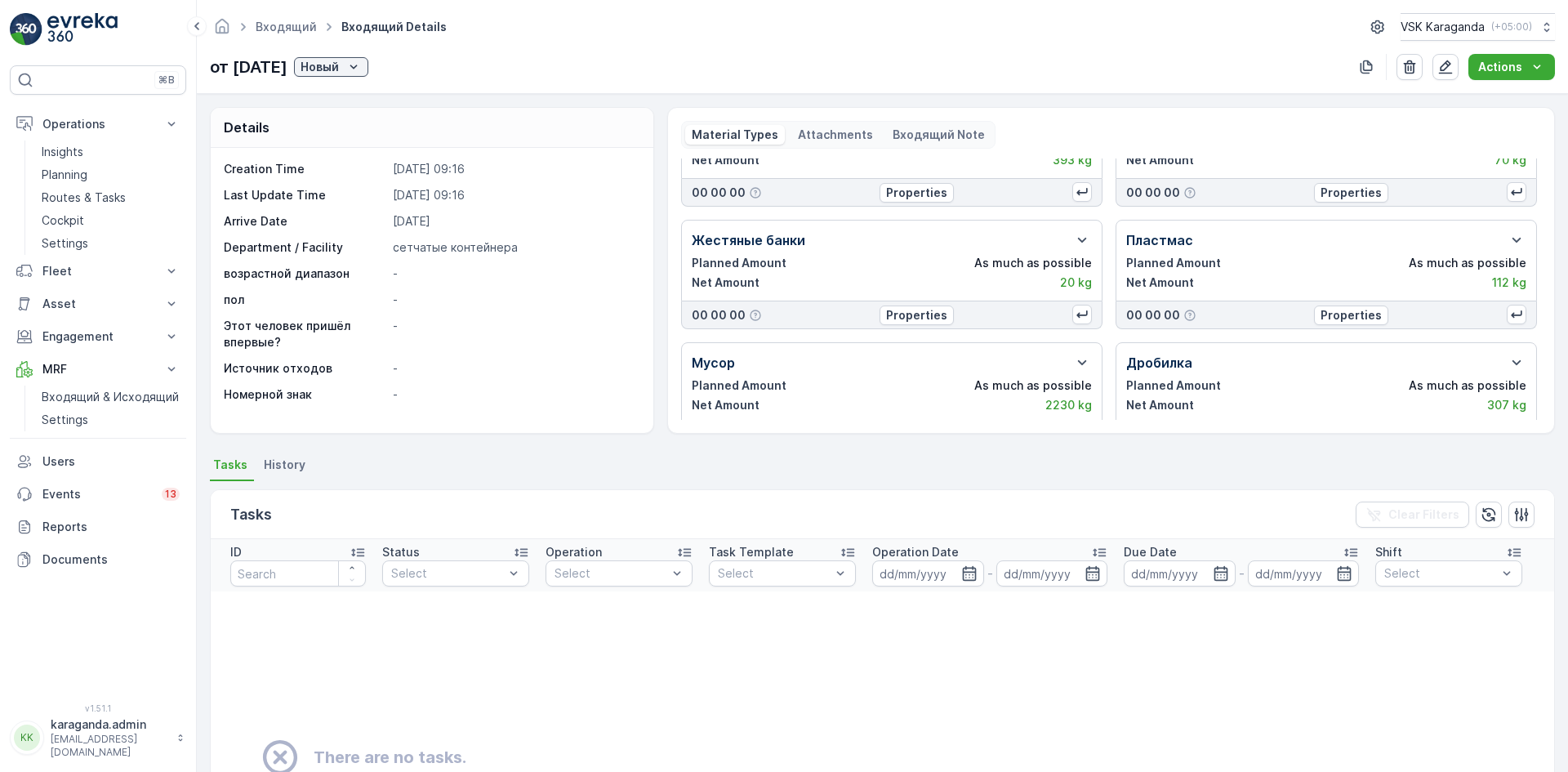
scroll to position [216, 0]
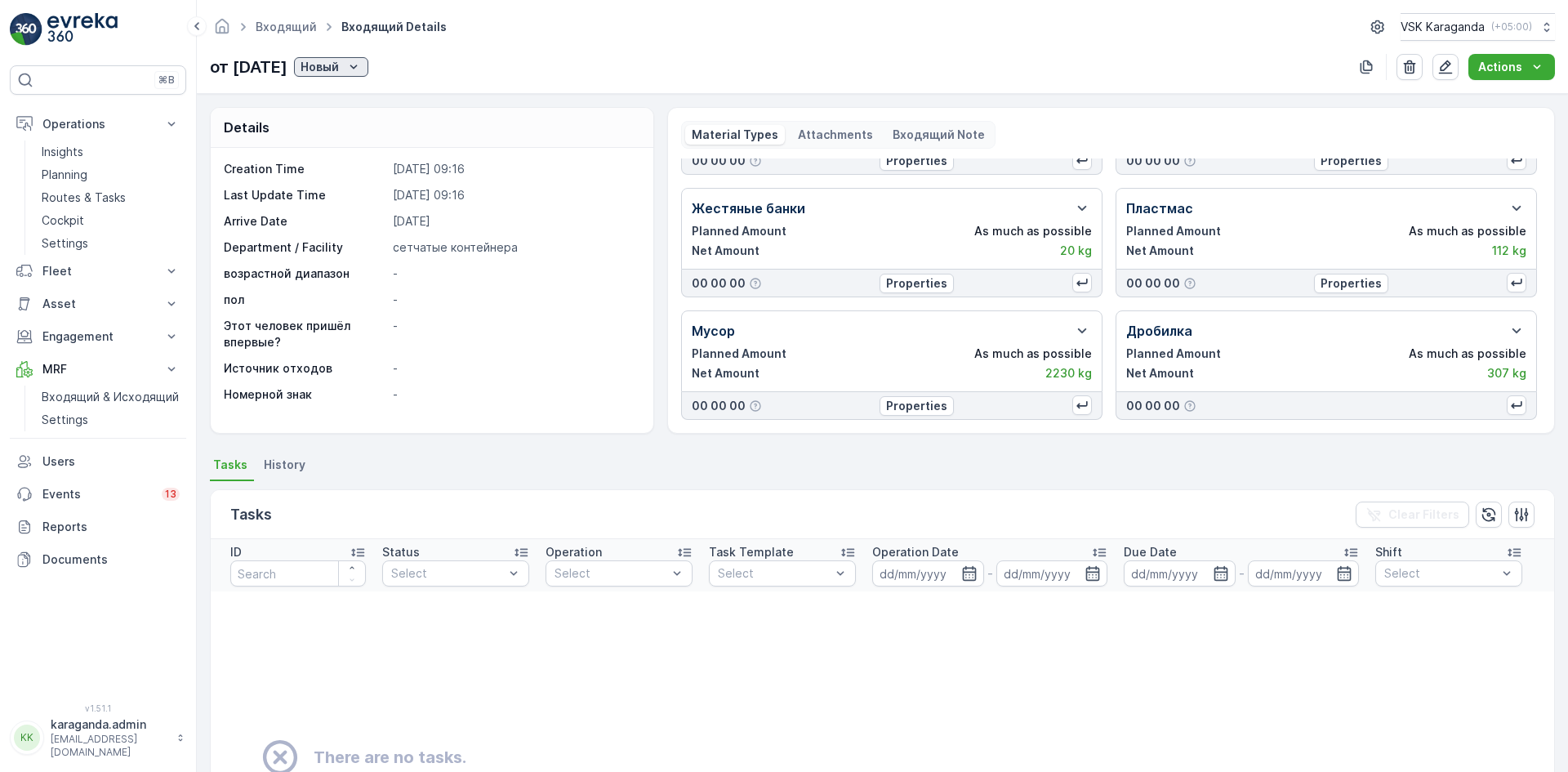
click at [339, 68] on p "Новый" at bounding box center [320, 67] width 38 height 17
click at [356, 118] on span "подтвердить" at bounding box center [378, 115] width 75 height 17
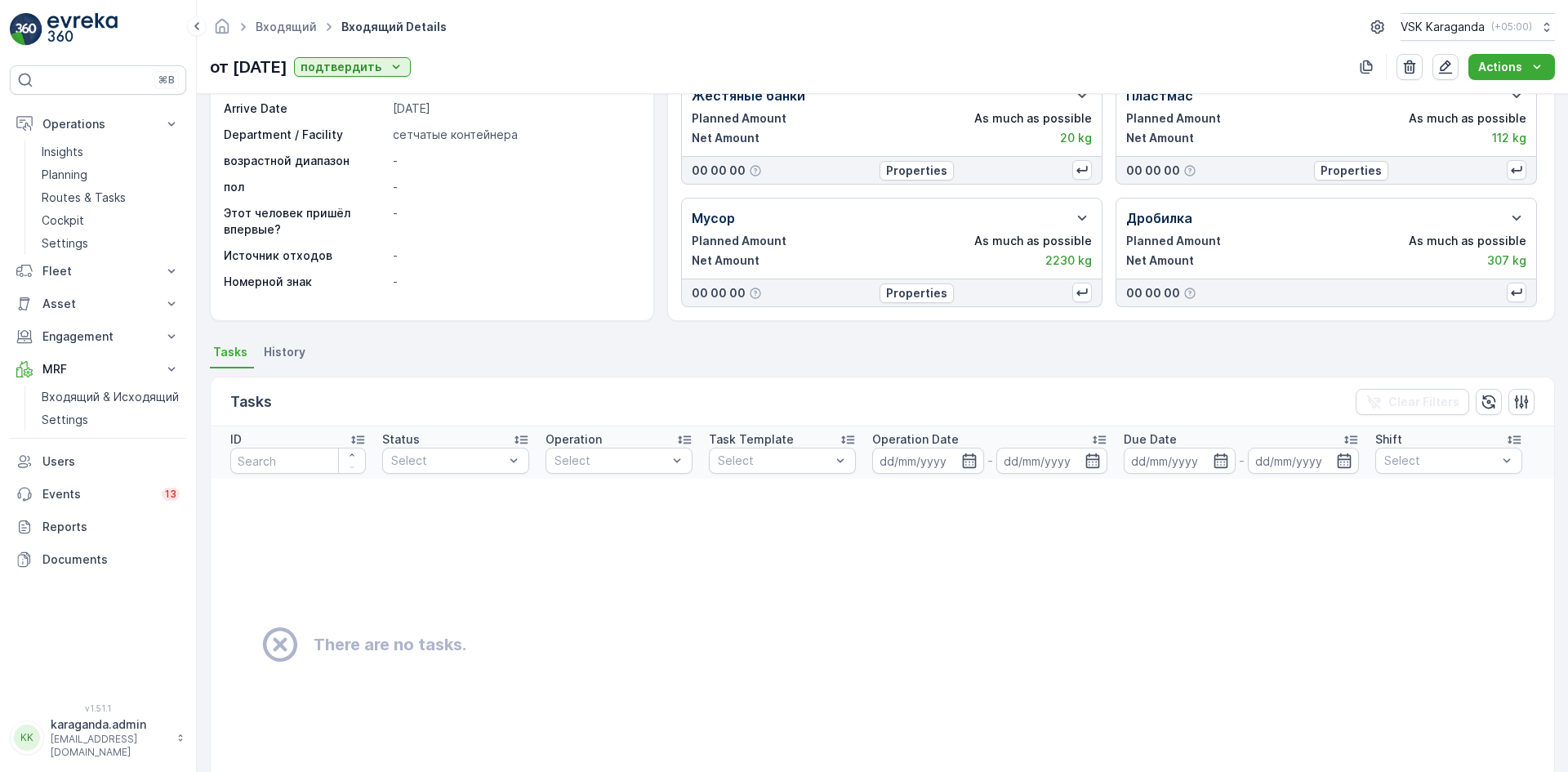
scroll to position [230, 0]
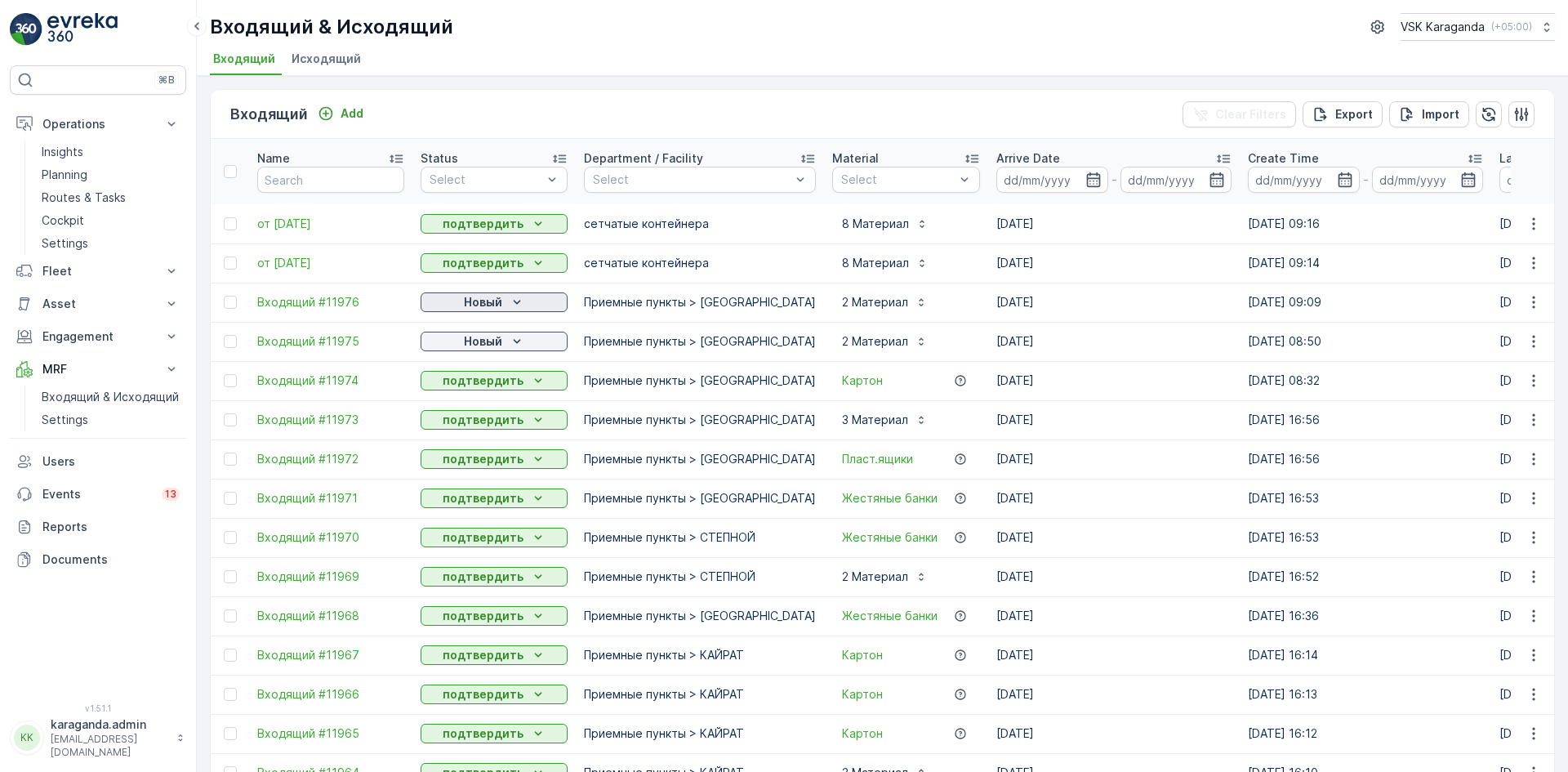
click at [473, 300] on p "Новый" at bounding box center [483, 302] width 38 height 17
click at [474, 351] on span "подтвердить" at bounding box center [468, 350] width 75 height 17
click at [486, 344] on p "Новый" at bounding box center [483, 341] width 38 height 17
click at [474, 382] on div "подтвердить" at bounding box center [468, 388] width 88 height 22
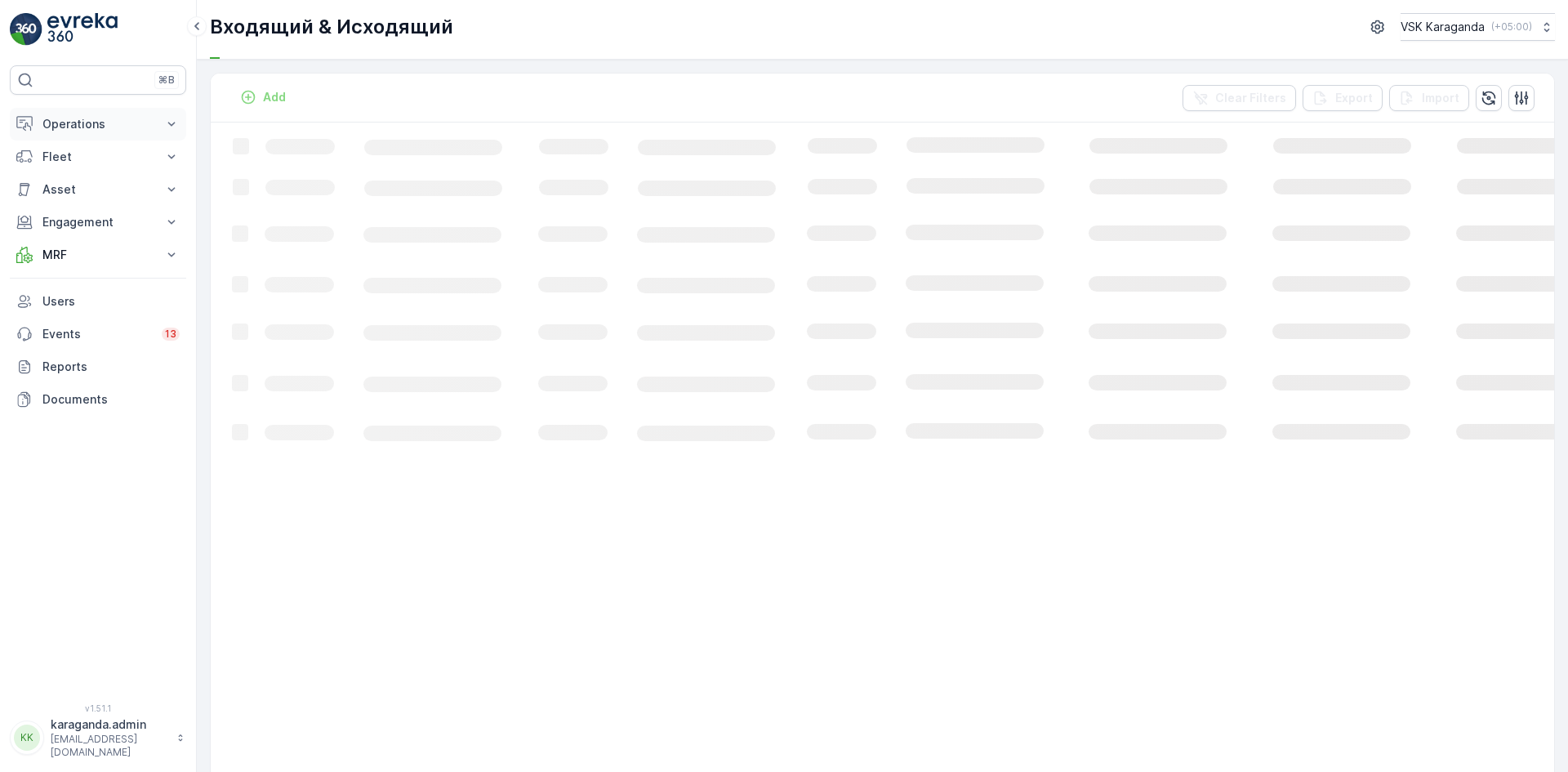
click at [74, 119] on p "Operations" at bounding box center [97, 124] width 111 height 17
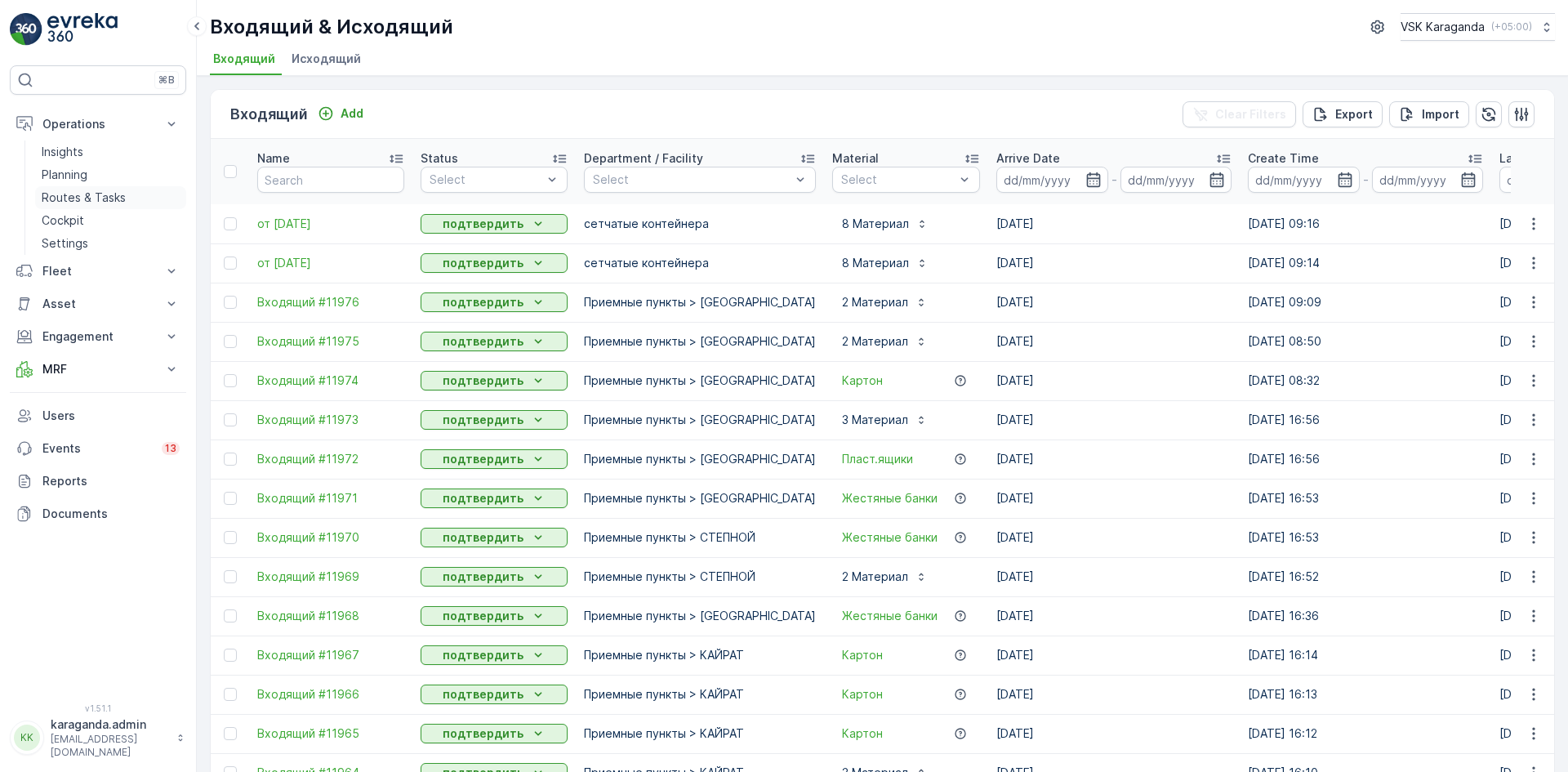
click at [73, 194] on p "Routes & Tasks" at bounding box center [83, 198] width 84 height 17
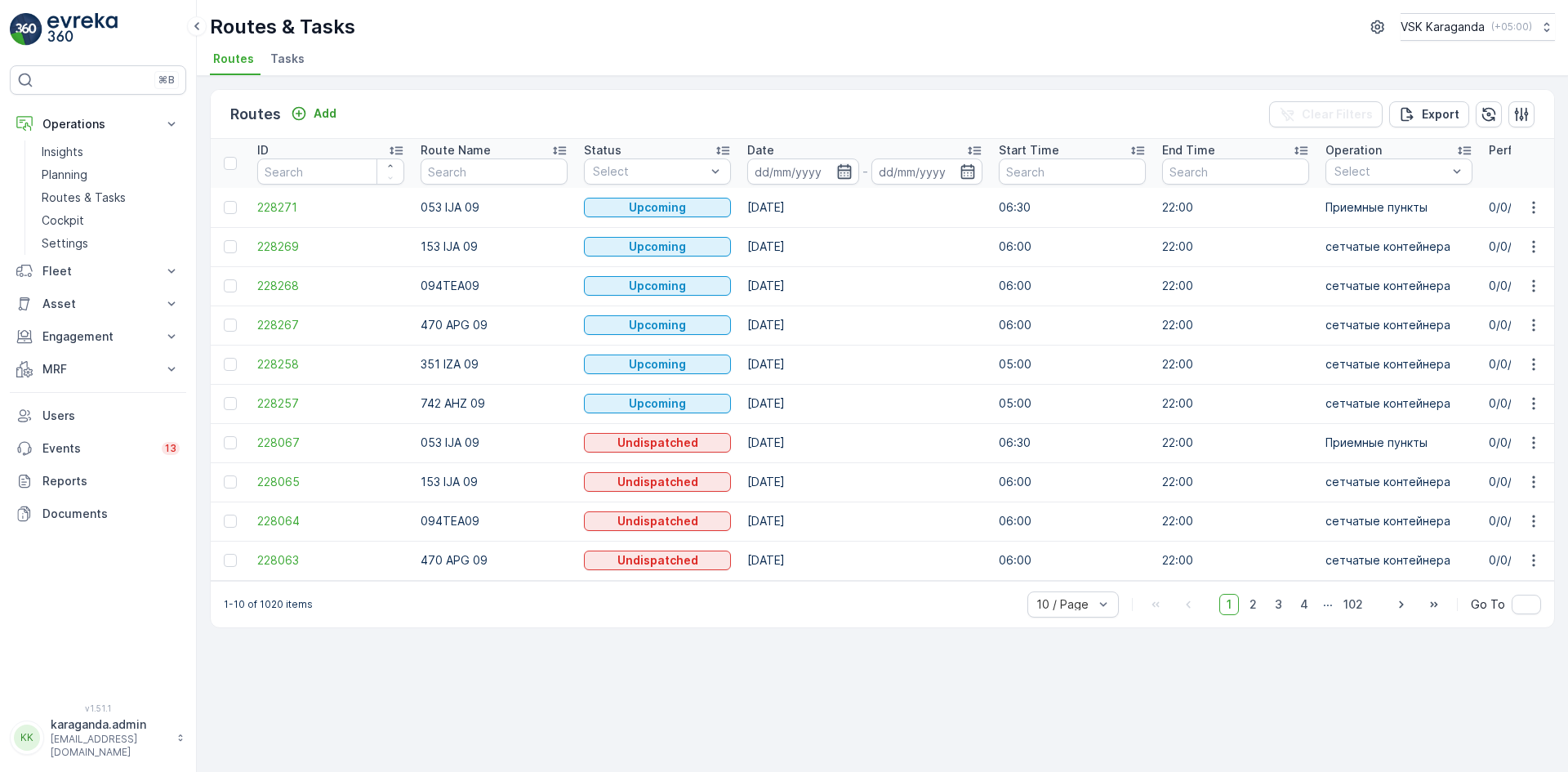
click at [851, 172] on icon "button" at bounding box center [844, 172] width 17 height 17
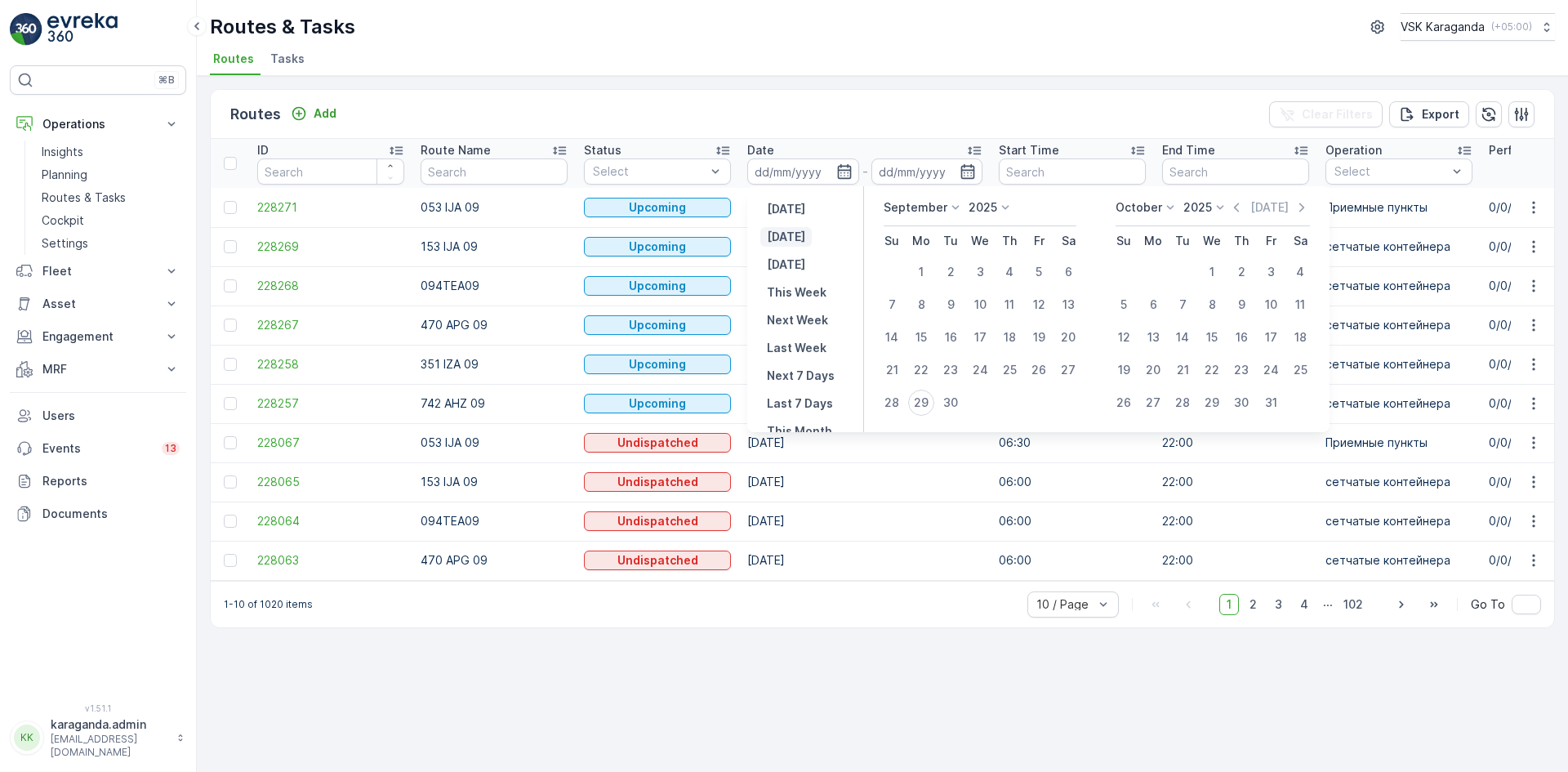
click at [799, 230] on p "Today" at bounding box center [786, 237] width 38 height 17
type input "[DATE]"
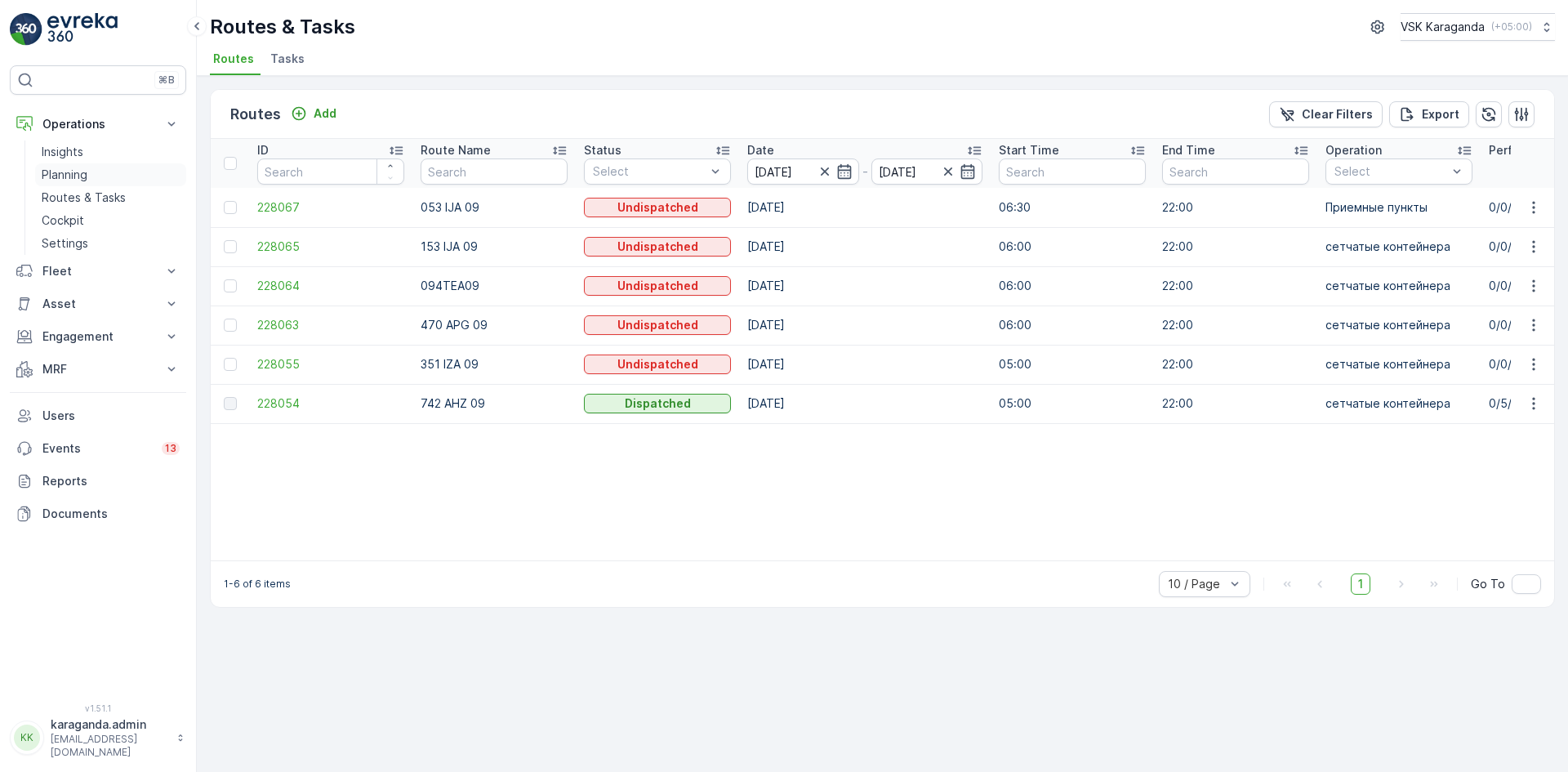
click at [65, 178] on p "Planning" at bounding box center [64, 175] width 46 height 17
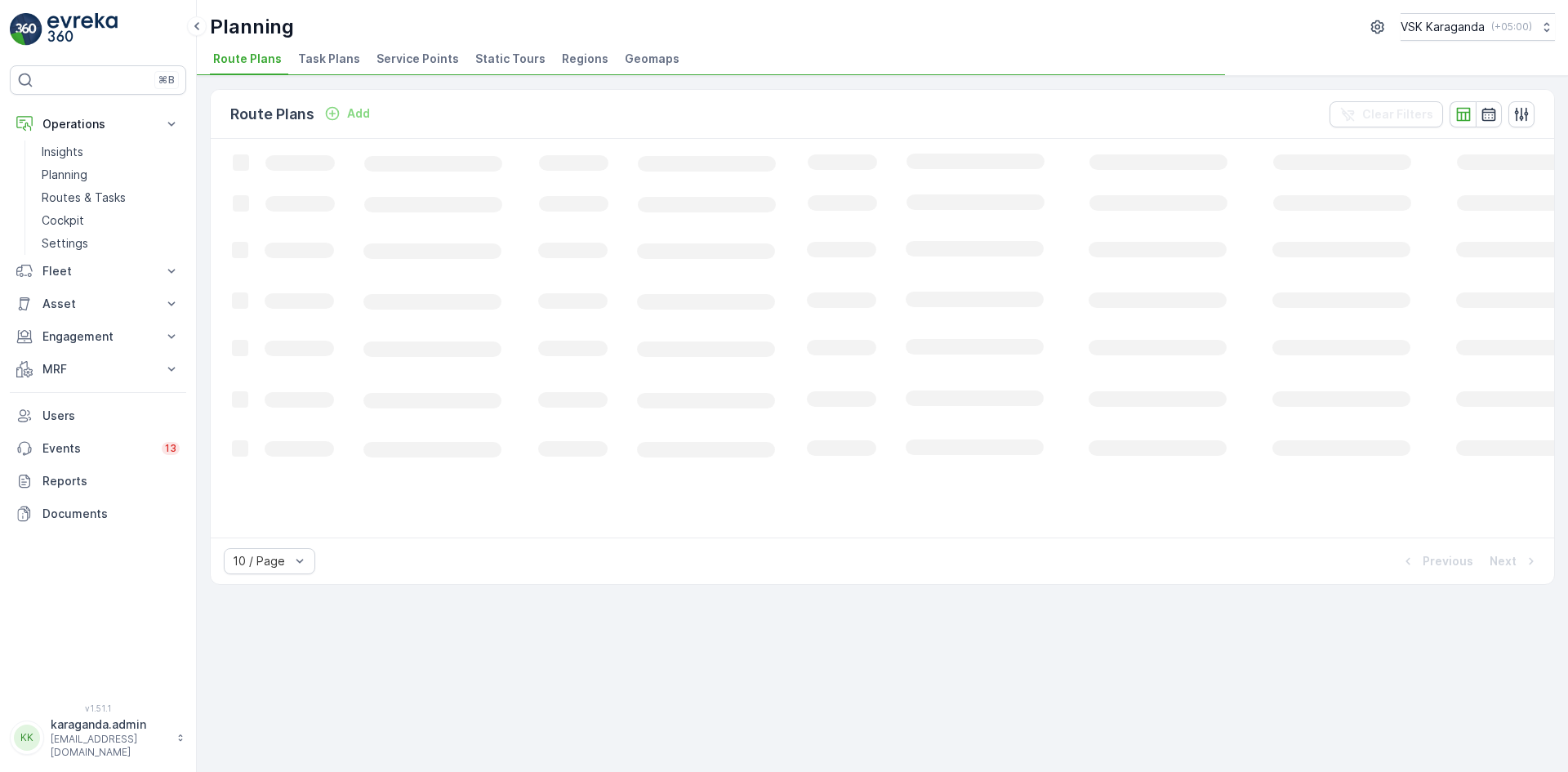
click at [409, 61] on span "Service Points" at bounding box center [417, 59] width 82 height 17
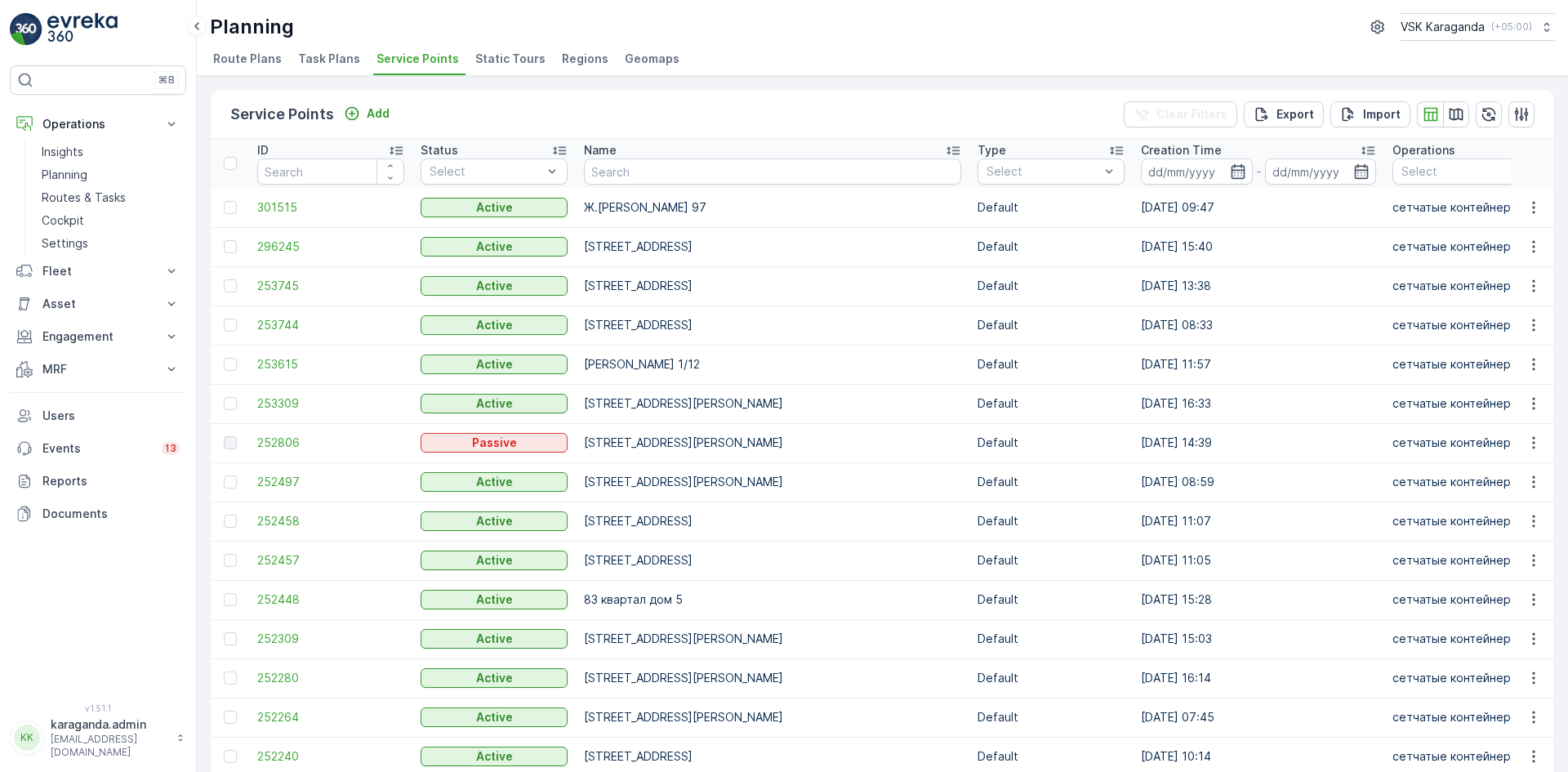
drag, startPoint x: 595, startPoint y: 177, endPoint x: 625, endPoint y: 171, distance: 30.6
click at [625, 171] on input "text" at bounding box center [772, 171] width 377 height 26
type input "ермекова 48"
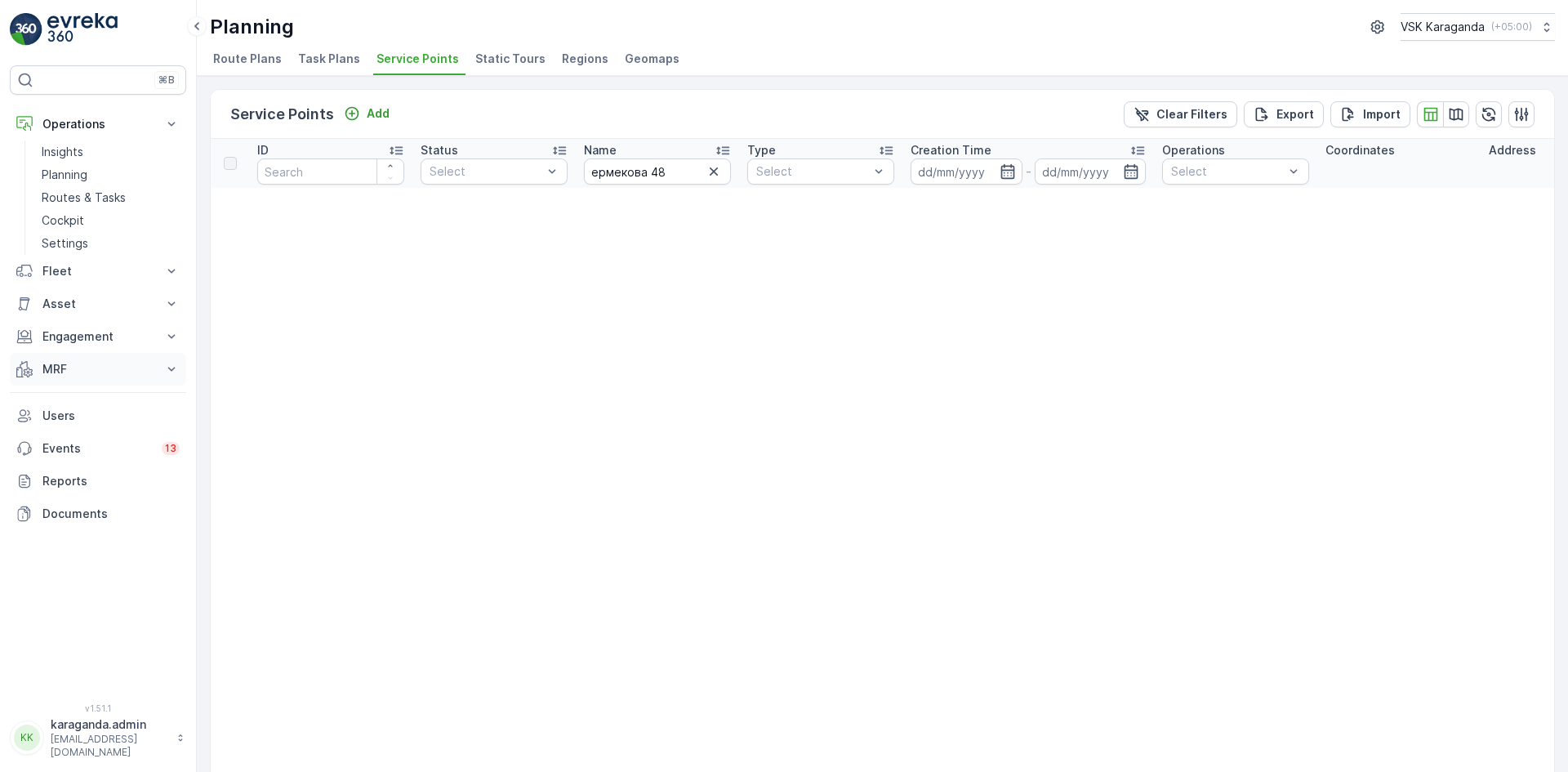
click at [60, 366] on p "MRF" at bounding box center [97, 370] width 111 height 17
click at [62, 397] on p "Входящий & Исходящий" at bounding box center [110, 397] width 137 height 17
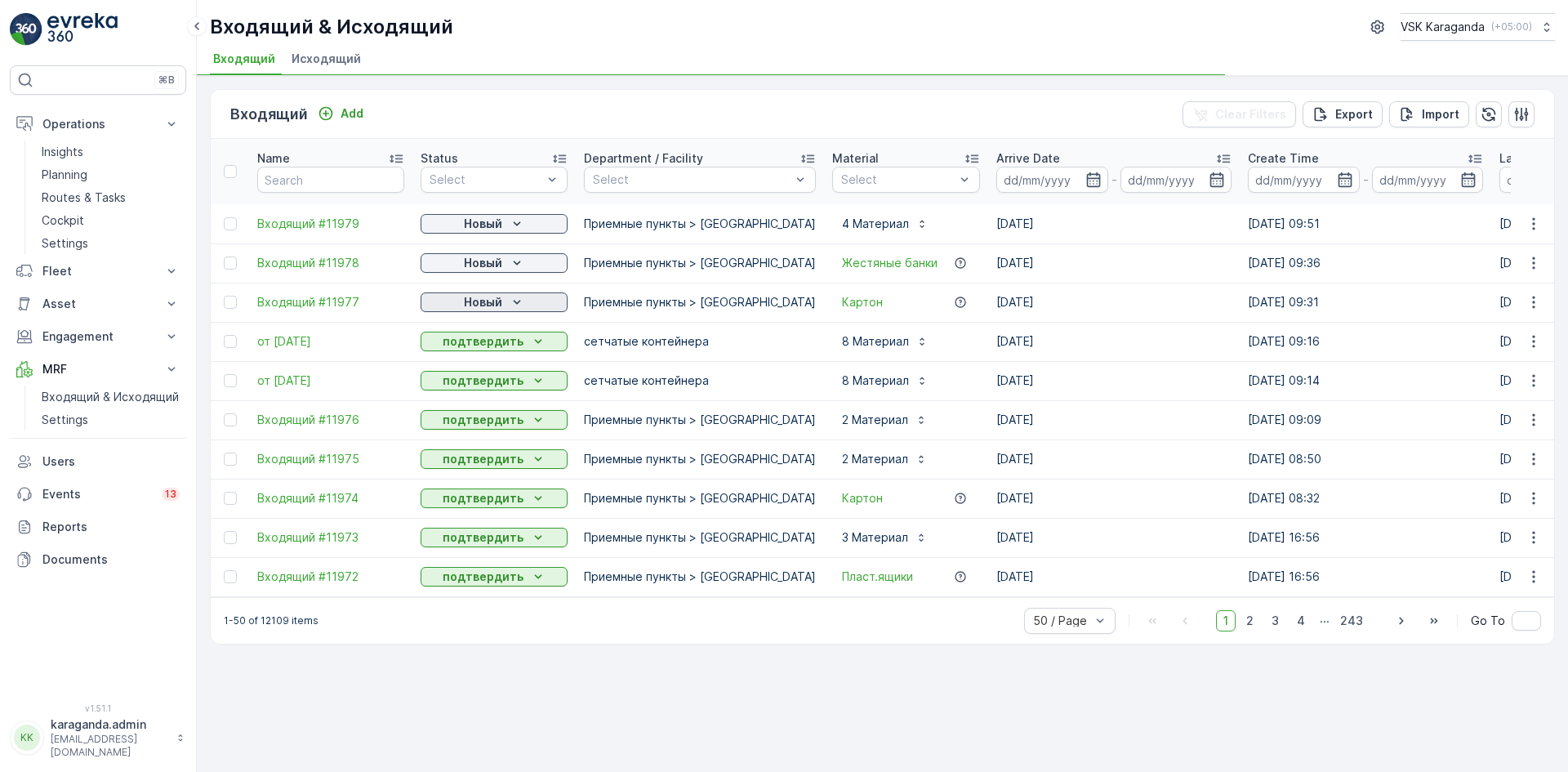
click at [483, 306] on p "Новый" at bounding box center [483, 302] width 38 height 17
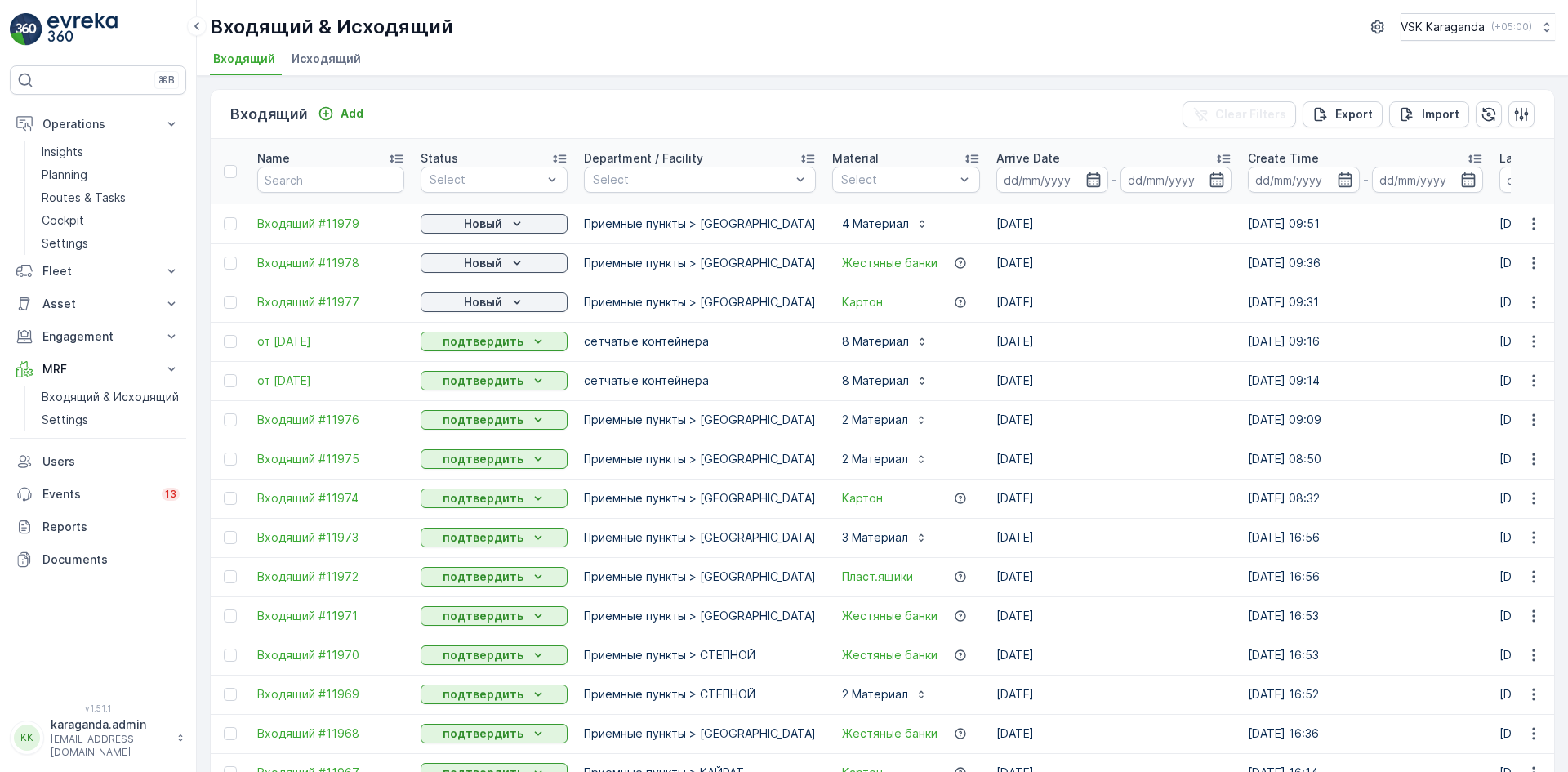
click at [480, 348] on p "подтвердить" at bounding box center [483, 341] width 81 height 17
click at [485, 262] on p "Новый" at bounding box center [483, 263] width 38 height 17
click at [475, 301] on div "подтвердить" at bounding box center [468, 310] width 88 height 22
drag, startPoint x: 496, startPoint y: 190, endPoint x: 488, endPoint y: 206, distance: 17.9
click at [496, 191] on div "Select" at bounding box center [494, 179] width 147 height 26
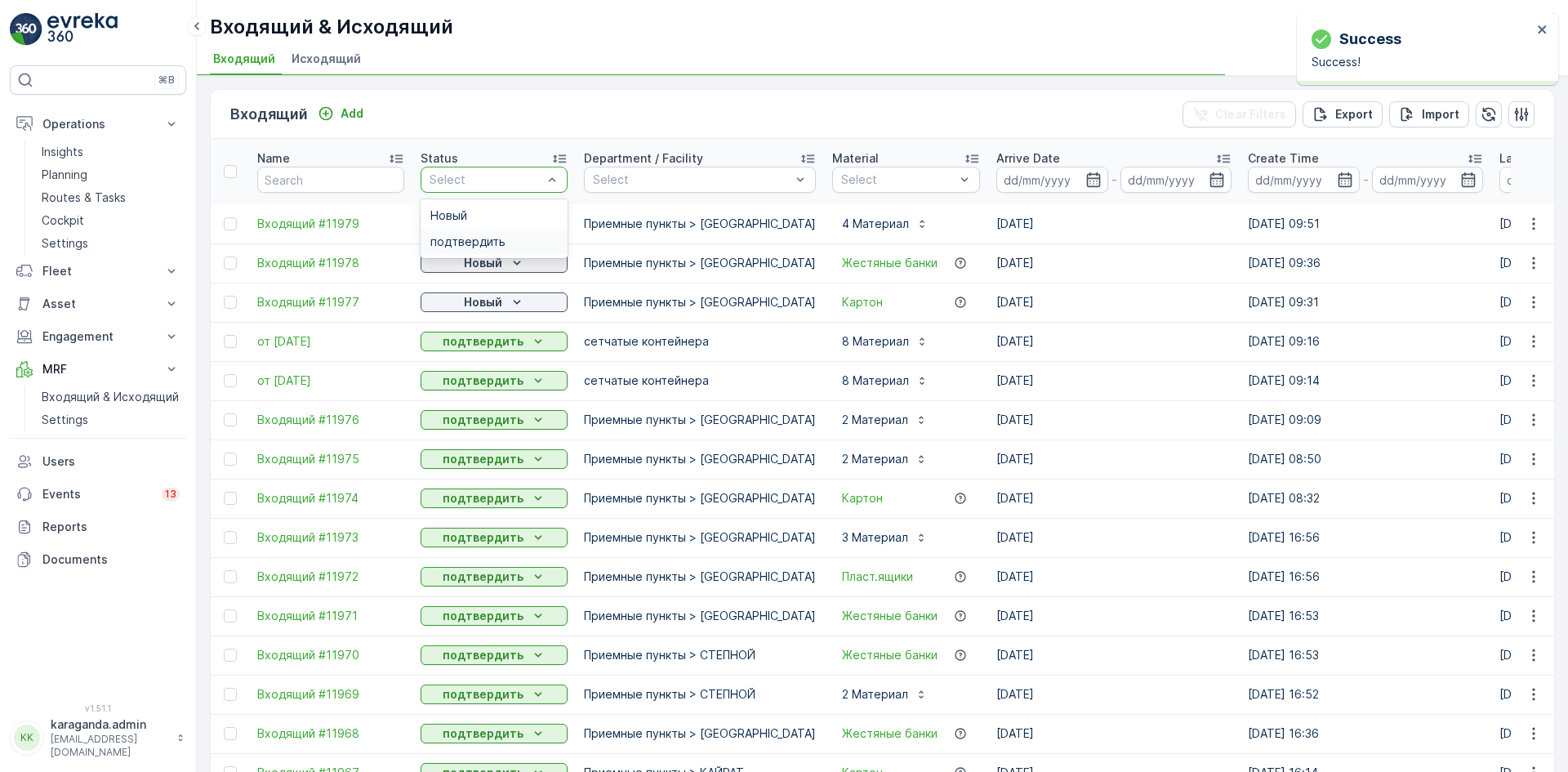
click at [521, 268] on icon "Новый" at bounding box center [517, 263] width 17 height 17
click at [535, 273] on div "Новый" at bounding box center [494, 262] width 147 height 22
click at [534, 225] on div "Новый" at bounding box center [494, 224] width 134 height 17
click at [493, 272] on span "подтвердить" at bounding box center [468, 271] width 75 height 17
click at [484, 304] on p "Новый" at bounding box center [483, 302] width 38 height 17
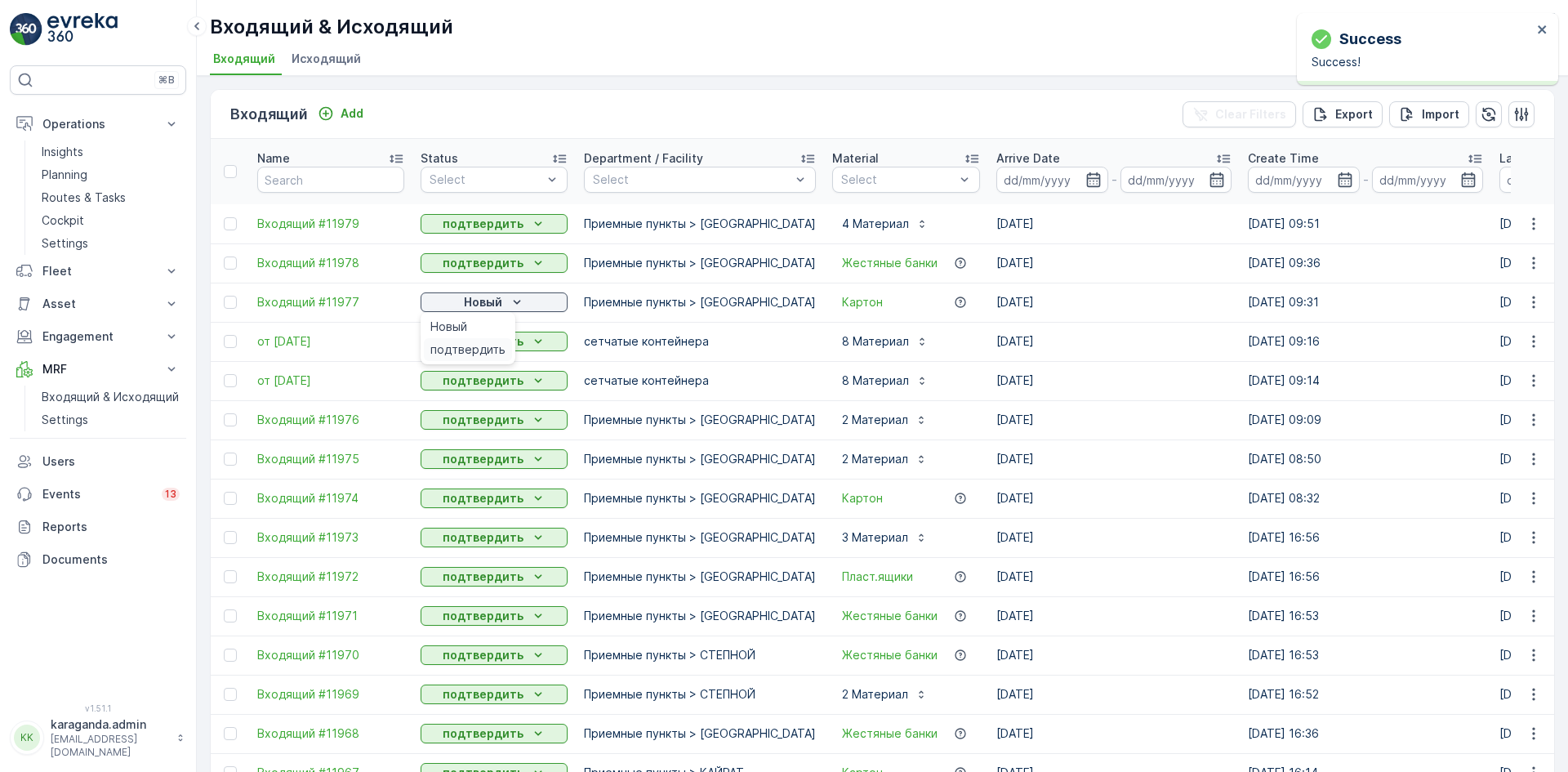
click at [484, 344] on span "подтвердить" at bounding box center [468, 350] width 75 height 17
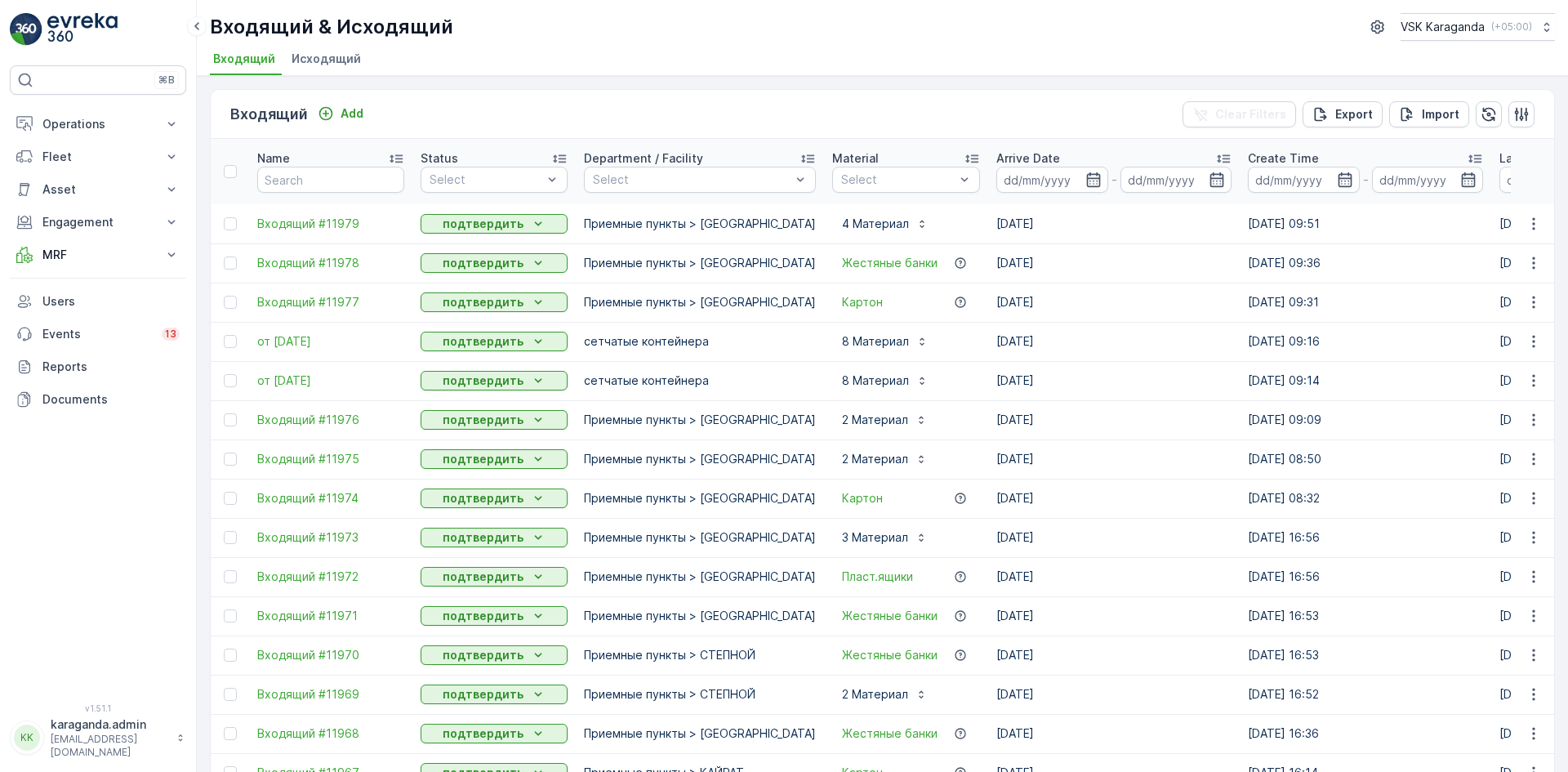
click at [646, 236] on td "Приемные пункты > [GEOGRAPHIC_DATA]" at bounding box center [700, 223] width 248 height 39
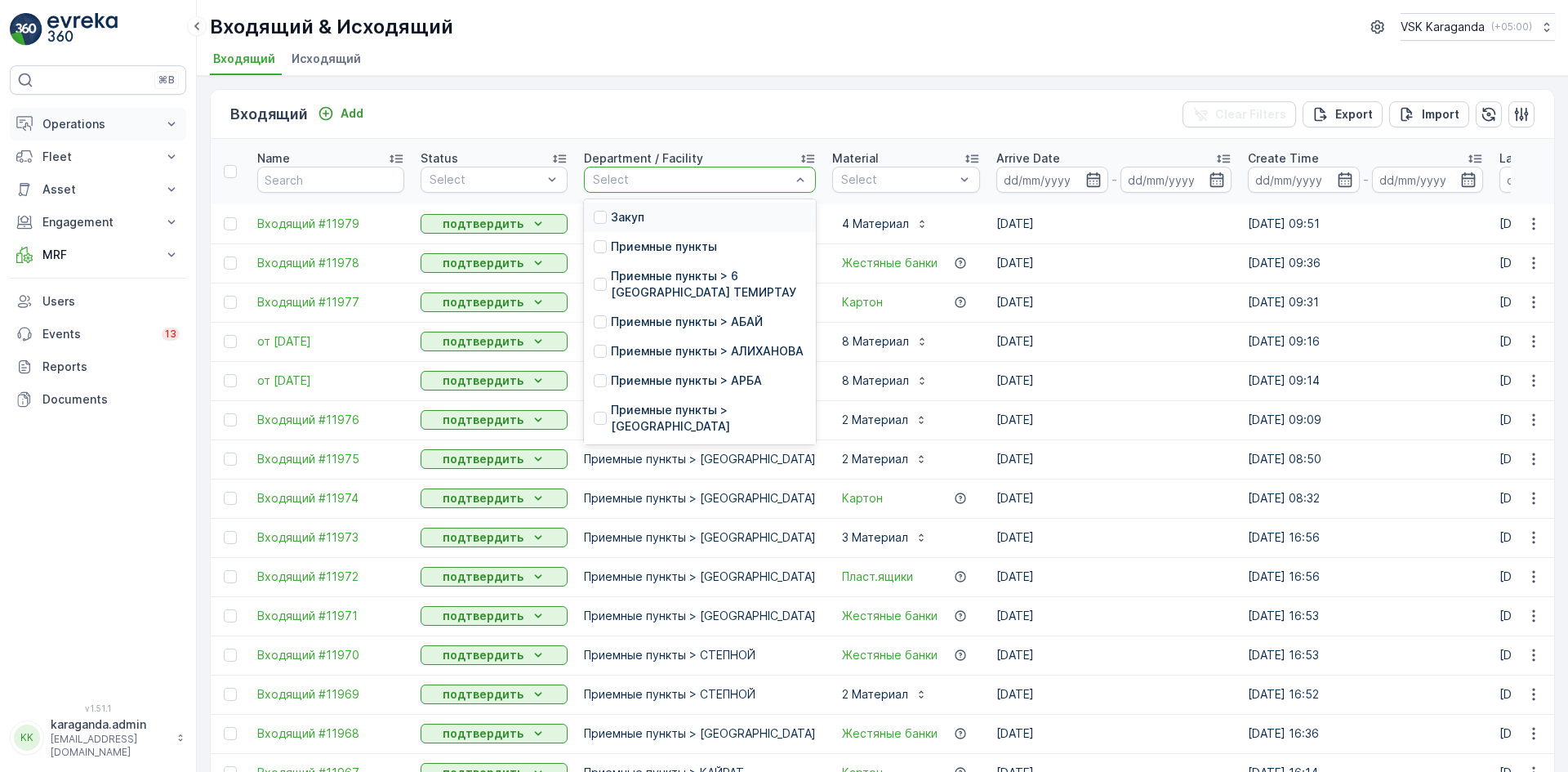
click at [39, 115] on button "Operations" at bounding box center [98, 123] width 177 height 32
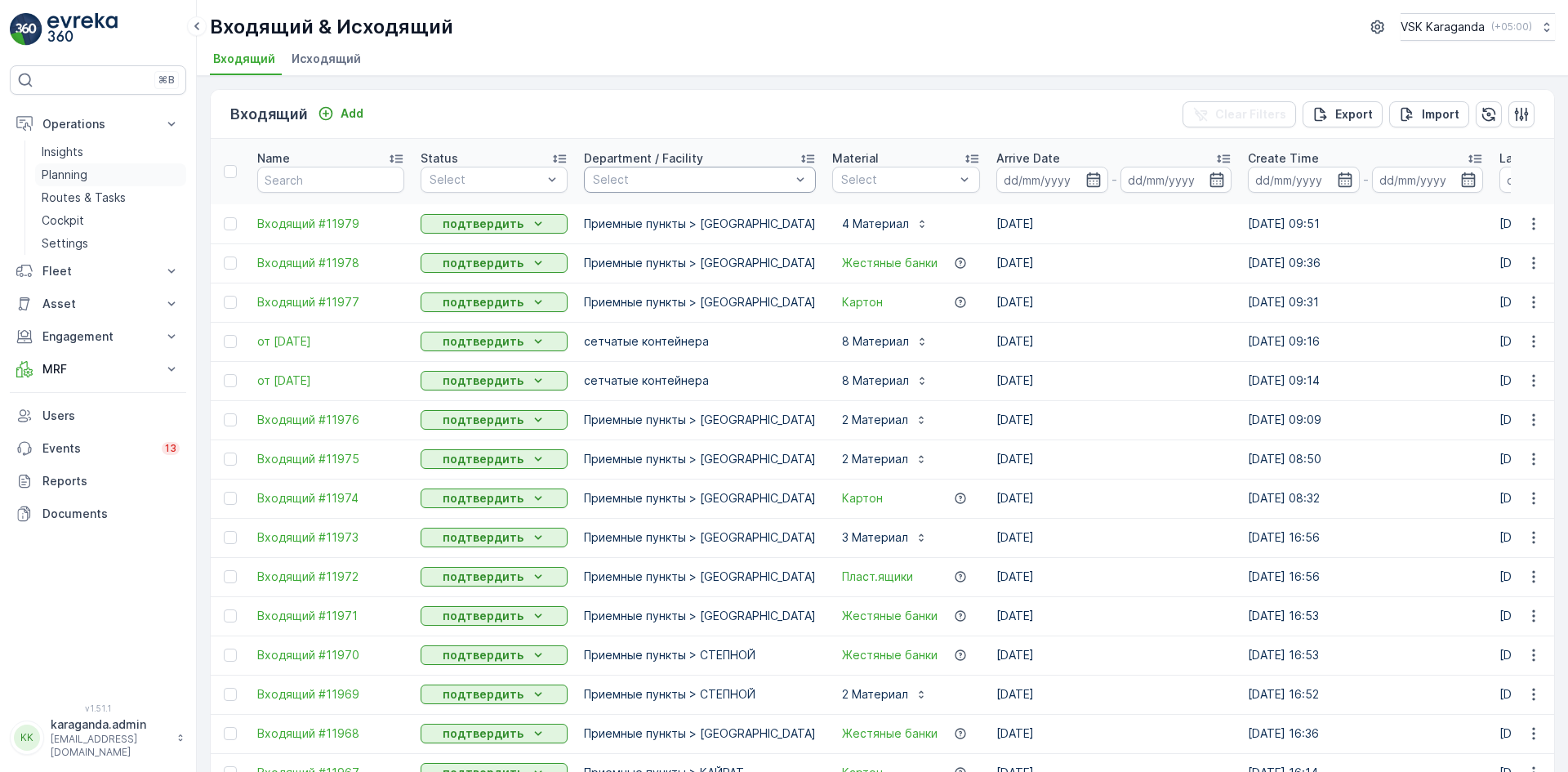
click at [58, 179] on p "Planning" at bounding box center [64, 175] width 46 height 17
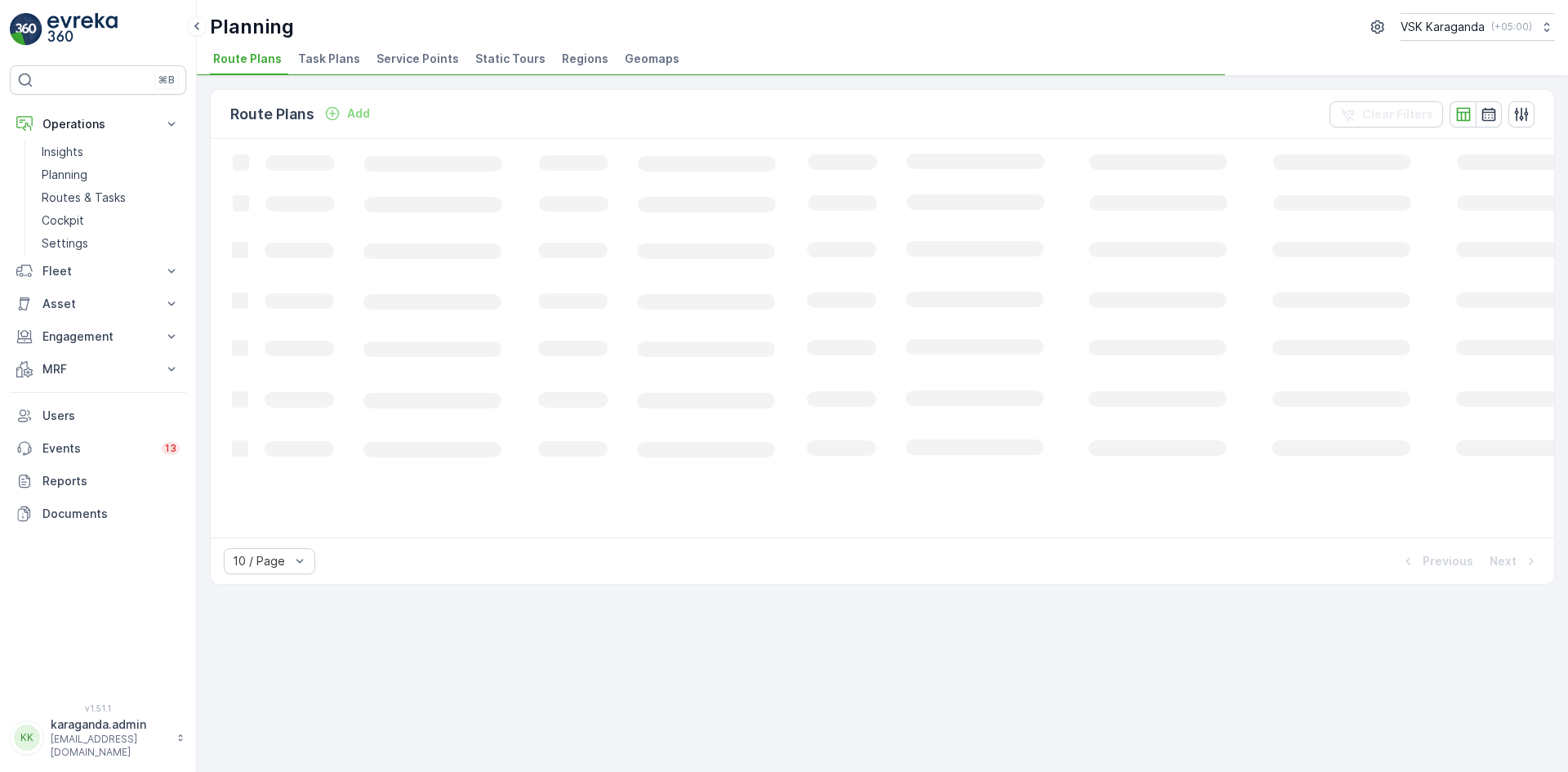
click at [389, 55] on span "Service Points" at bounding box center [417, 59] width 82 height 17
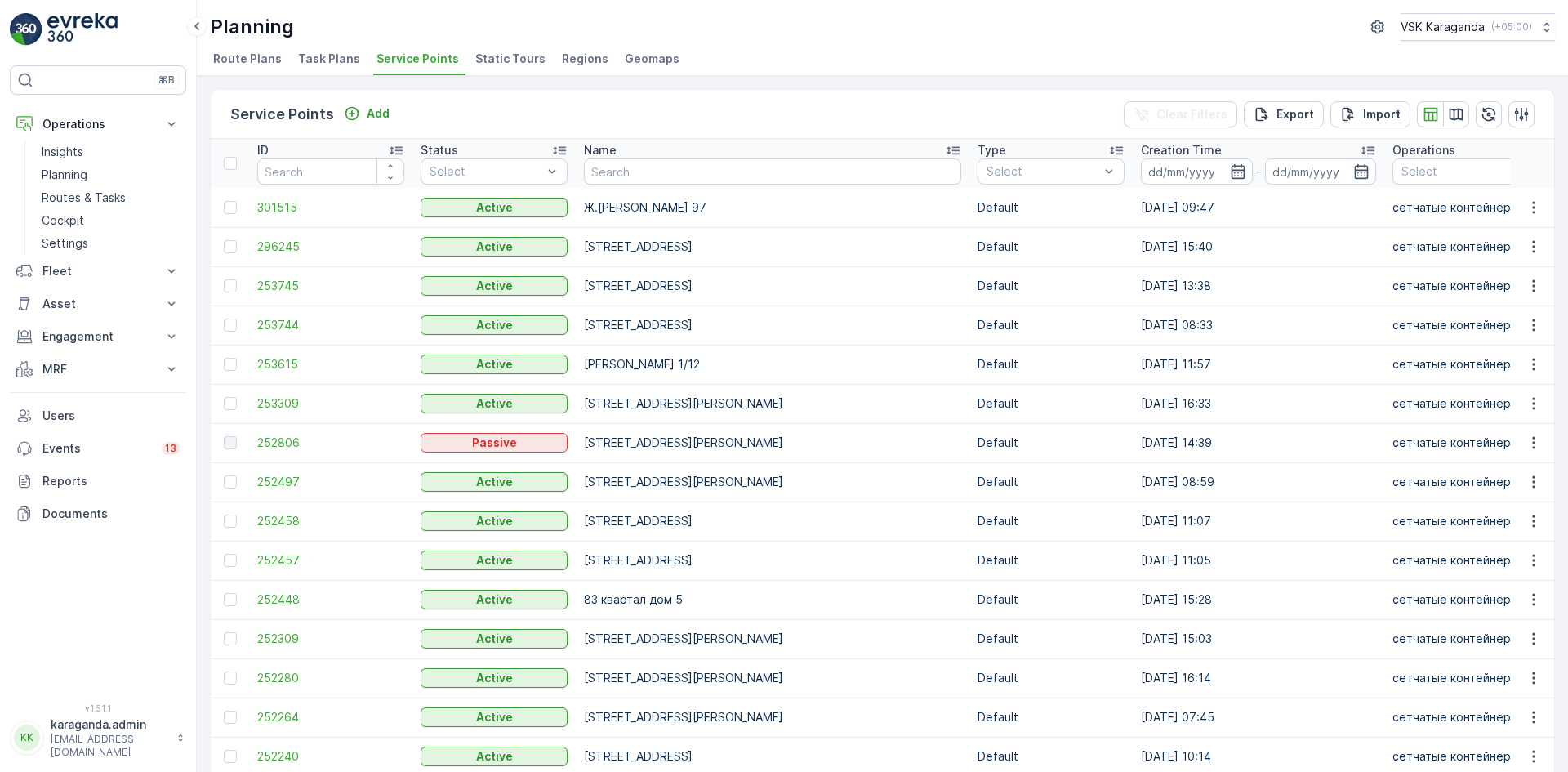
click at [640, 162] on input "text" at bounding box center [772, 171] width 377 height 26
type input "[PERSON_NAME] 31"
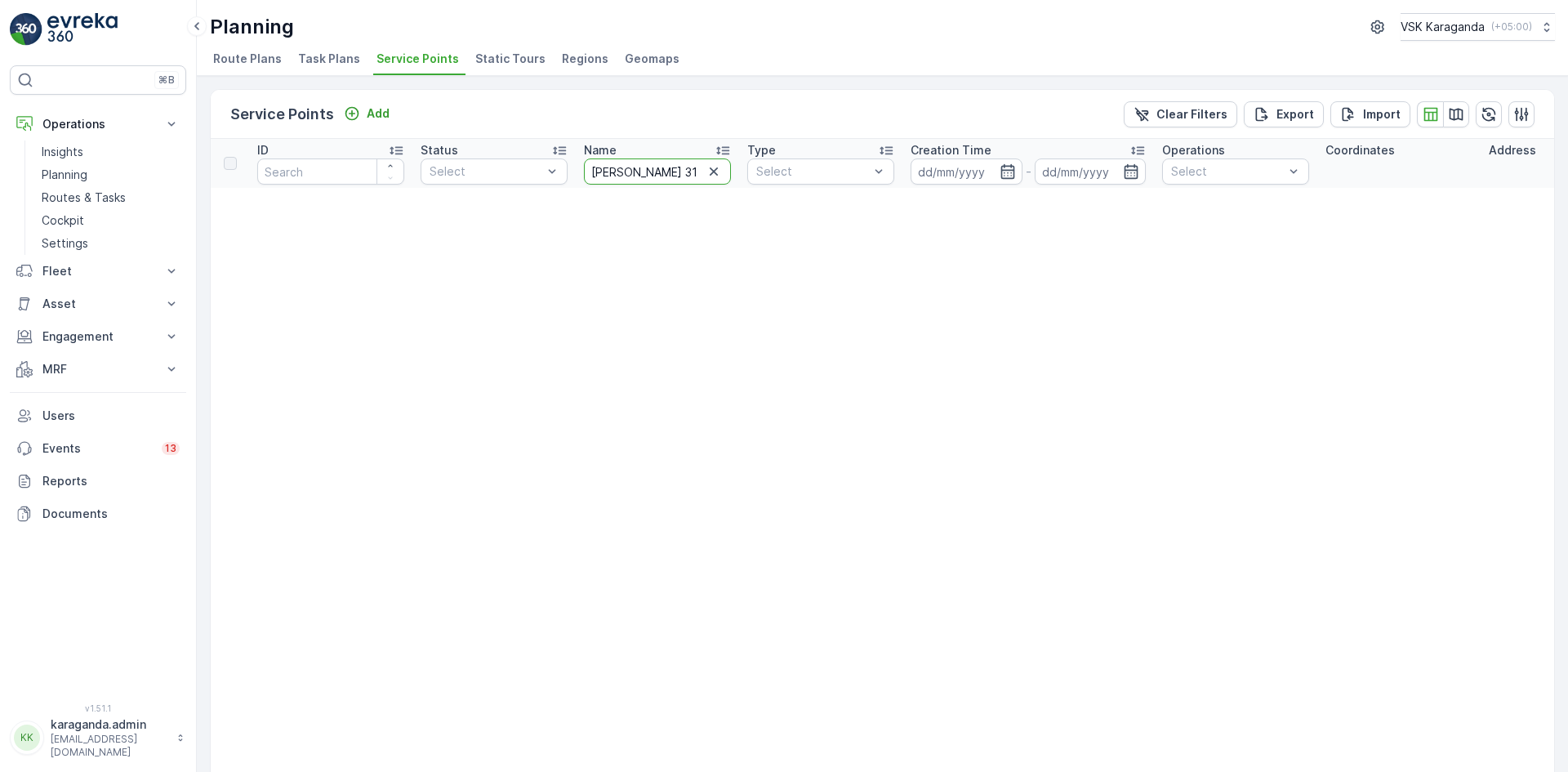
click at [629, 173] on input "[PERSON_NAME] 31" at bounding box center [657, 171] width 147 height 26
type input "Б.Жырау 31"
click at [644, 172] on input "Б.Жырау 31" at bounding box center [657, 171] width 147 height 26
click at [661, 170] on input "Б.Жырау 31" at bounding box center [657, 171] width 147 height 26
type input "Б"
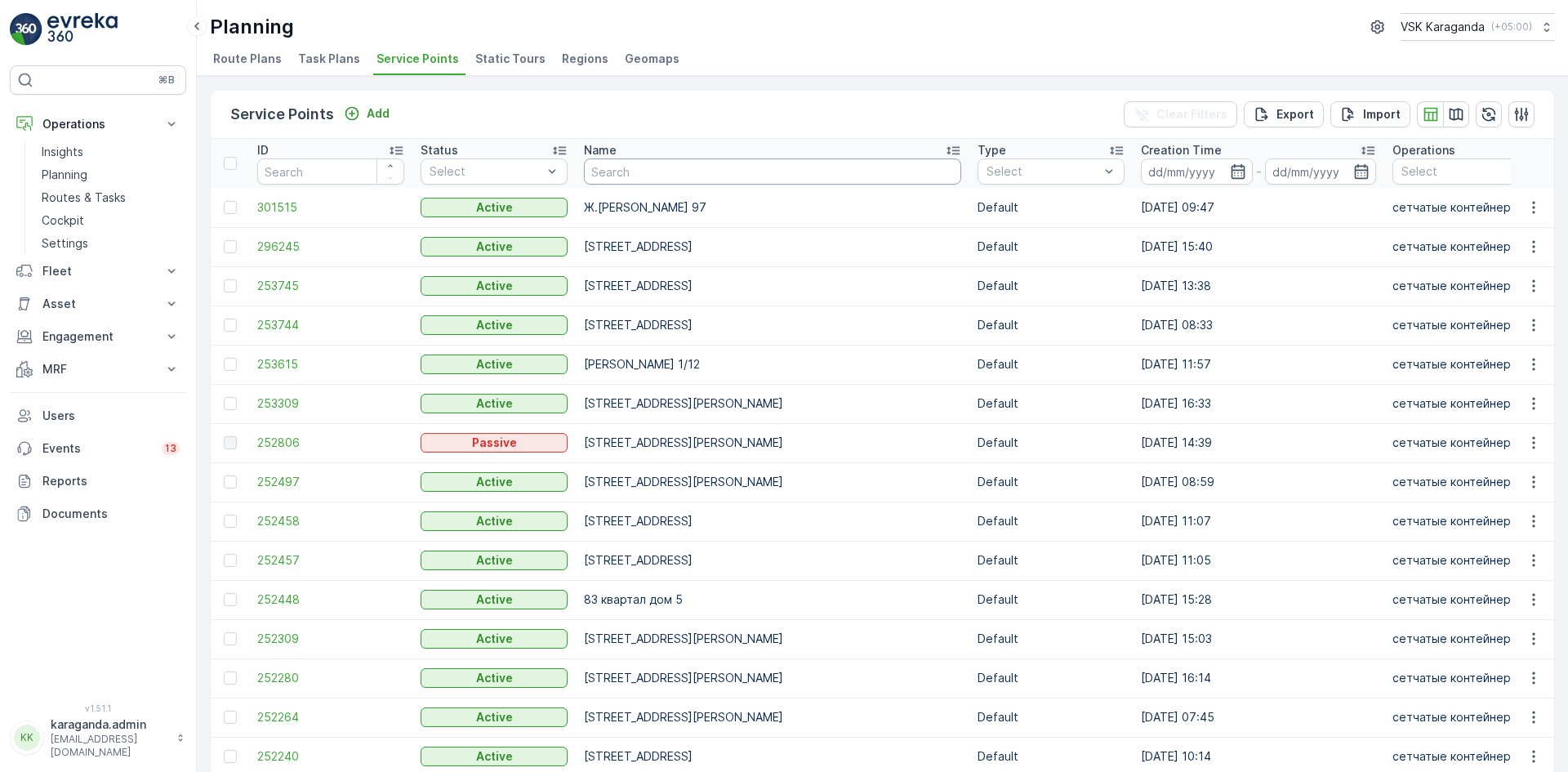
click at [613, 167] on input "text" at bounding box center [772, 171] width 377 height 26
type input "лободы"
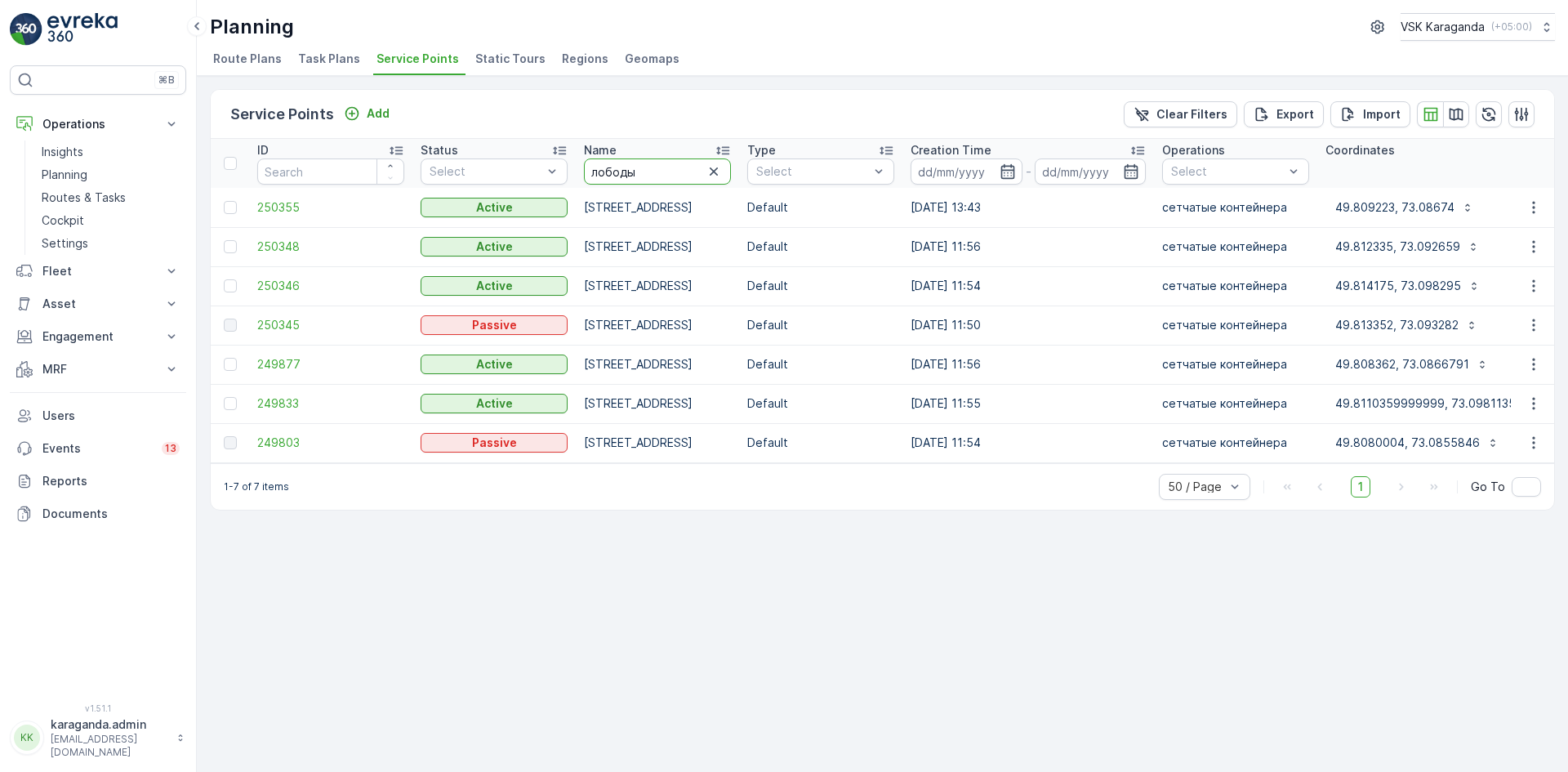
drag, startPoint x: 655, startPoint y: 166, endPoint x: 570, endPoint y: 167, distance: 85.0
click at [570, 167] on tr "ID Status Select Name лободы Type Select Creation Time - Operations Select Coor…" at bounding box center [1461, 163] width 2500 height 49
type input "муканова 61"
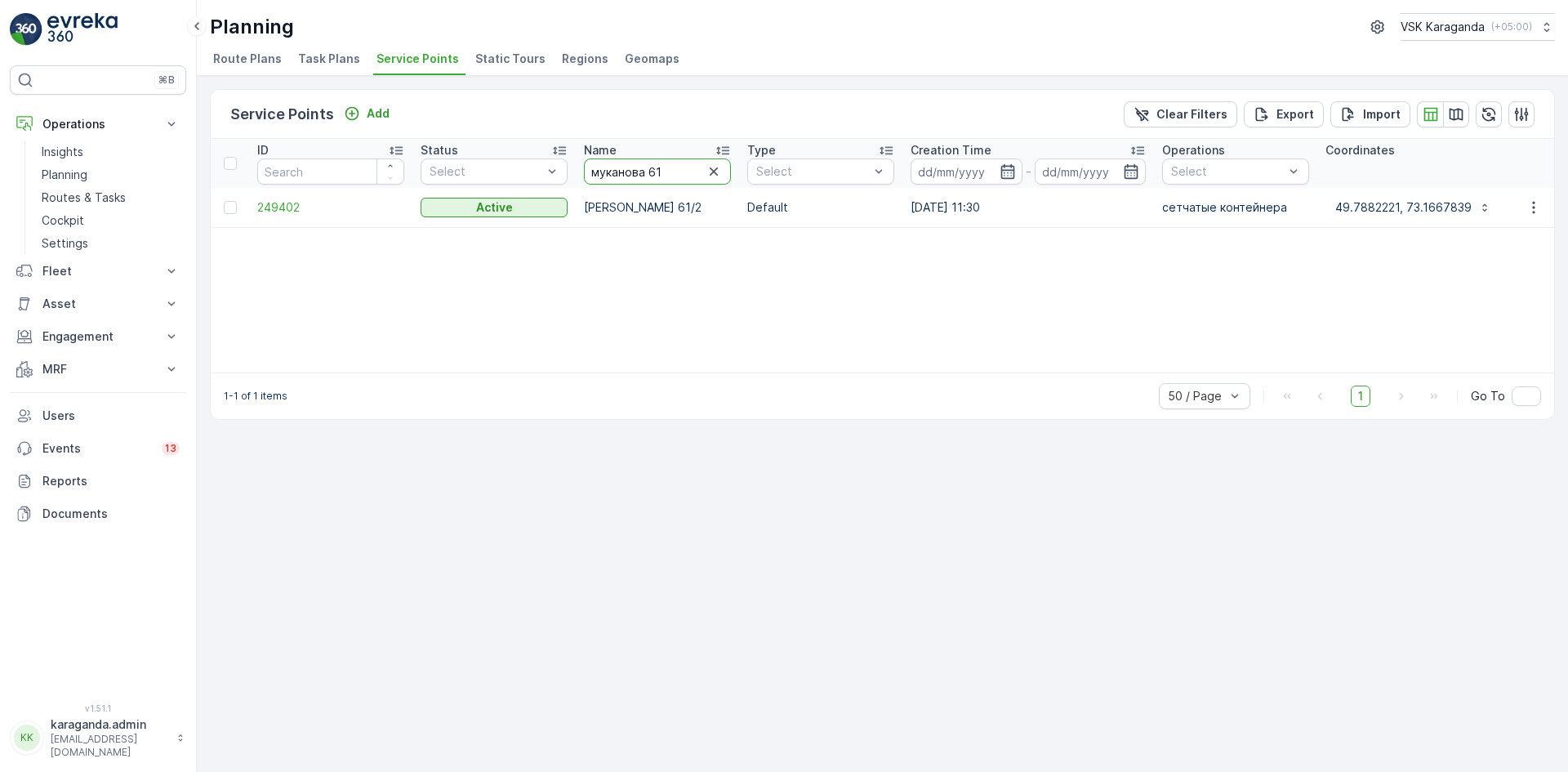
drag, startPoint x: 671, startPoint y: 175, endPoint x: 575, endPoint y: 172, distance: 96.0
click at [575, 172] on tr "ID Status Select Name муканова 61 Type Select Creation Time - Operations Select…" at bounding box center [1416, 163] width 2412 height 49
click at [693, 167] on input "муканова 61" at bounding box center [657, 171] width 147 height 26
type input "[PERSON_NAME]"
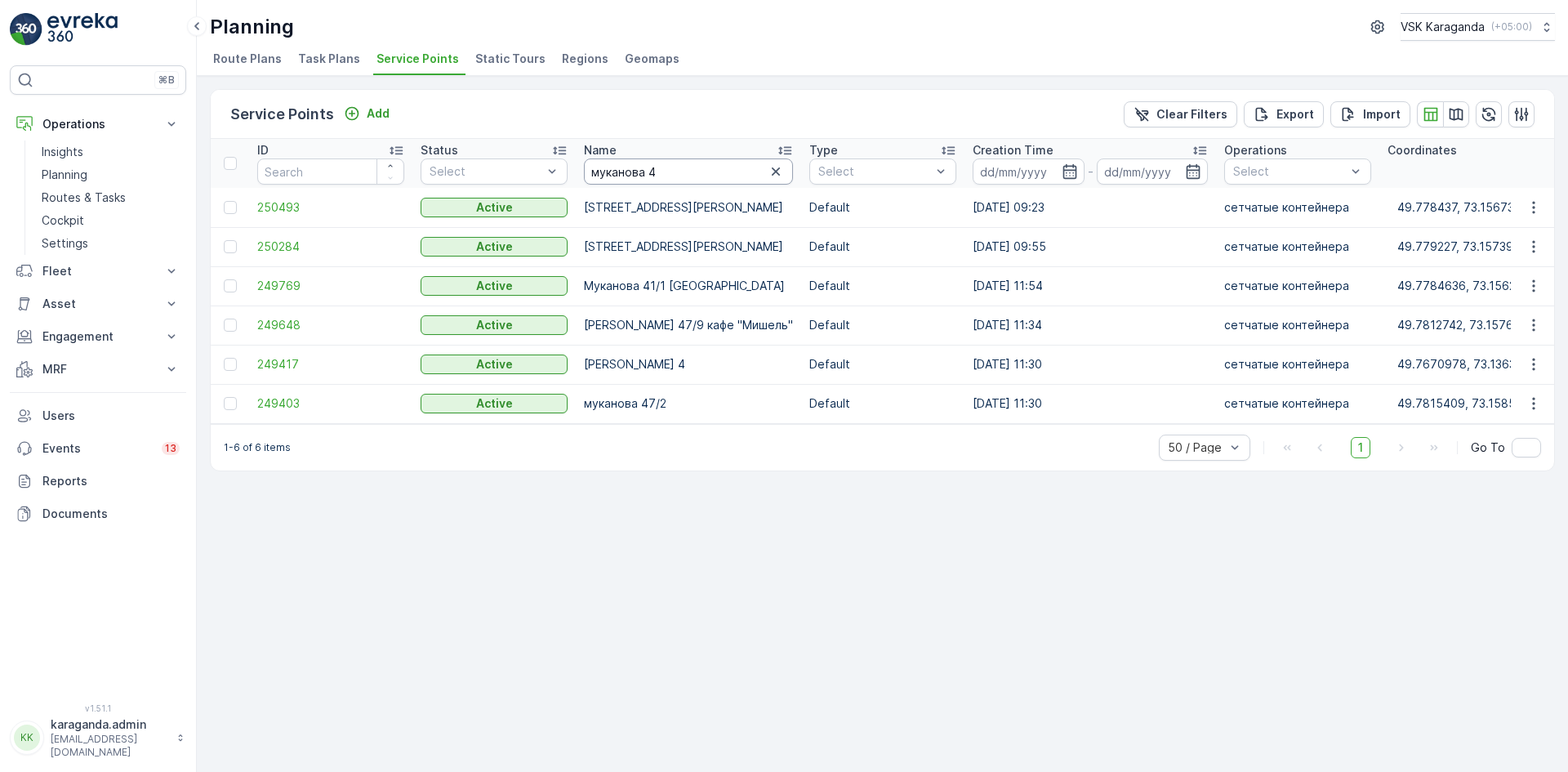
click at [678, 176] on input "муканова 4" at bounding box center [688, 171] width 209 height 26
type input "муканова 49"
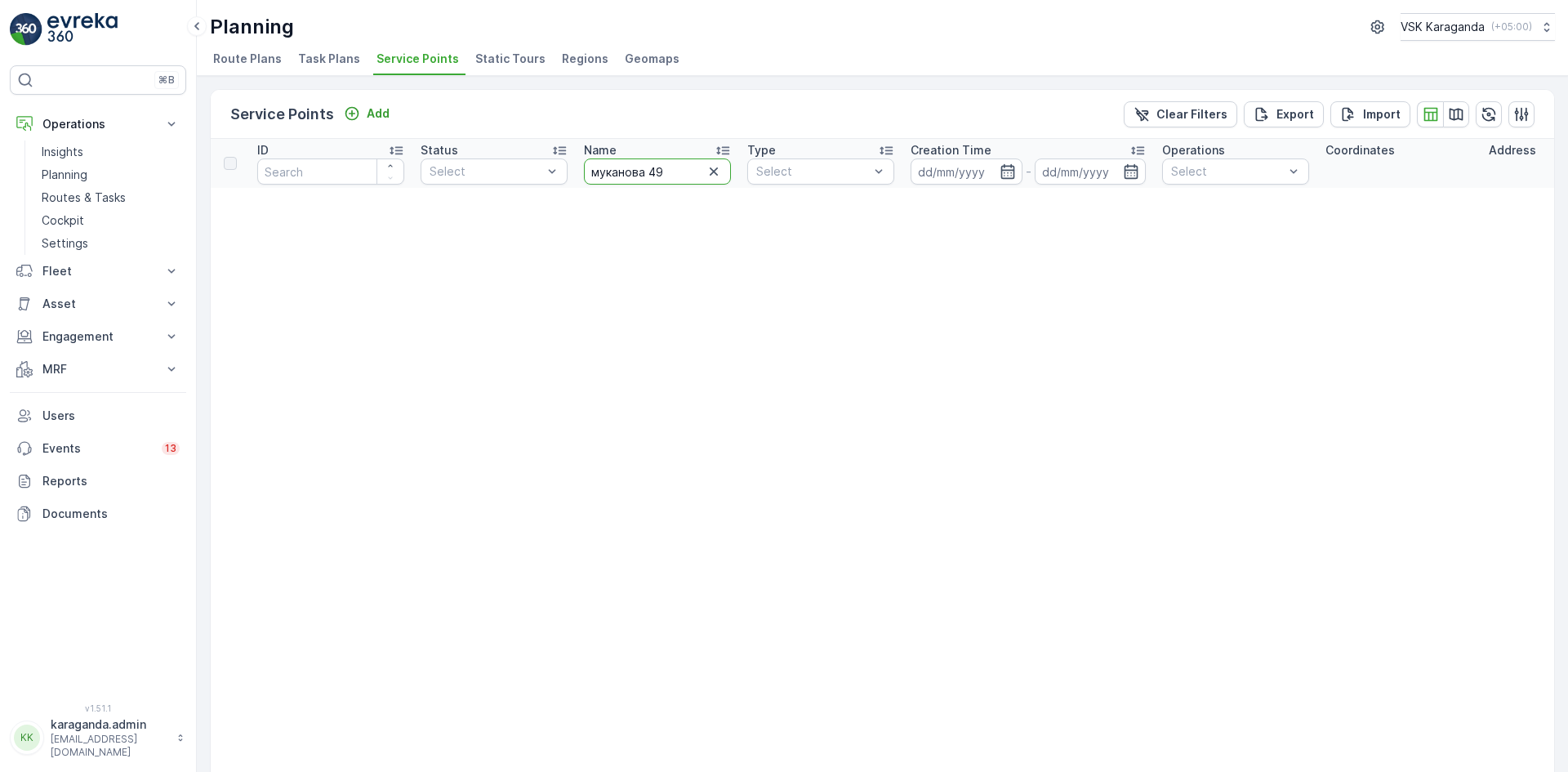
click at [678, 176] on input "муканова 49" at bounding box center [657, 171] width 147 height 26
type input "[PERSON_NAME]"
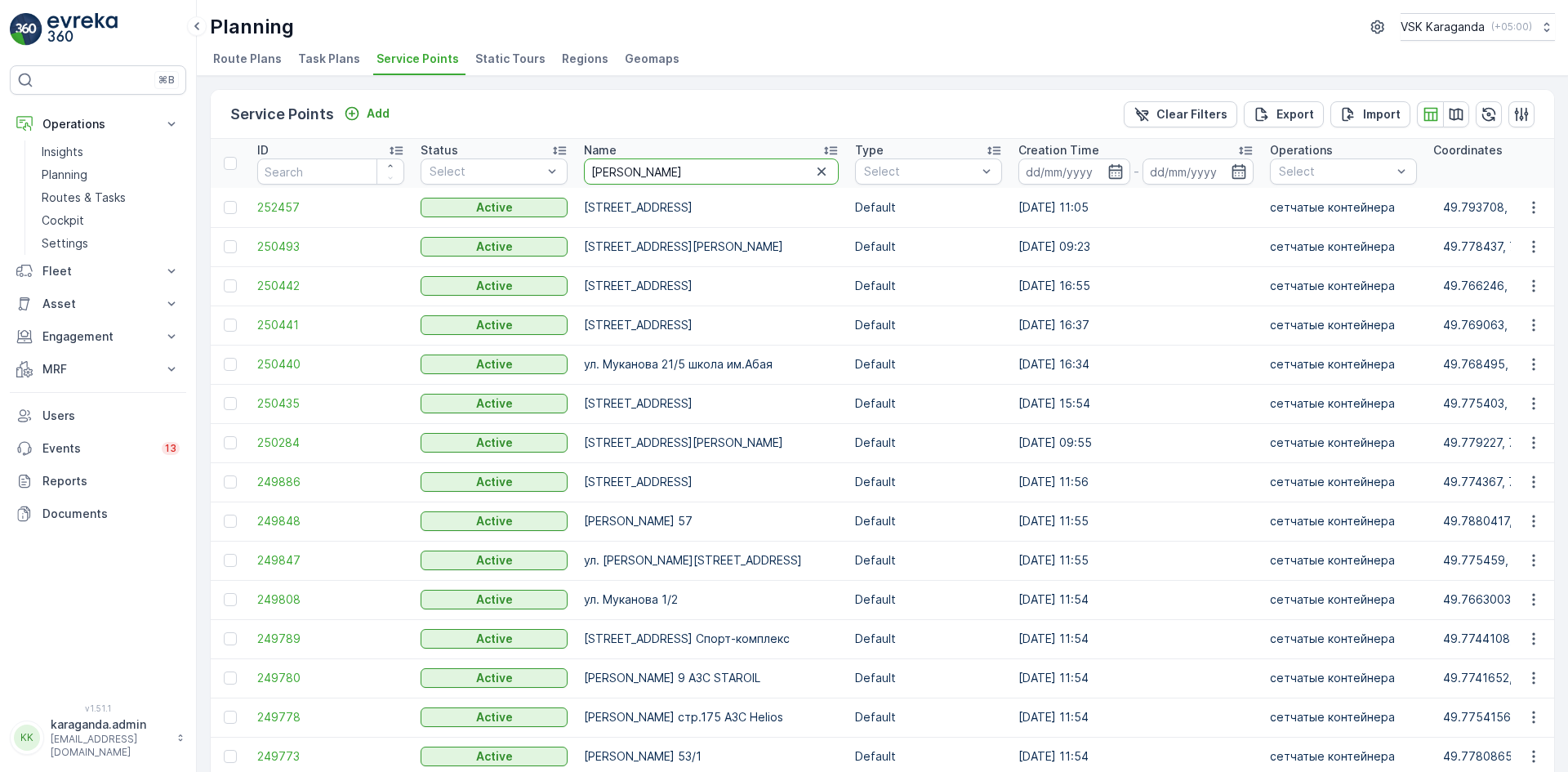
click at [665, 172] on input "[PERSON_NAME]" at bounding box center [711, 171] width 255 height 26
type input "муканова 49"
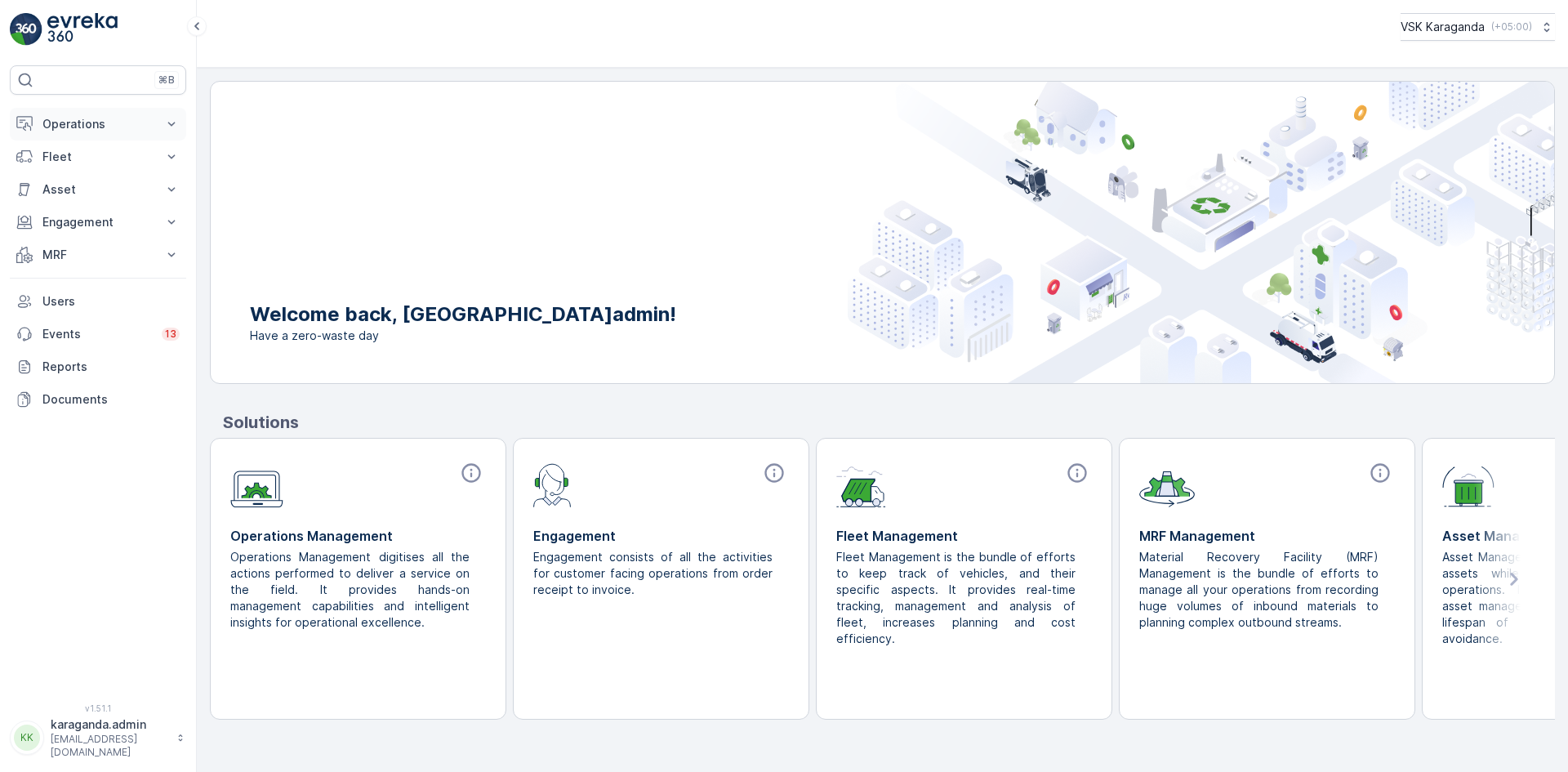
click at [74, 127] on p "Operations" at bounding box center [97, 124] width 111 height 17
click at [74, 167] on p "Planning" at bounding box center [64, 175] width 46 height 17
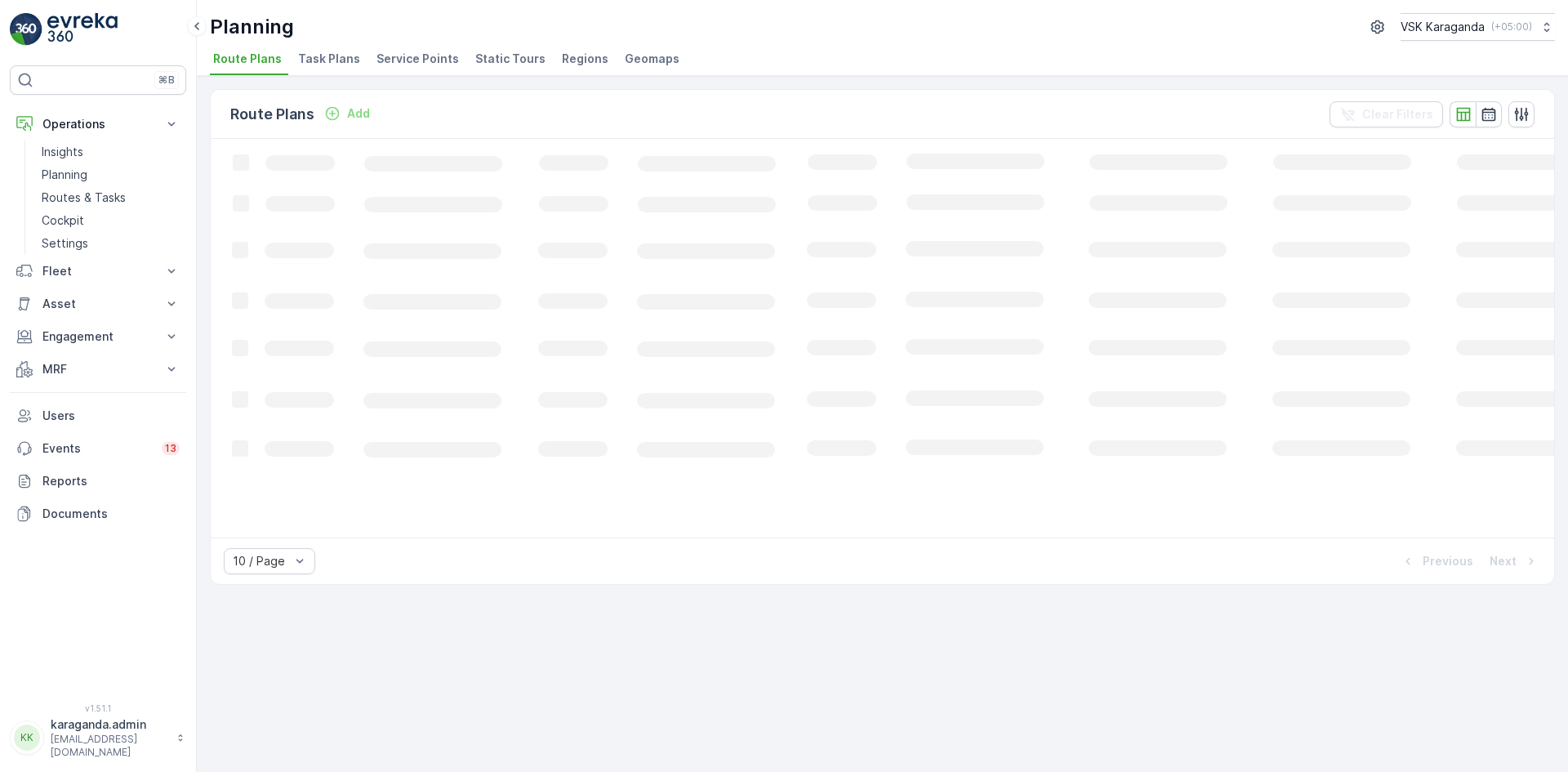
drag, startPoint x: 384, startPoint y: 58, endPoint x: 527, endPoint y: 47, distance: 143.4
click at [386, 65] on span "Service Points" at bounding box center [417, 59] width 82 height 17
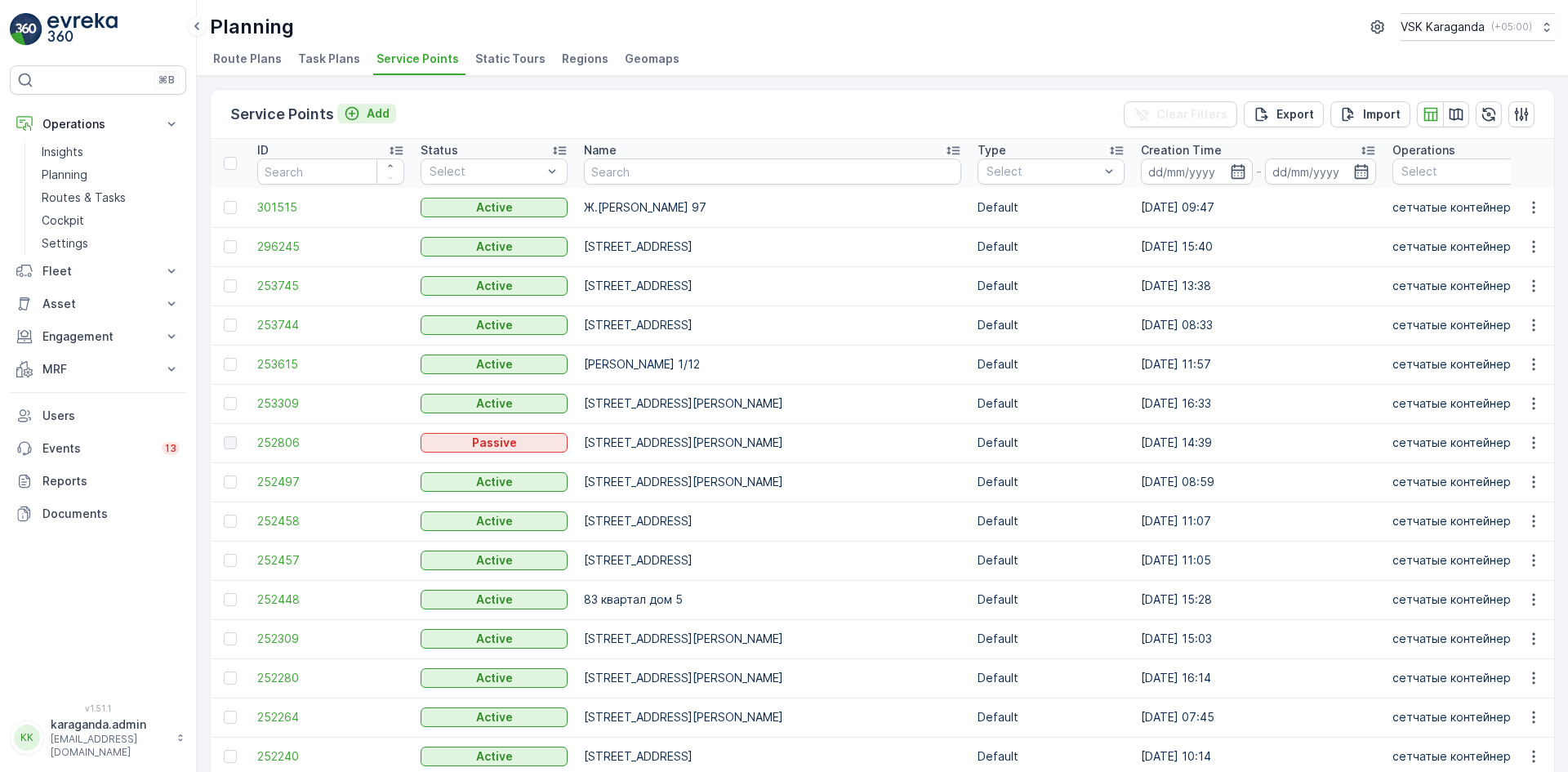
click at [380, 113] on p "Add" at bounding box center [377, 114] width 22 height 17
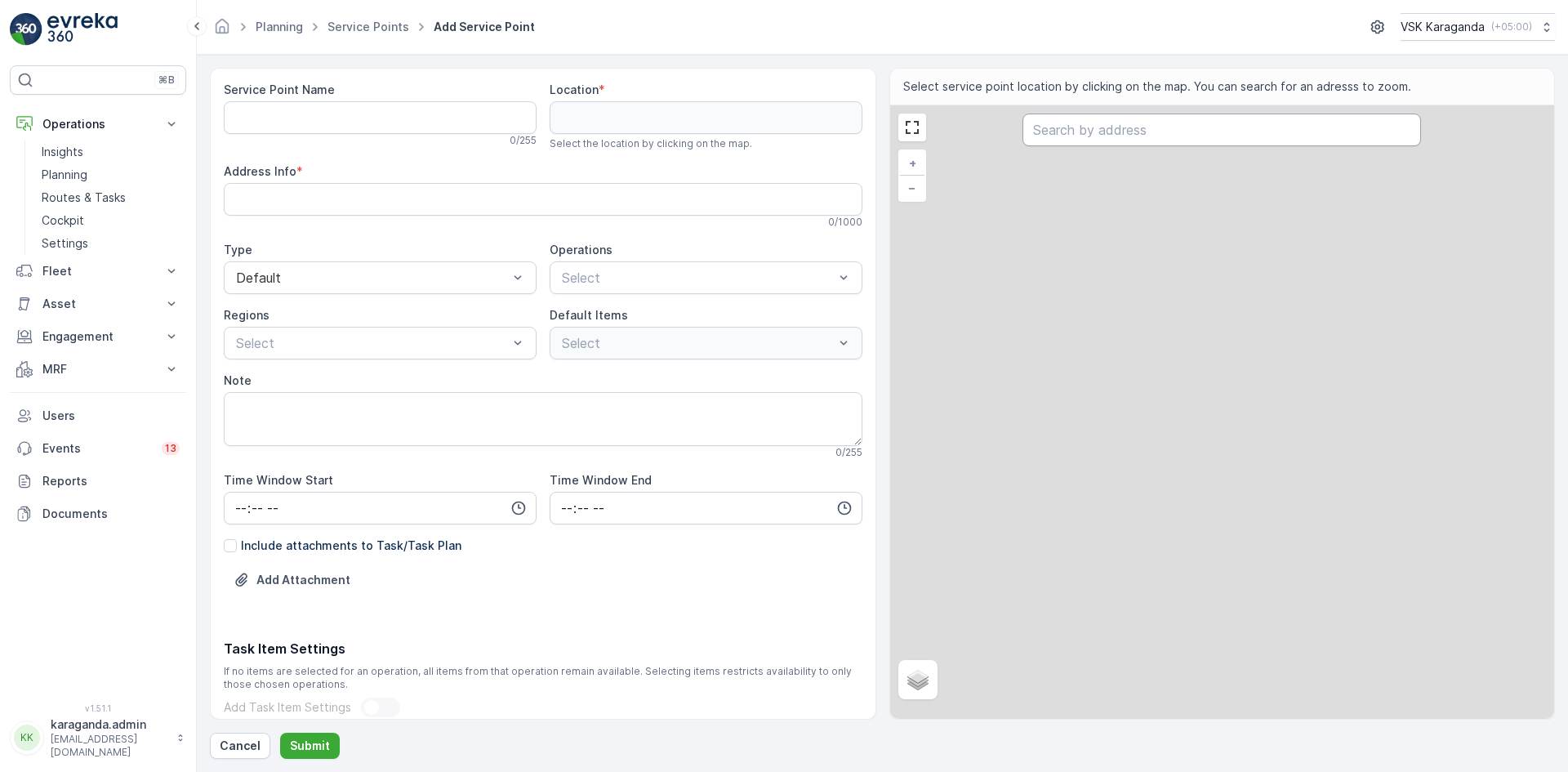
click at [1063, 142] on input "text" at bounding box center [1222, 129] width 399 height 32
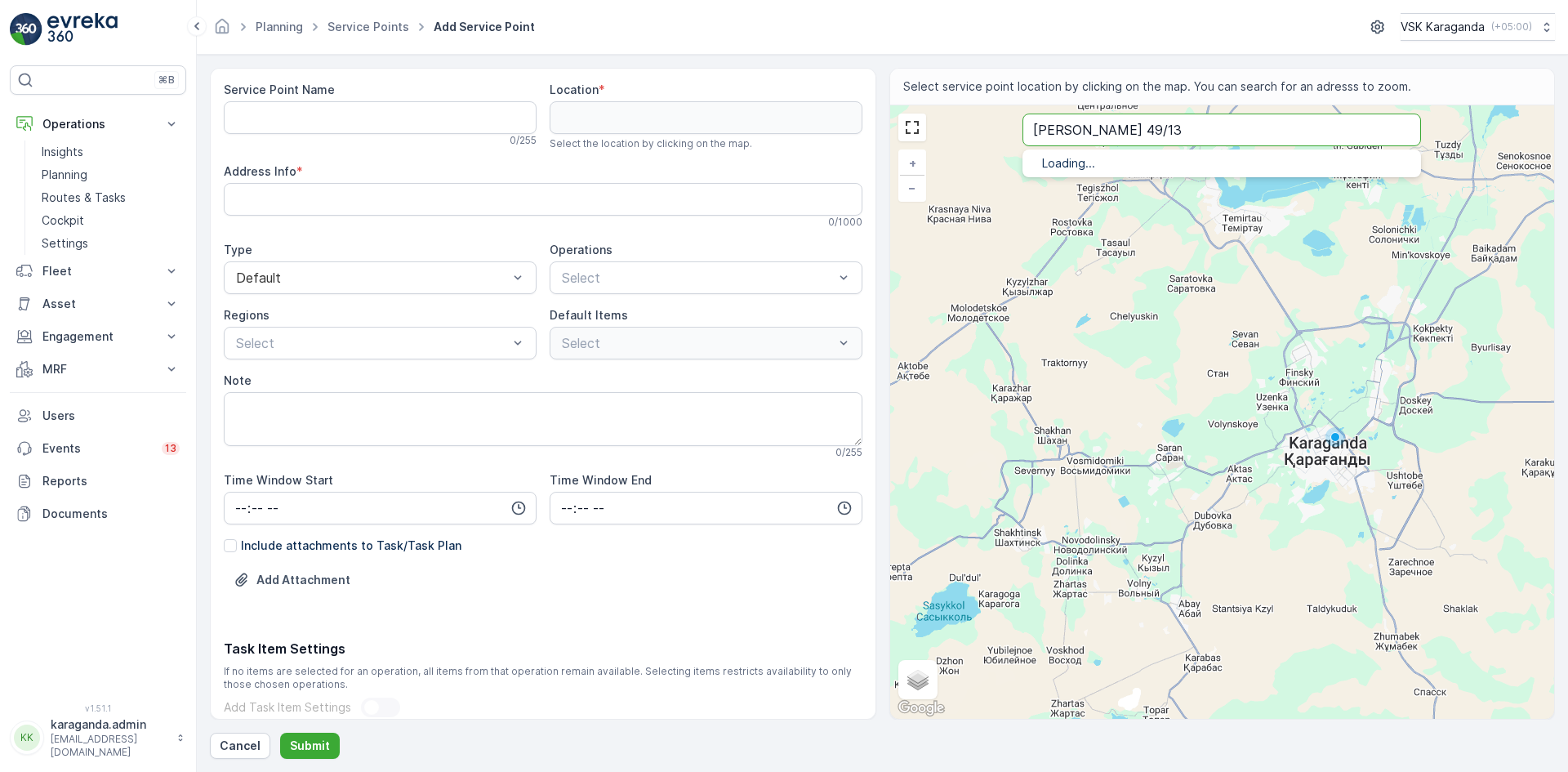
type input "Муканова 49/13"
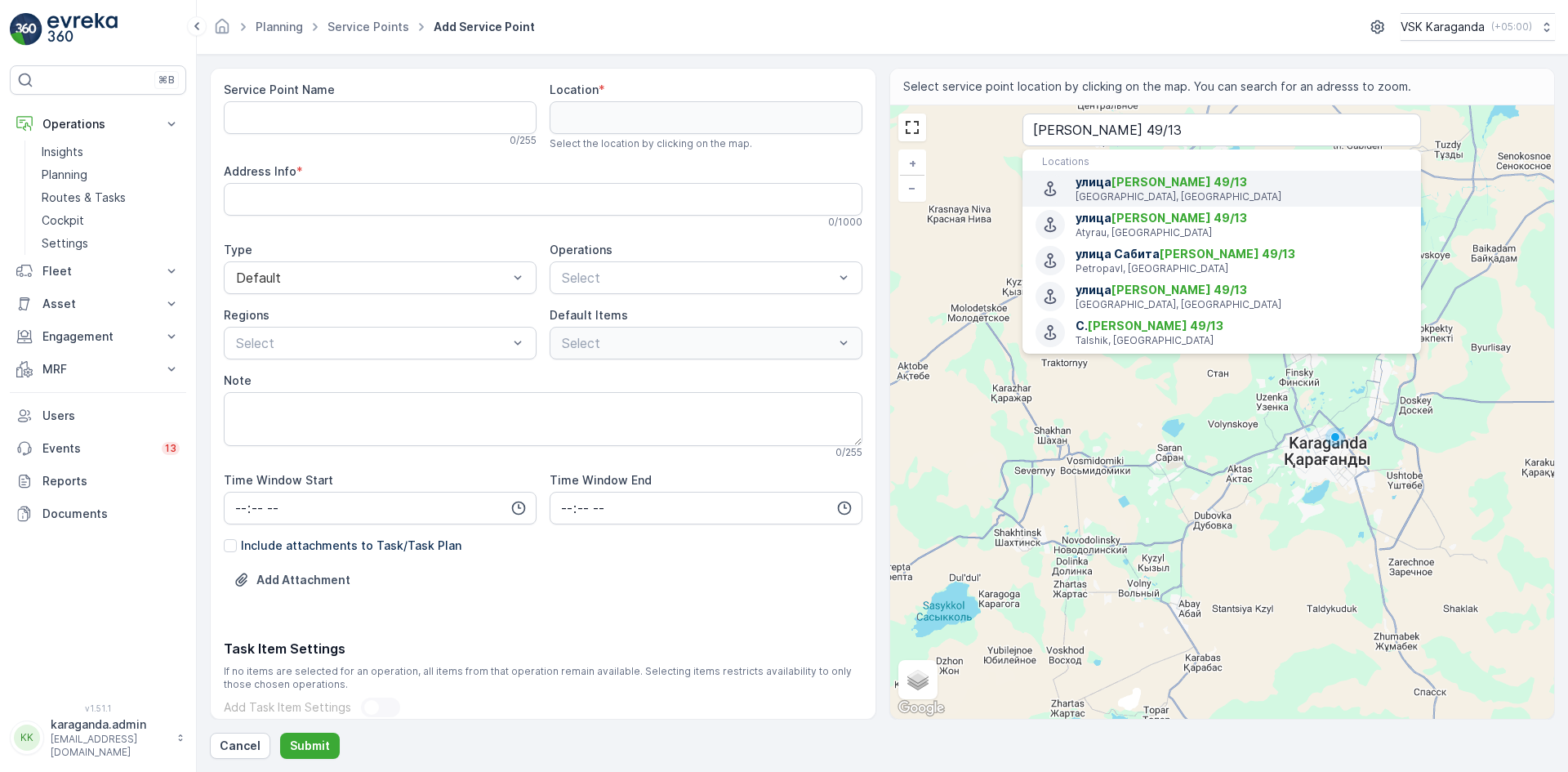
click at [1167, 188] on span "Муканова 49/13" at bounding box center [1179, 182] width 136 height 14
type input "49.7908883,73.1655765"
type Info "13, Mukanov St 49, Karaganda 100000, Kazakhstan"
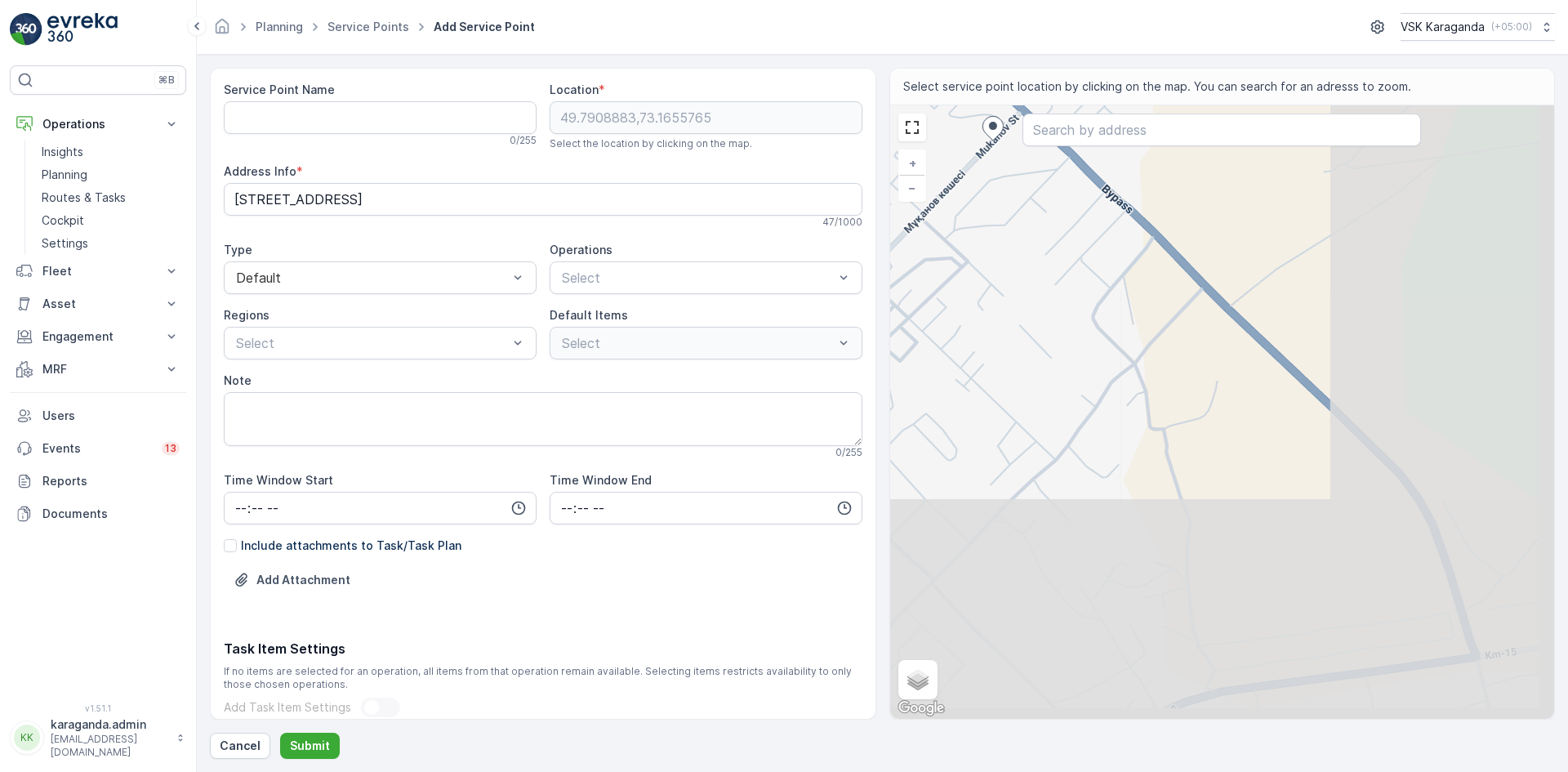
drag, startPoint x: 1231, startPoint y: 465, endPoint x: 983, endPoint y: 215, distance: 352.1
click at [983, 215] on div "+ − Satellite Roadmap Terrain Hybrid Leaflet Keyboard shortcuts Map Data Map da…" at bounding box center [1222, 412] width 665 height 614
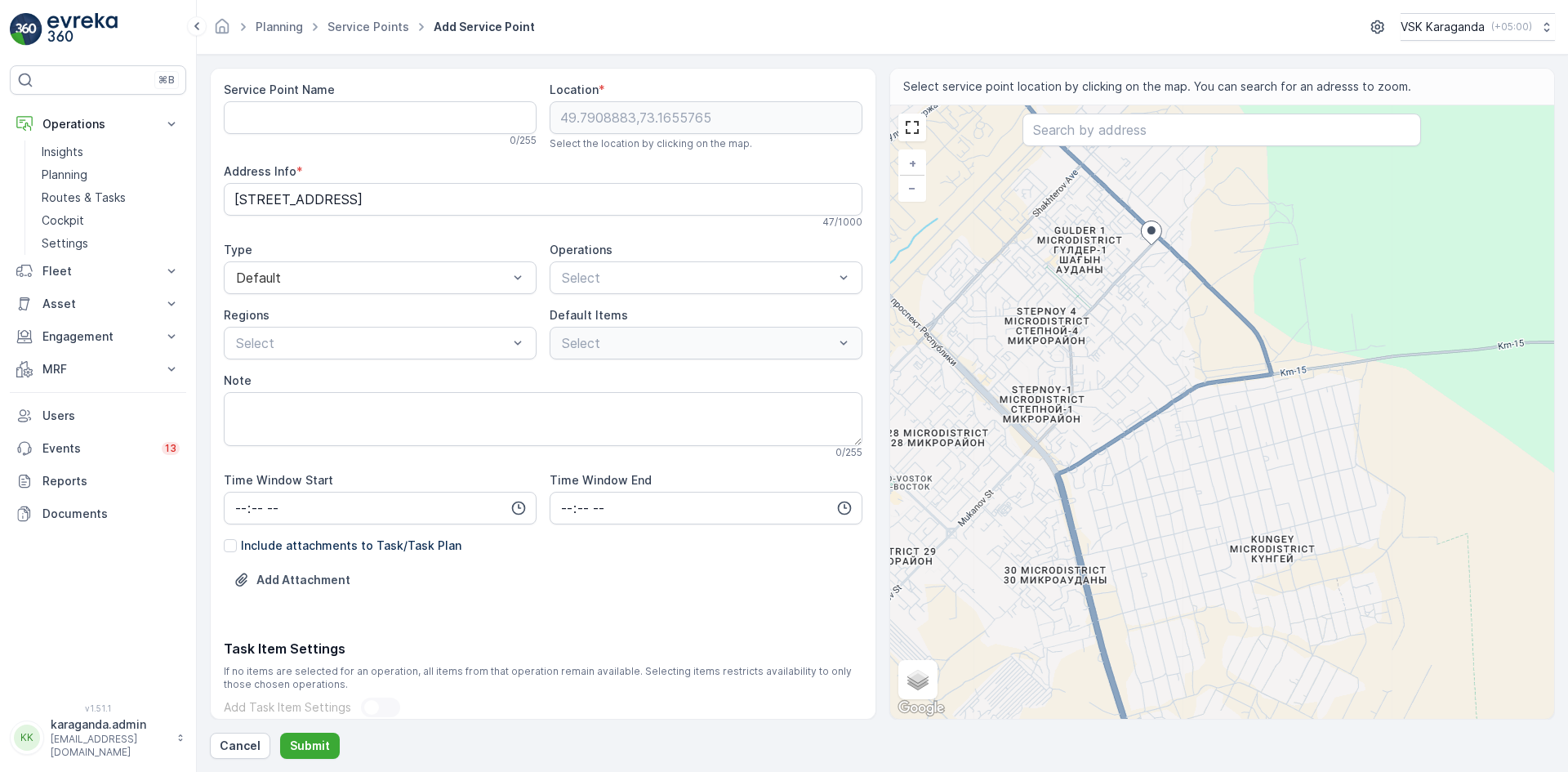
drag, startPoint x: 1140, startPoint y: 391, endPoint x: 1212, endPoint y: 321, distance: 100.4
click at [1212, 321] on div "+ − Satellite Roadmap Terrain Hybrid Leaflet Keyboard shortcuts Map Data Map da…" at bounding box center [1222, 412] width 665 height 614
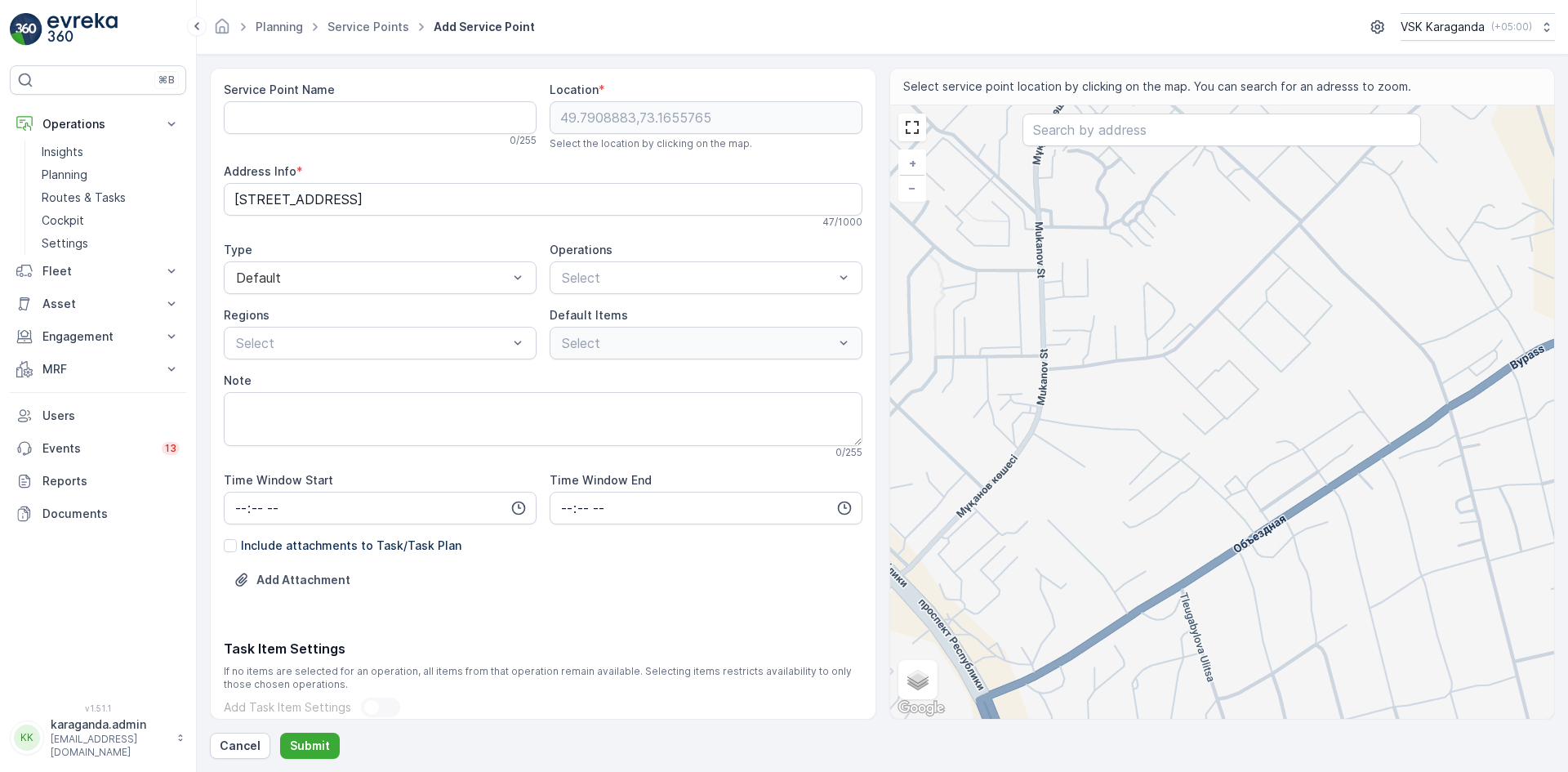
drag, startPoint x: 1073, startPoint y: 416, endPoint x: 1162, endPoint y: 337, distance: 119.0
click at [1162, 337] on div "+ − Satellite Roadmap Terrain Hybrid Leaflet Keyboard shortcuts Map Data Map da…" at bounding box center [1222, 412] width 665 height 614
click at [1147, 346] on div "+ − Satellite Roadmap Terrain Hybrid Leaflet Keyboard shortcuts Map Data Map da…" at bounding box center [1222, 412] width 665 height 614
type input "49.78131947965885,73.15997083566637"
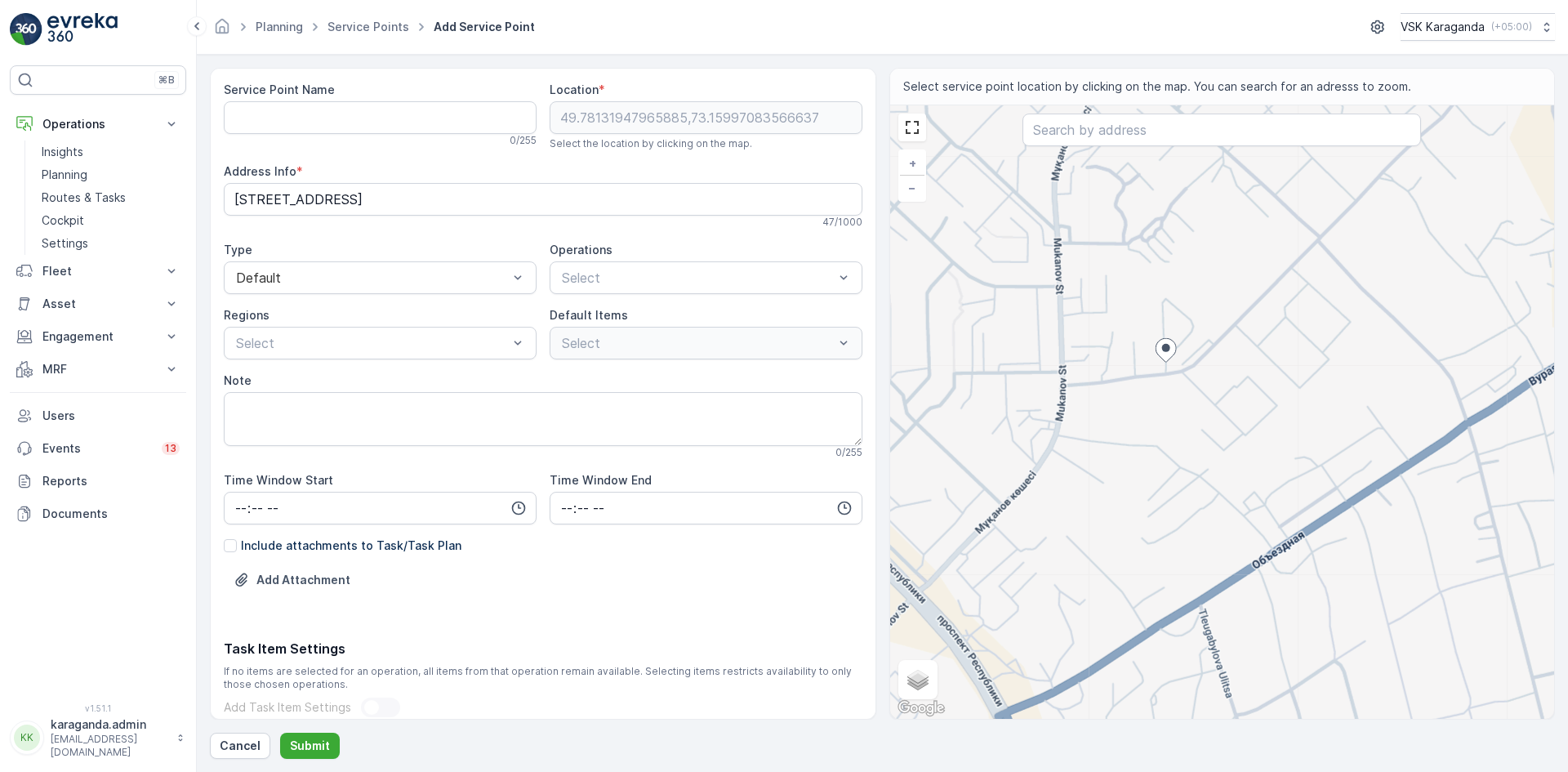
type Info "Mukanov St 49/10, Karaganda 100000, Kazakhstan"
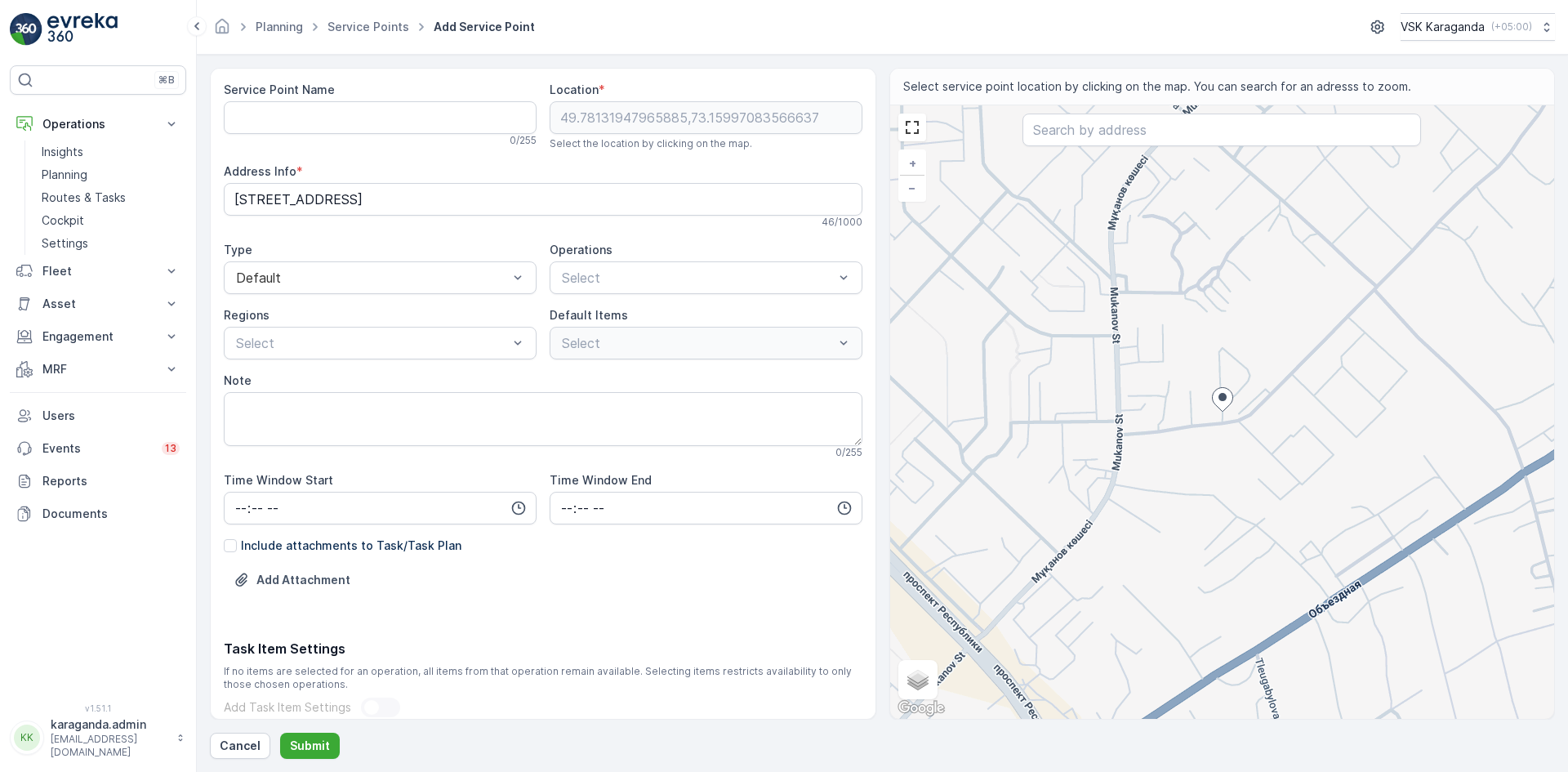
click at [1256, 414] on div "+ − Satellite Roadmap Terrain Hybrid Leaflet Keyboard shortcuts Map Data Map da…" at bounding box center [1222, 412] width 665 height 614
type input "49.78127791355443,73.160850943124"
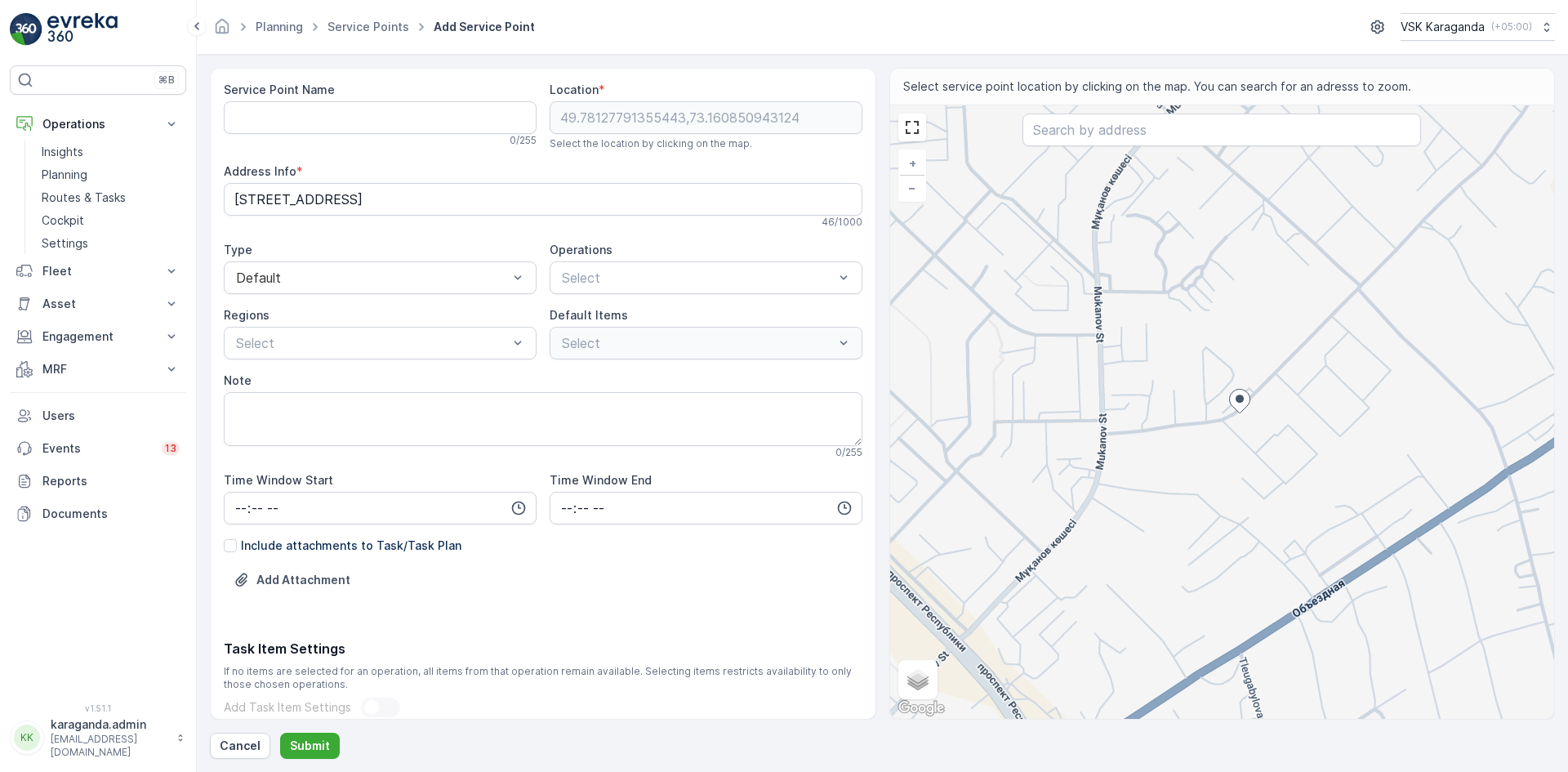
type Info "блок B, Mukanov St 43/21, Karaganda 100000, Kazakhstan"
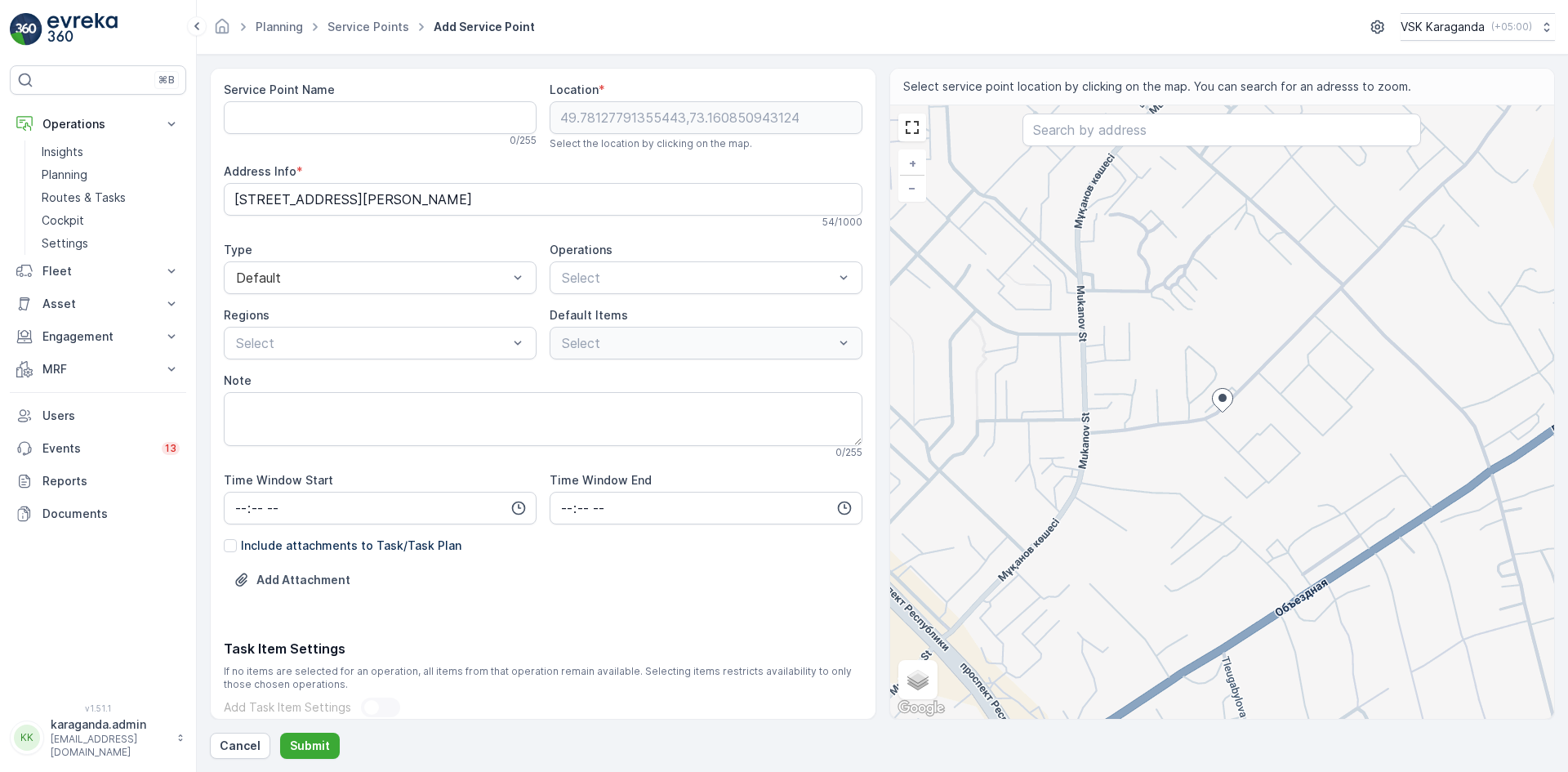
click at [1204, 371] on div "+ − Satellite Roadmap Terrain Hybrid Leaflet Keyboard shortcuts Map Data Map da…" at bounding box center [1222, 412] width 665 height 614
type input "49.78198453248003,73.16037804346257"
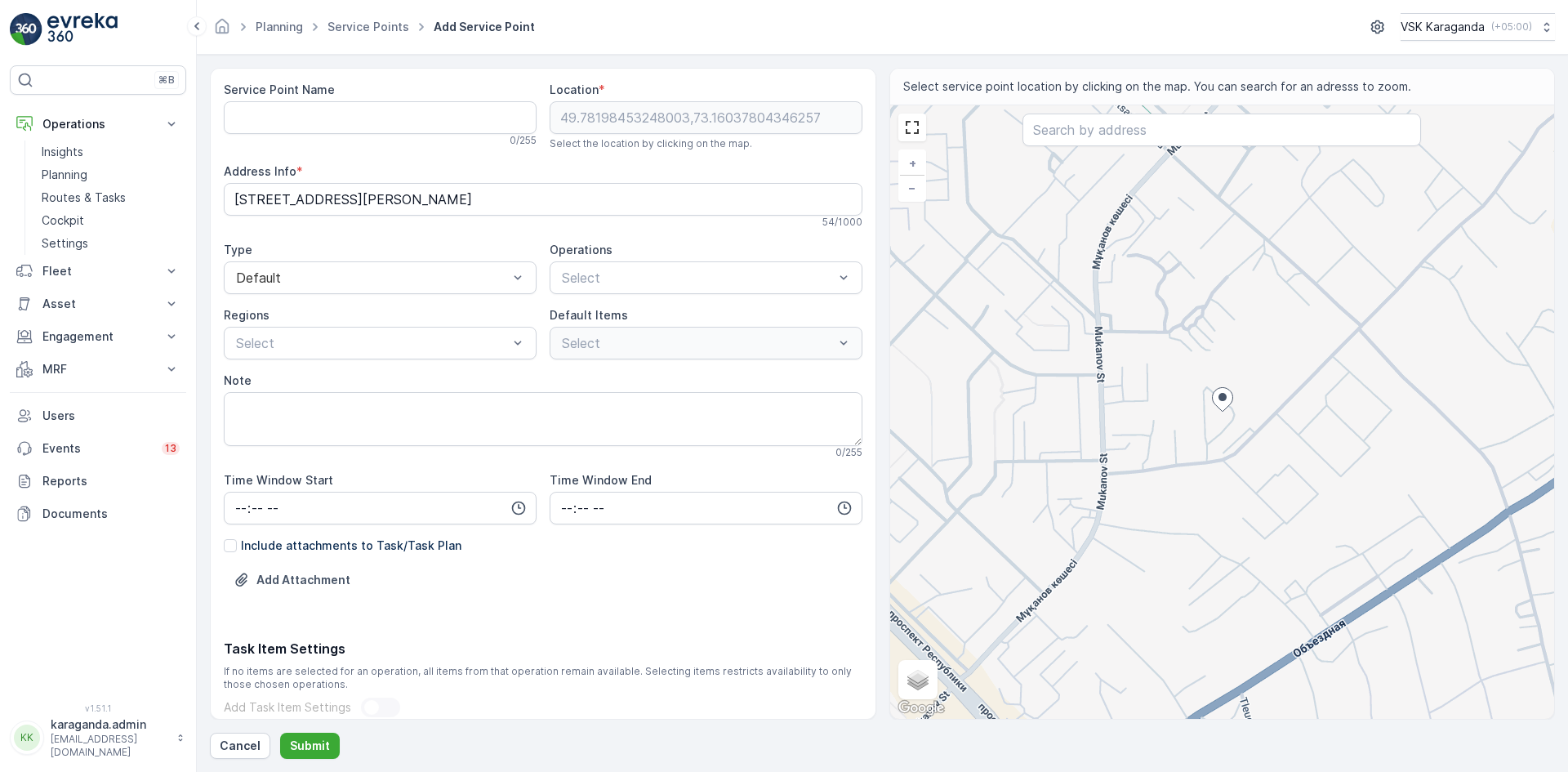
type Info "Mukanov St 49/10, Karaganda 100000, Kazakhstan"
click at [1240, 378] on div "+ − Satellite Roadmap Terrain Hybrid Leaflet Keyboard shortcuts Map Data Map da…" at bounding box center [1222, 412] width 665 height 614
type input "49.782552591202446,73.1608506925427"
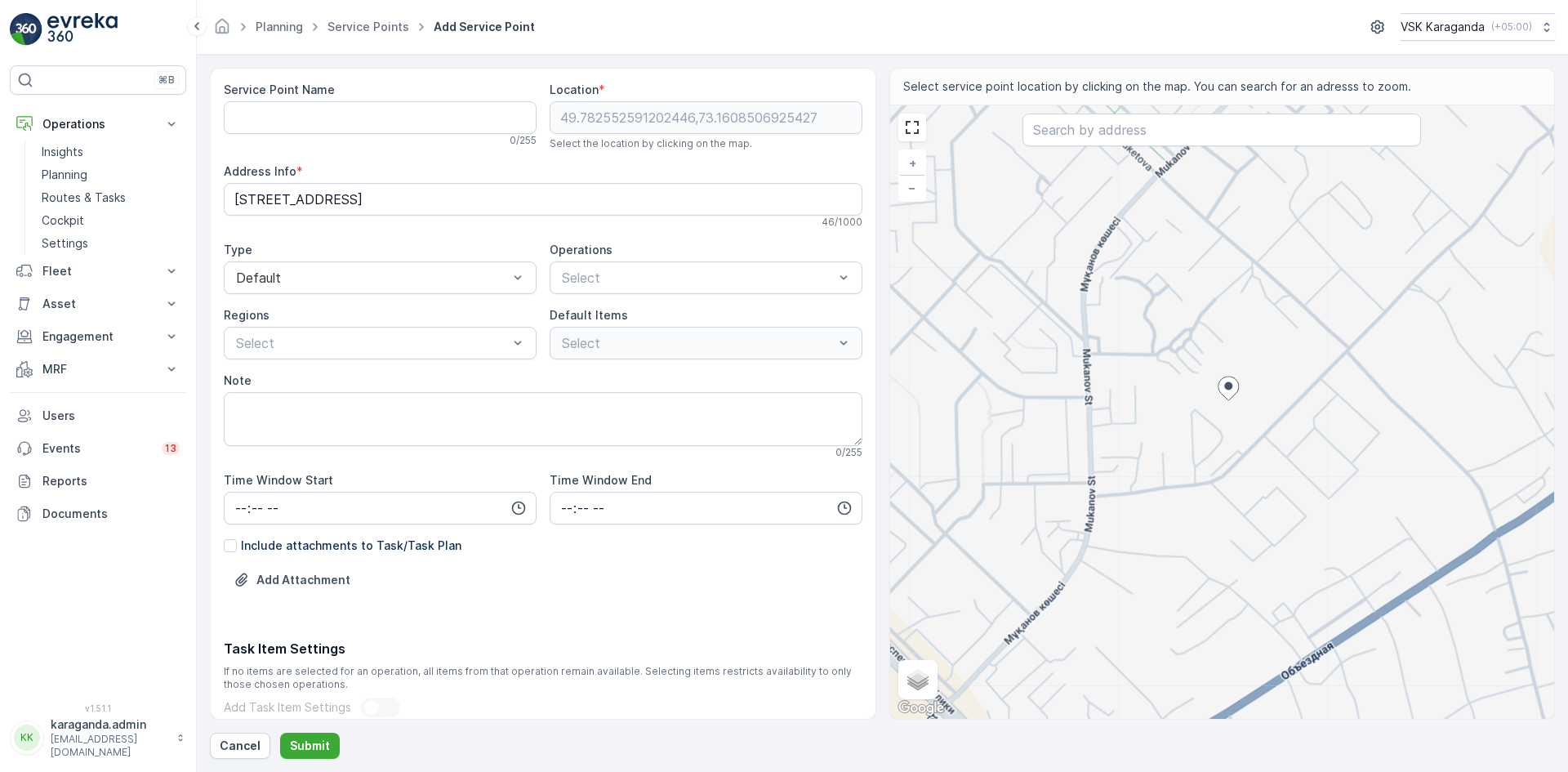
type Info "Q5J6+V4R, Karaganda 100000, Kazakhstan"
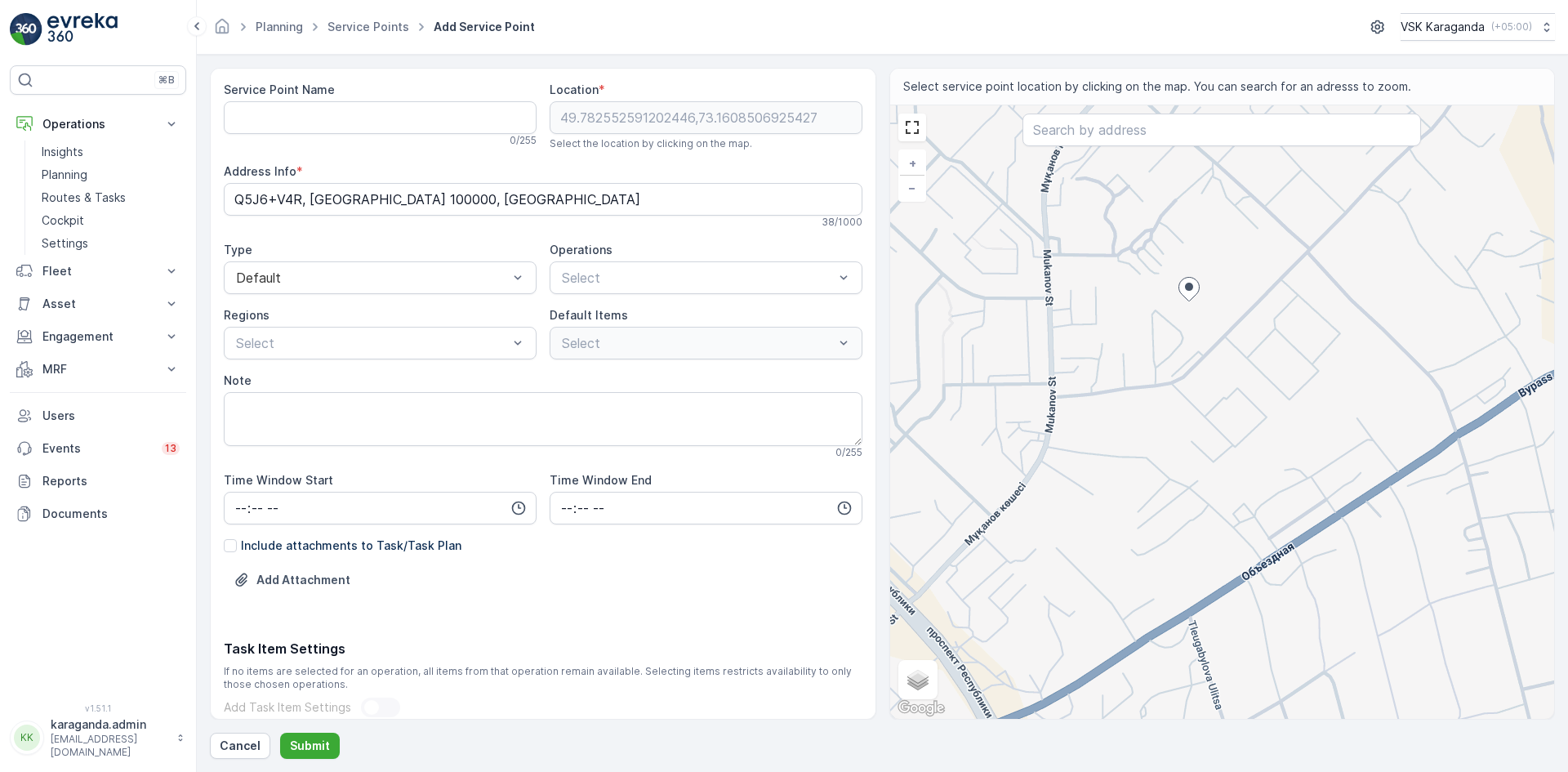
drag, startPoint x: 1001, startPoint y: 450, endPoint x: 992, endPoint y: 381, distance: 69.6
click at [992, 381] on div "+ − Satellite Roadmap Terrain Hybrid Leaflet Keyboard shortcuts Map Data Map da…" at bounding box center [1222, 412] width 665 height 614
click at [1146, 309] on div "+ − Satellite Roadmap Terrain Hybrid Leaflet Keyboard shortcuts Map Data Map da…" at bounding box center [1222, 412] width 665 height 614
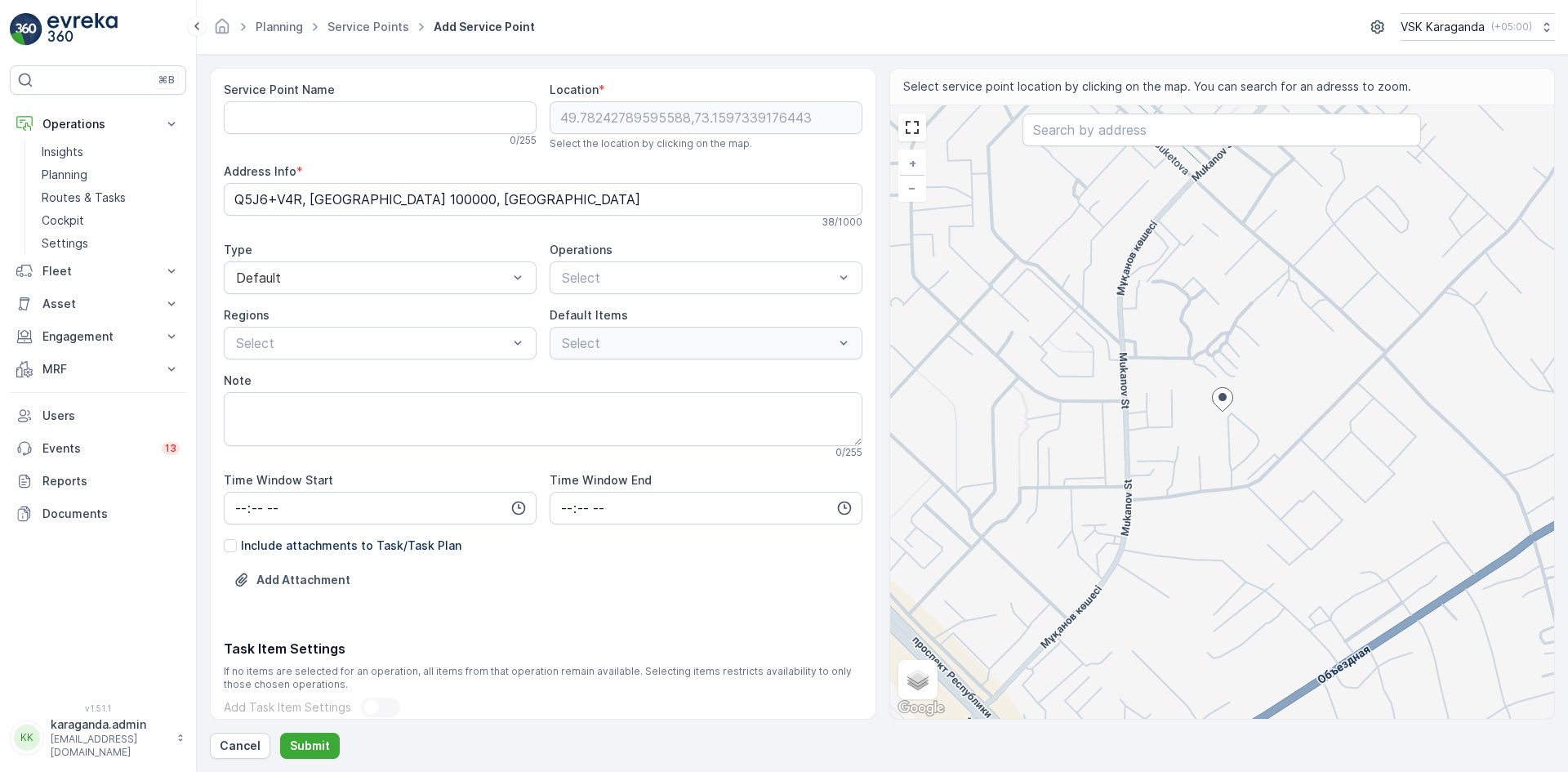
click at [1204, 433] on div "+ − Satellite Roadmap Terrain Hybrid Leaflet Keyboard shortcuts Map Data Map da…" at bounding box center [1222, 412] width 665 height 614
type input "49.78206766344079,73.15926224451238"
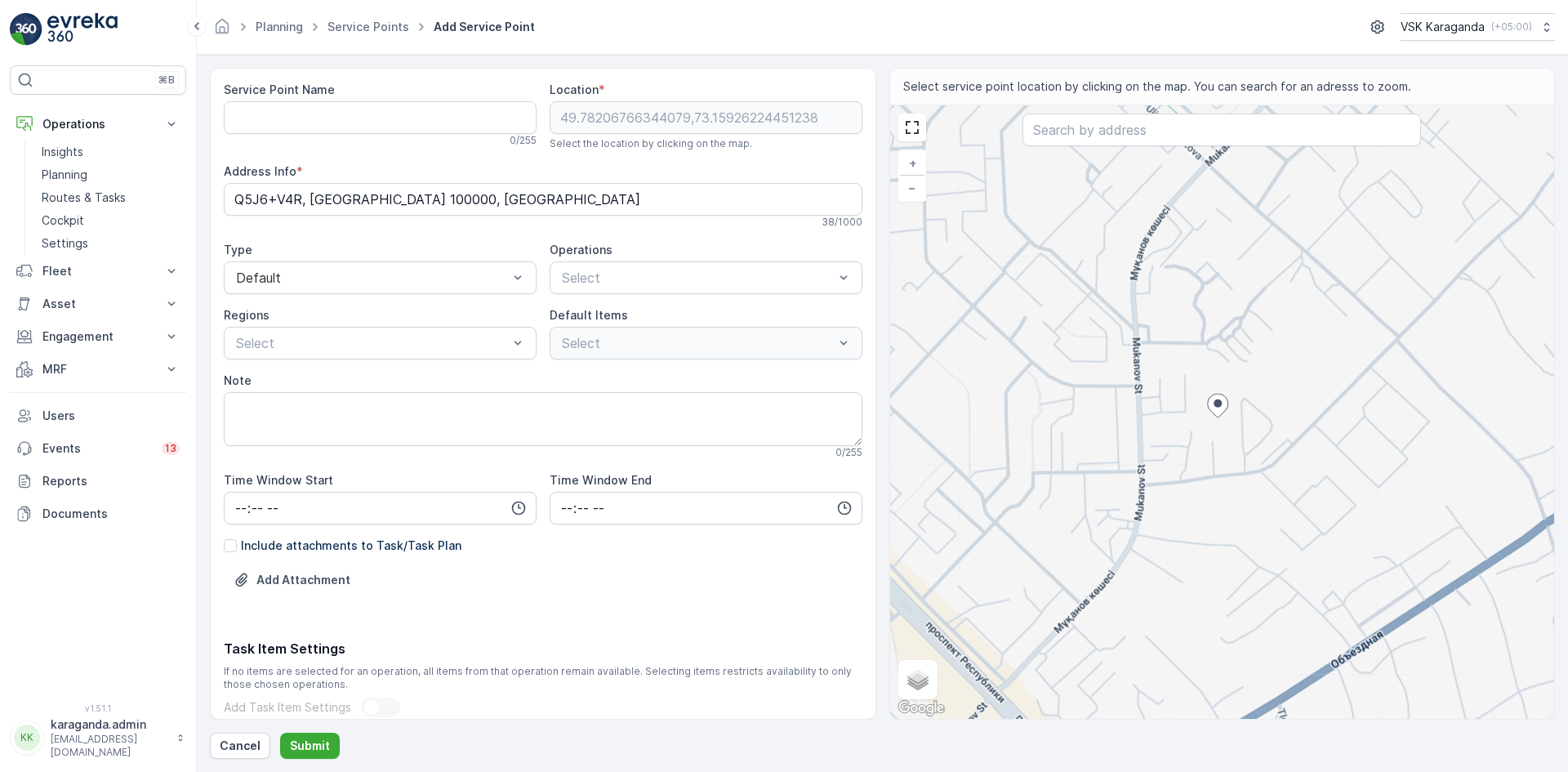
type Info "Mukanov St 53/3, Karaganda 100000, Kazakhstan"
click at [1263, 421] on div "+ − Satellite Roadmap Terrain Hybrid Leaflet Keyboard shortcuts Map Data Map da…" at bounding box center [1222, 412] width 665 height 614
type input "49.78191525657041,73.16033607768955"
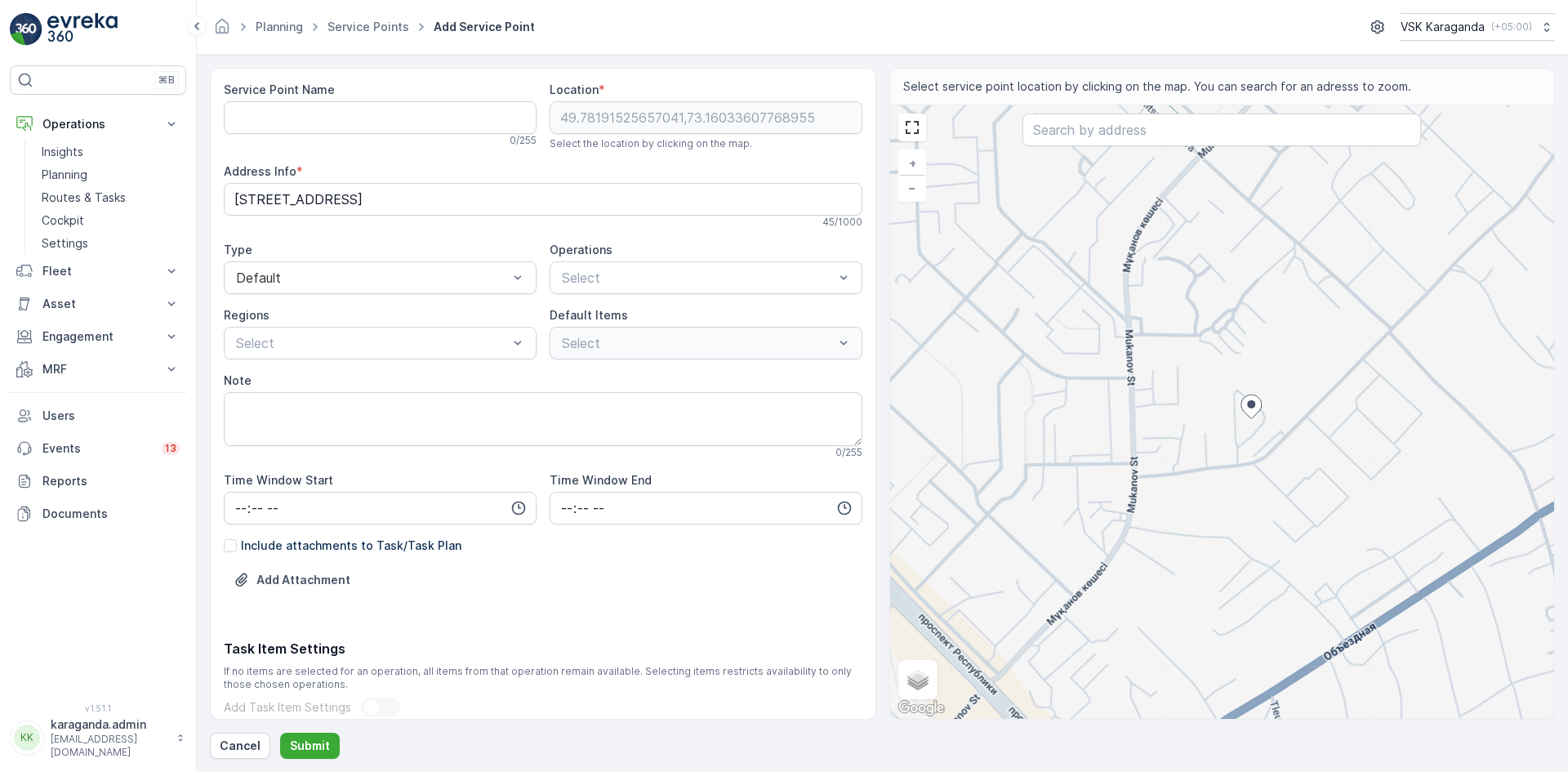
type Info "Mukanov St 49/10, Karaganda 100000, Kazakhstan"
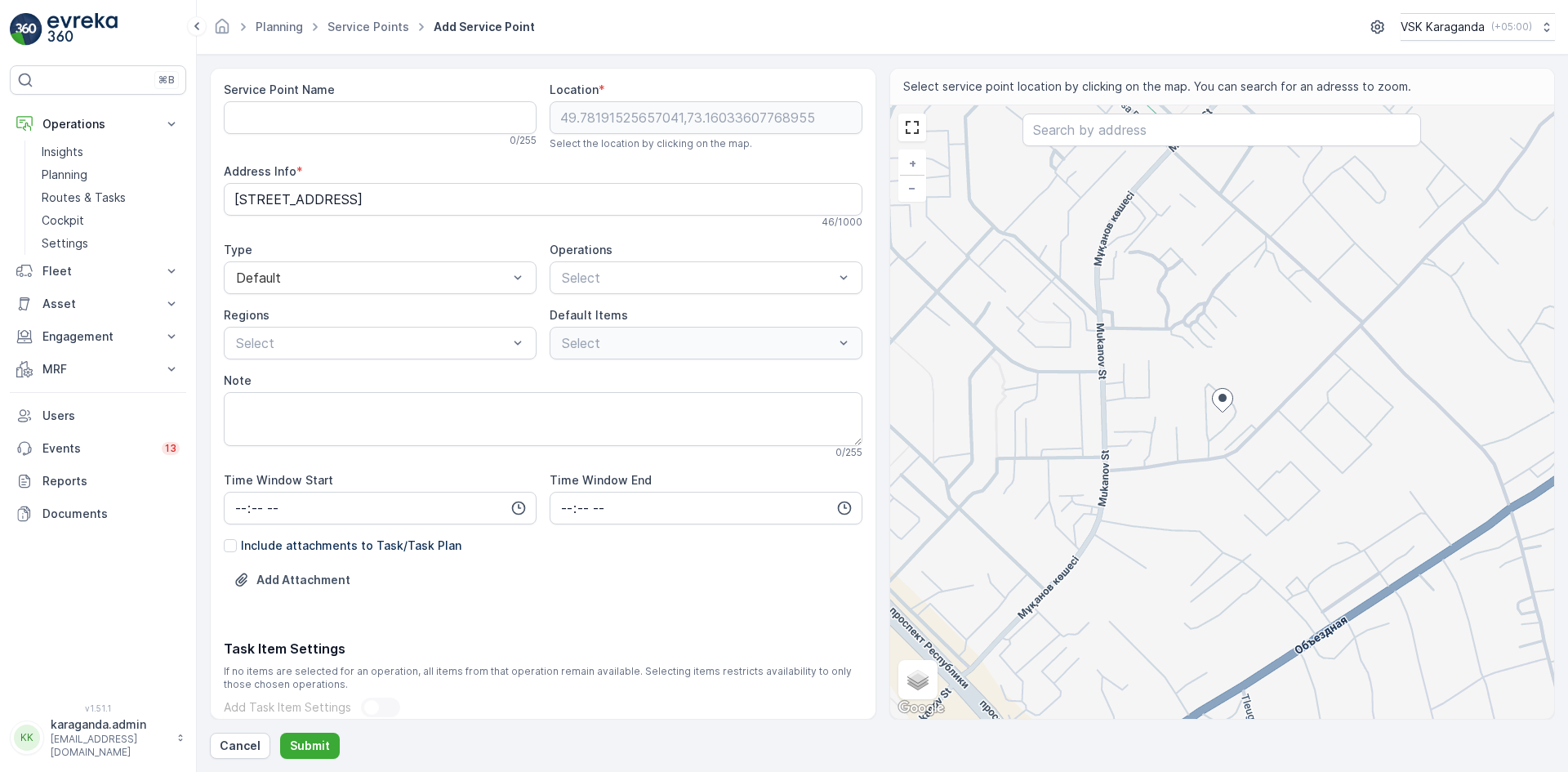
click at [1214, 410] on icon at bounding box center [1223, 400] width 22 height 24
click at [1192, 380] on div "+ − Satellite Roadmap Terrain Hybrid Leaflet Keyboard shortcuts Map Data Map da…" at bounding box center [1222, 412] width 665 height 614
type input "49.78246946107374,73.15956246728318"
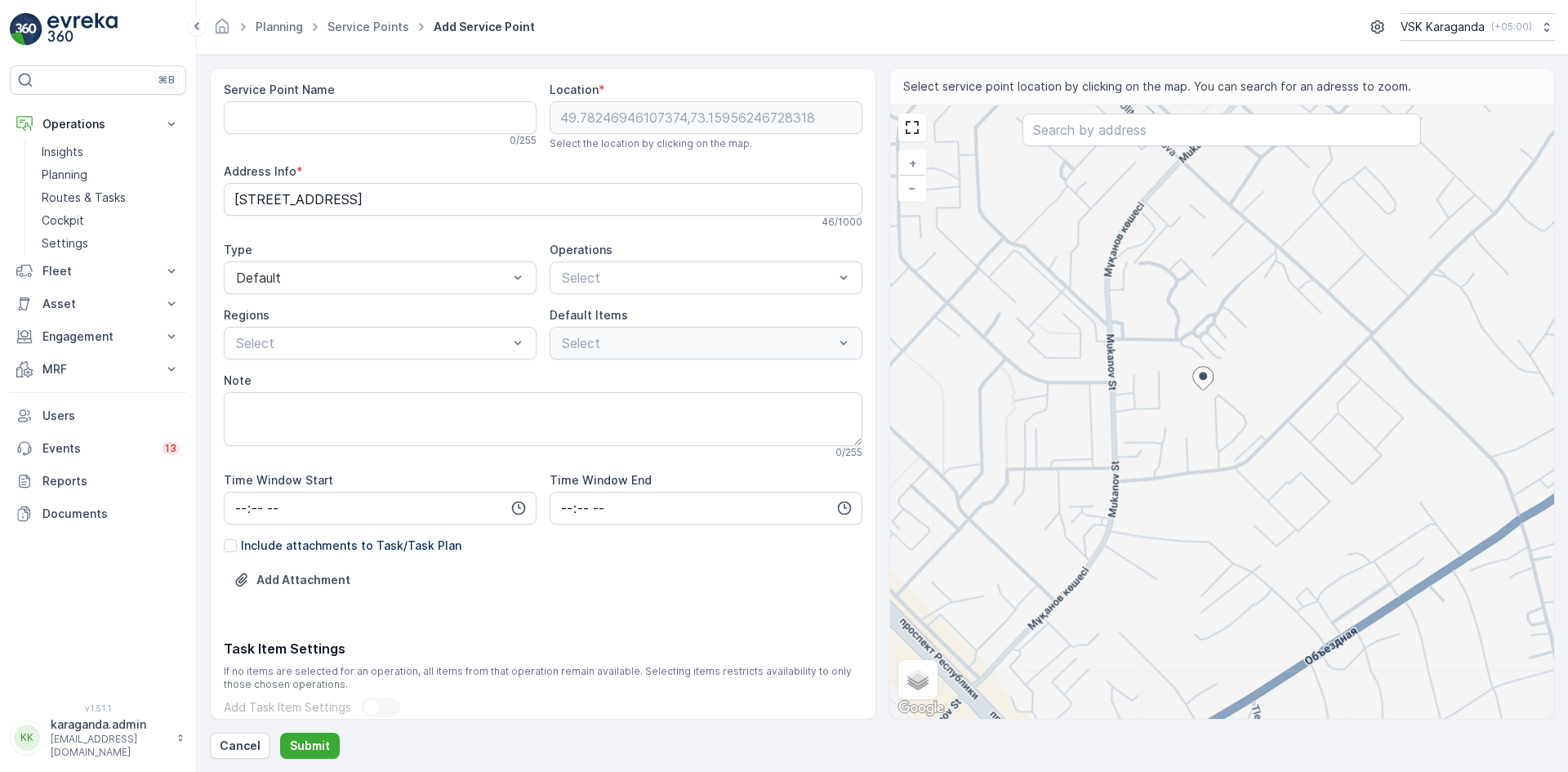
type Info "Q5J6+V4R, Karaganda 100000, Kazakhstan"
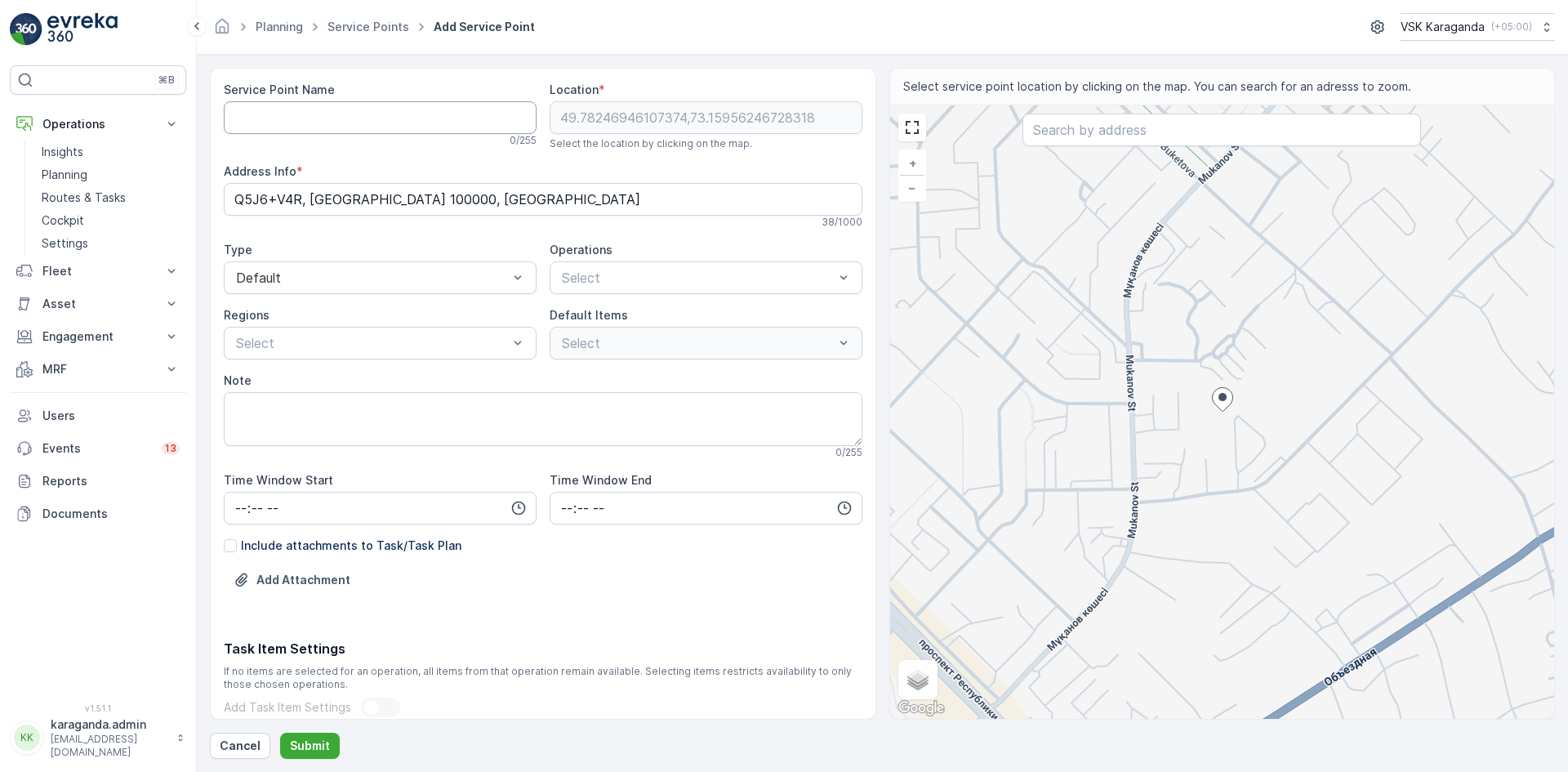
click at [368, 111] on Name "Service Point Name" at bounding box center [381, 117] width 313 height 32
type Name "Муканова 49/13"
click at [602, 356] on p "сетчатыe контейнера" at bounding box center [640, 356] width 127 height 17
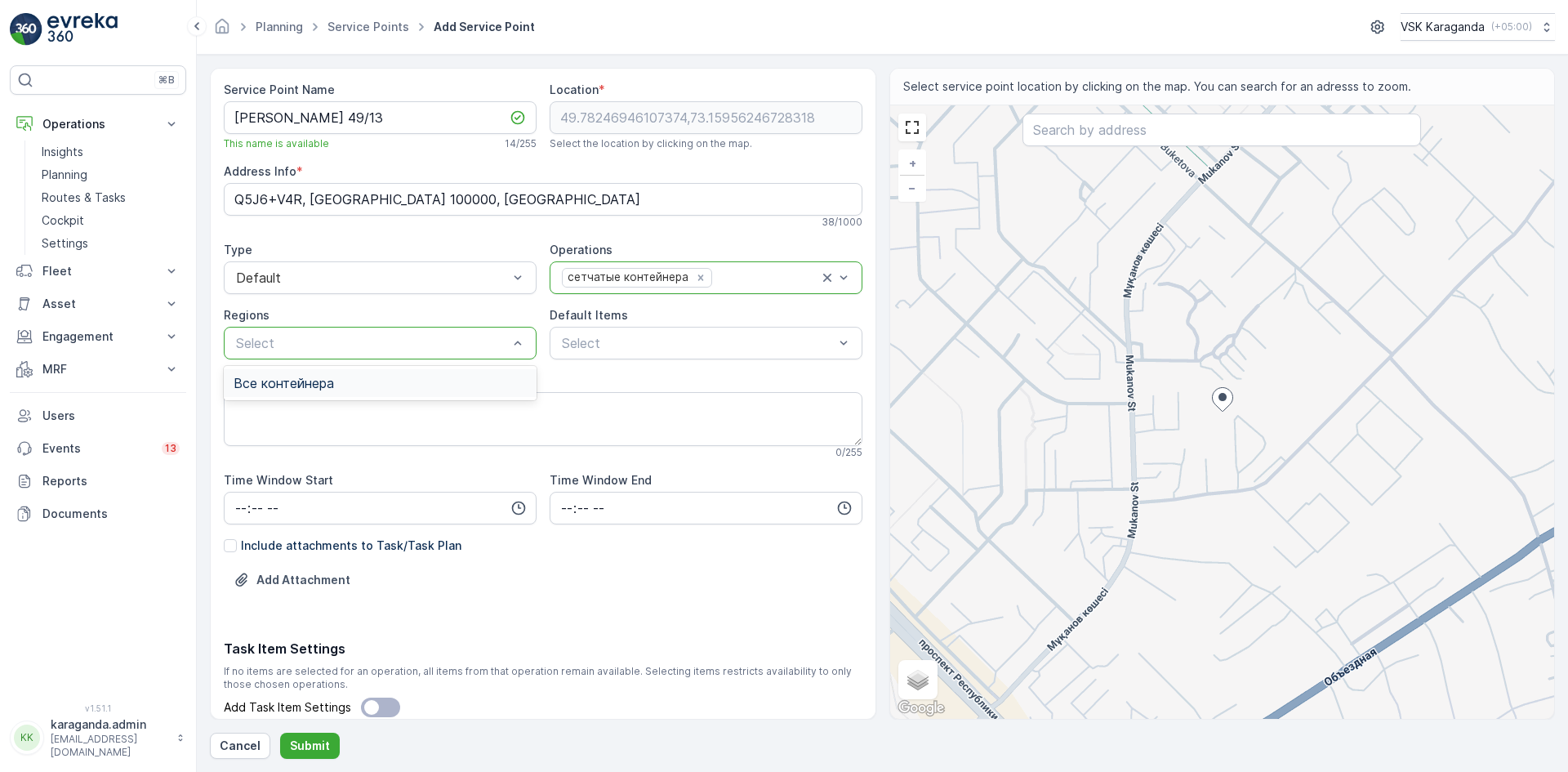
click at [333, 383] on span "Все контейнера" at bounding box center [284, 383] width 101 height 15
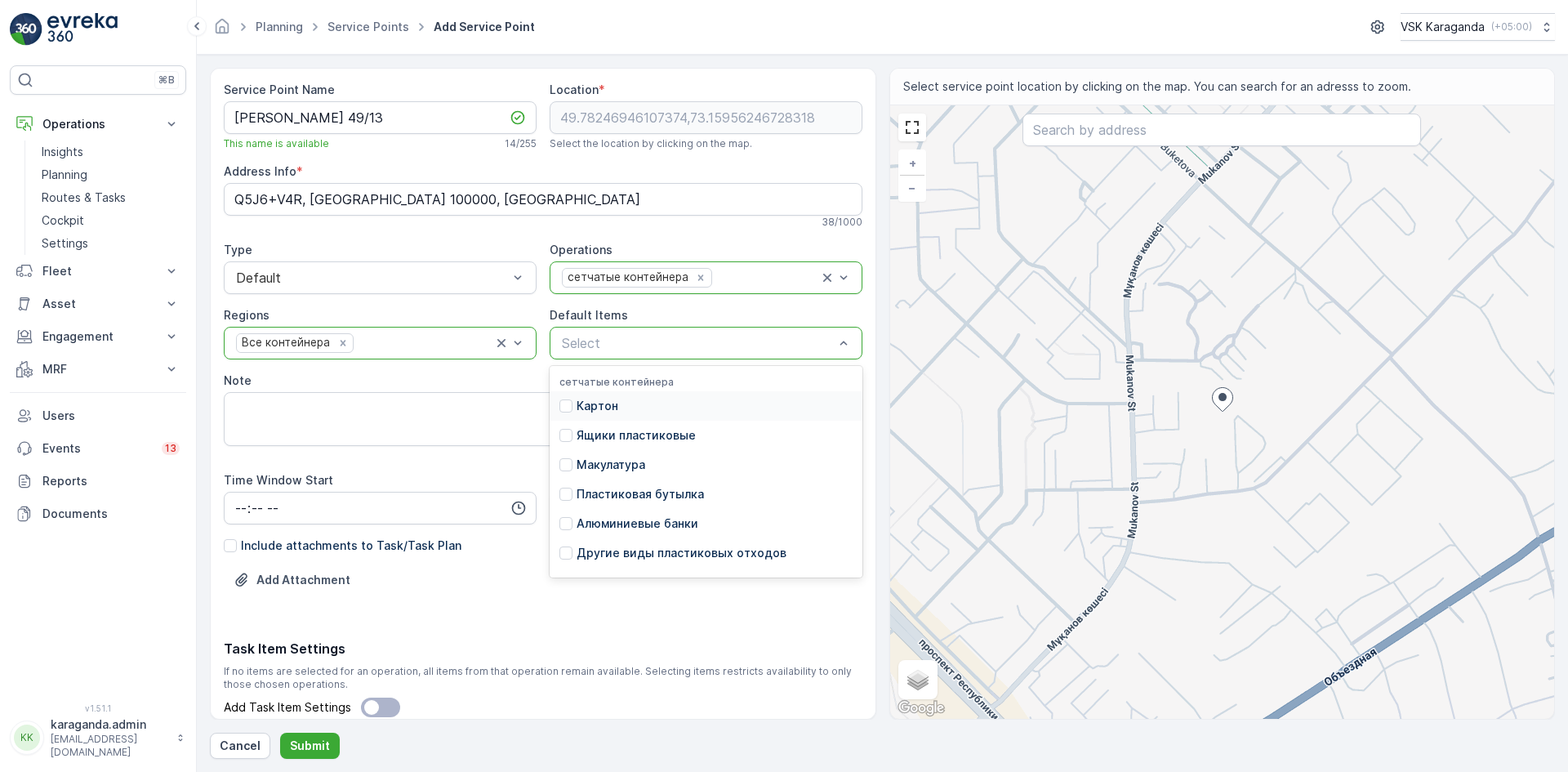
click at [327, 380] on div "Note" at bounding box center [543, 381] width 639 height 17
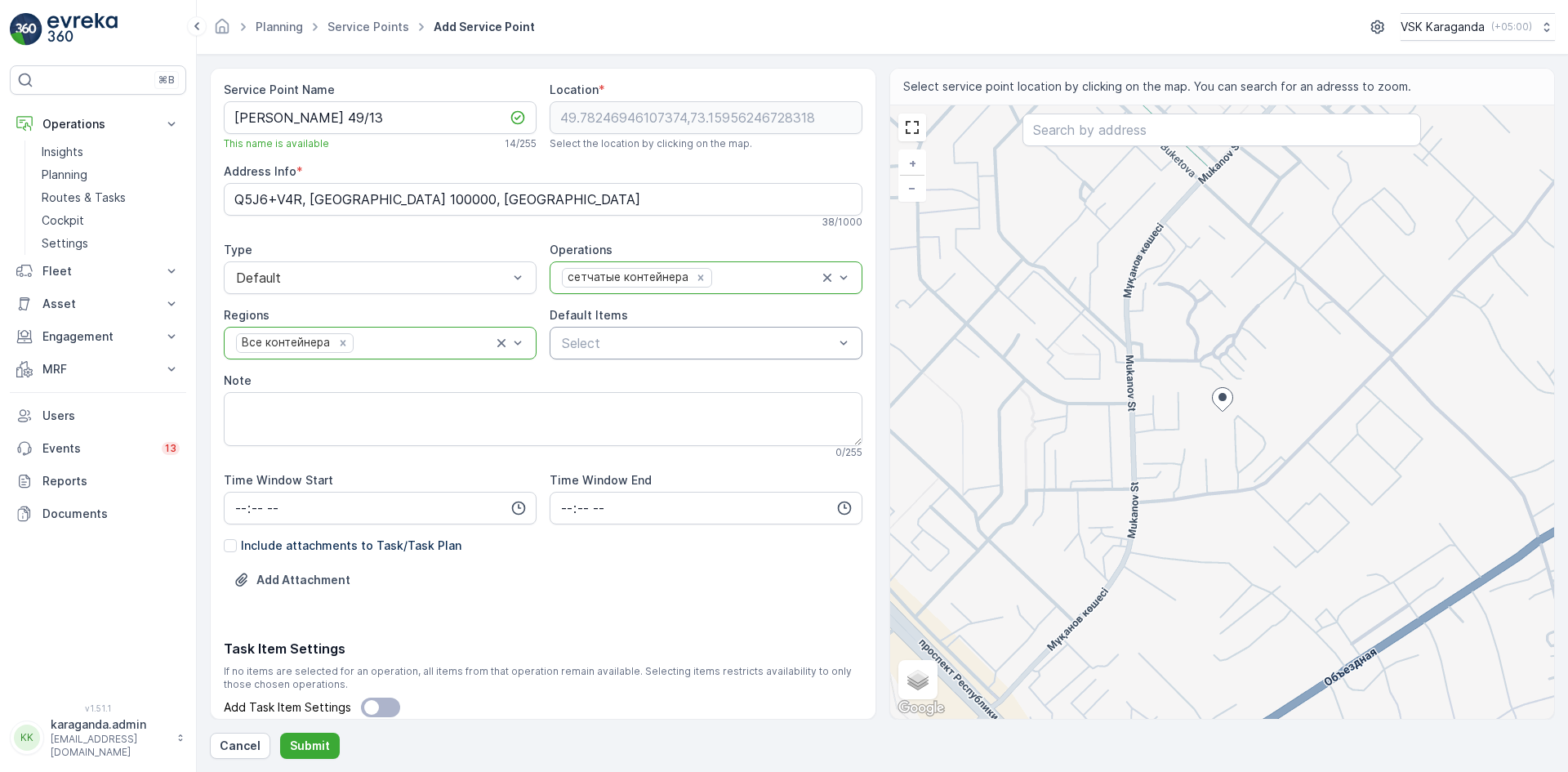
drag, startPoint x: 511, startPoint y: 503, endPoint x: 495, endPoint y: 529, distance: 30.5
click at [510, 503] on icon "button" at bounding box center [519, 508] width 17 height 17
click at [237, 669] on span "06" at bounding box center [241, 673] width 15 height 17
type input "06:00"
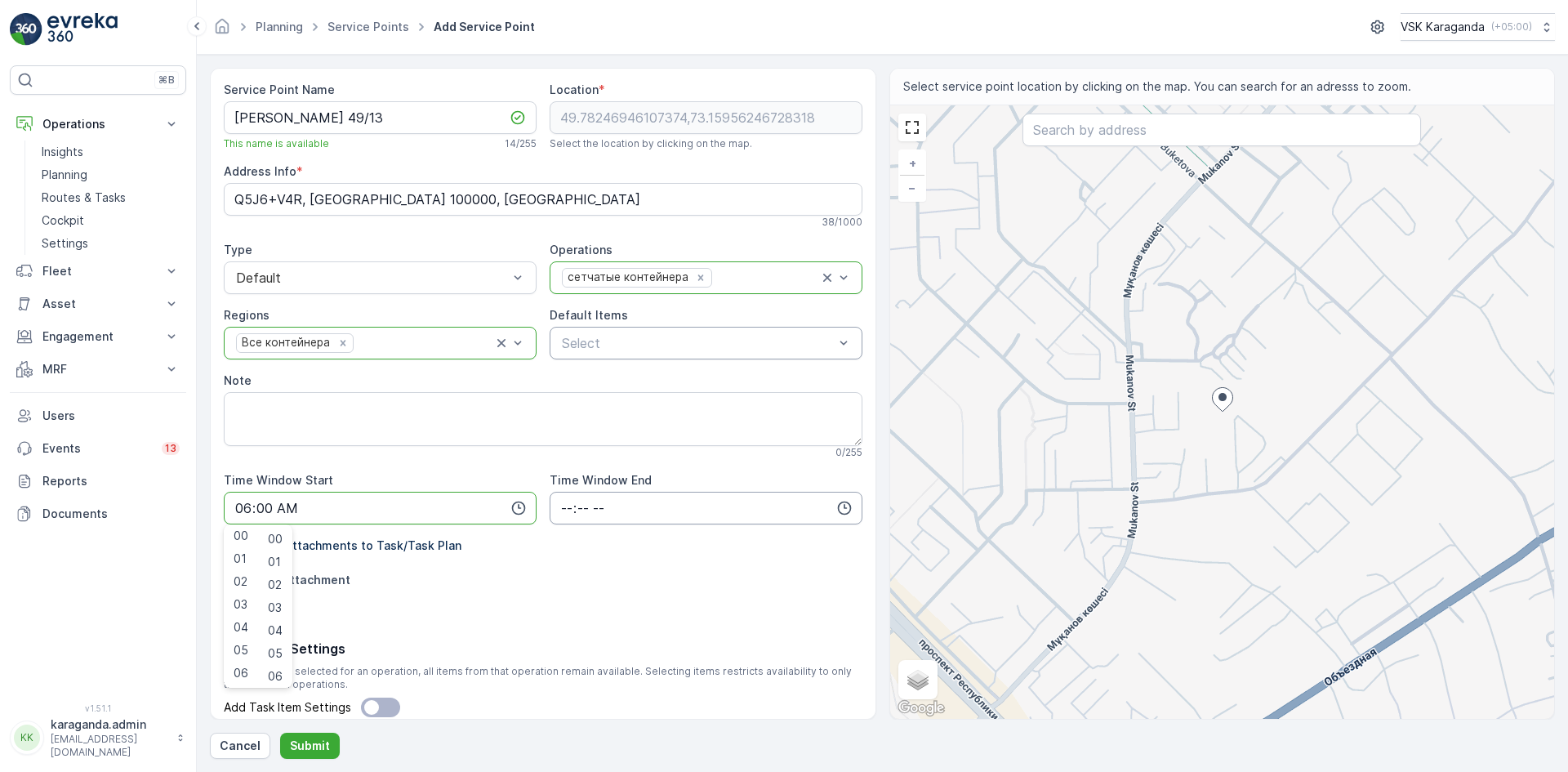
click at [567, 506] on input "time" at bounding box center [706, 508] width 313 height 32
click at [563, 647] on span "22" at bounding box center [566, 650] width 13 height 17
type input "22:00"
click at [566, 647] on span "22" at bounding box center [566, 650] width 13 height 17
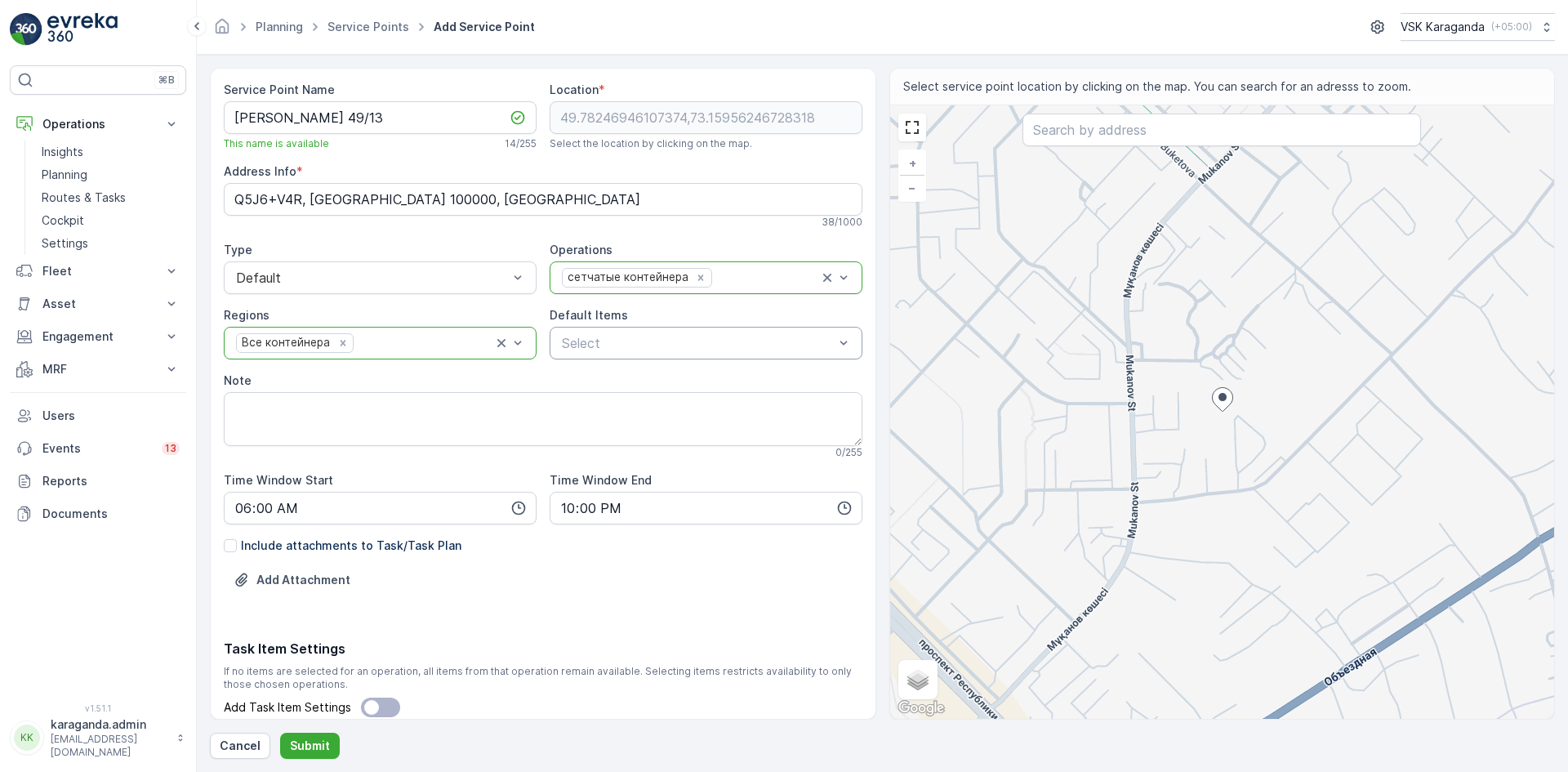
click at [409, 632] on div "Service Point Name Муканова 49/13 This name is available 14 / 255 Location * 49…" at bounding box center [543, 432] width 639 height 701
click at [311, 746] on p "Submit" at bounding box center [310, 746] width 40 height 17
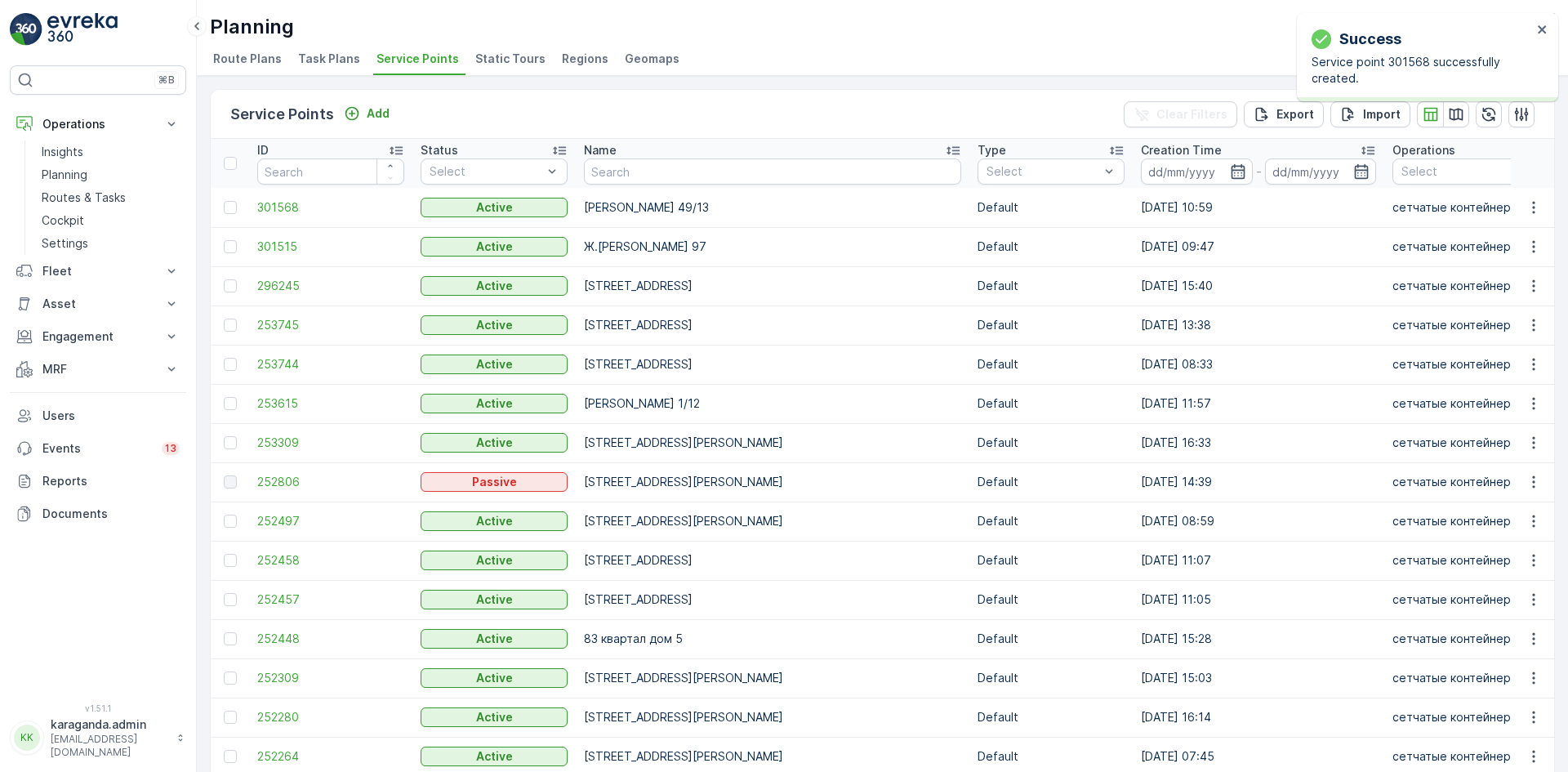
drag, startPoint x: 236, startPoint y: 213, endPoint x: 703, endPoint y: 191, distance: 467.5
click at [236, 213] on div at bounding box center [231, 207] width 13 height 13
click at [224, 201] on input "checkbox" at bounding box center [224, 201] width 0 height 0
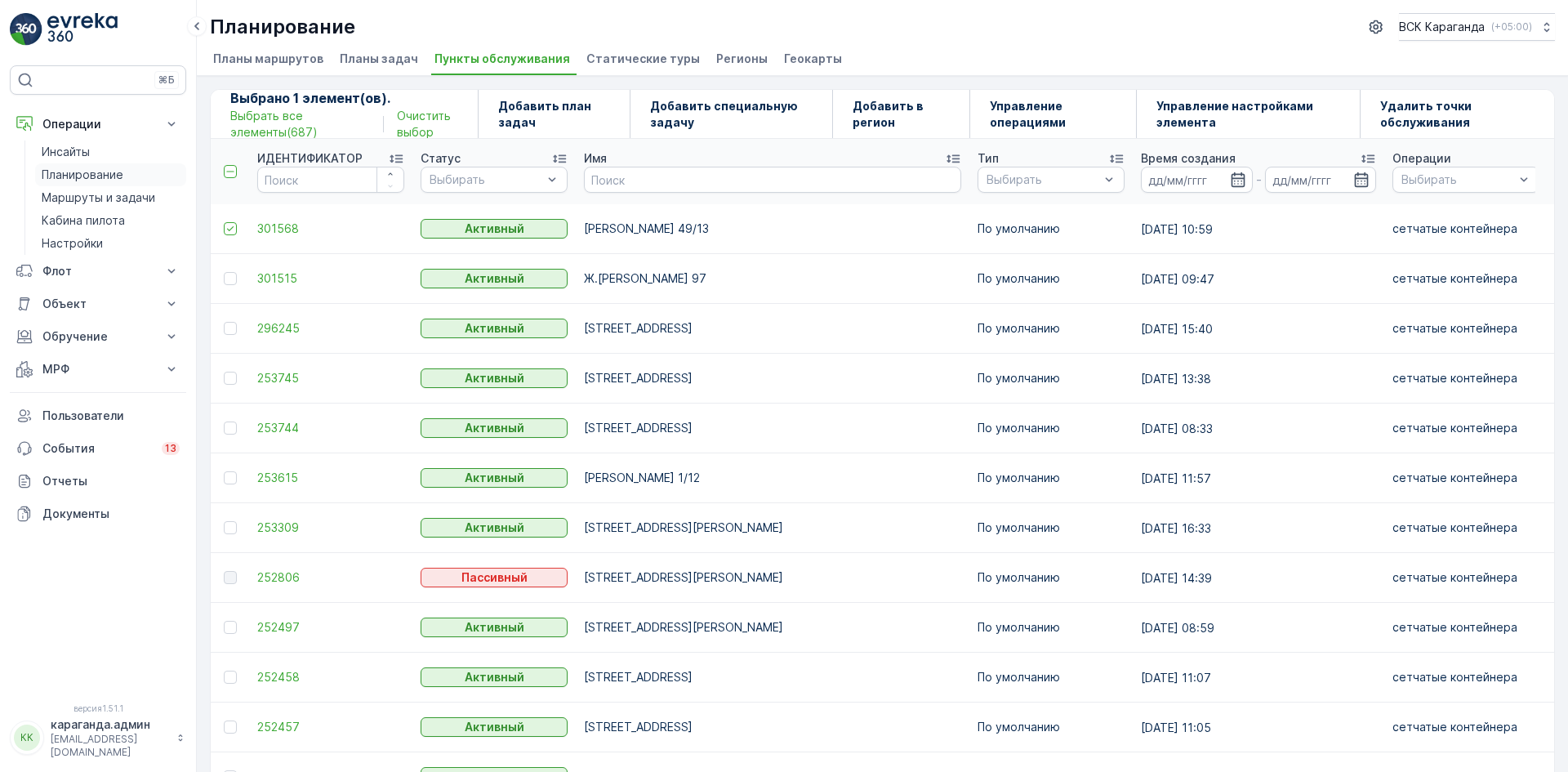
click at [96, 175] on font "Планирование" at bounding box center [82, 174] width 82 height 14
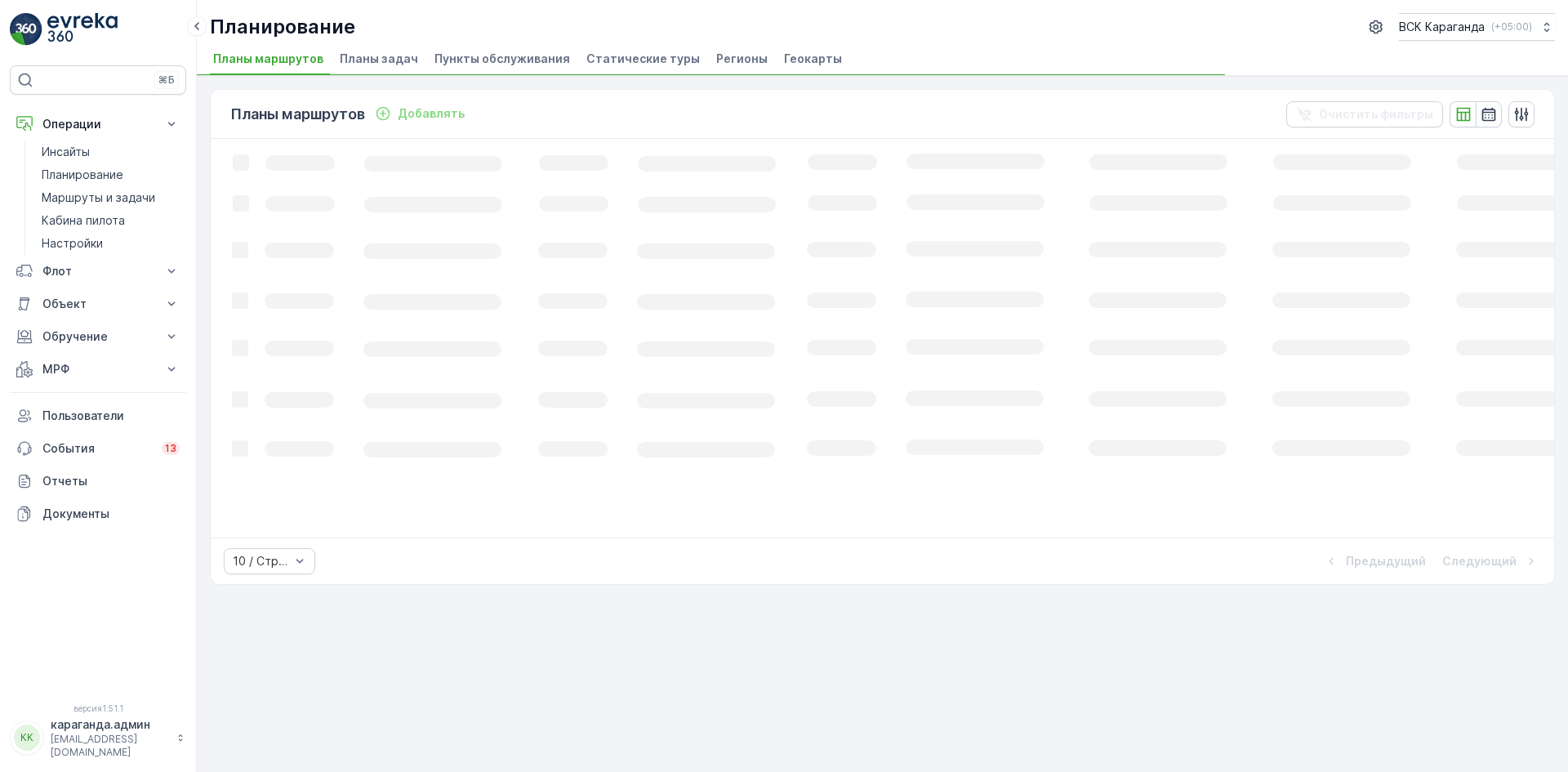
click at [455, 62] on font "Пункты обслуживания" at bounding box center [502, 58] width 136 height 14
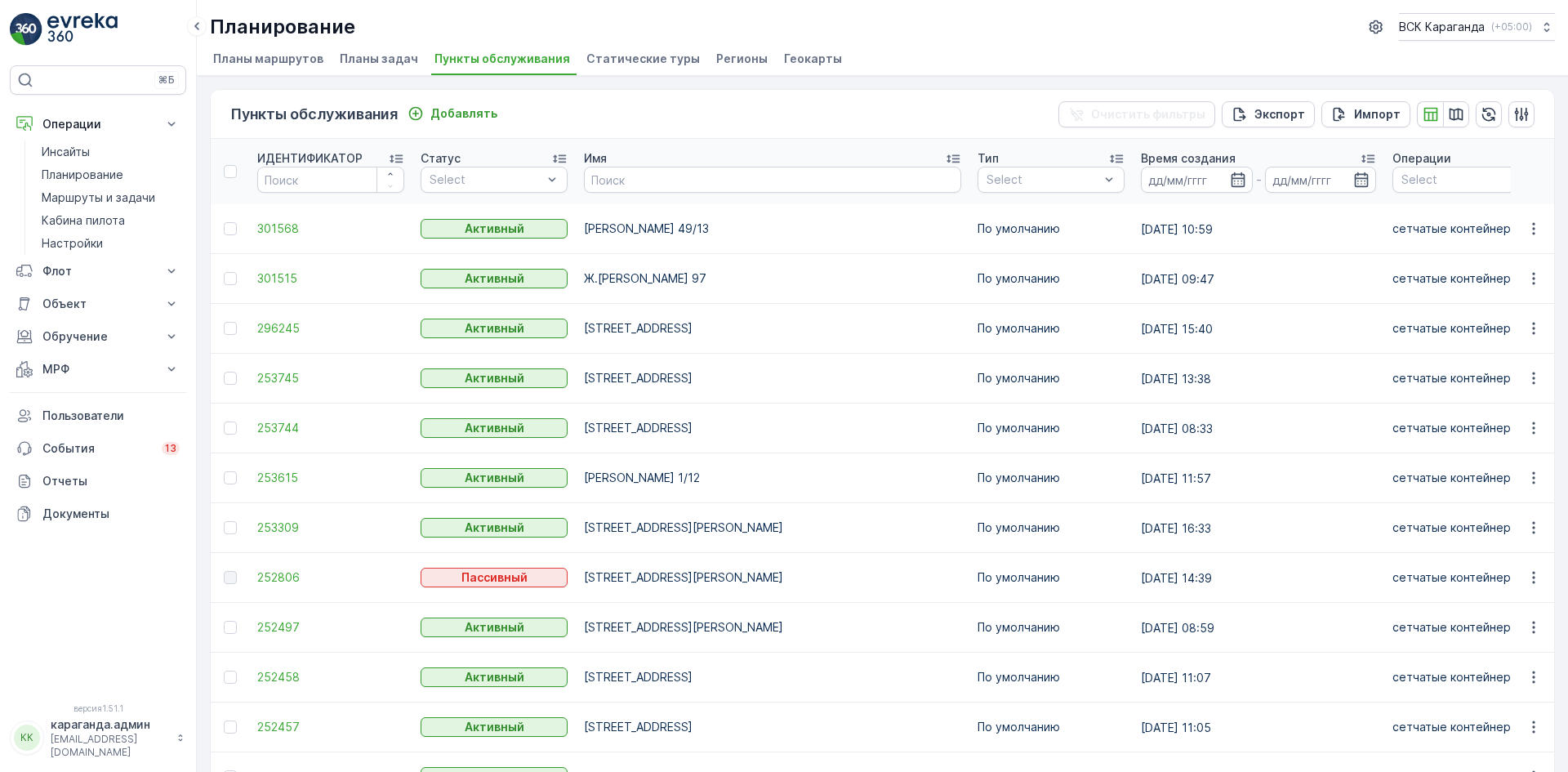
click at [231, 212] on td at bounding box center [230, 229] width 38 height 50
click at [247, 232] on td at bounding box center [230, 229] width 38 height 50
click at [228, 233] on div at bounding box center [231, 229] width 13 height 13
click at [224, 222] on input "checkbox" at bounding box center [224, 222] width 0 height 0
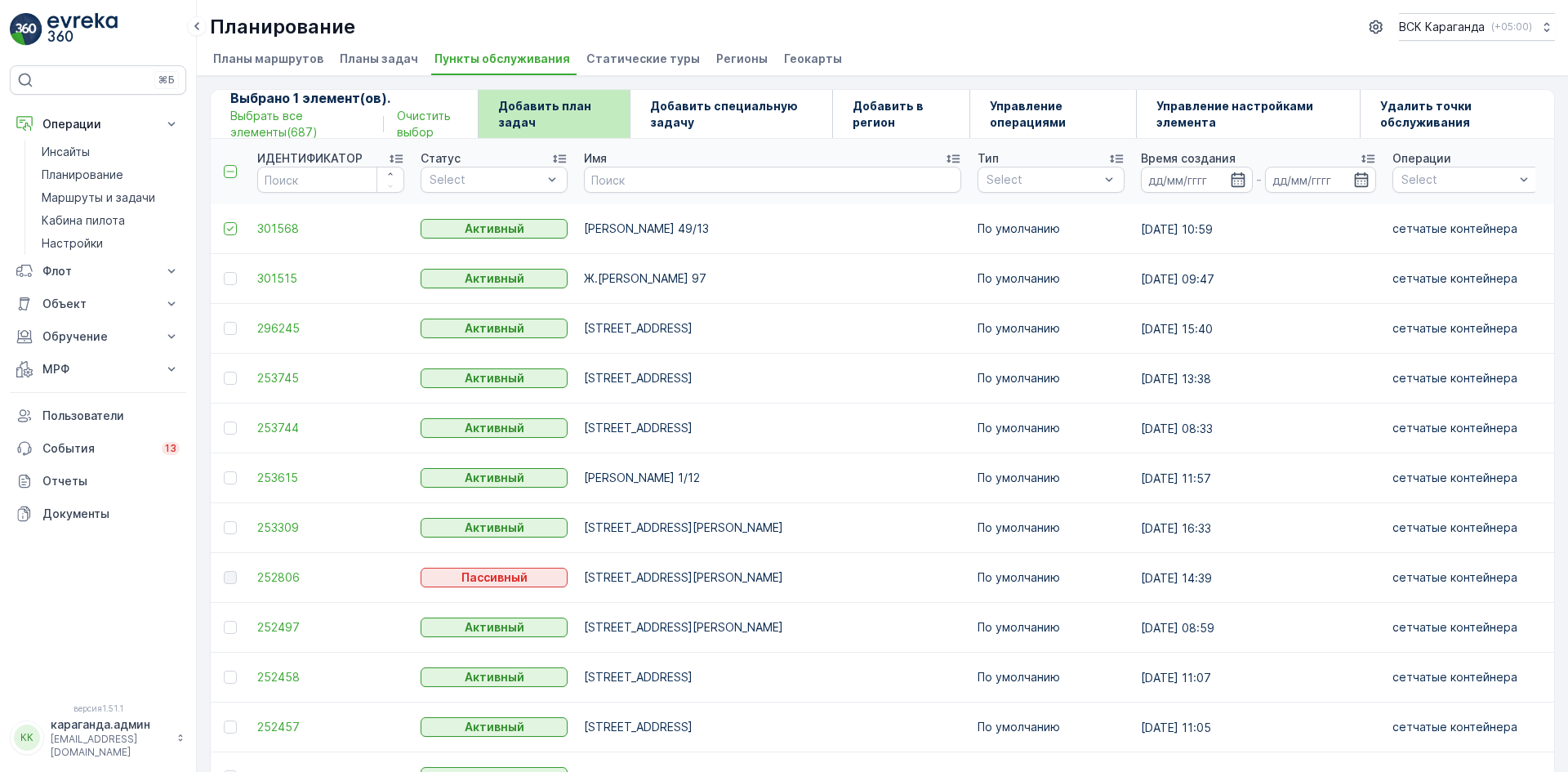
click at [565, 120] on p "Добавить план задач" at bounding box center [554, 114] width 112 height 32
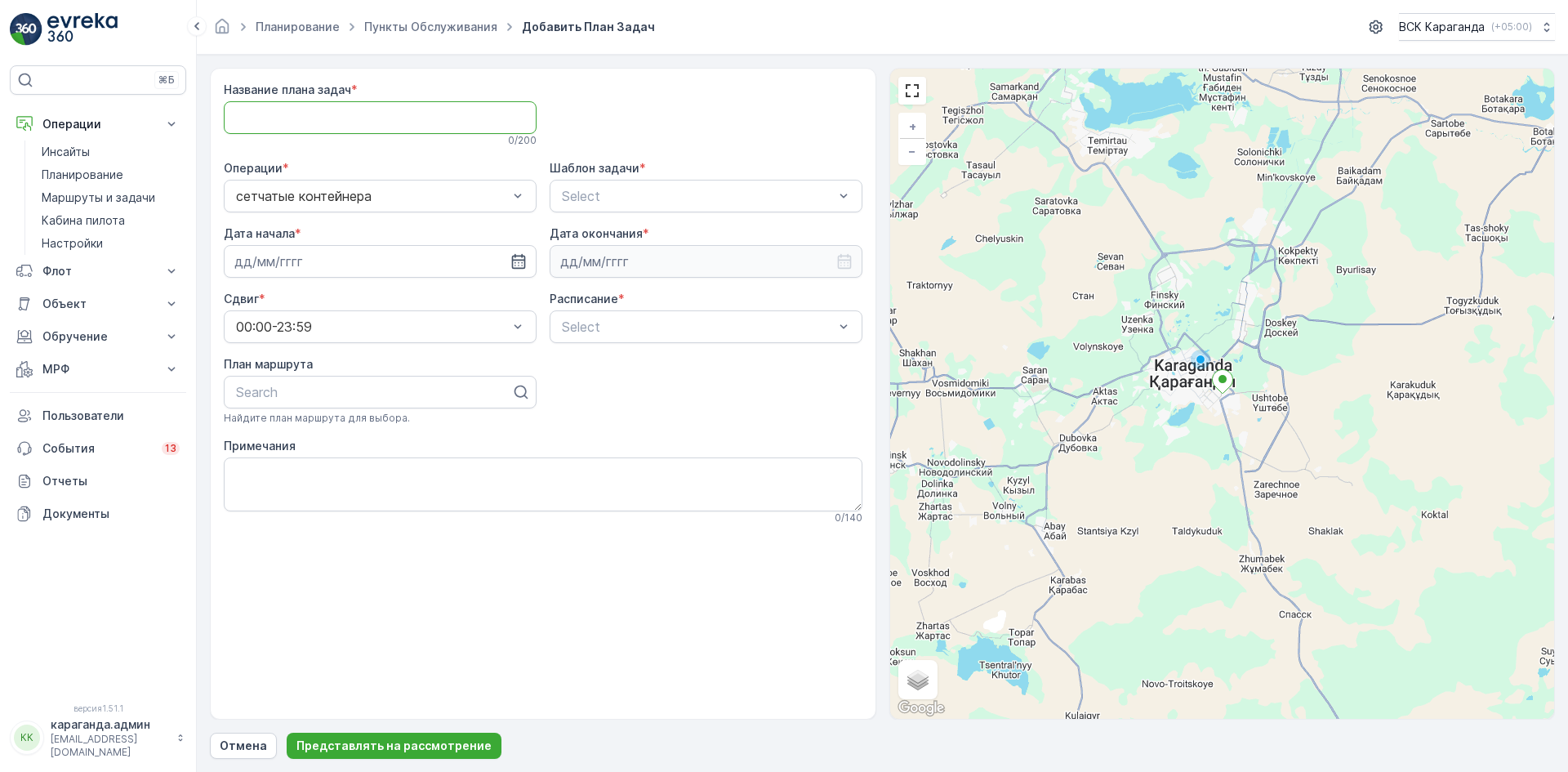
click at [408, 106] on Name "Название плана задач" at bounding box center [381, 117] width 313 height 32
type Name "все контейнера"
click at [612, 260] on span "CSK - Сбор отходов" at bounding box center [625, 264] width 131 height 15
click at [516, 263] on icon "button" at bounding box center [519, 261] width 17 height 17
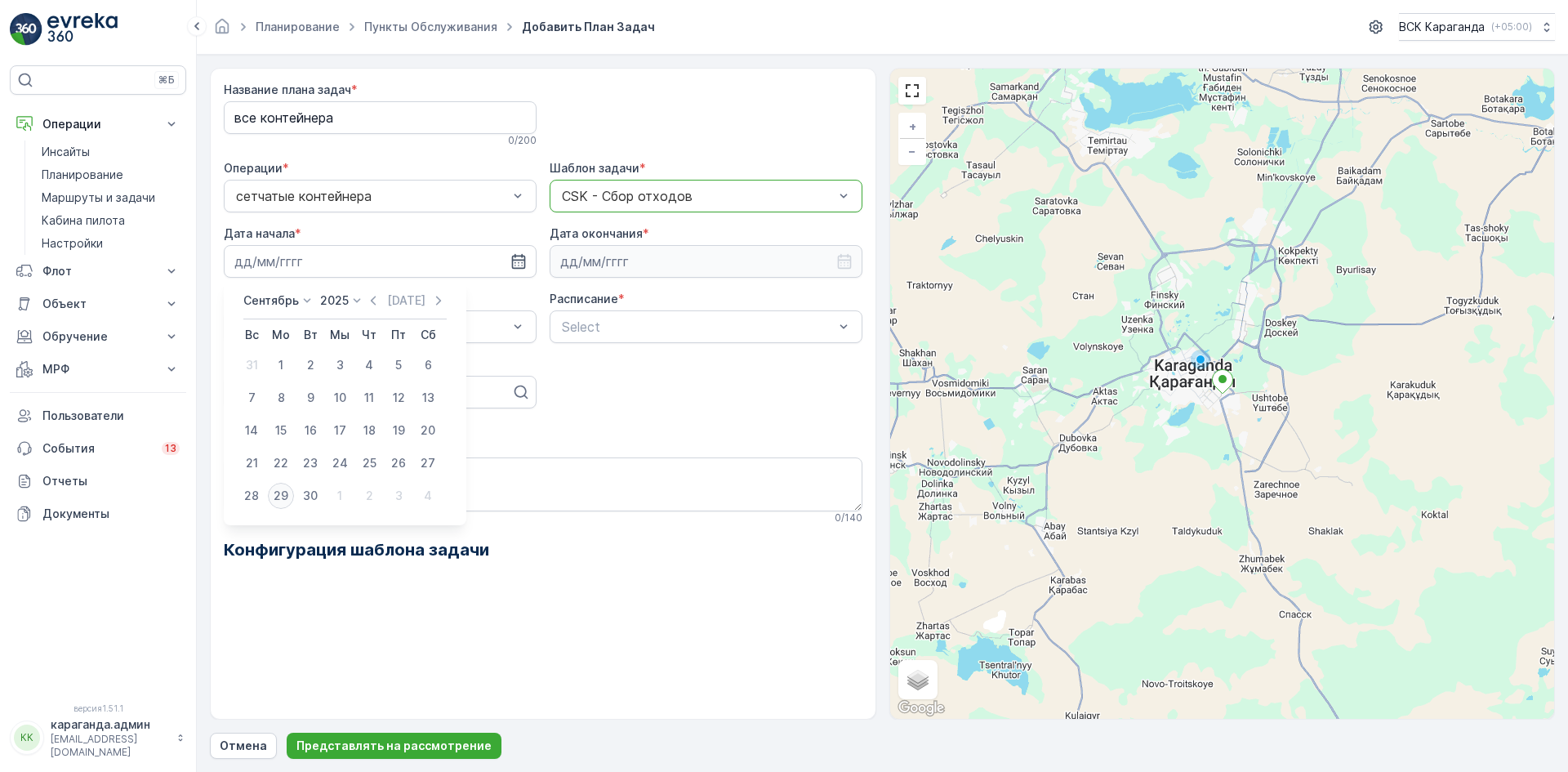
click at [282, 491] on font "29" at bounding box center [281, 496] width 15 height 14
type input "[DATE]"
click at [523, 265] on icon "button" at bounding box center [519, 261] width 17 height 17
click at [646, 263] on input at bounding box center [706, 261] width 313 height 32
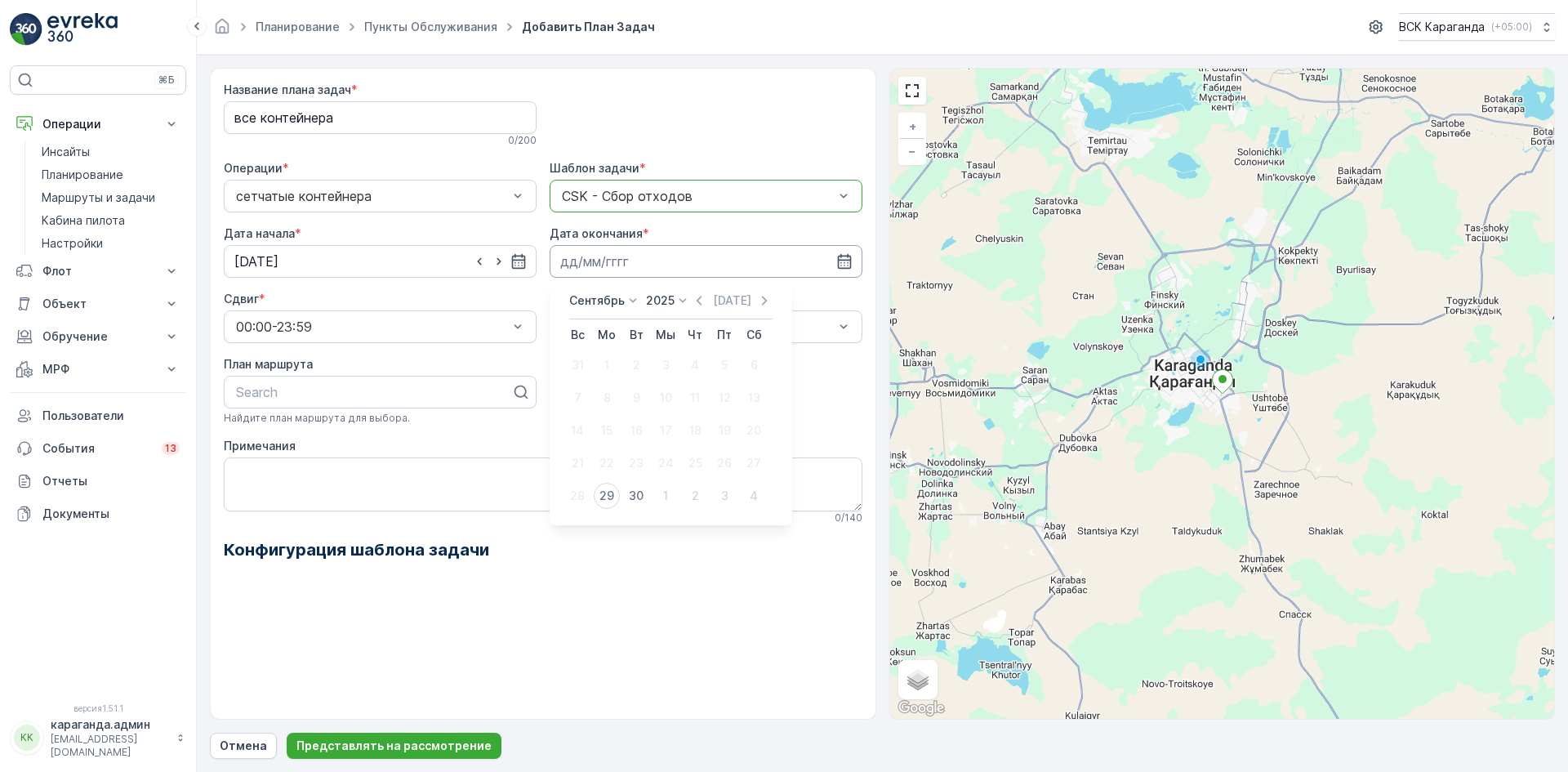
click at [646, 263] on input at bounding box center [706, 261] width 313 height 32
click at [650, 262] on input at bounding box center [706, 261] width 313 height 32
click at [634, 294] on icon at bounding box center [633, 301] width 17 height 17
click at [607, 455] on font "декабрь" at bounding box center [603, 451] width 48 height 14
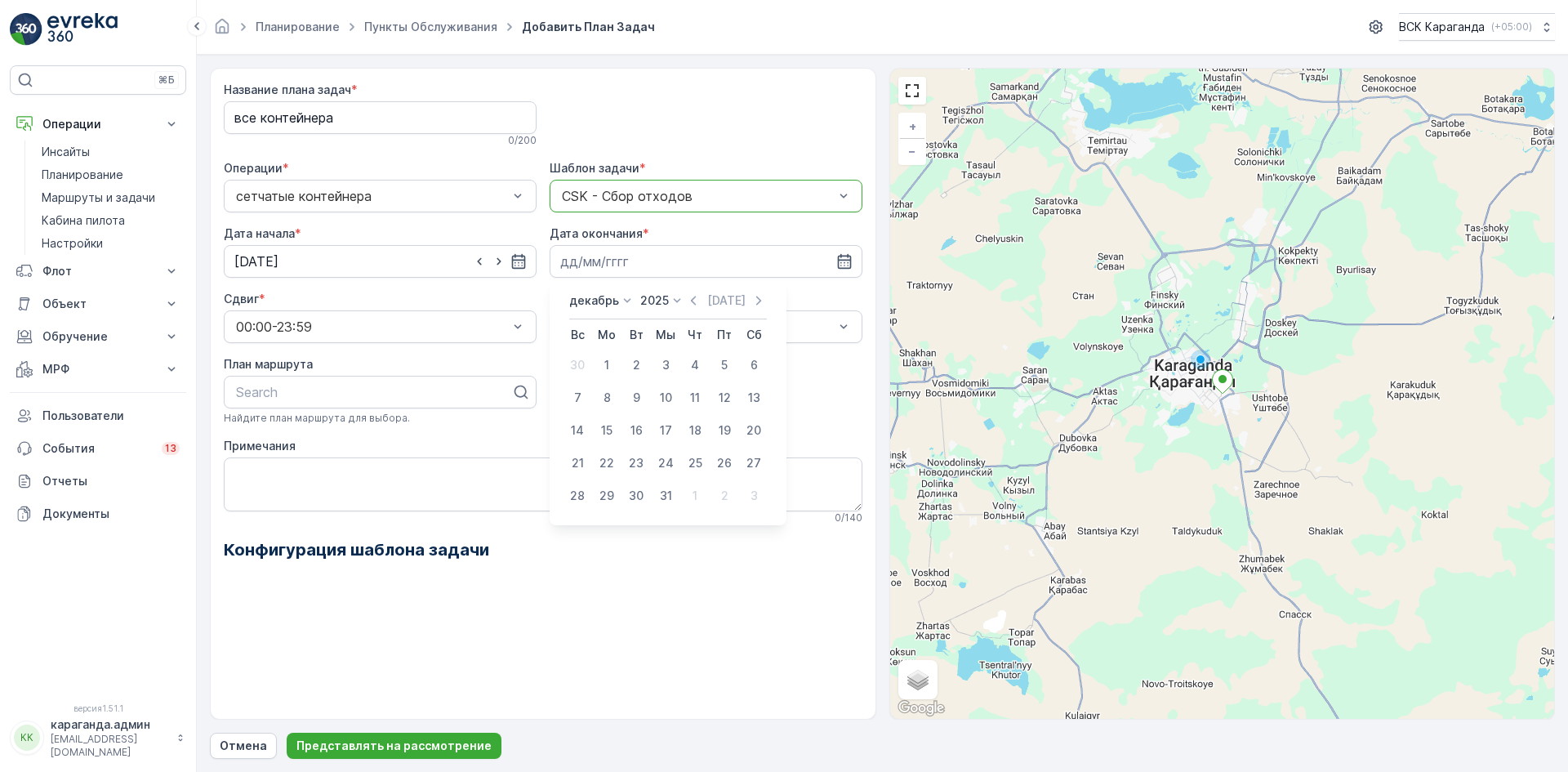
click at [656, 306] on font "2025" at bounding box center [655, 300] width 28 height 14
click at [659, 453] on font "2026" at bounding box center [664, 454] width 27 height 14
click at [704, 491] on div "31" at bounding box center [694, 496] width 26 height 26
type input "31.12.2026"
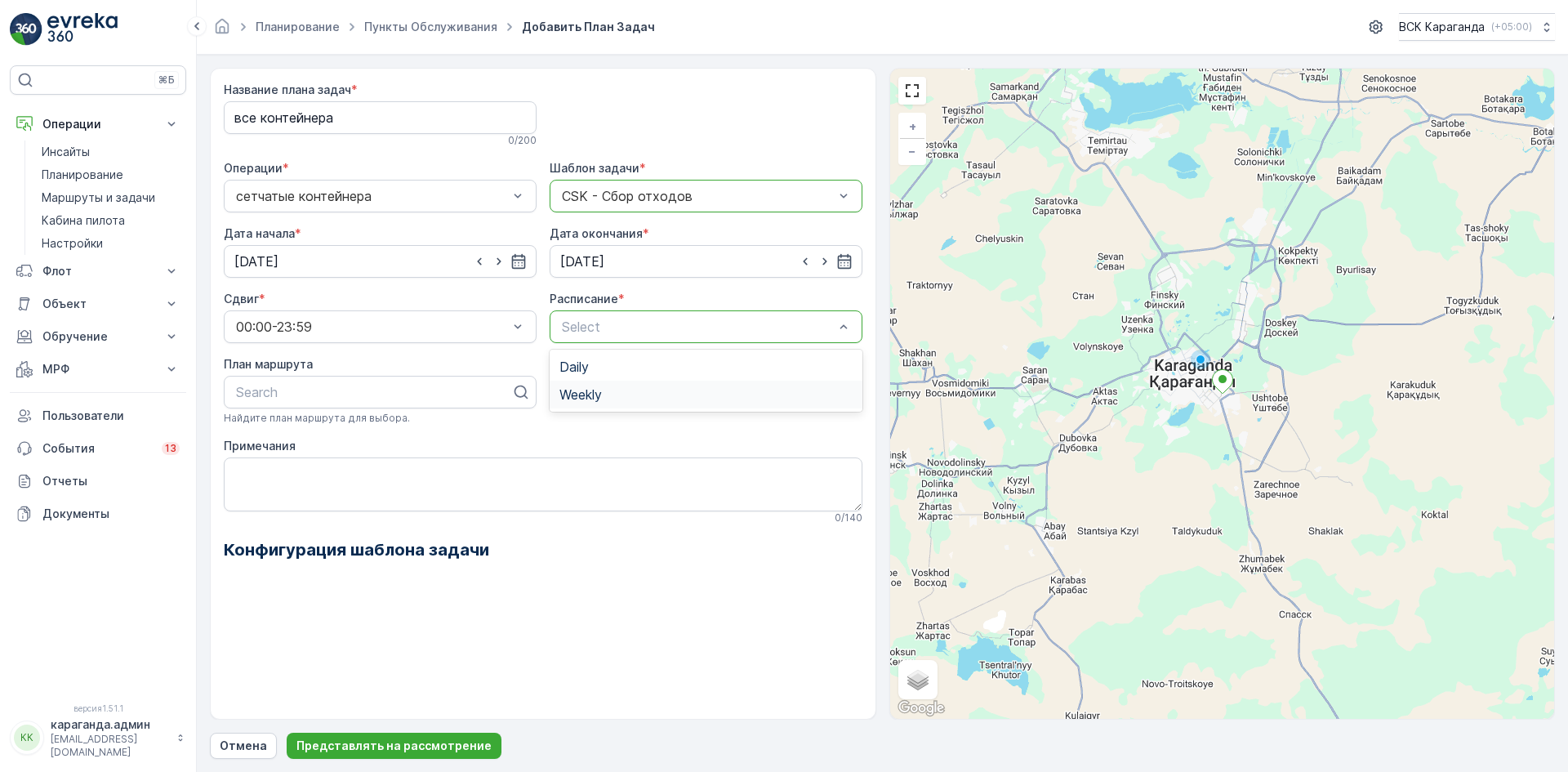
click at [605, 388] on div "Weekly" at bounding box center [706, 395] width 293 height 15
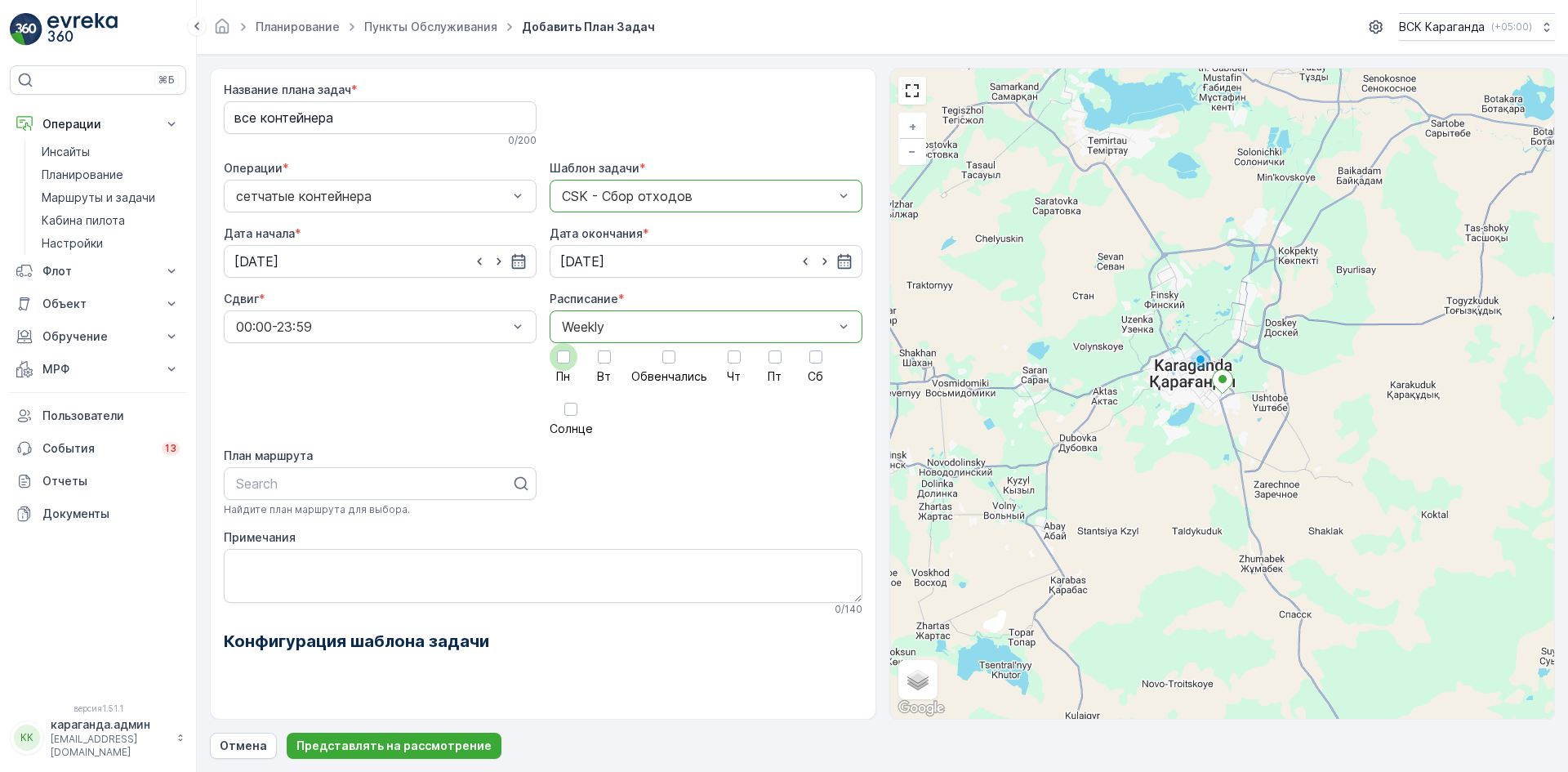
click at [565, 365] on div at bounding box center [563, 356] width 27 height 27
click at [564, 343] on input "Пн" at bounding box center [564, 343] width 0 height 0
drag, startPoint x: 595, startPoint y: 365, endPoint x: 661, endPoint y: 371, distance: 66.3
click at [595, 367] on div at bounding box center [604, 356] width 27 height 27
click at [605, 343] on input "Вт" at bounding box center [605, 343] width 0 height 0
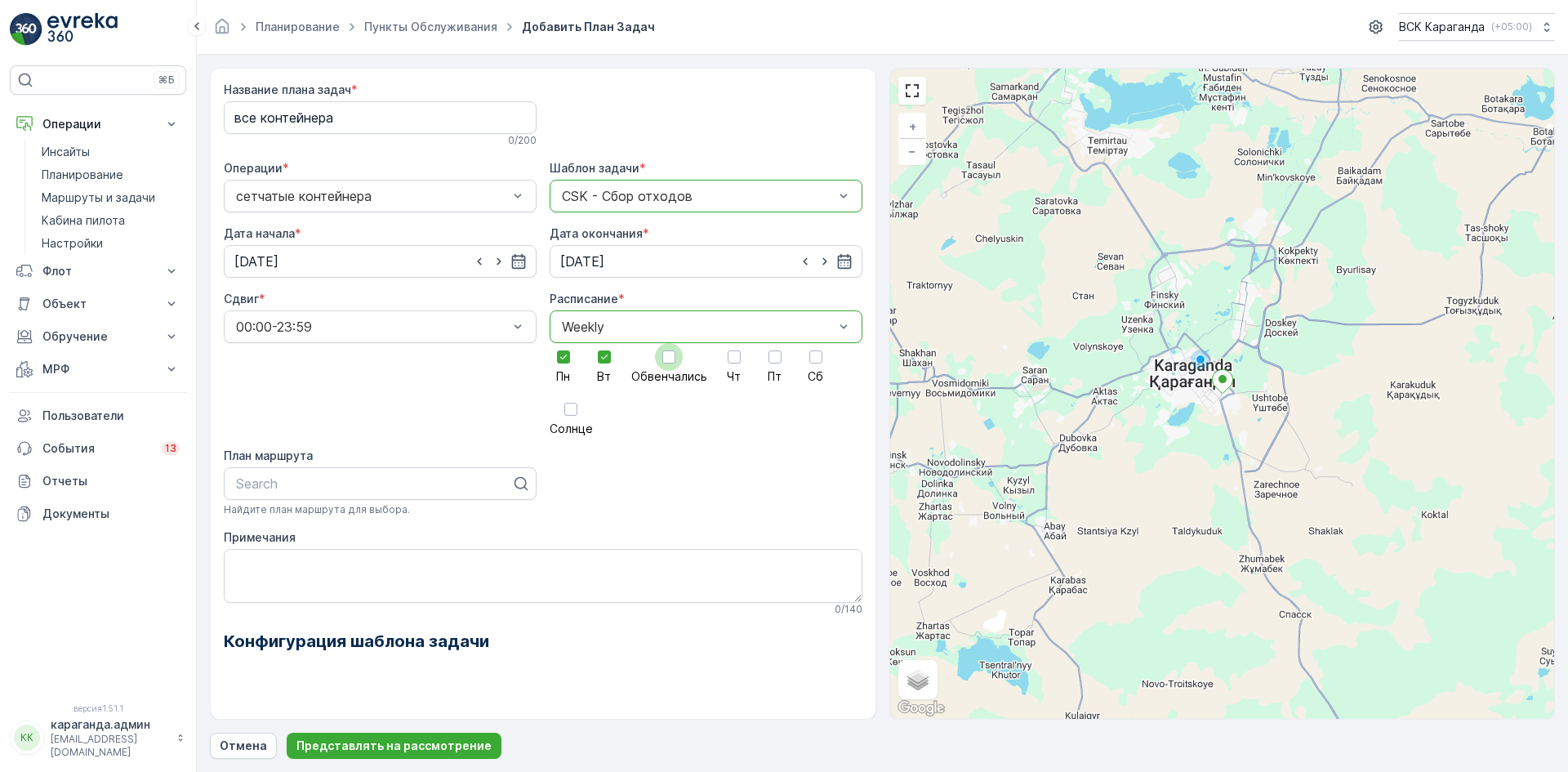
click at [679, 365] on label "Обвенчались" at bounding box center [669, 362] width 76 height 39
click at [669, 343] on input "Обвенчались" at bounding box center [669, 343] width 0 height 0
click at [749, 365] on div "Пн Вт Обвенчались Чт Пт Сб Солнце" at bounding box center [706, 389] width 313 height 92
drag, startPoint x: 732, startPoint y: 364, endPoint x: 785, endPoint y: 371, distance: 53.5
click at [736, 368] on div at bounding box center [734, 356] width 27 height 27
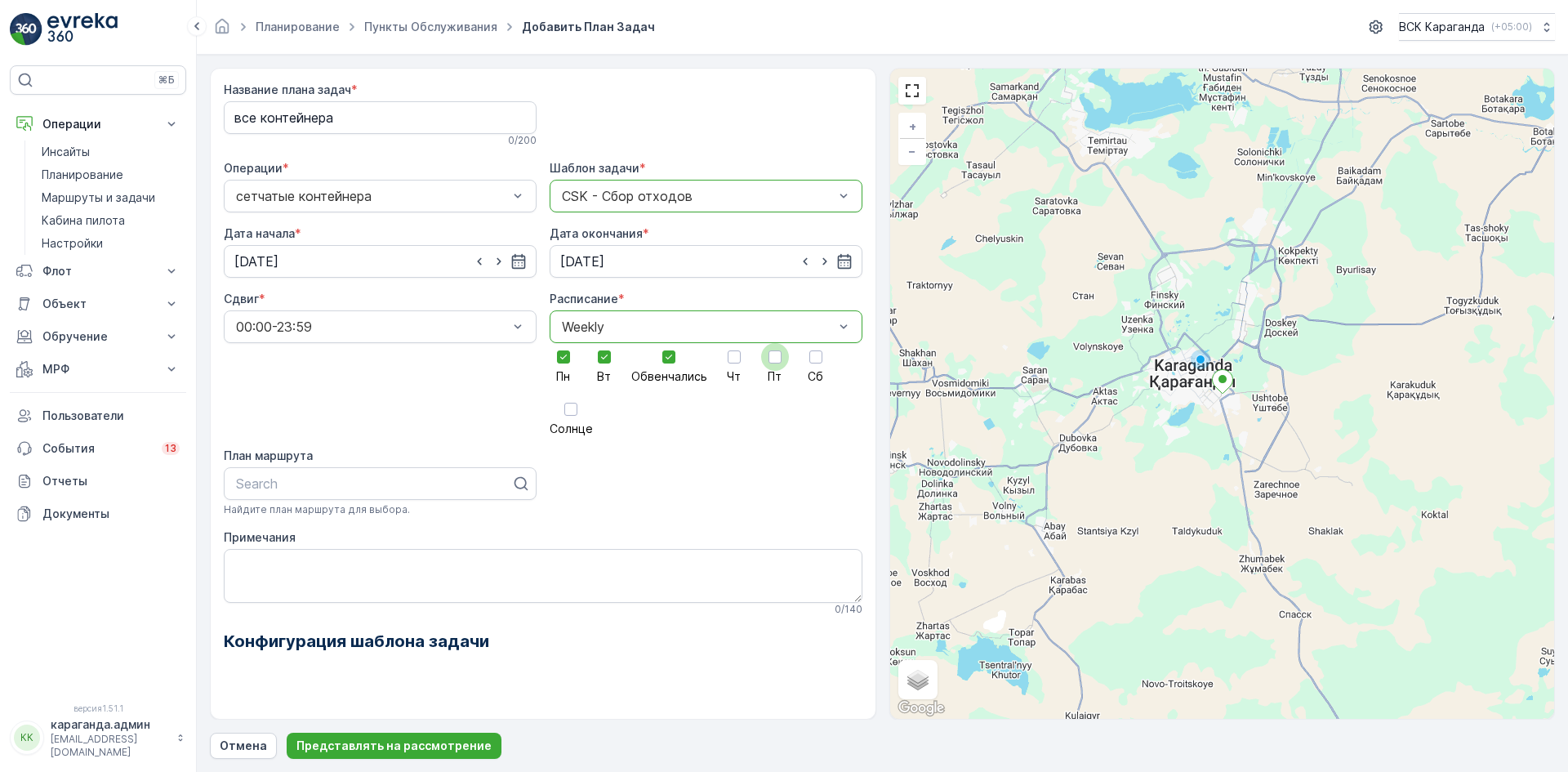
click at [734, 343] on input "Чт" at bounding box center [734, 343] width 0 height 0
click at [785, 371] on label "Пт" at bounding box center [774, 362] width 27 height 39
click at [775, 343] on input "Пт" at bounding box center [775, 343] width 0 height 0
click at [838, 363] on div "Пн Вт Обвенчались Чт Пт Сб Солнце" at bounding box center [706, 389] width 313 height 92
click at [802, 369] on label "Сб" at bounding box center [815, 362] width 27 height 39
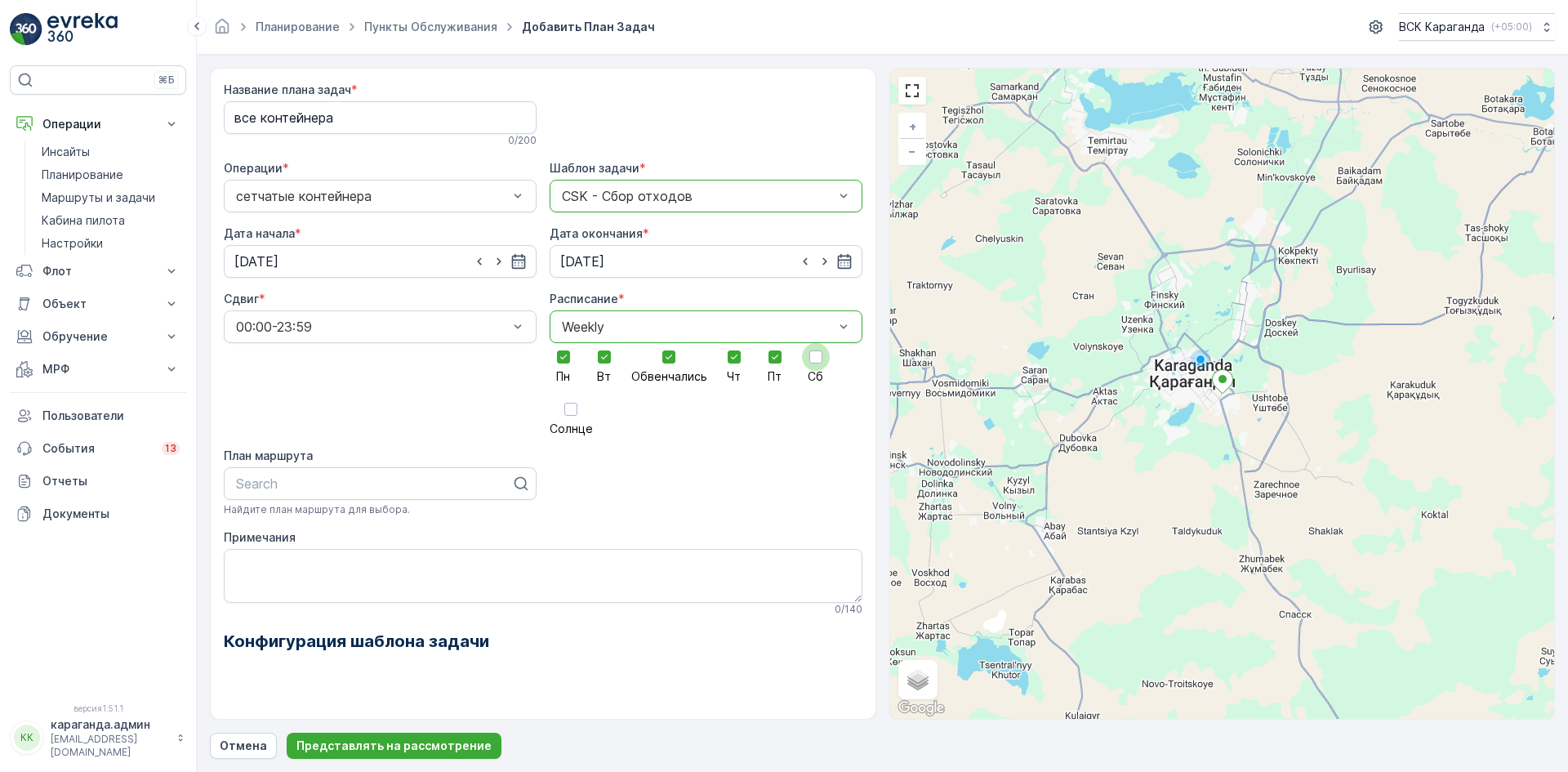
click at [816, 343] on input "Сб" at bounding box center [816, 343] width 0 height 0
click at [573, 413] on div at bounding box center [571, 410] width 13 height 13
click at [571, 396] on input "Солнце" at bounding box center [571, 396] width 0 height 0
click at [442, 734] on button "Представлять на рассмотрение" at bounding box center [394, 745] width 215 height 26
